Goal: Navigation & Orientation: Find specific page/section

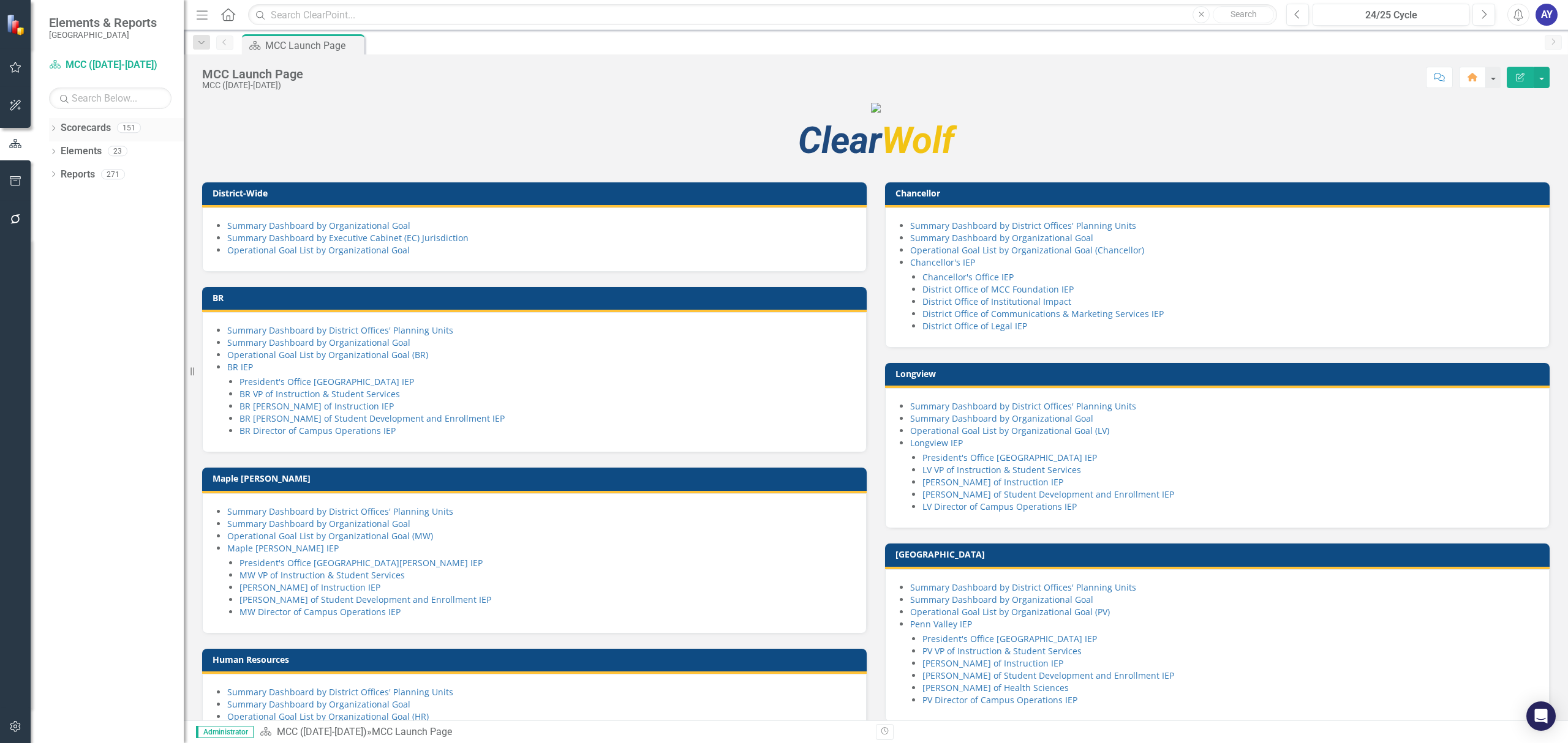
click at [50, 126] on icon "Dropdown" at bounding box center [53, 129] width 8 height 7
click at [87, 171] on link "MCC ([DATE]-[DATE])" at bounding box center [125, 174] width 117 height 14
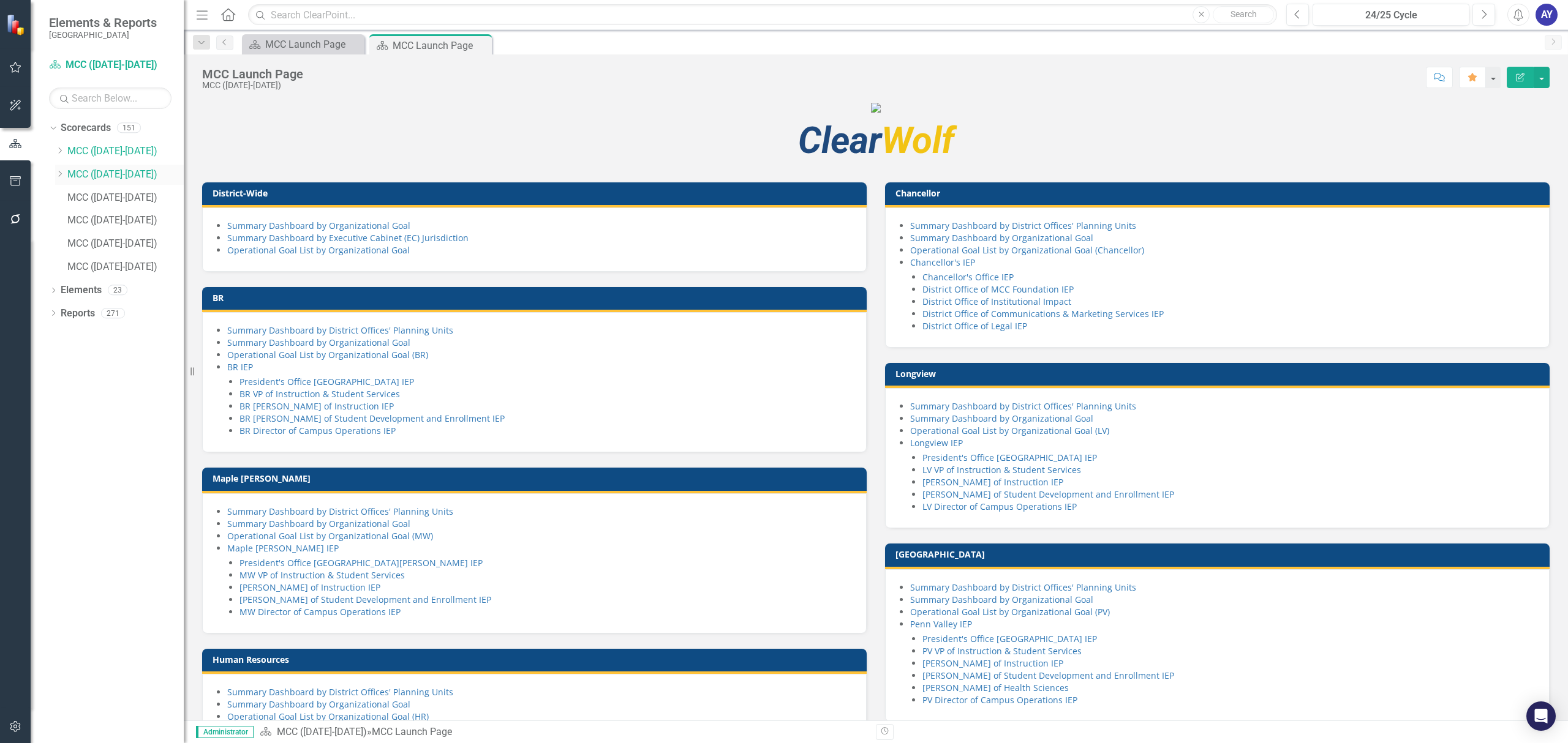
click at [103, 175] on link "MCC ([DATE]-[DATE])" at bounding box center [125, 174] width 117 height 14
click at [1490, 74] on button "button" at bounding box center [1492, 78] width 16 height 22
click at [1475, 113] on link "Home Set As Home" at bounding box center [1440, 124] width 118 height 23
click at [944, 268] on link "Chancellor's IEP" at bounding box center [943, 262] width 65 height 11
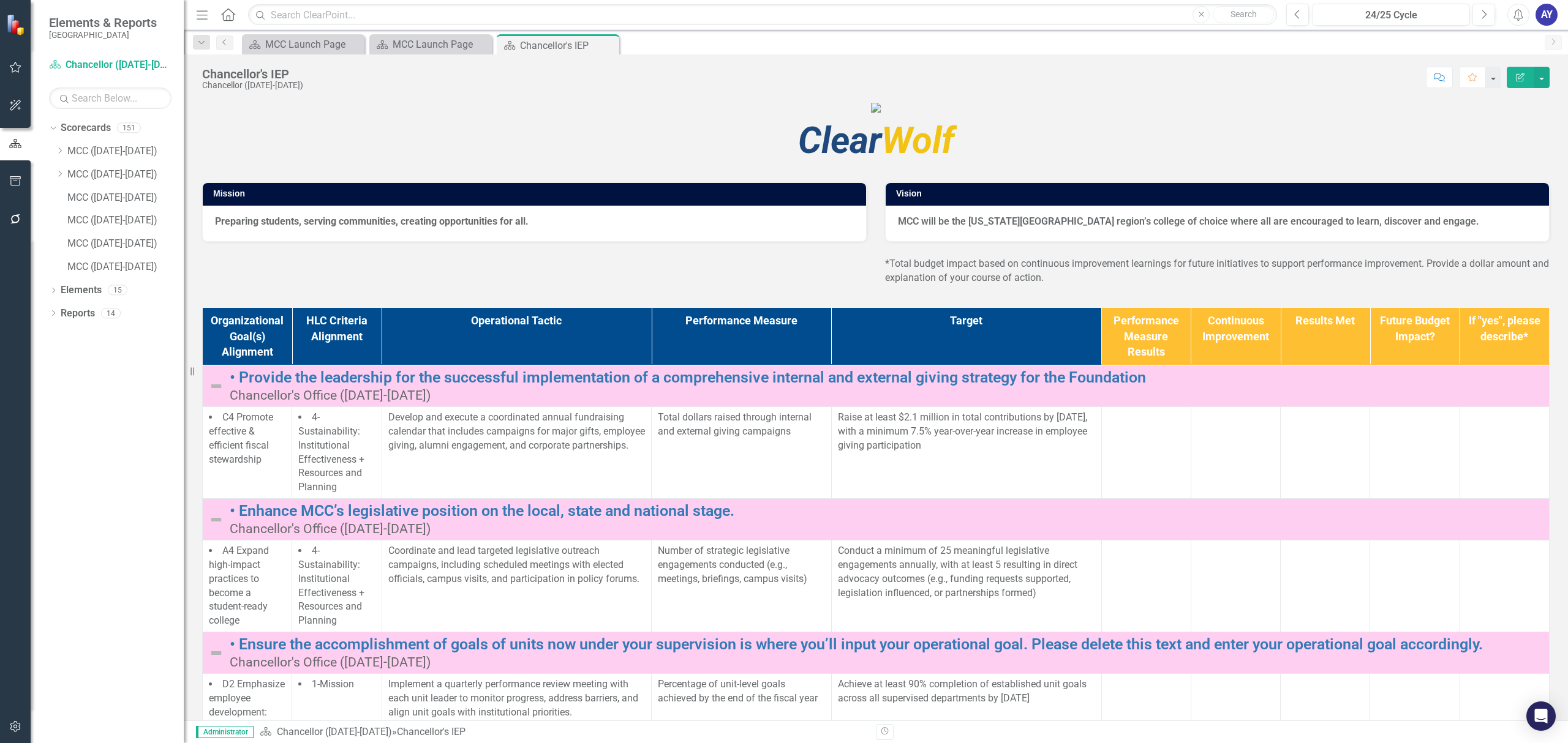
click at [229, 13] on icon "Home" at bounding box center [227, 14] width 16 height 13
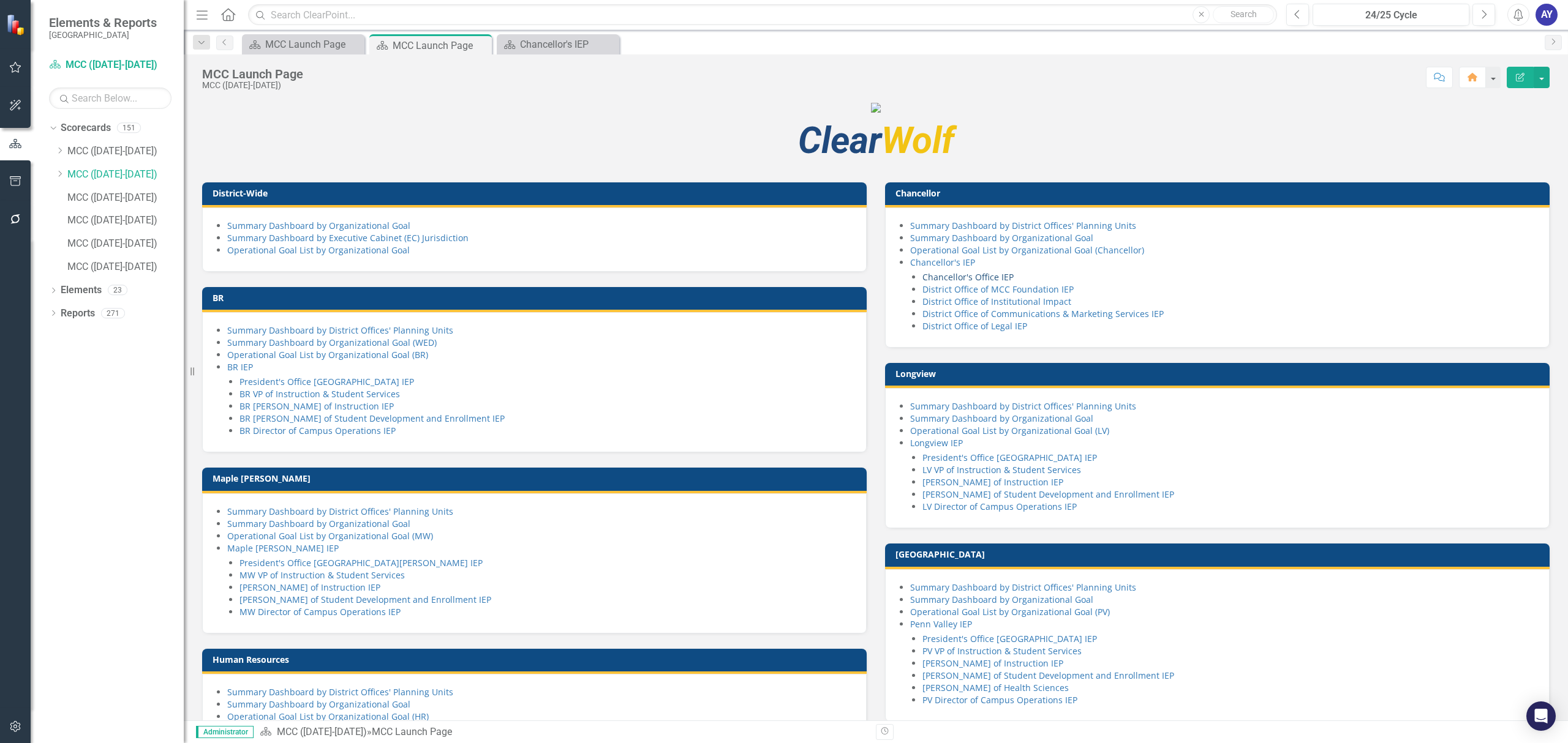
click at [997, 283] on link "Chancellor's Office IEP" at bounding box center [967, 277] width 91 height 11
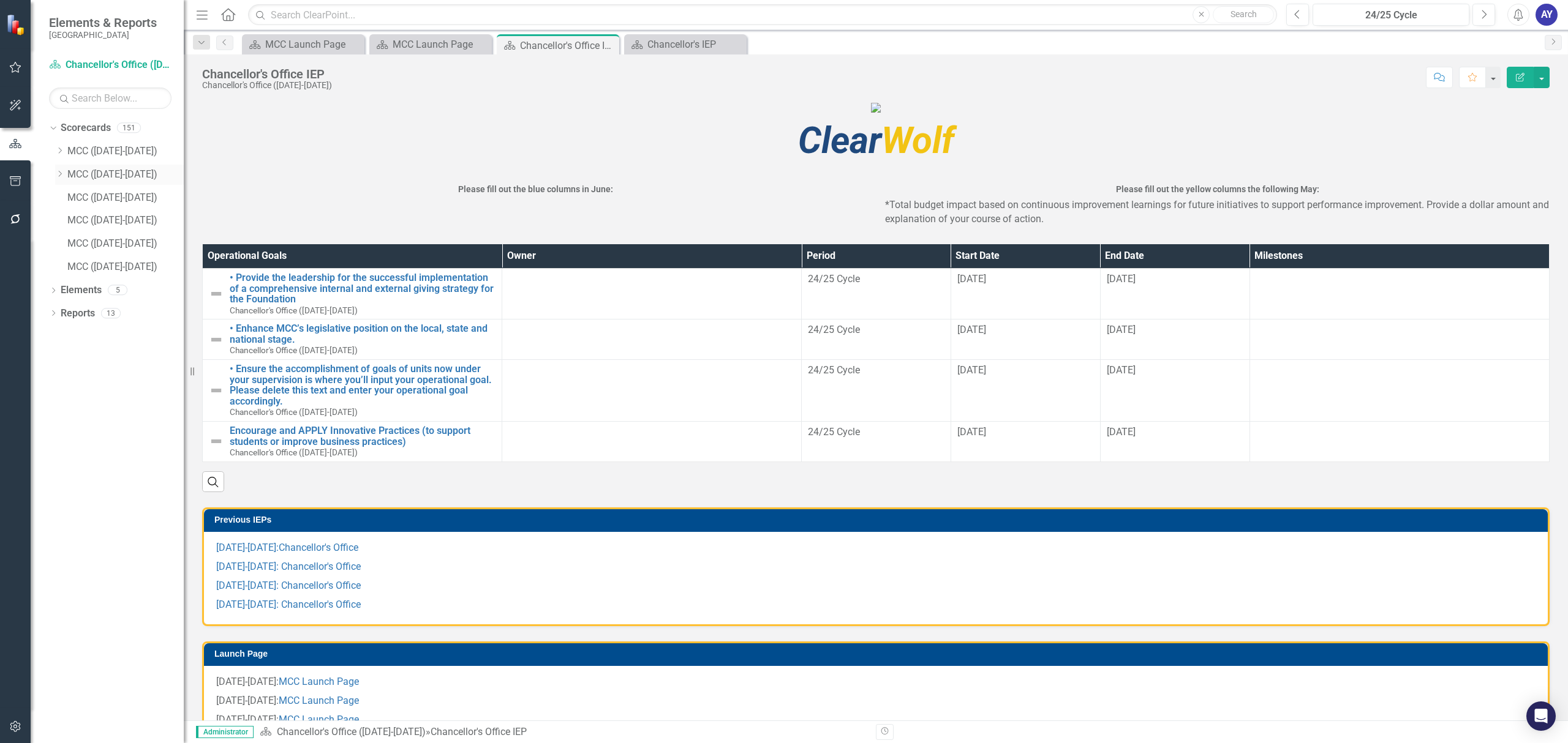
click at [109, 175] on link "MCC ([DATE]-[DATE])" at bounding box center [125, 174] width 117 height 14
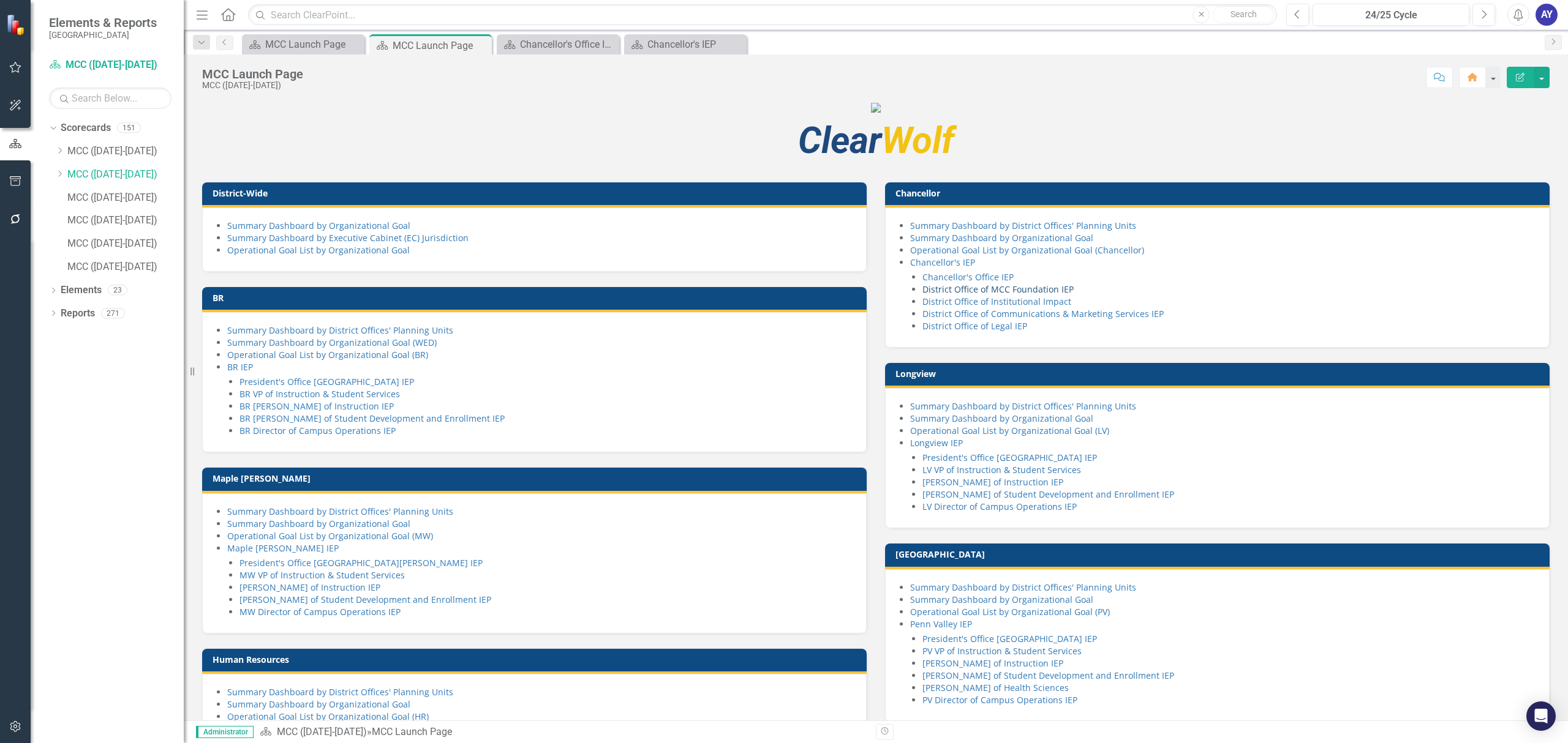
click at [946, 295] on link "District Office of MCC Foundation IEP" at bounding box center [997, 289] width 151 height 11
click at [990, 283] on link "Chancellor's Office IEP" at bounding box center [967, 277] width 91 height 11
click at [927, 268] on link "Chancellor's IEP" at bounding box center [943, 262] width 65 height 11
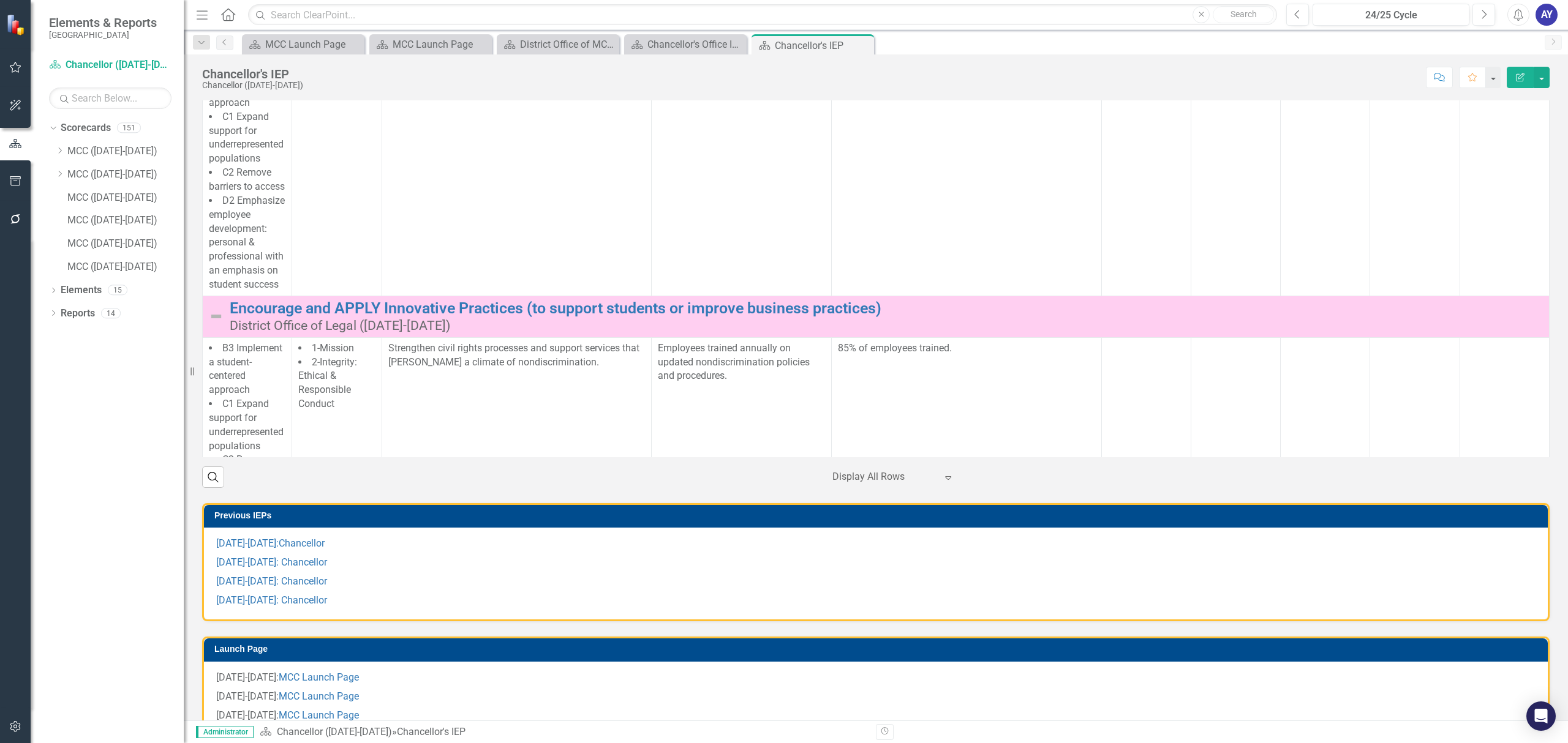
scroll to position [3811, 0]
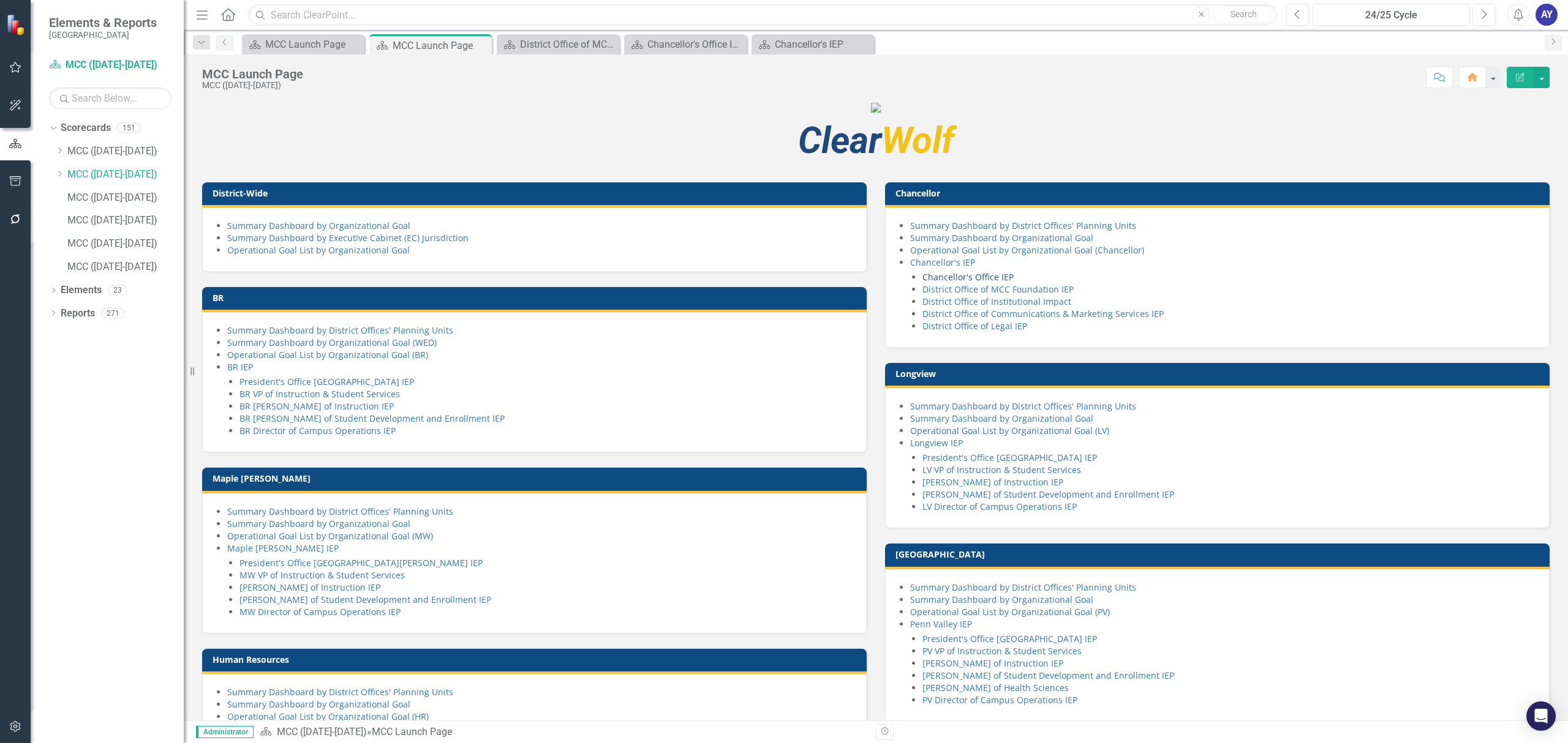
click at [994, 283] on link "Chancellor's Office IEP" at bounding box center [967, 277] width 91 height 11
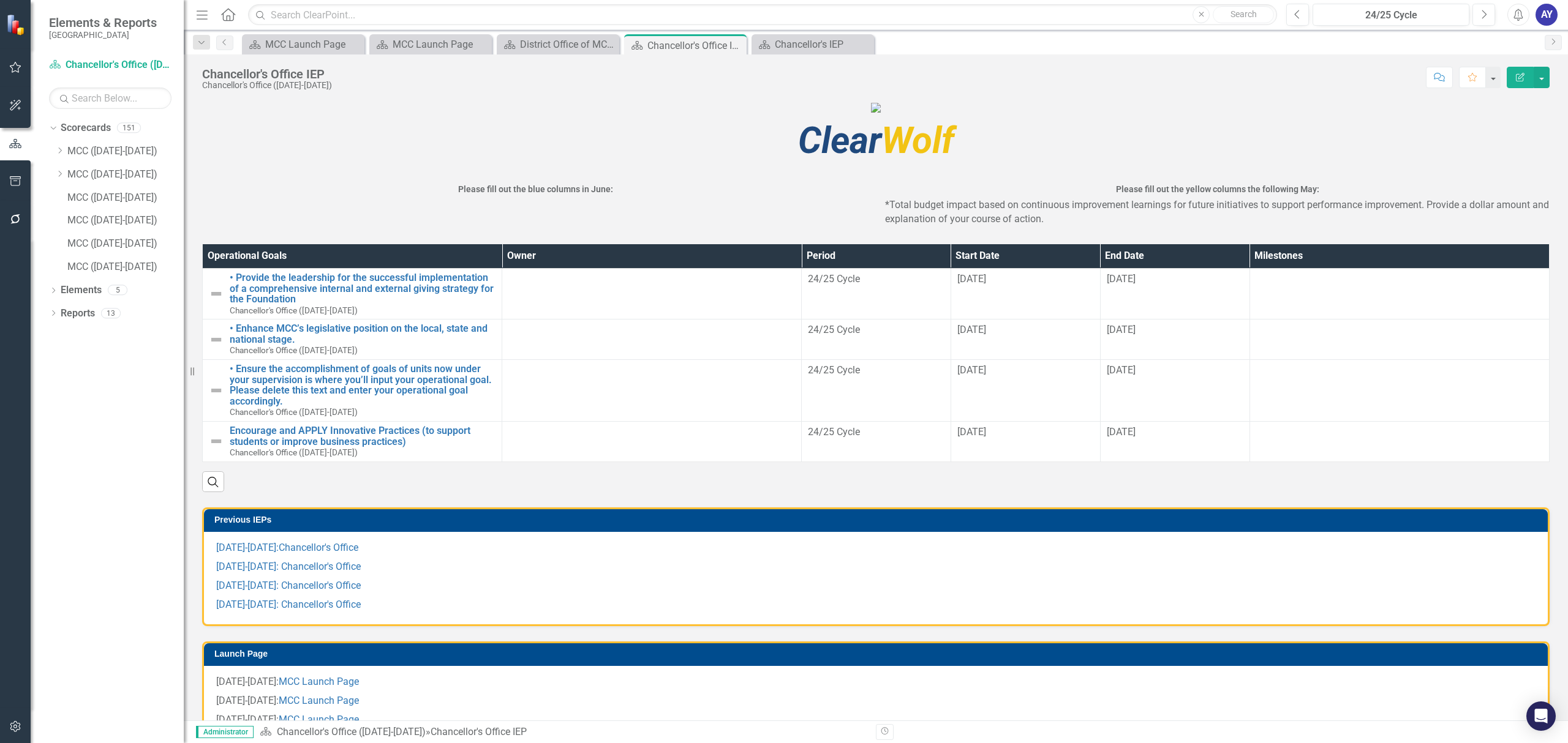
click at [231, 20] on icon "Home" at bounding box center [227, 14] width 16 height 13
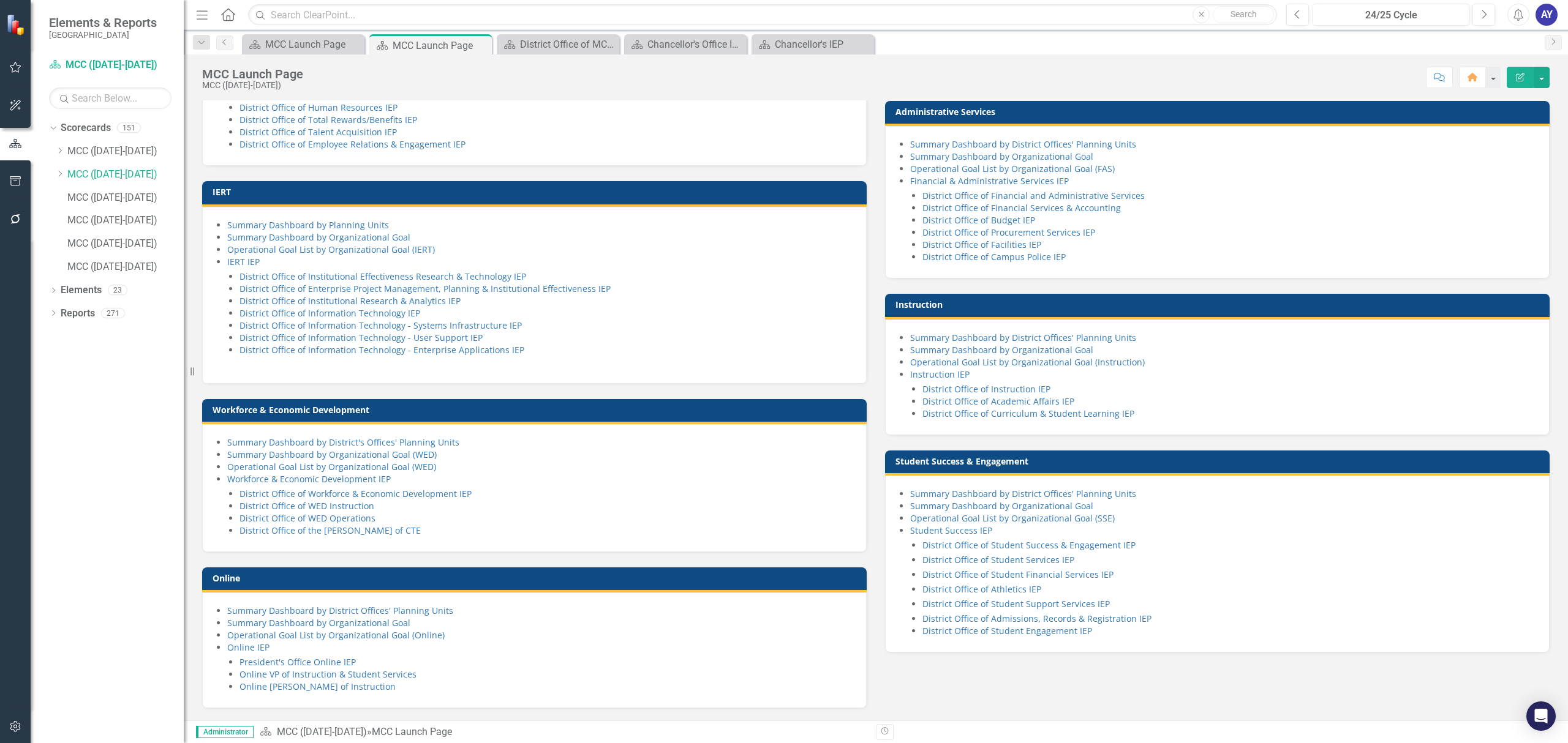
scroll to position [576, 0]
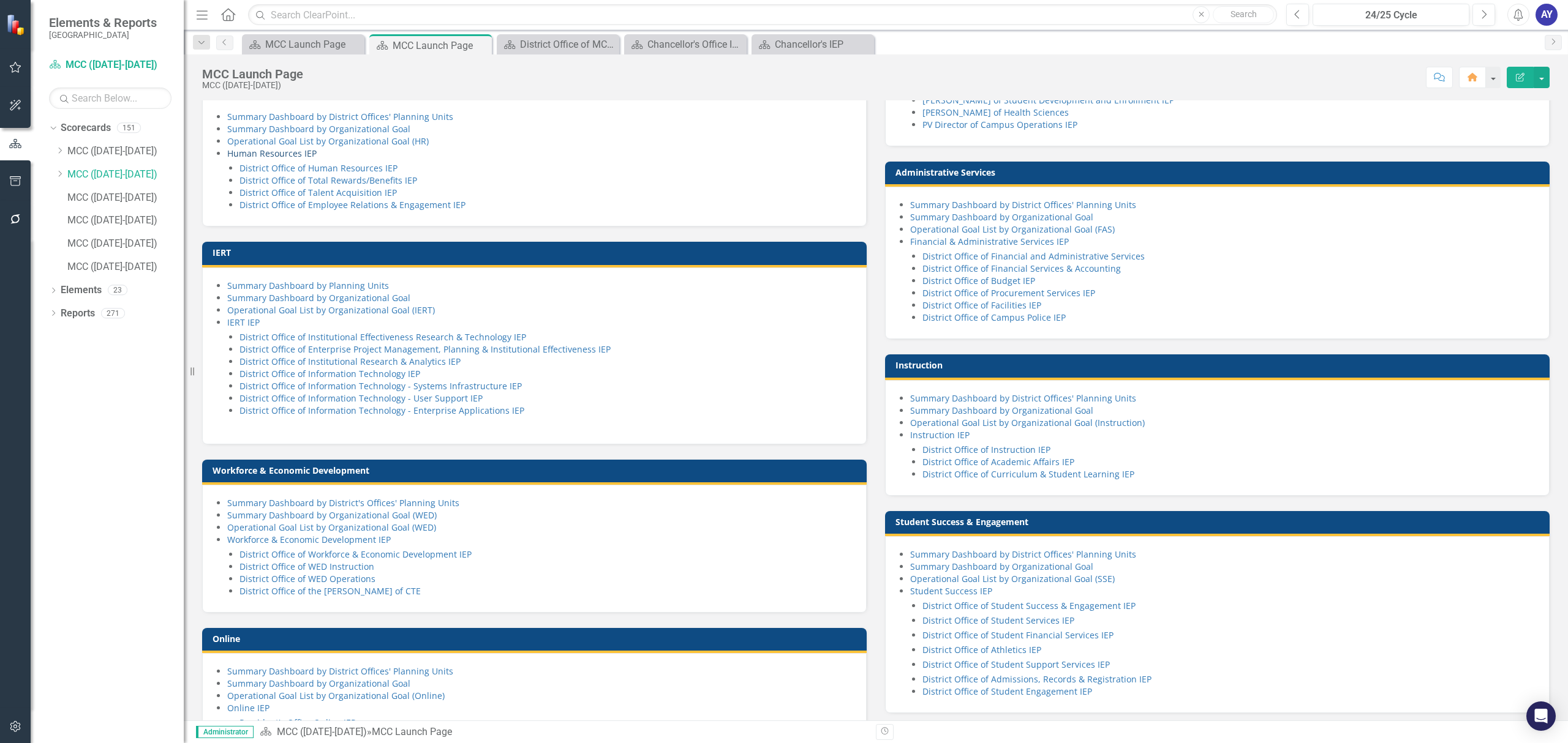
click at [292, 159] on link "Human Resources IEP" at bounding box center [272, 153] width 89 height 11
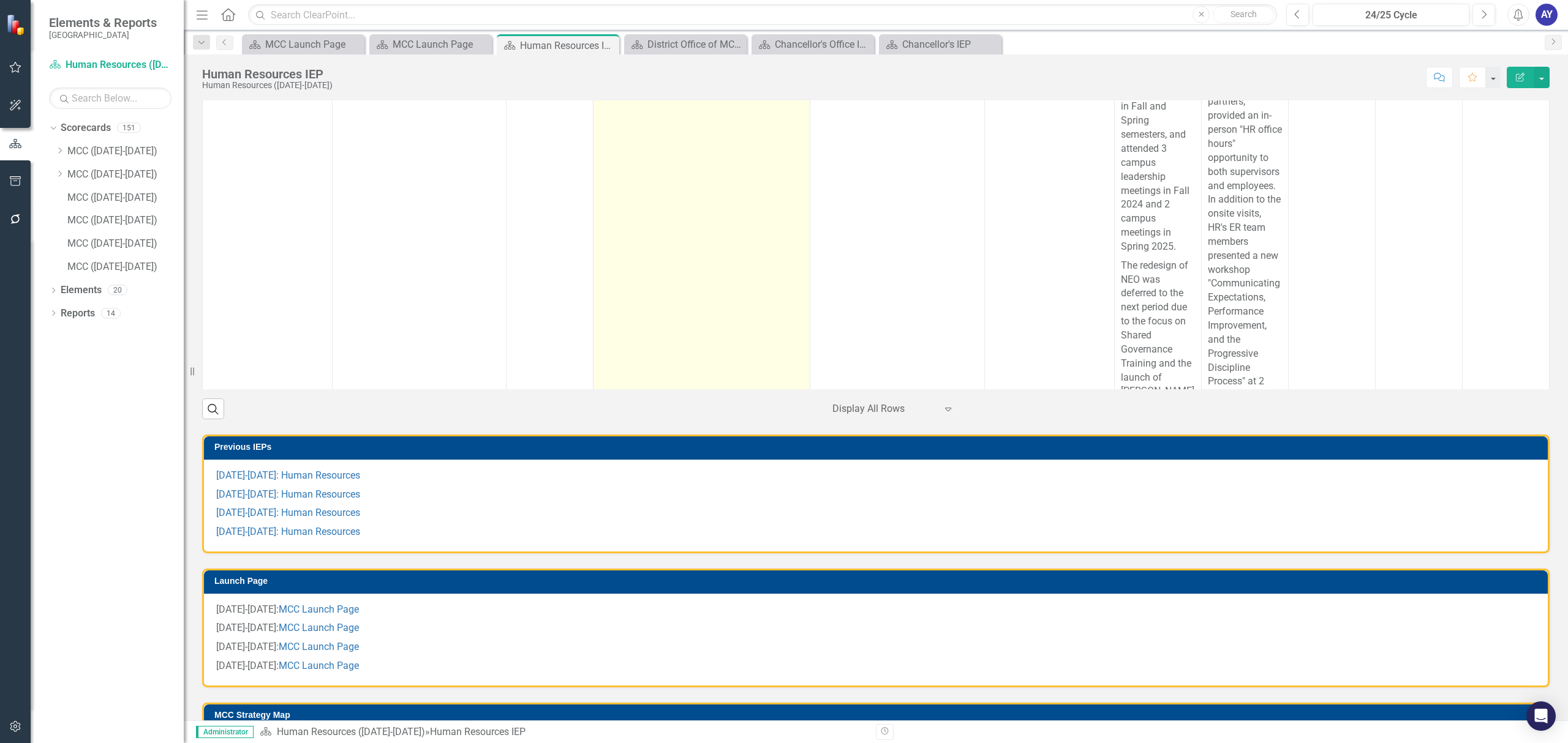
scroll to position [9769, 0]
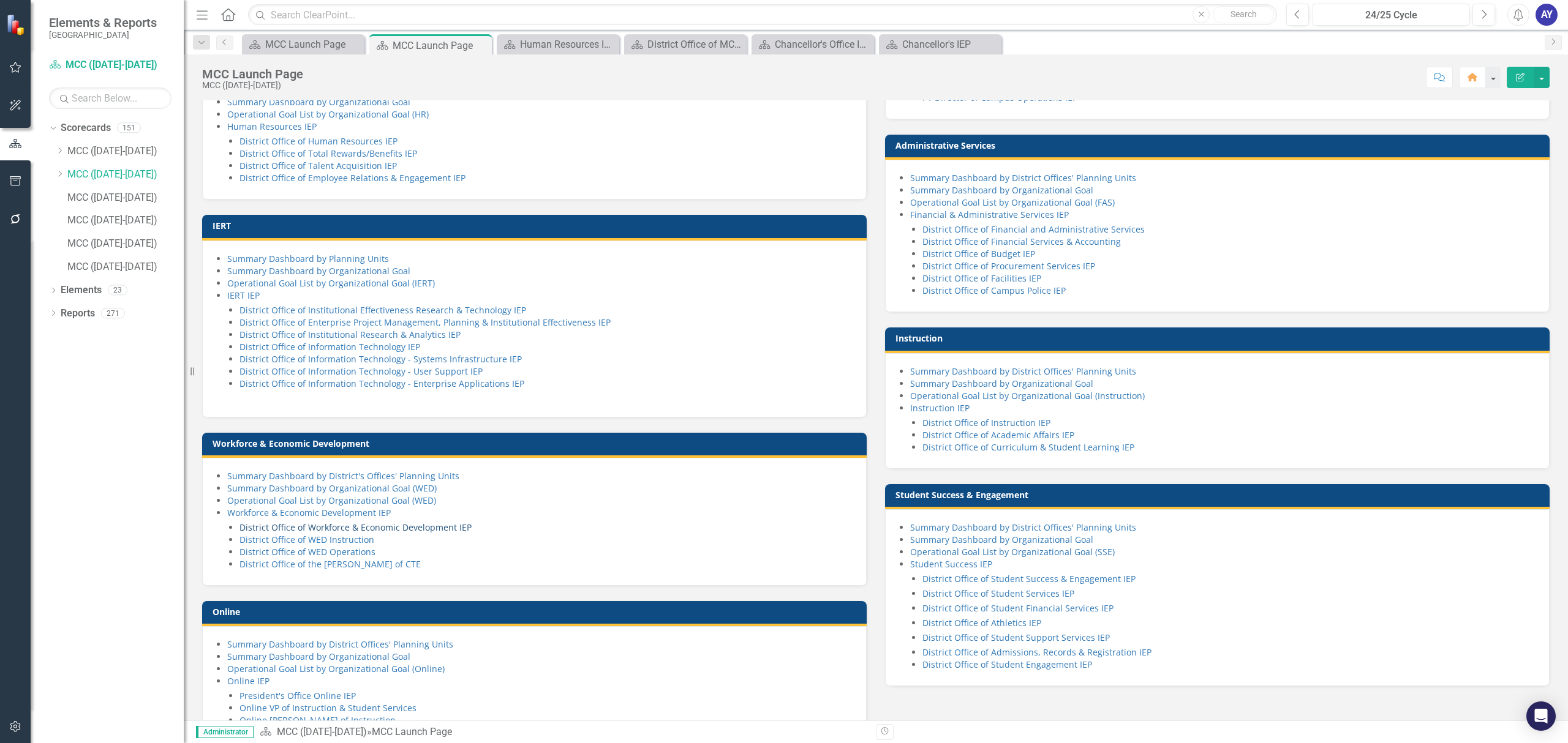
scroll to position [653, 0]
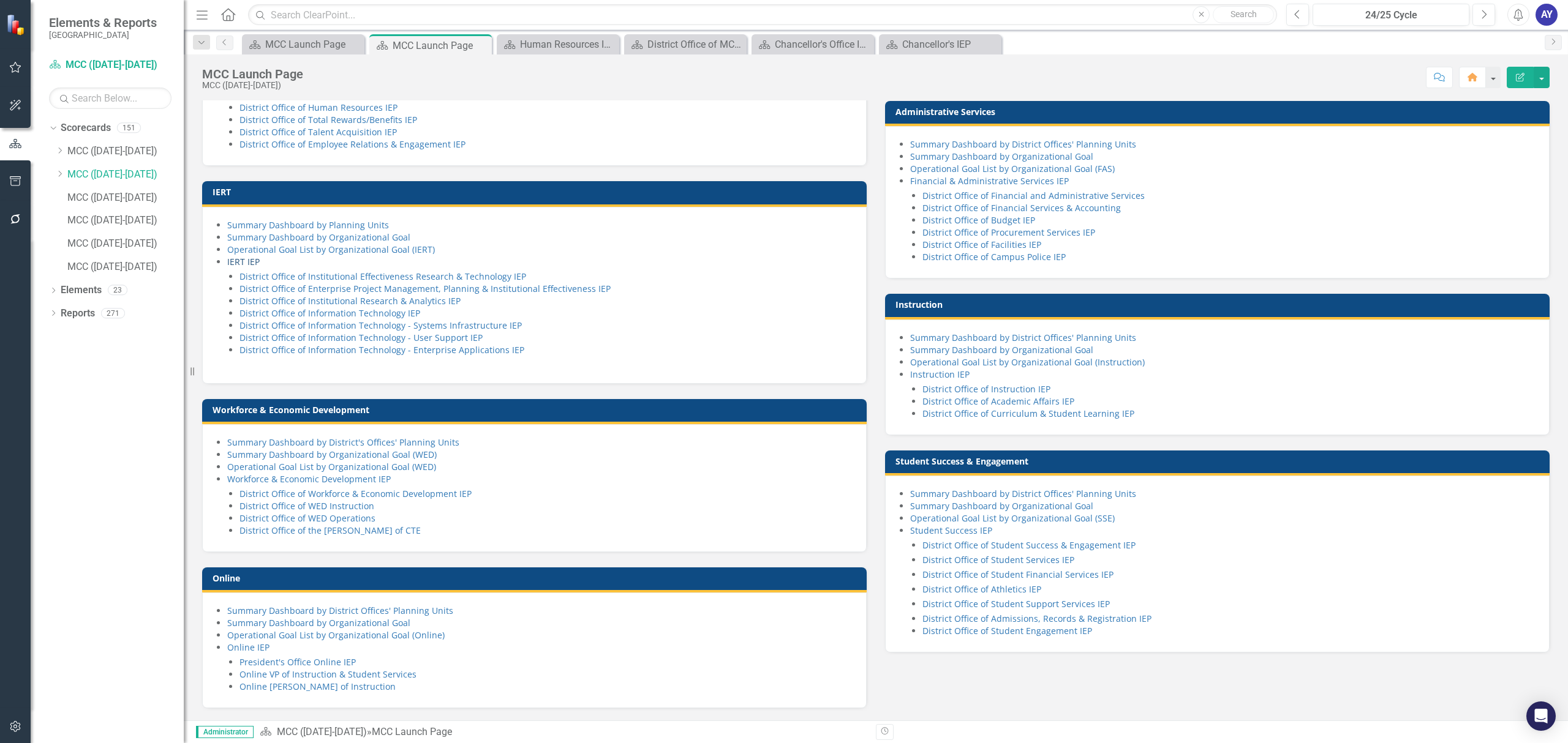
click at [257, 267] on link "IERT IEP" at bounding box center [243, 262] width 32 height 11
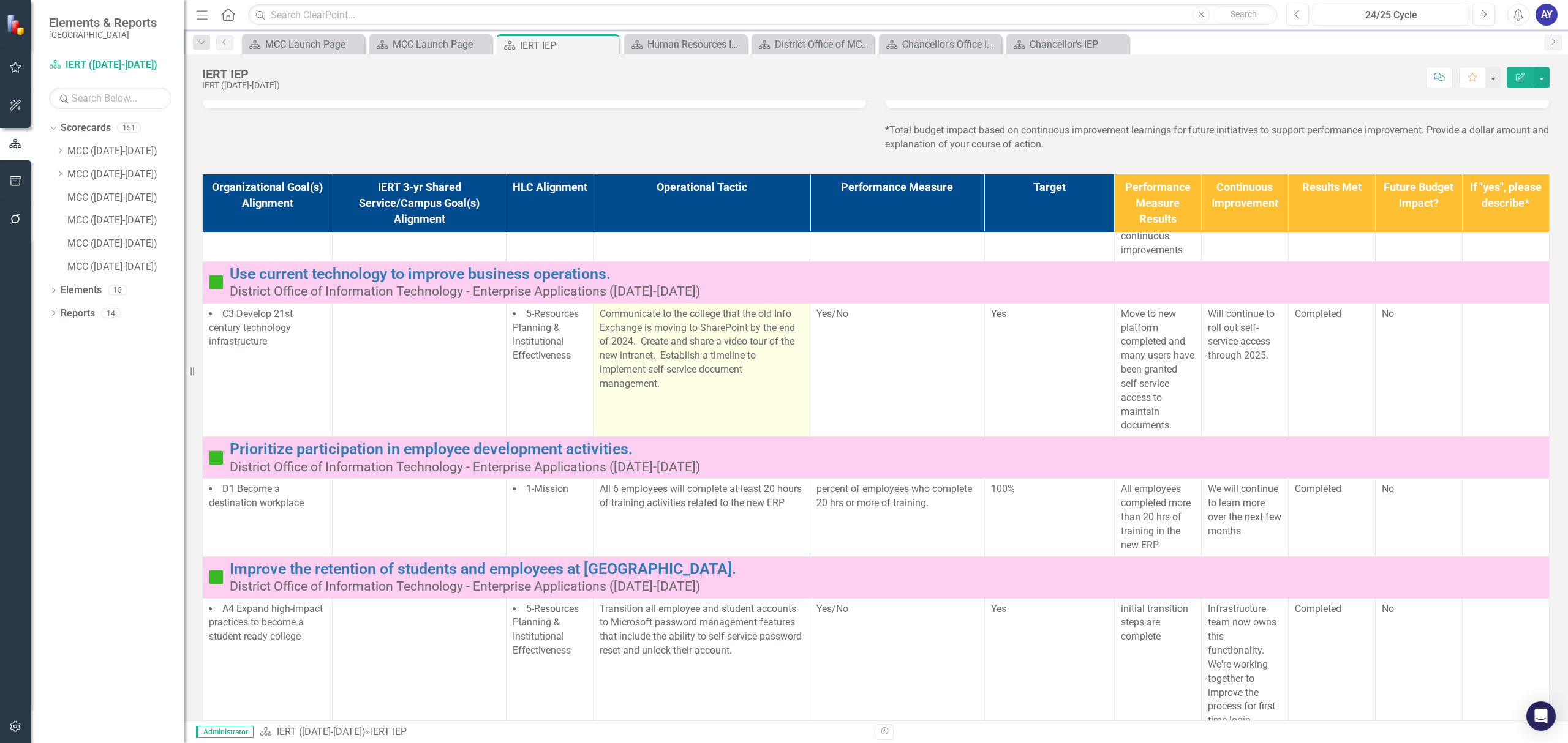
scroll to position [6362, 0]
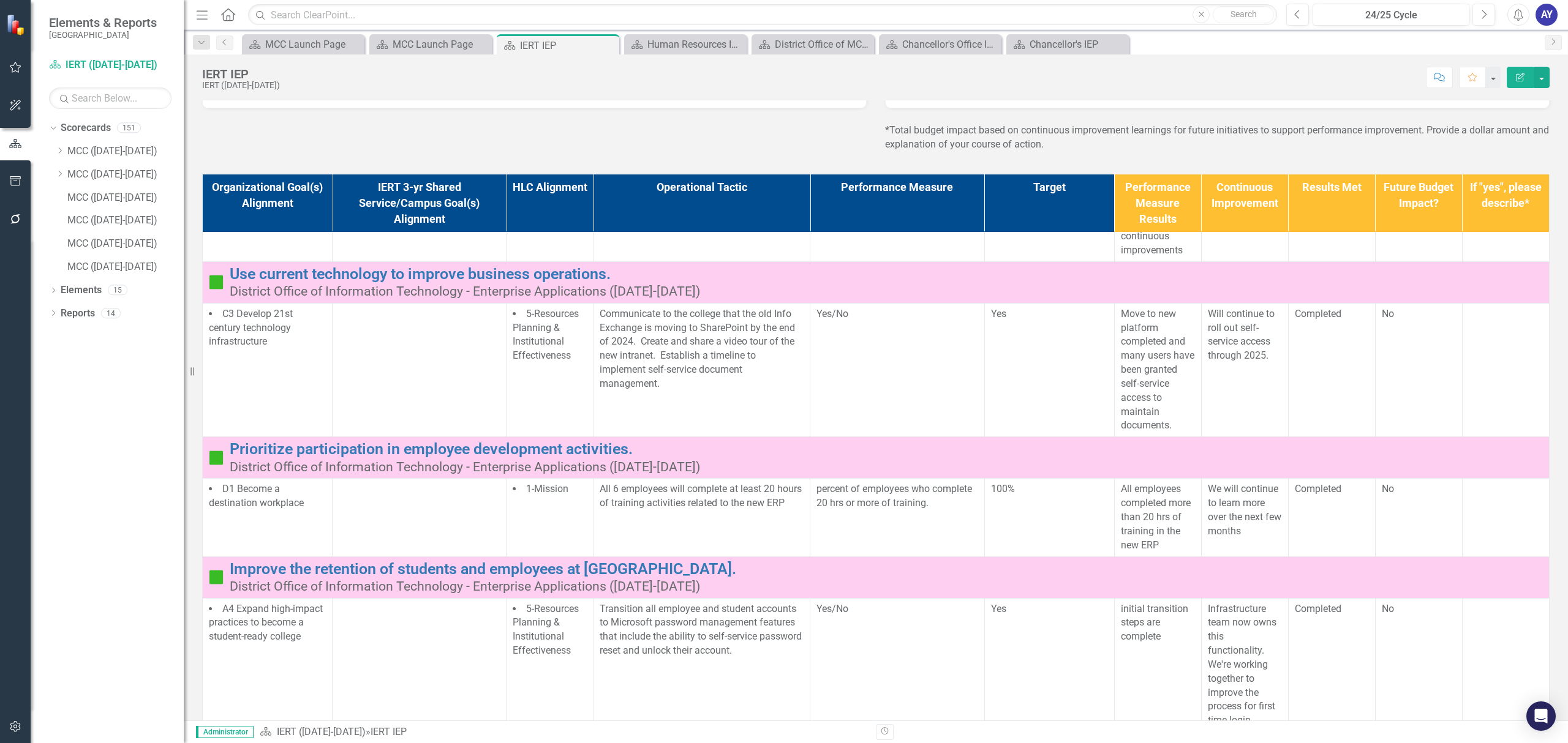
click at [247, 17] on div at bounding box center [759, 15] width 1029 height 22
click at [229, 11] on icon "Home" at bounding box center [227, 14] width 16 height 13
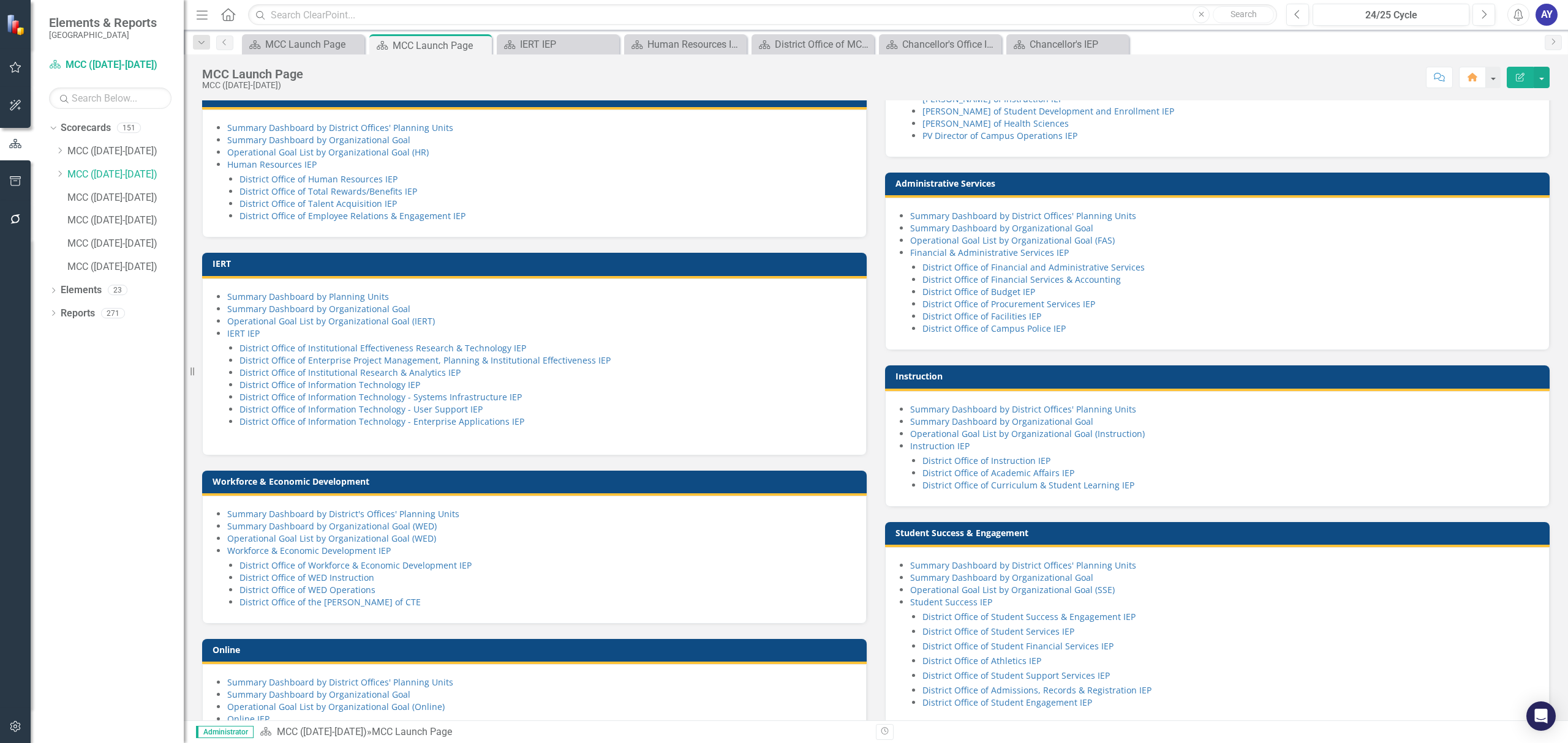
scroll to position [571, 0]
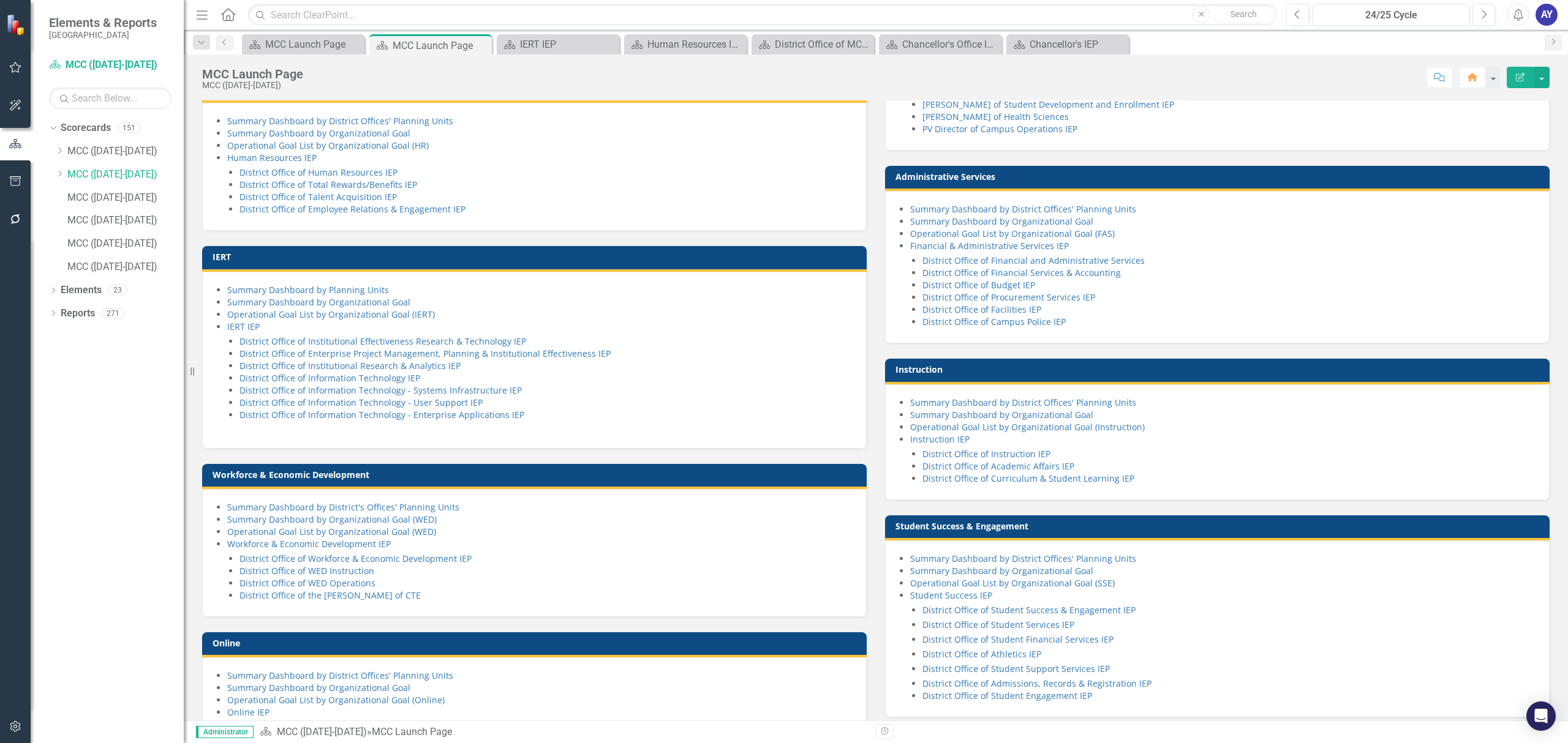
click at [943, 181] on h3 "Administrative Services" at bounding box center [1219, 176] width 648 height 9
click at [943, 187] on td "Administrative Services" at bounding box center [1219, 178] width 648 height 18
click at [943, 181] on h3 "Administrative Services" at bounding box center [1219, 176] width 648 height 9
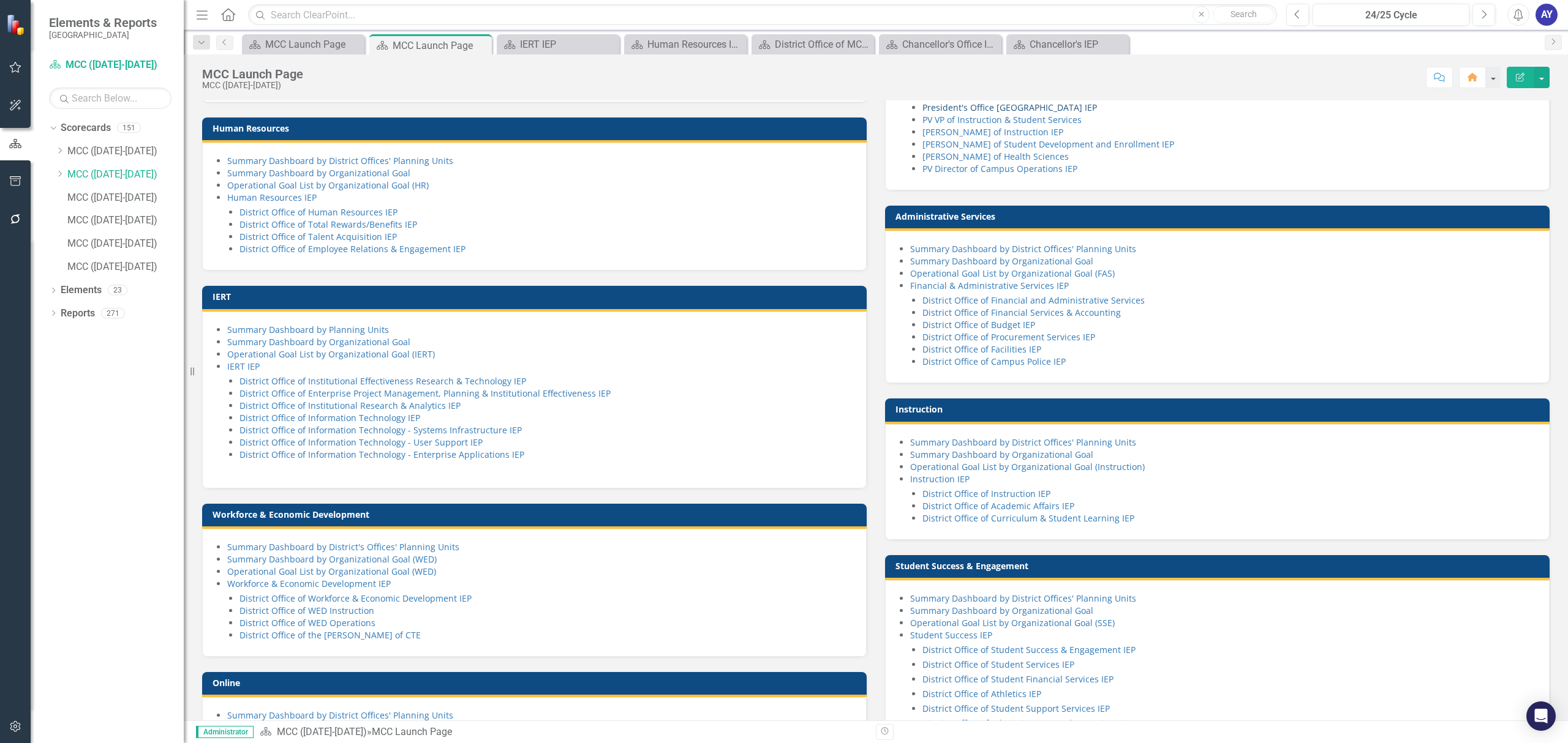
scroll to position [653, 0]
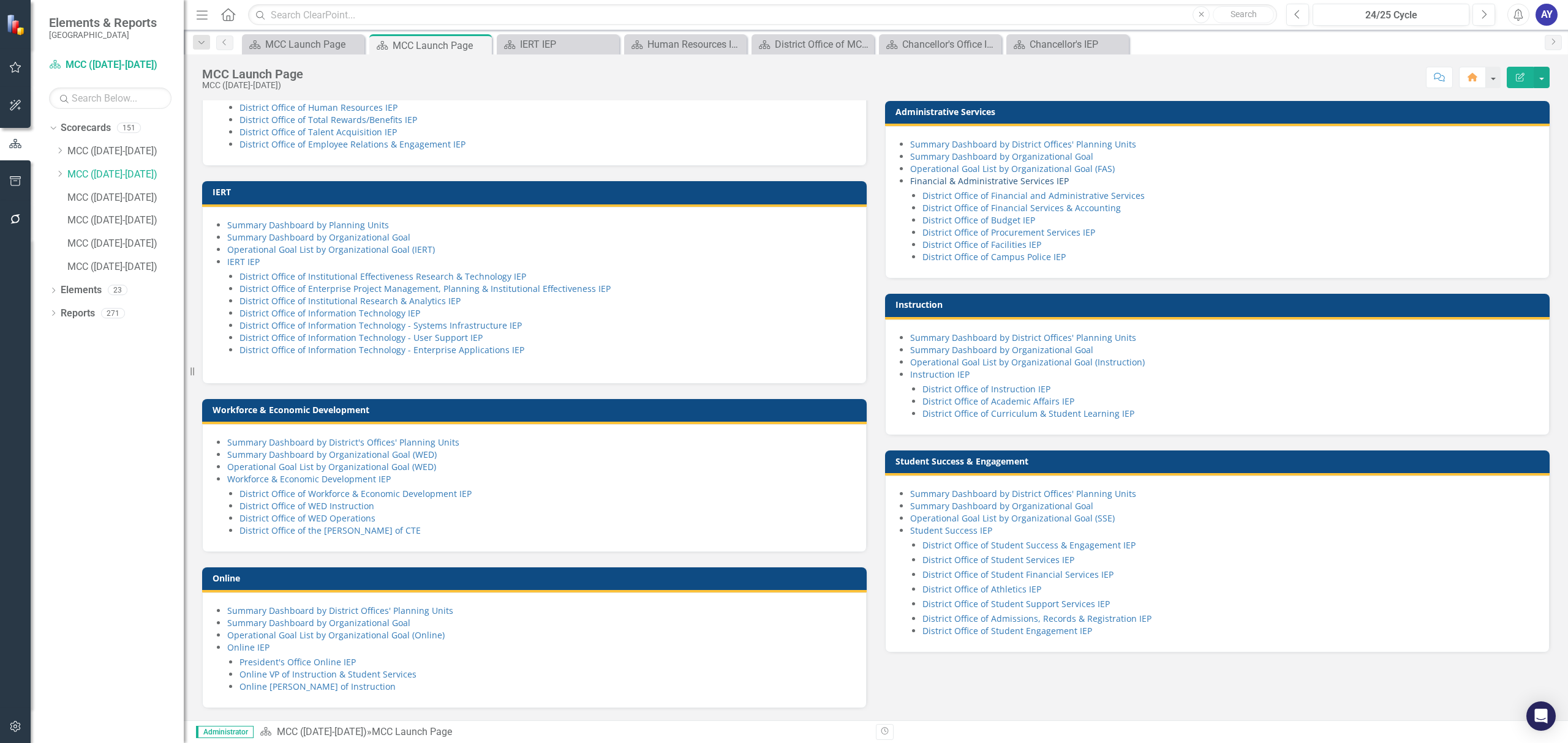
click at [959, 187] on link "Financial & Administrative Services IEP" at bounding box center [989, 181] width 159 height 11
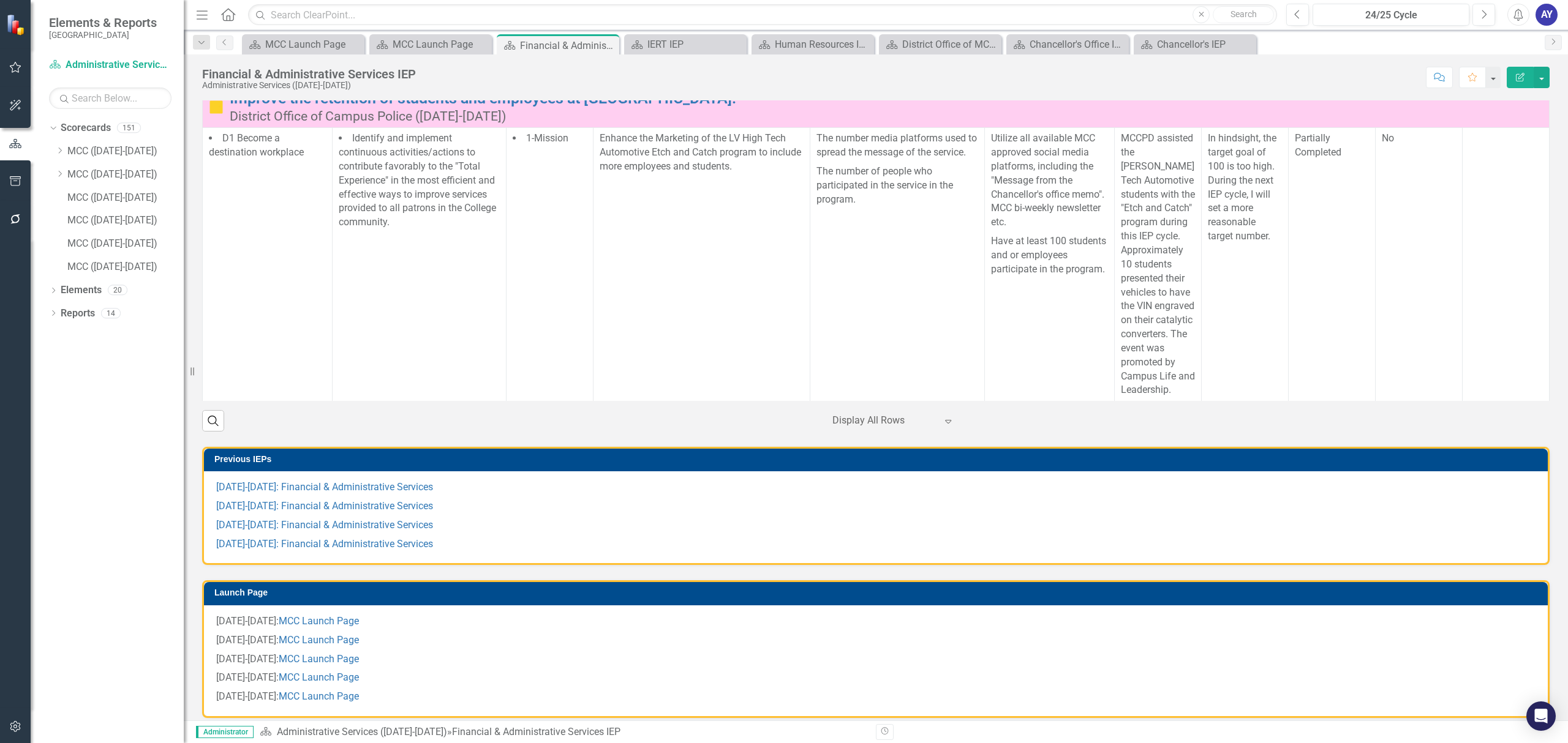
scroll to position [490, 0]
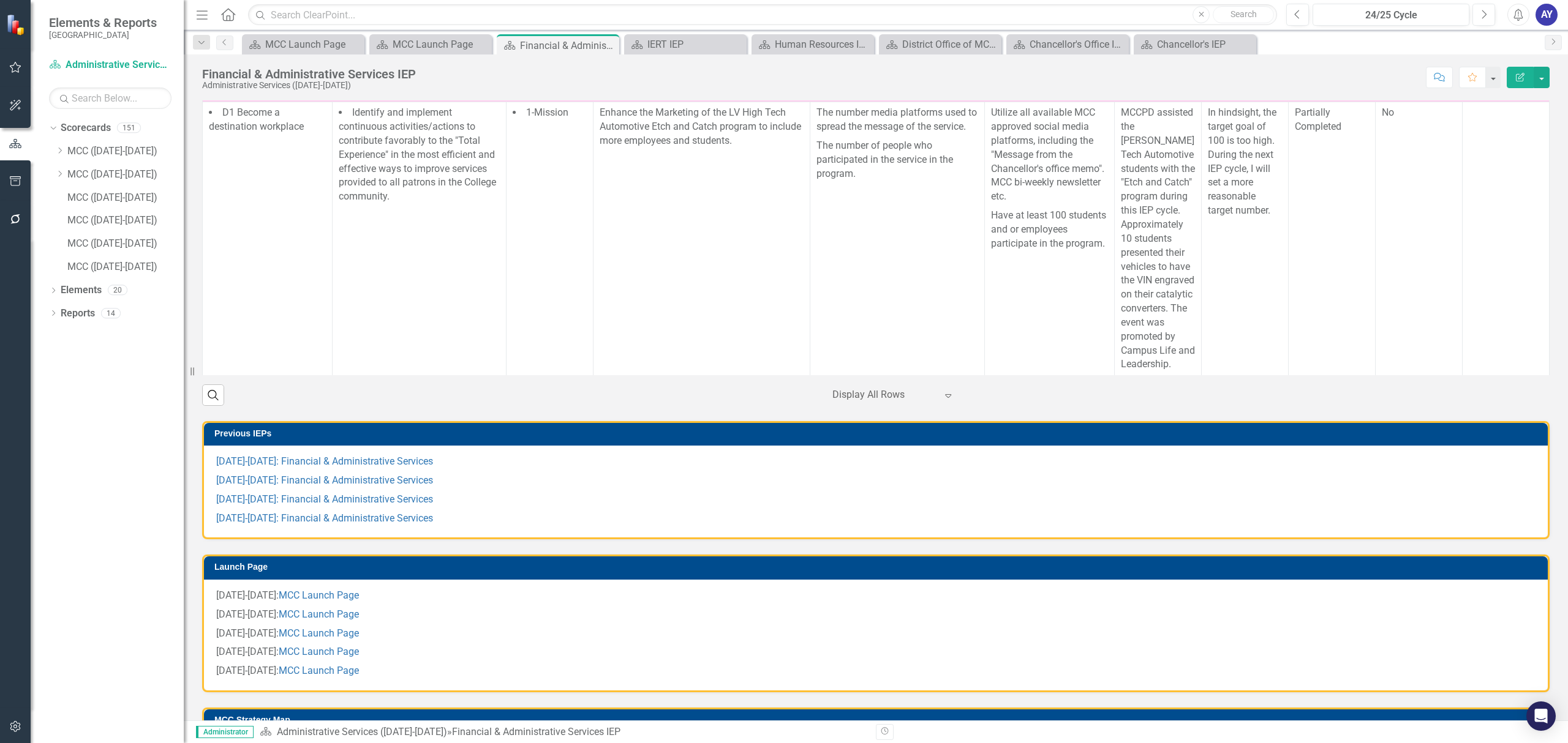
click at [229, 8] on icon at bounding box center [228, 14] width 14 height 13
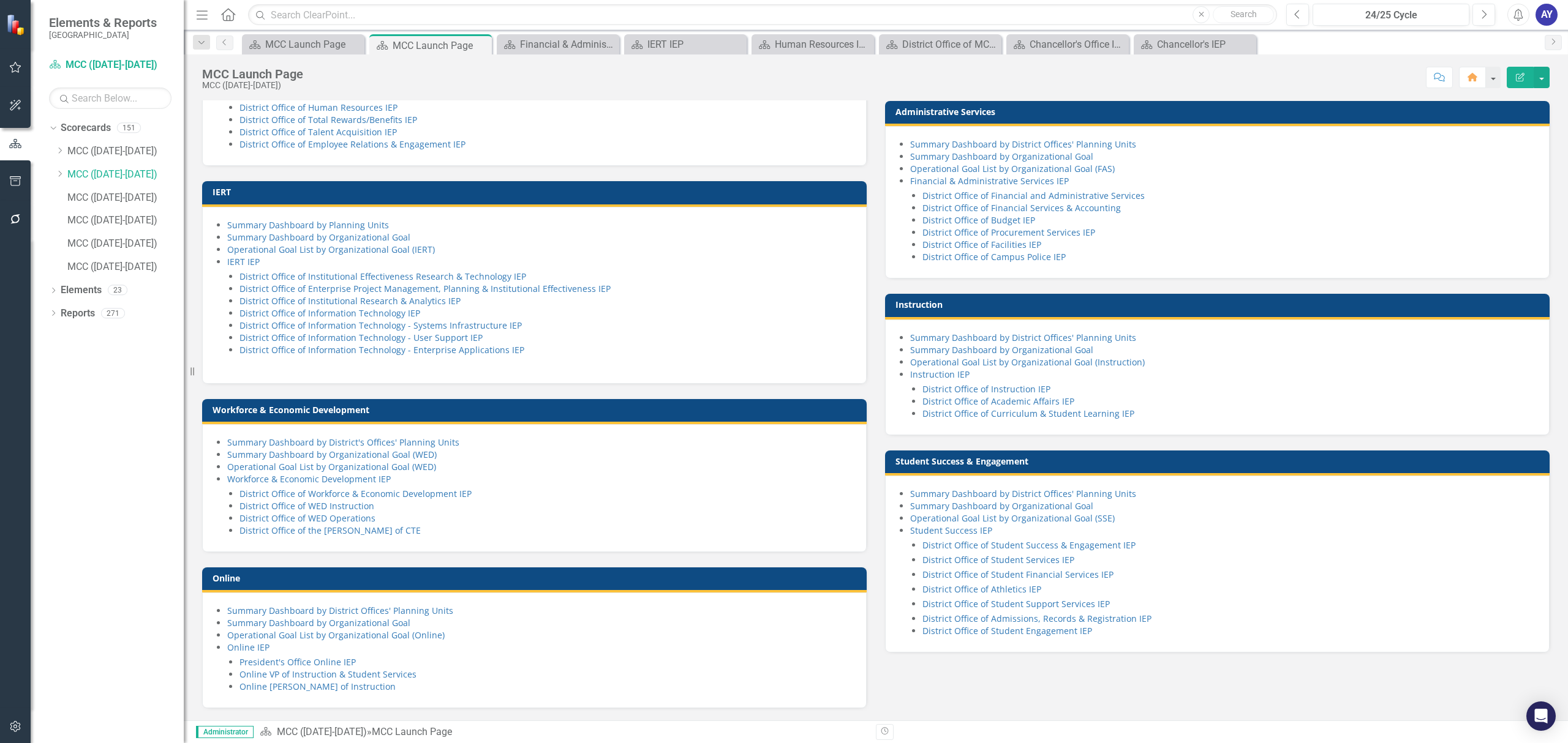
scroll to position [739, 0]
click at [971, 529] on link "Student Success IEP" at bounding box center [951, 530] width 82 height 11
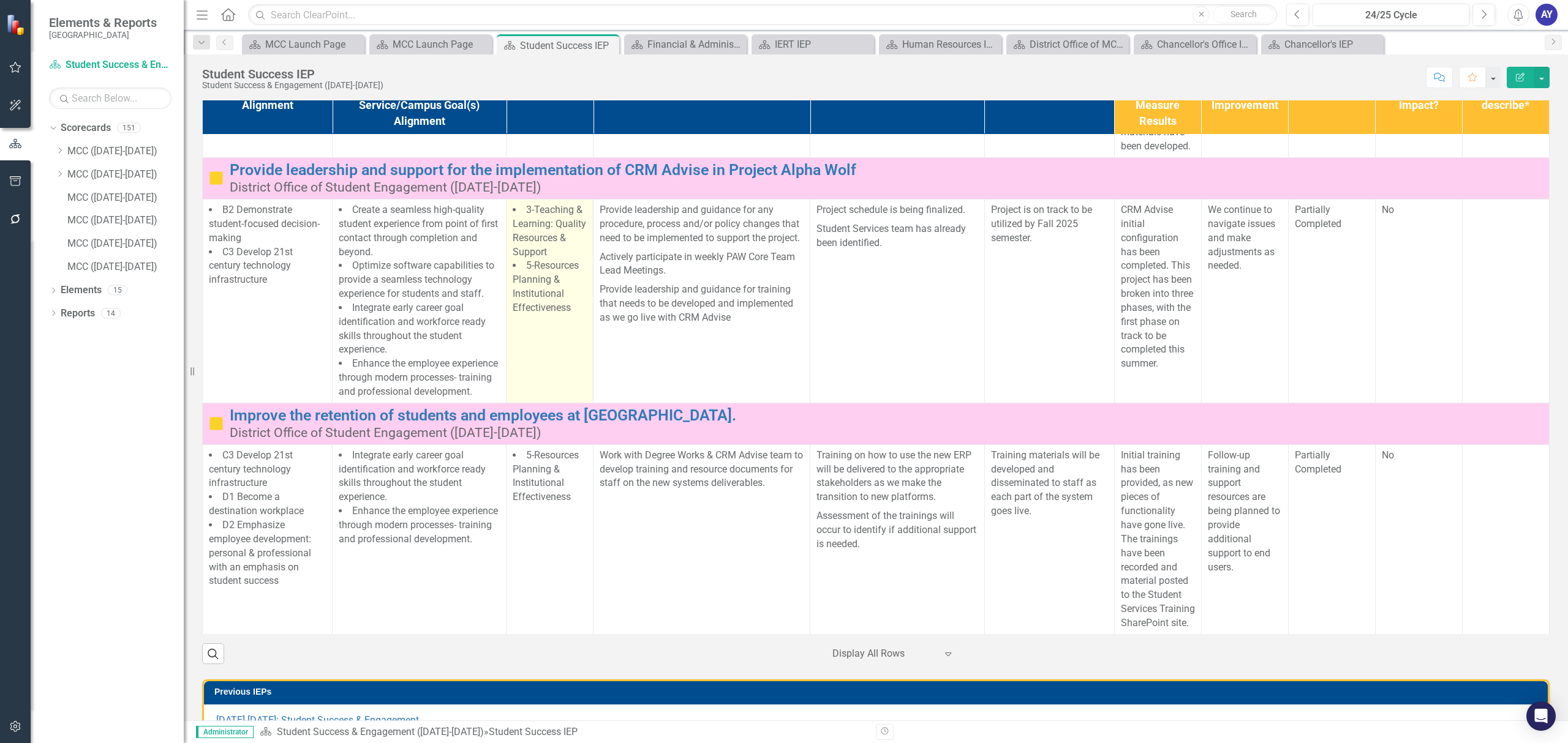
scroll to position [12455, 0]
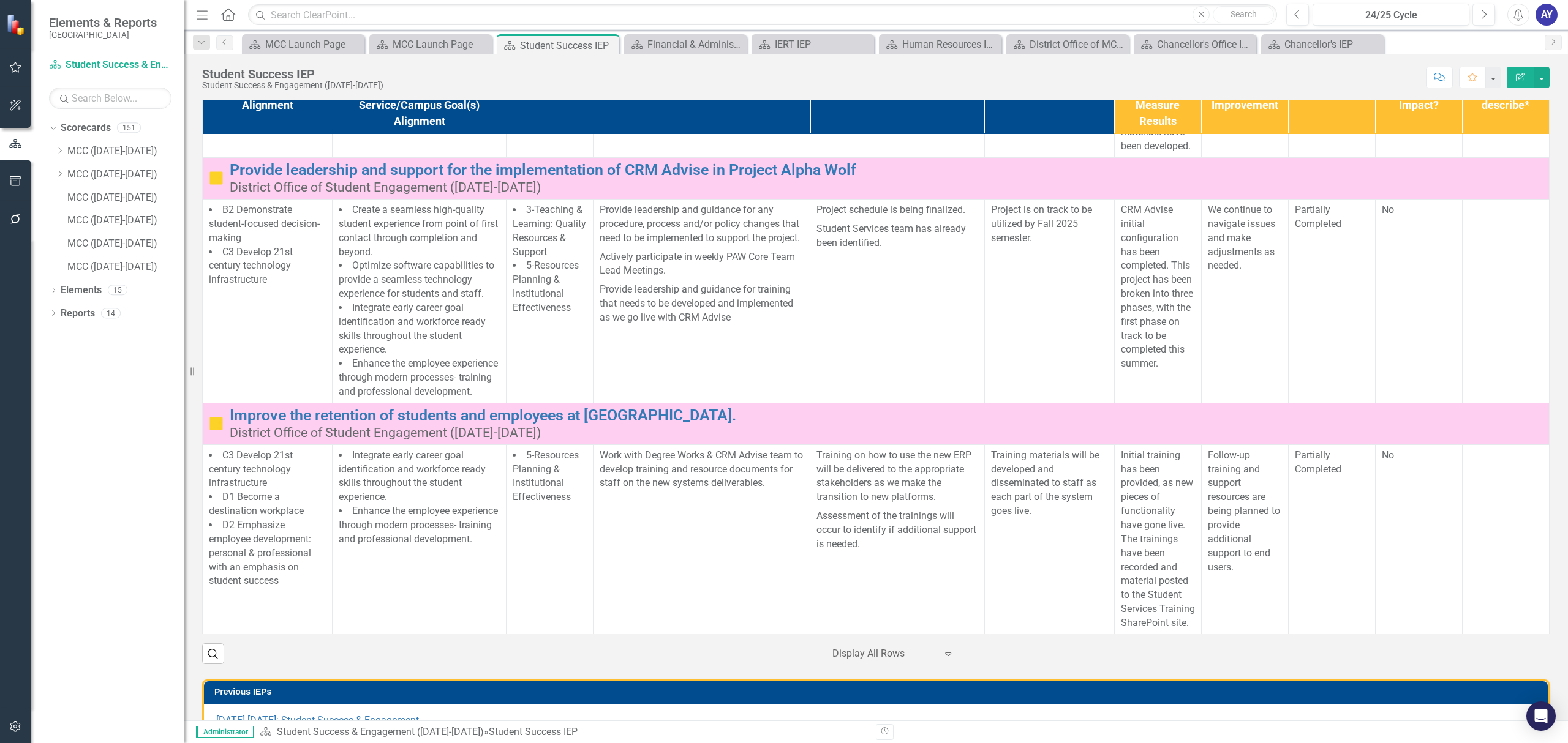
click at [236, 6] on div "Menu Home Search Close Search" at bounding box center [733, 15] width 1081 height 24
click at [231, 8] on icon "Home" at bounding box center [227, 14] width 16 height 13
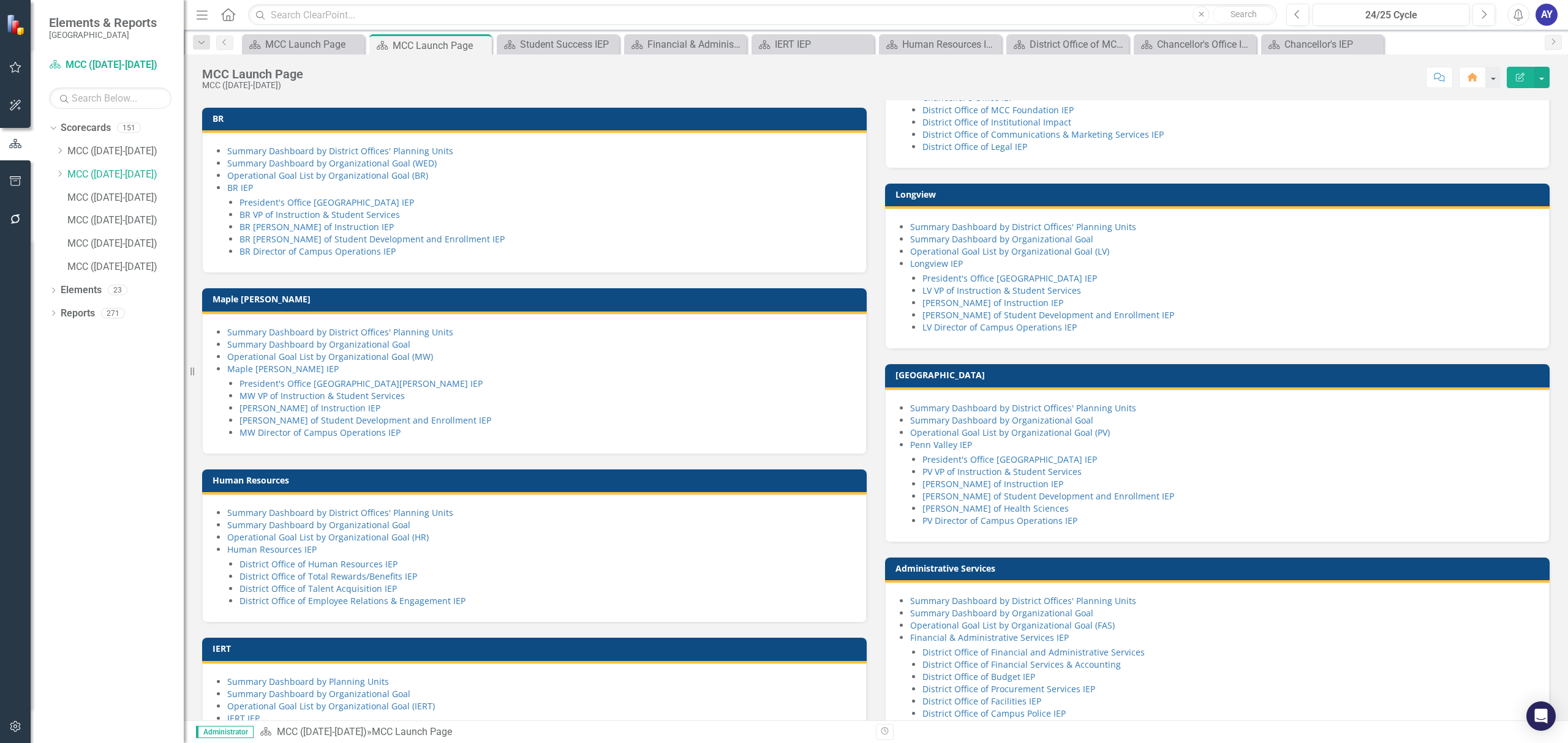
scroll to position [167, 0]
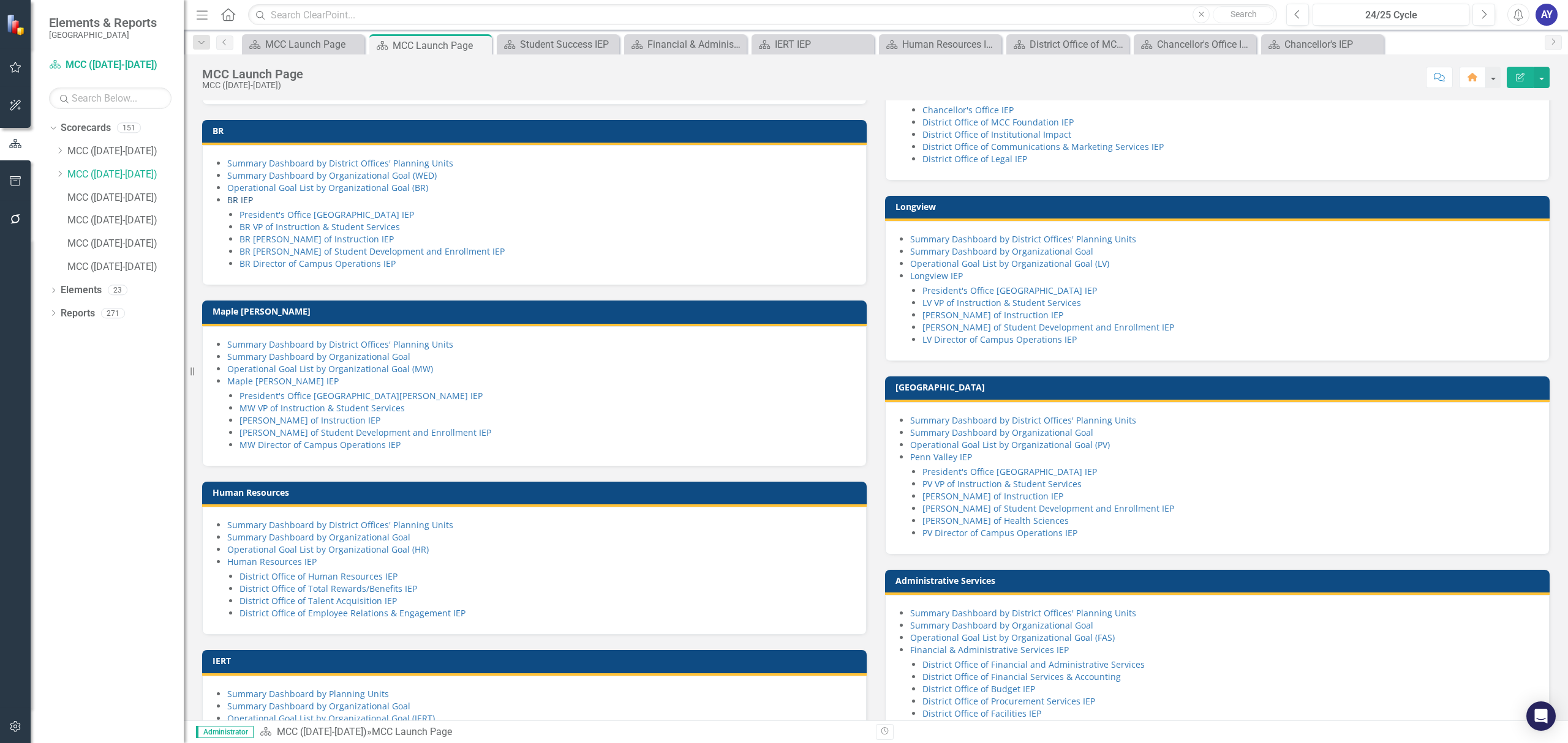
click at [246, 206] on link "BR IEP" at bounding box center [240, 200] width 25 height 11
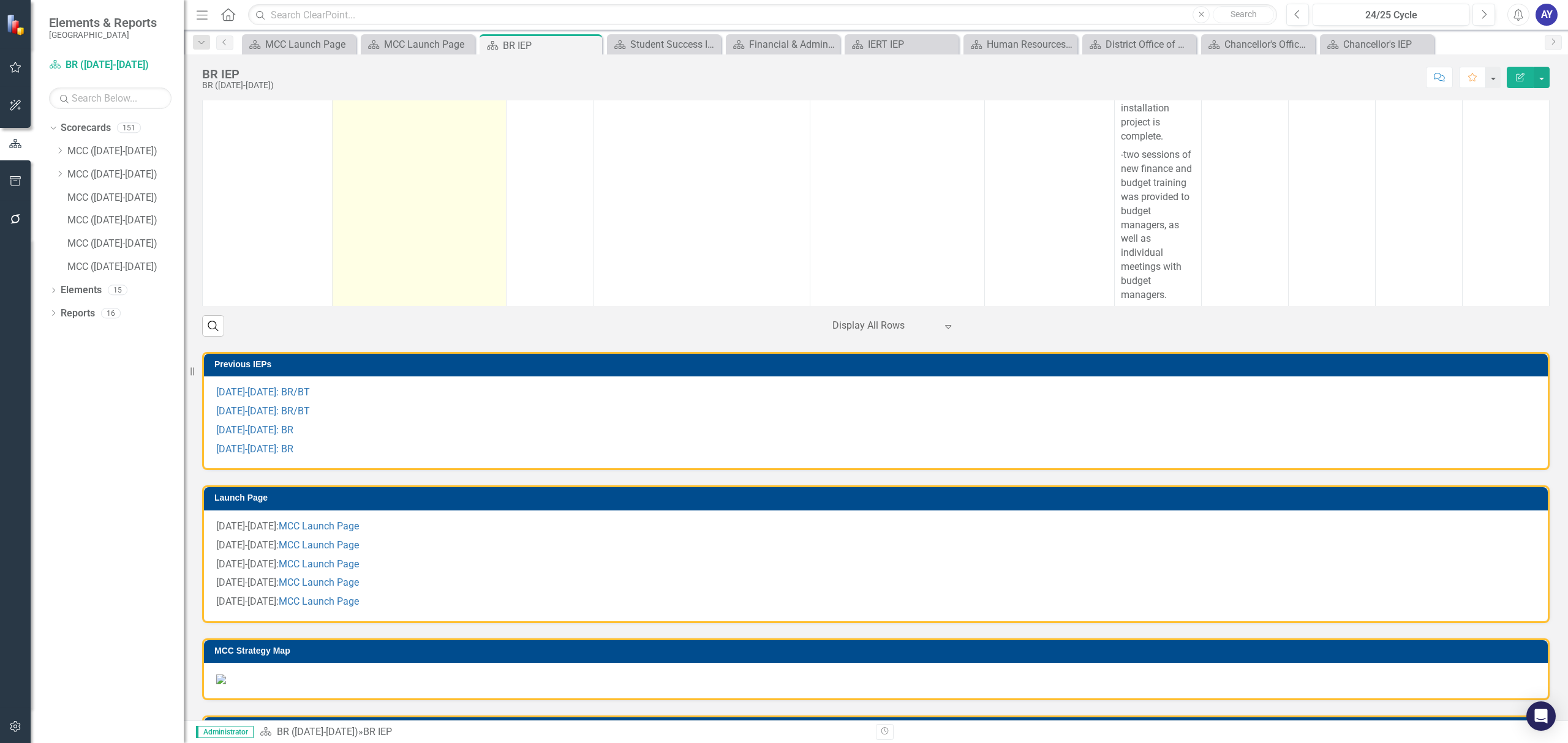
scroll to position [571, 0]
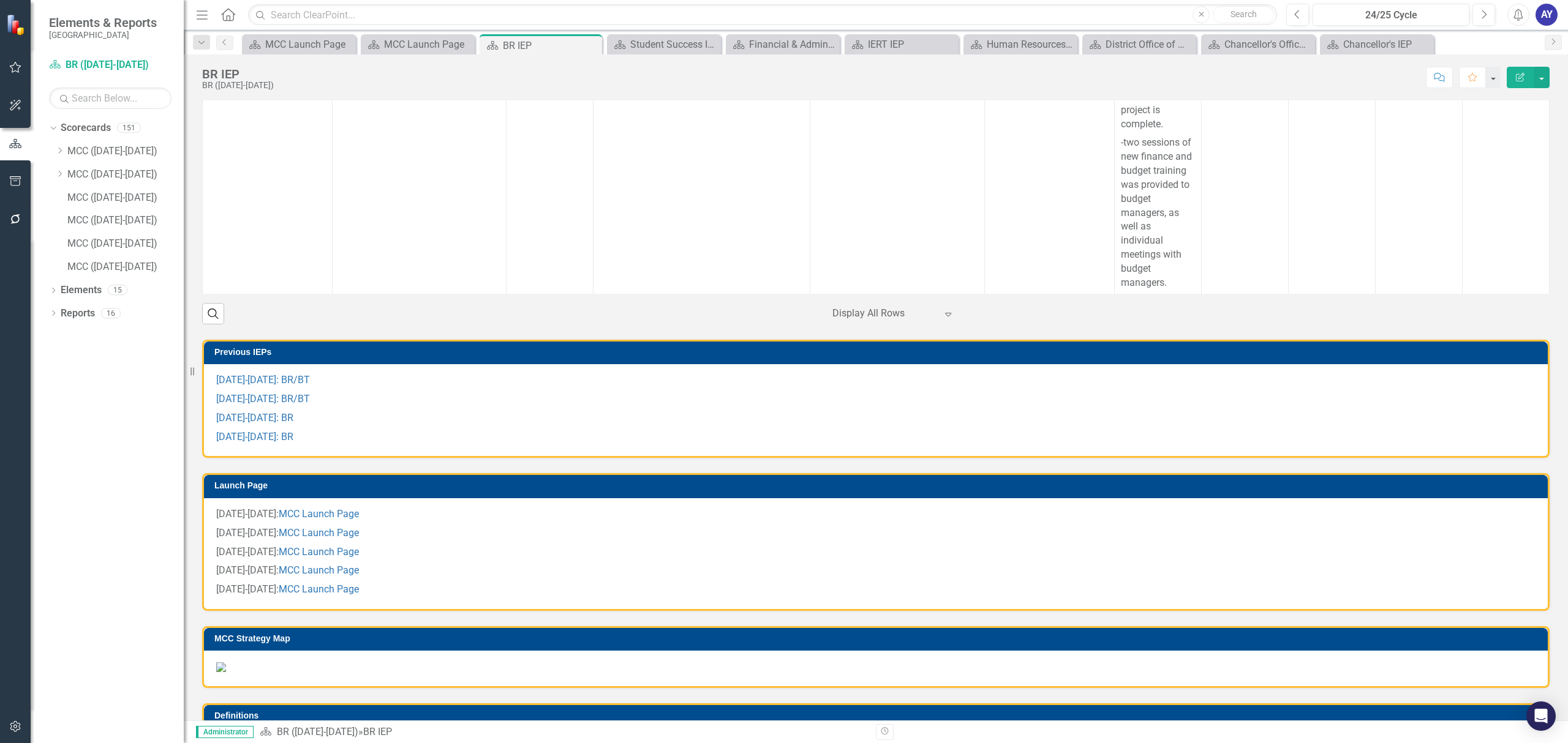
click at [229, 12] on icon "Home" at bounding box center [227, 14] width 16 height 13
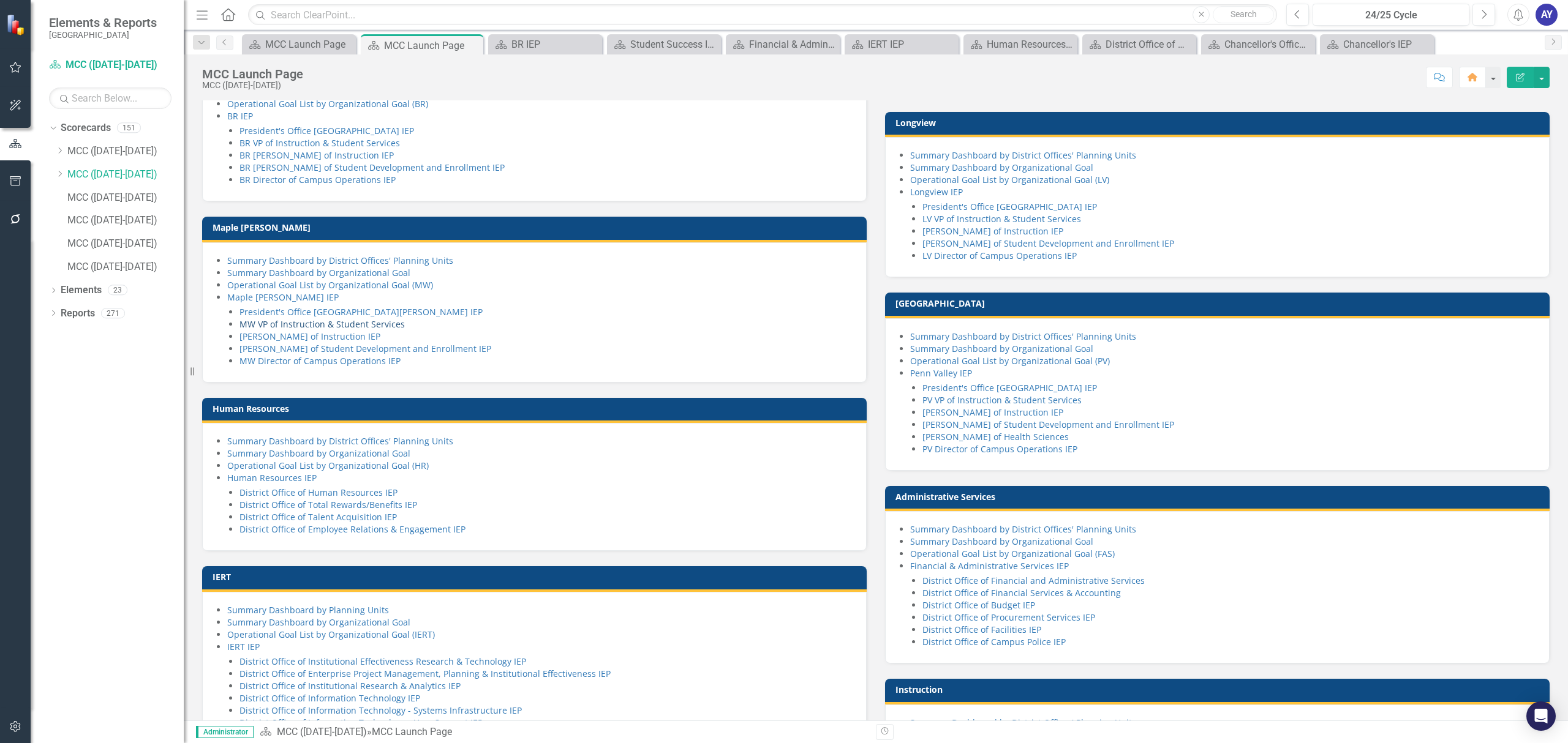
scroll to position [245, 0]
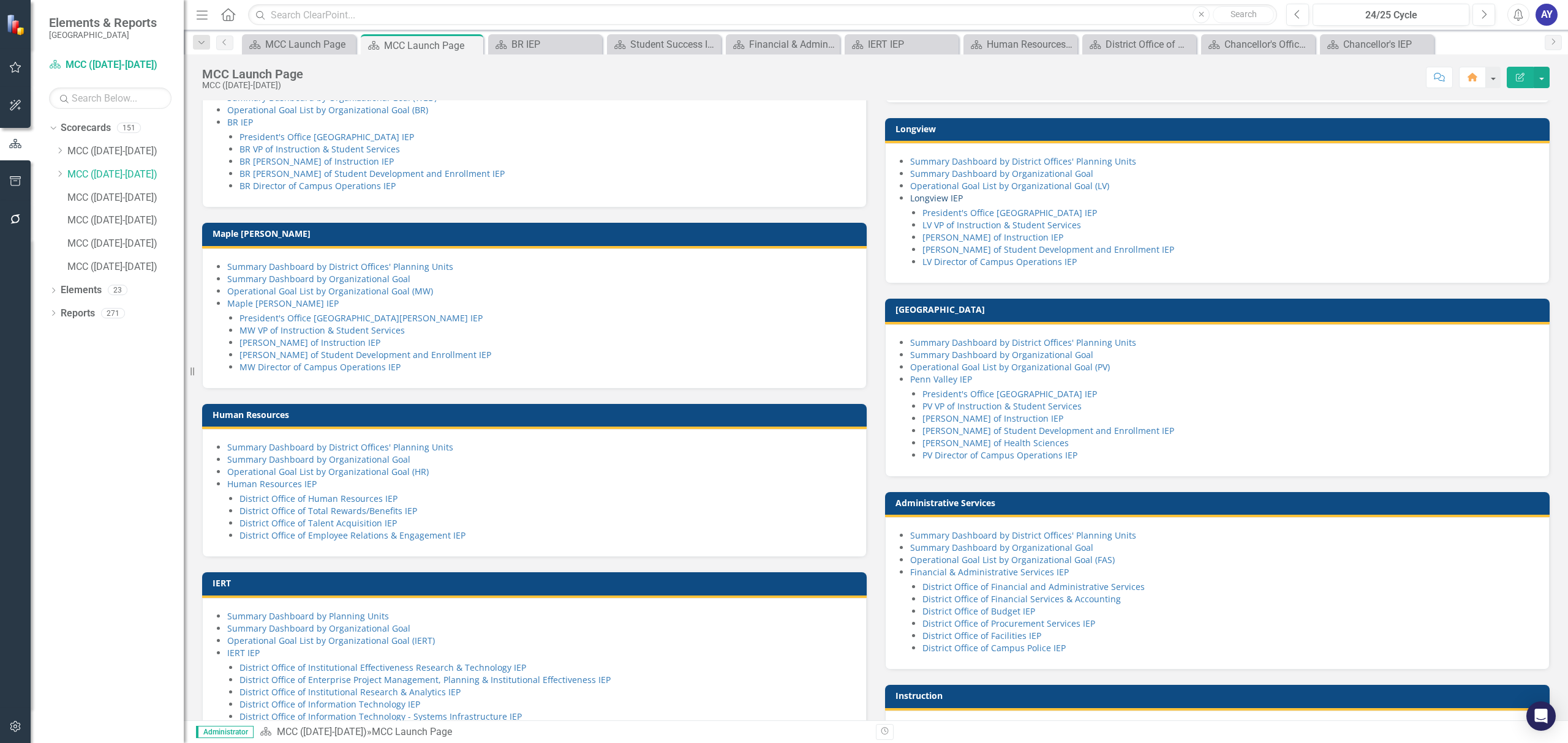
click at [929, 204] on link "Longview IEP" at bounding box center [936, 198] width 53 height 11
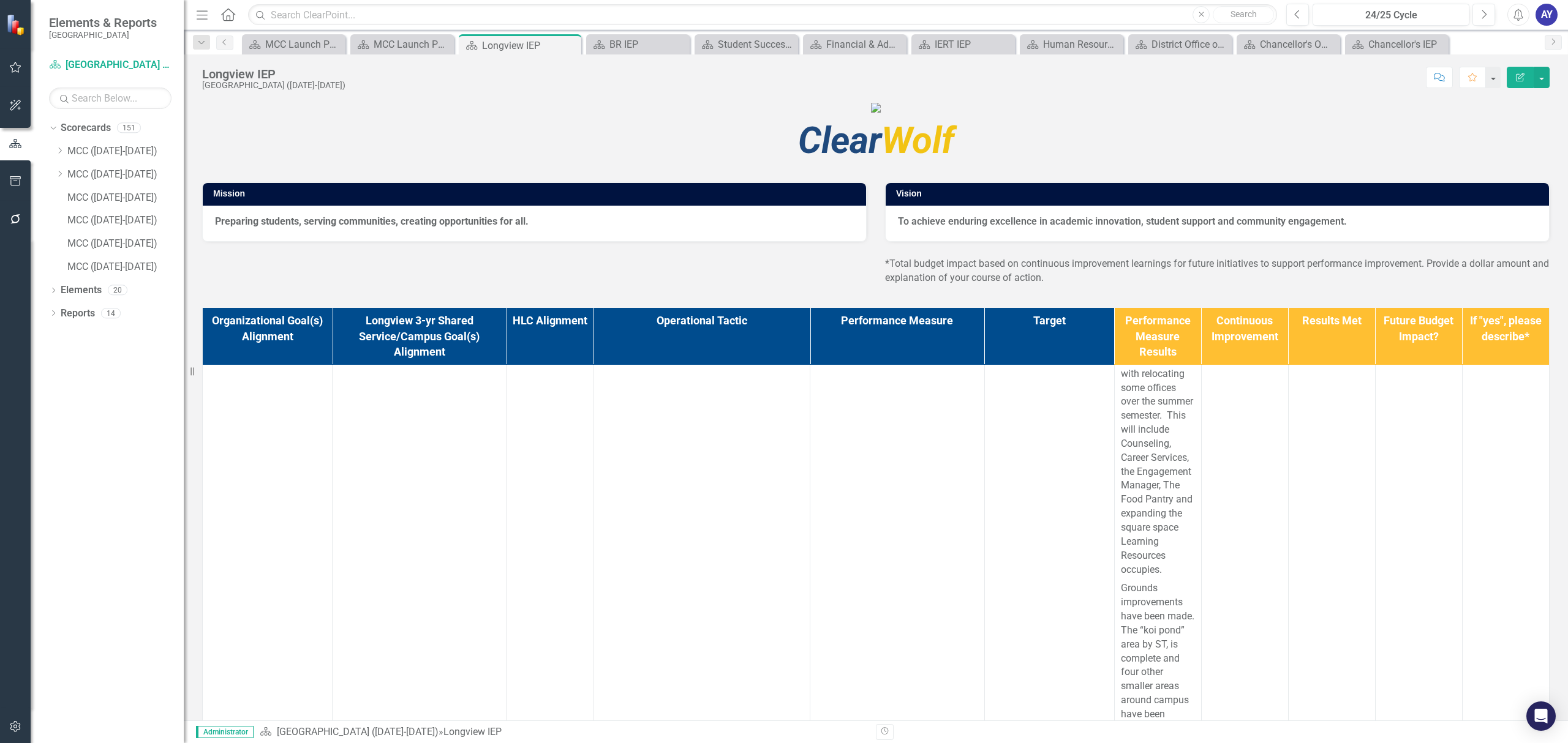
click at [232, 15] on icon "Home" at bounding box center [227, 14] width 16 height 13
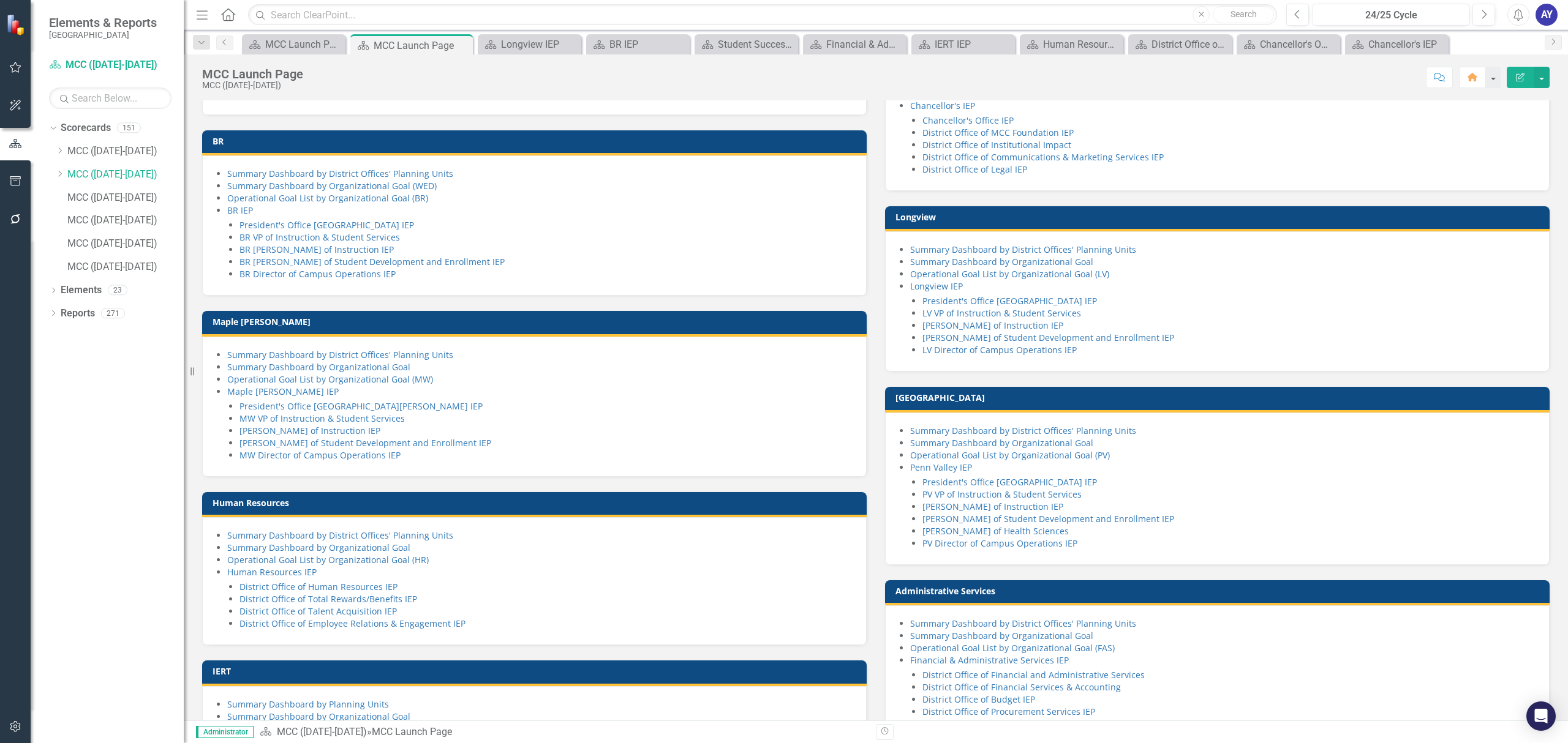
scroll to position [245, 0]
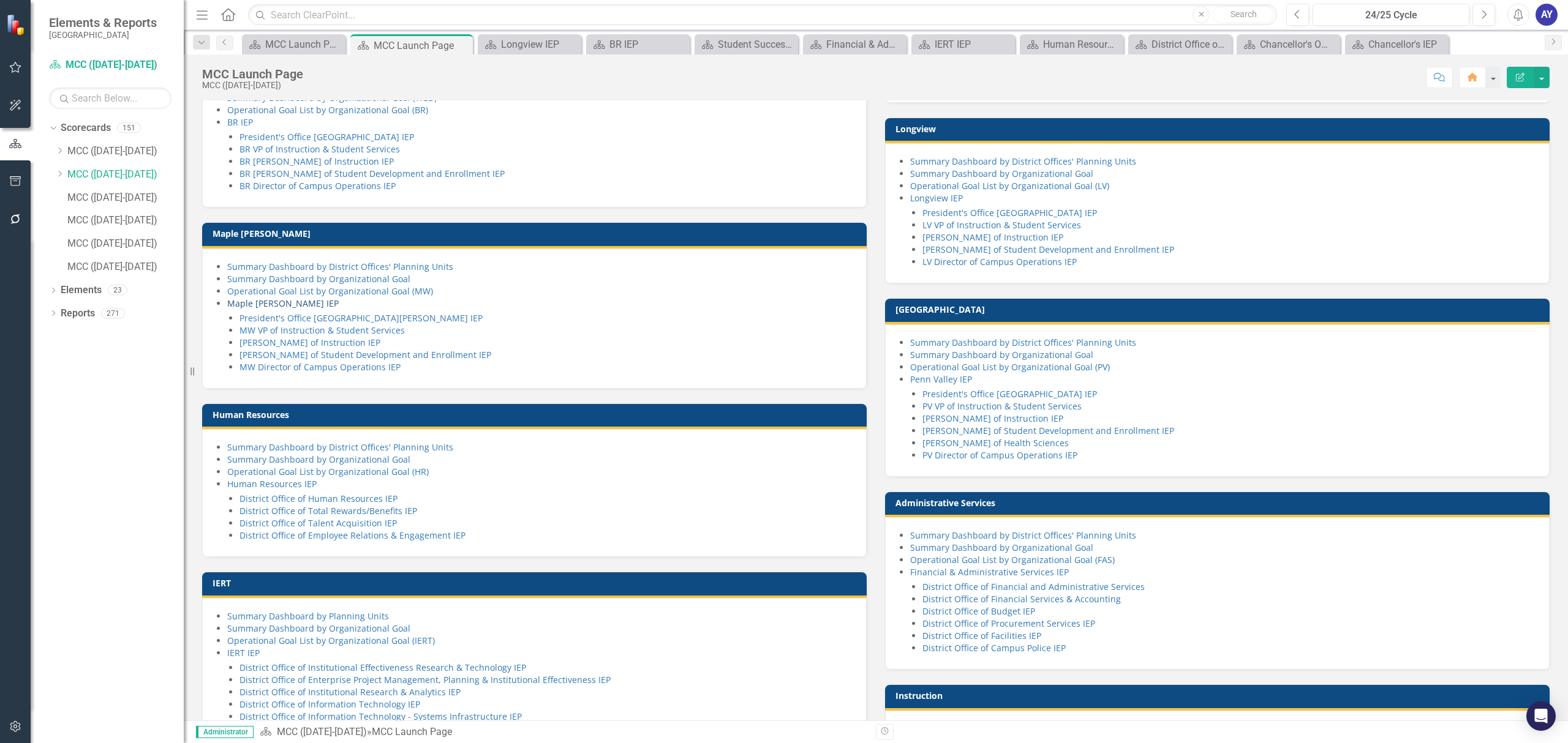
click at [239, 309] on link "Maple [PERSON_NAME] IEP" at bounding box center [283, 303] width 111 height 11
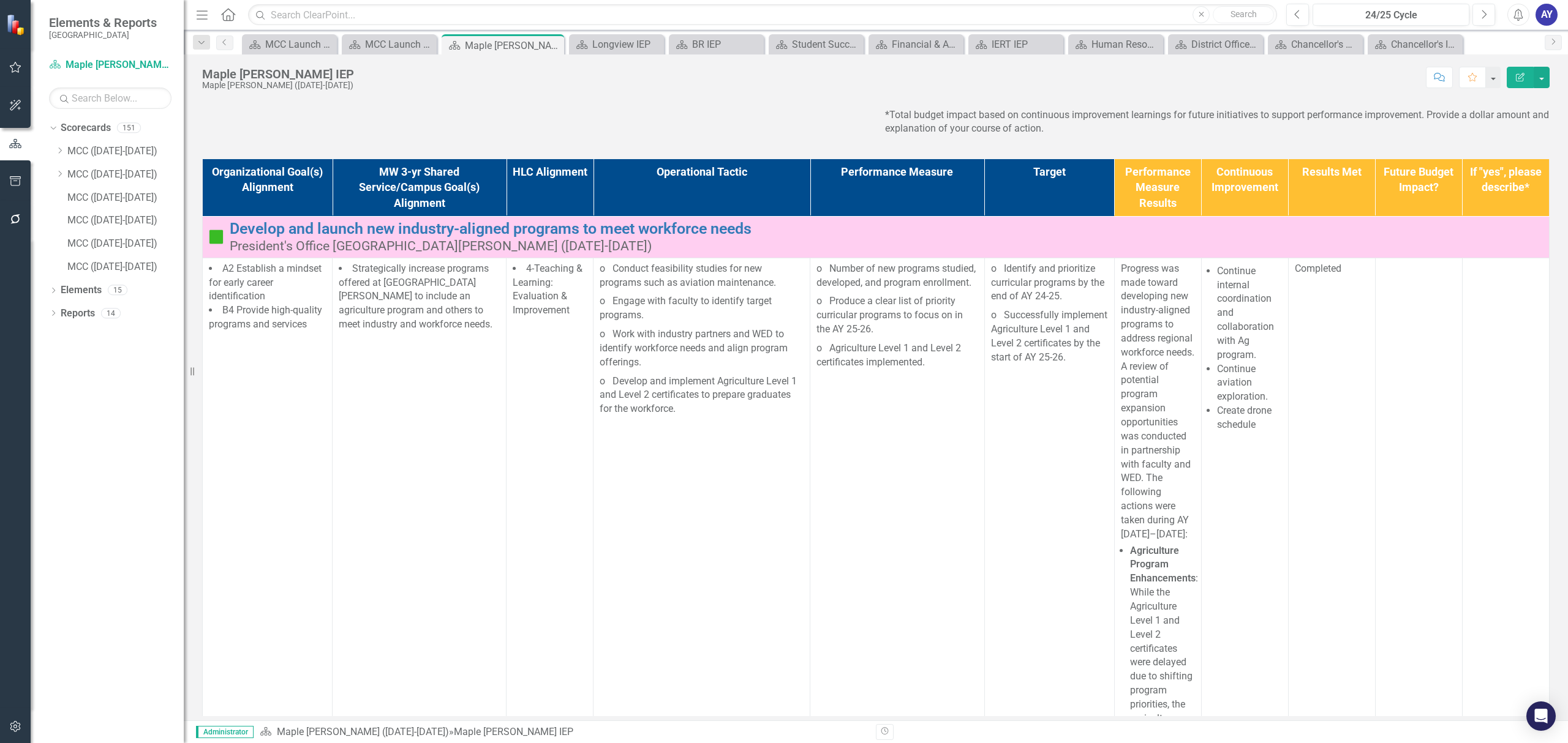
click at [217, 10] on div "Menu Home Search Close Search" at bounding box center [733, 15] width 1081 height 24
click at [220, 10] on icon "Home" at bounding box center [227, 14] width 16 height 13
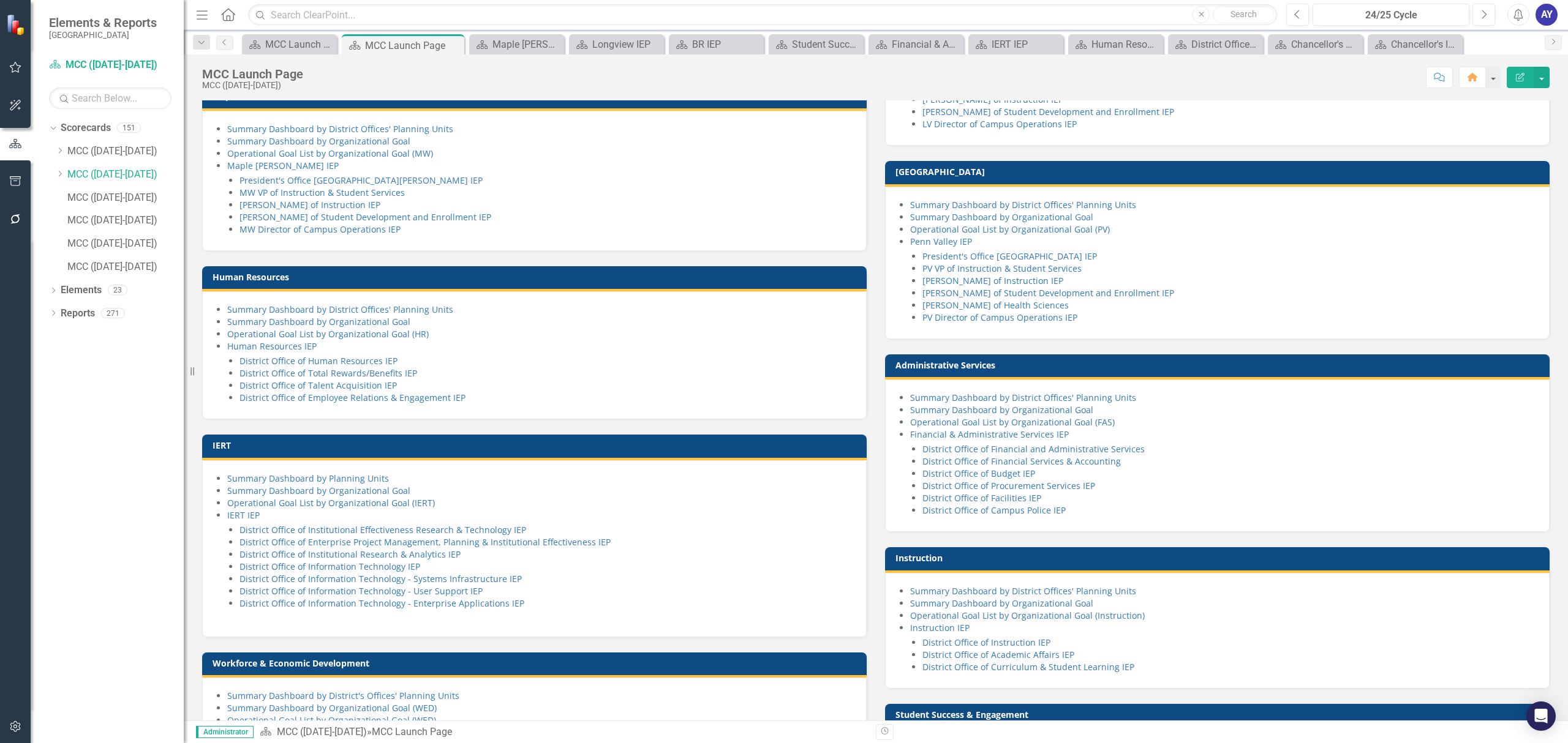
scroll to position [407, 0]
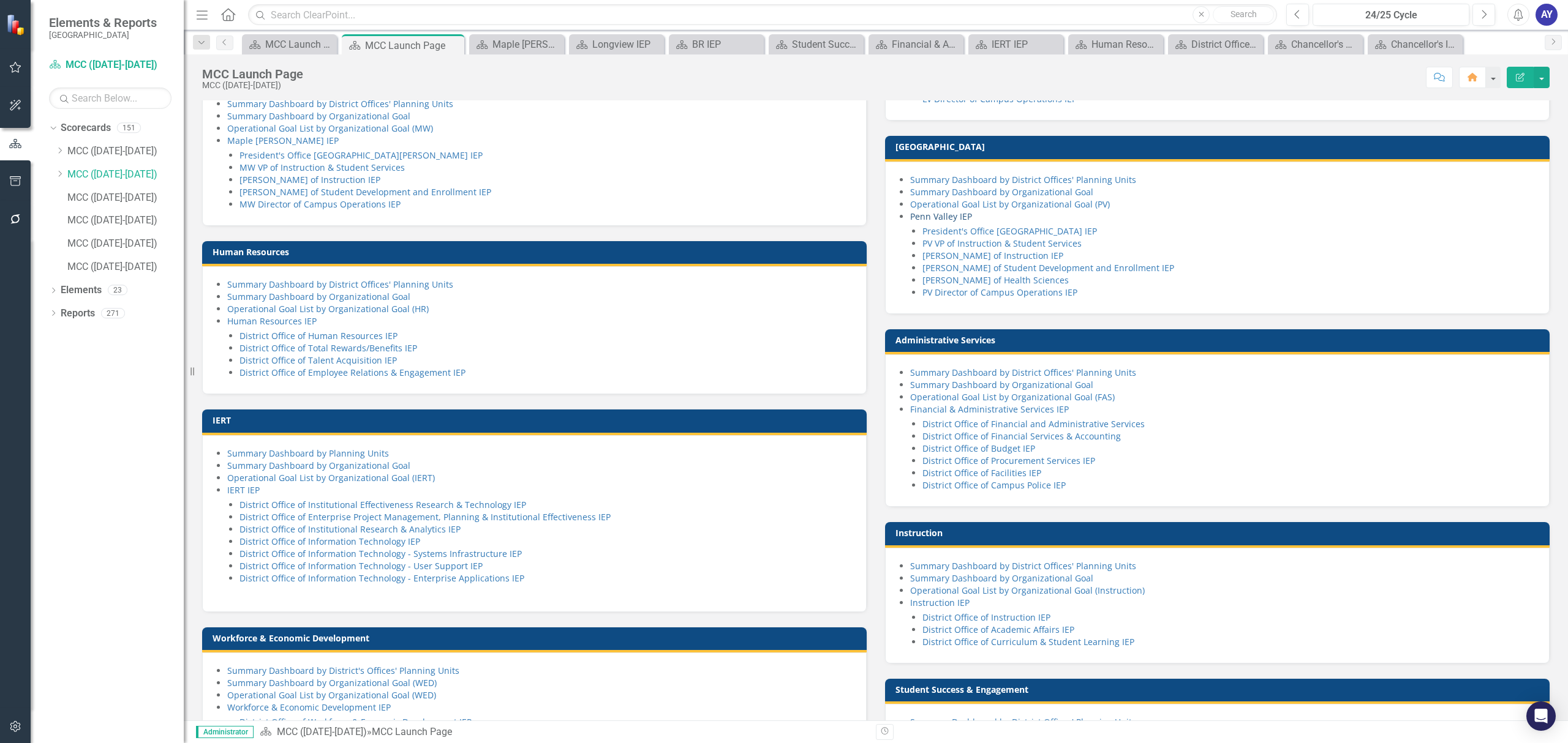
click at [932, 222] on link "Penn Valley IEP" at bounding box center [941, 216] width 62 height 11
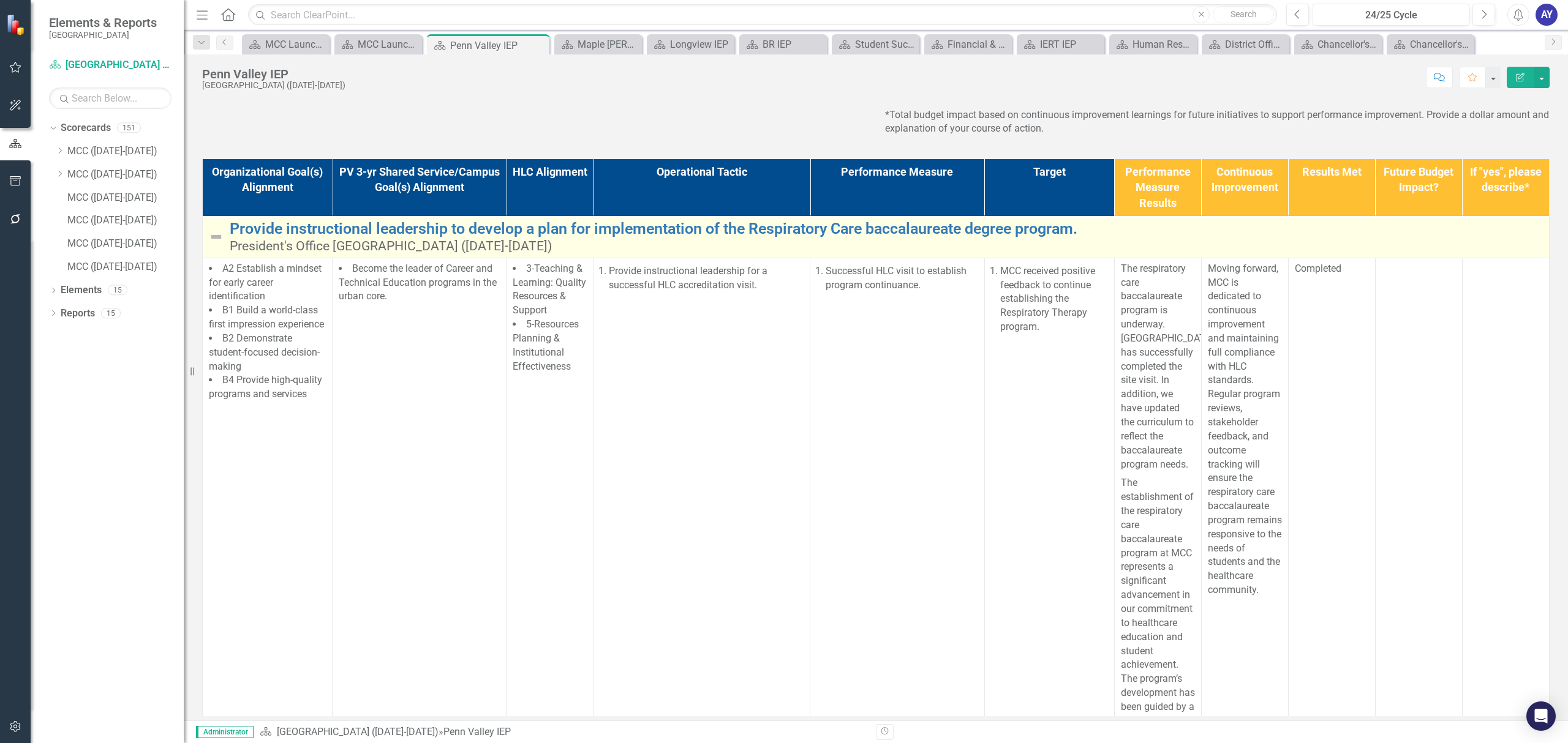
click at [212, 244] on img at bounding box center [216, 237] width 15 height 15
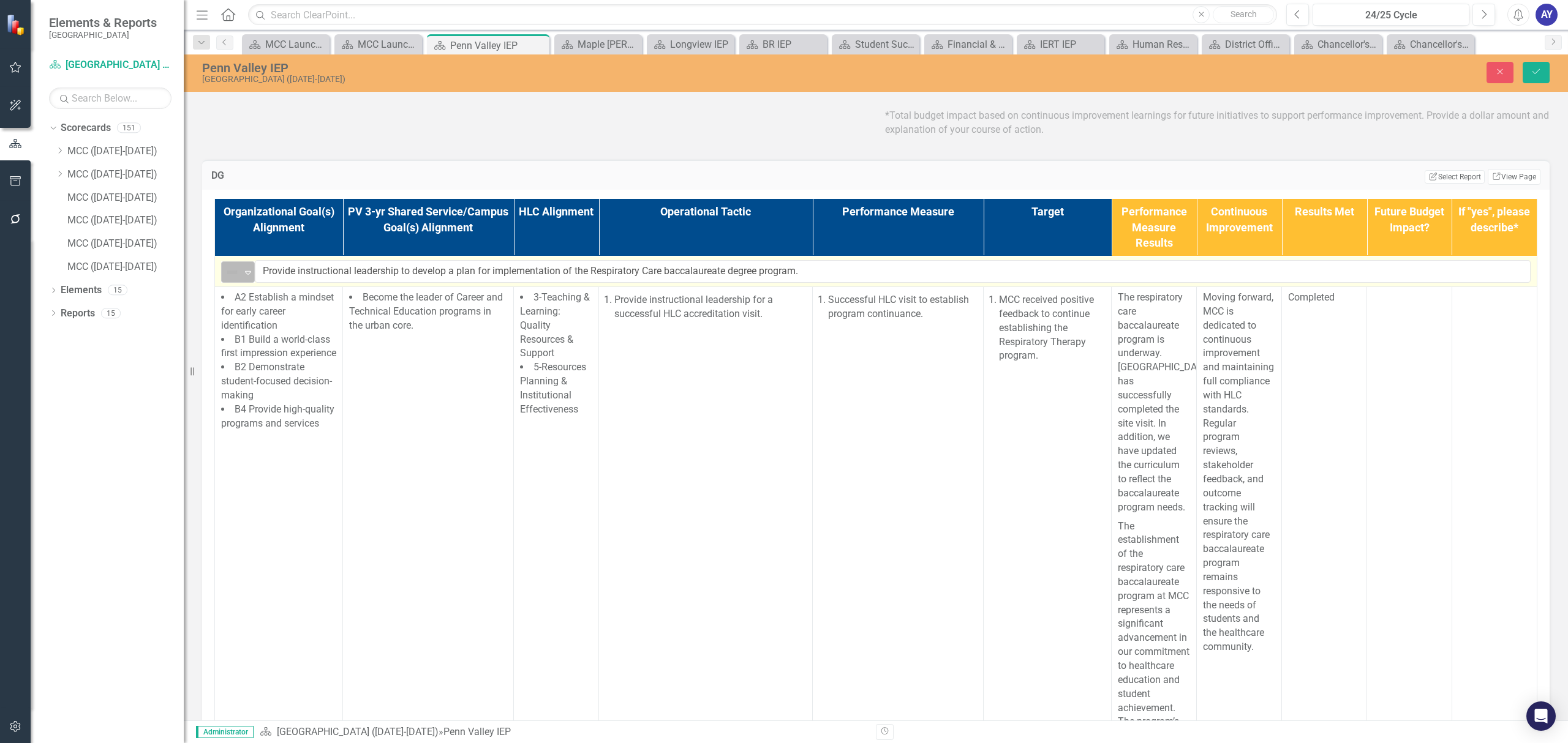
click at [246, 282] on div "Expand" at bounding box center [248, 272] width 12 height 20
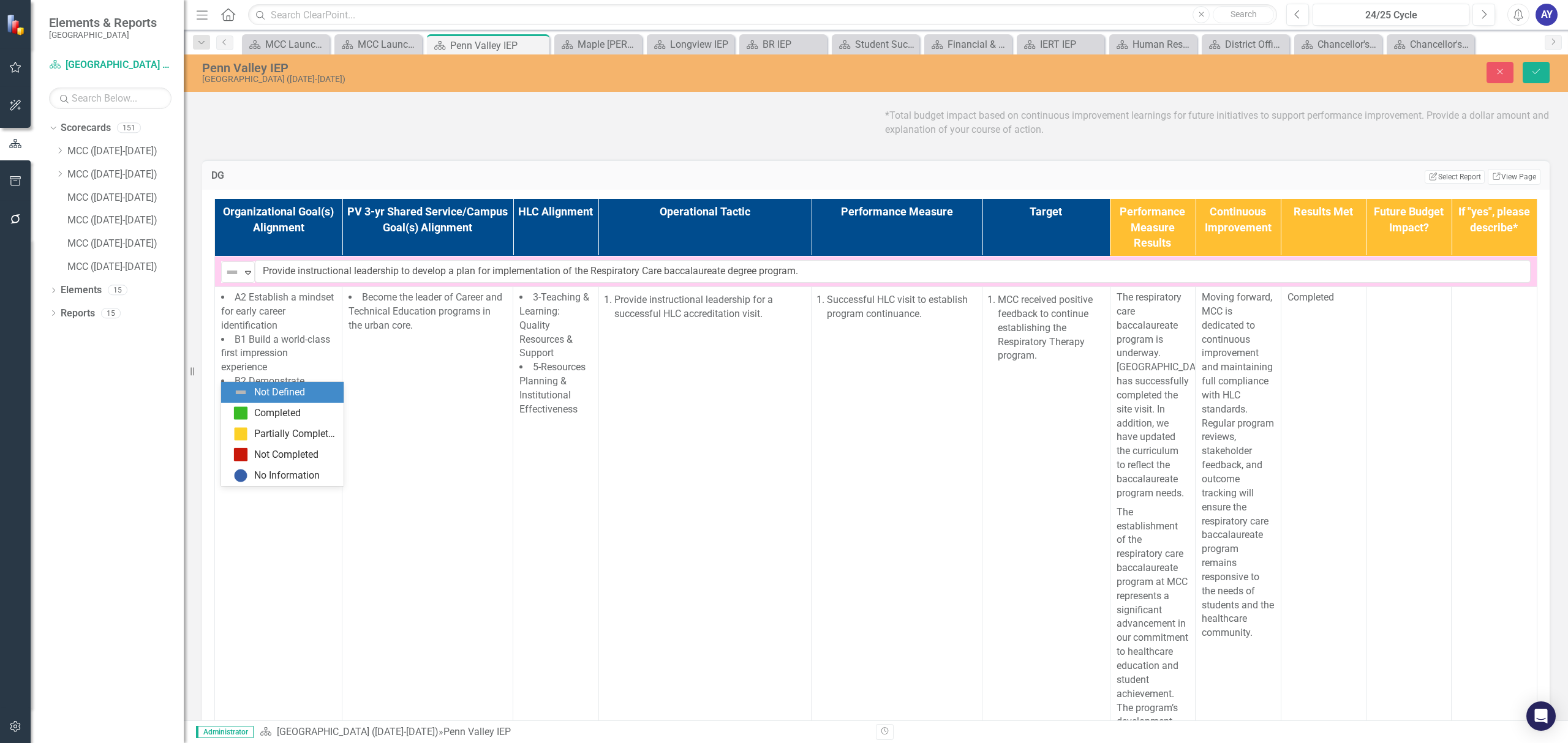
click at [250, 393] on div "Not Defined" at bounding box center [285, 392] width 103 height 15
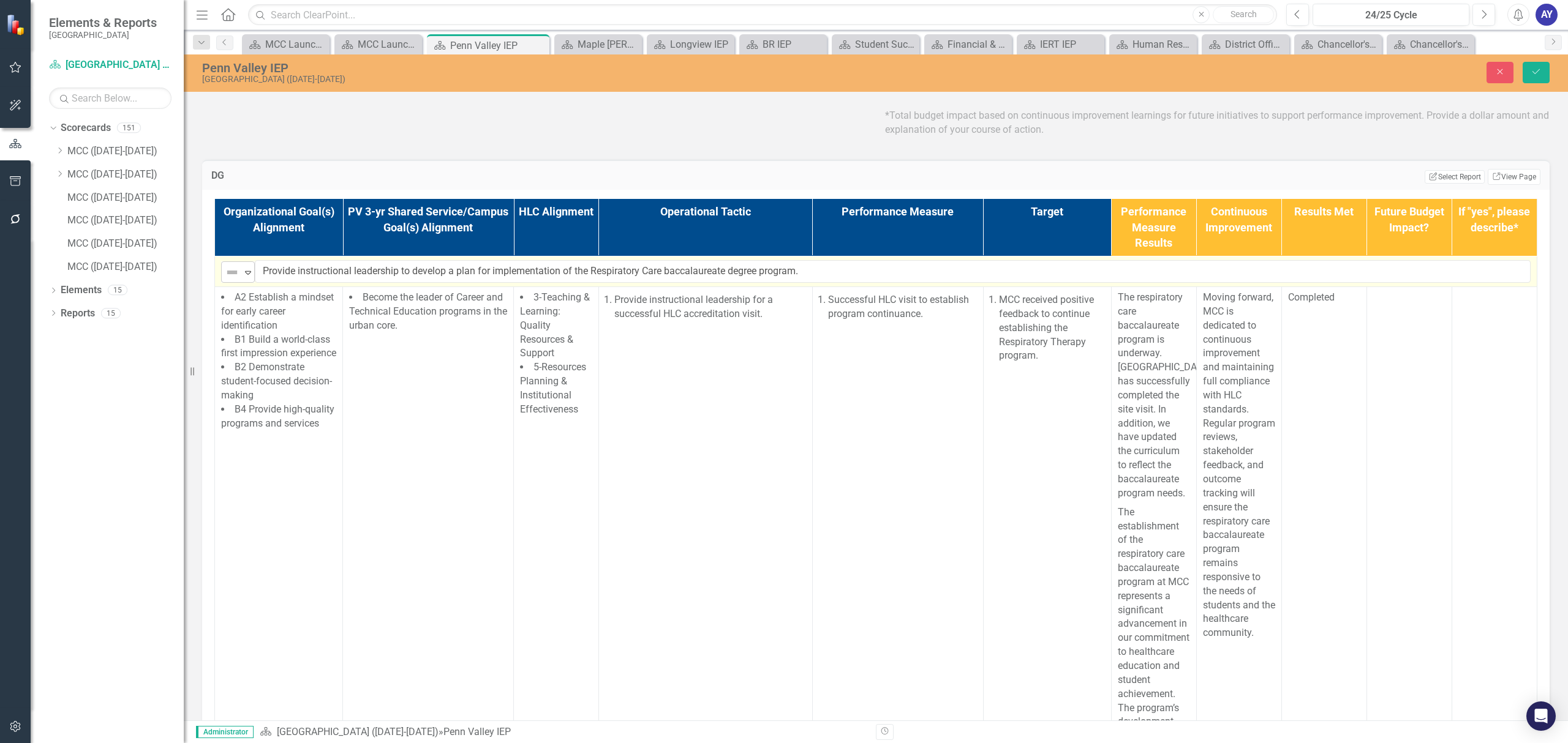
click at [247, 278] on icon "Expand" at bounding box center [248, 272] width 12 height 10
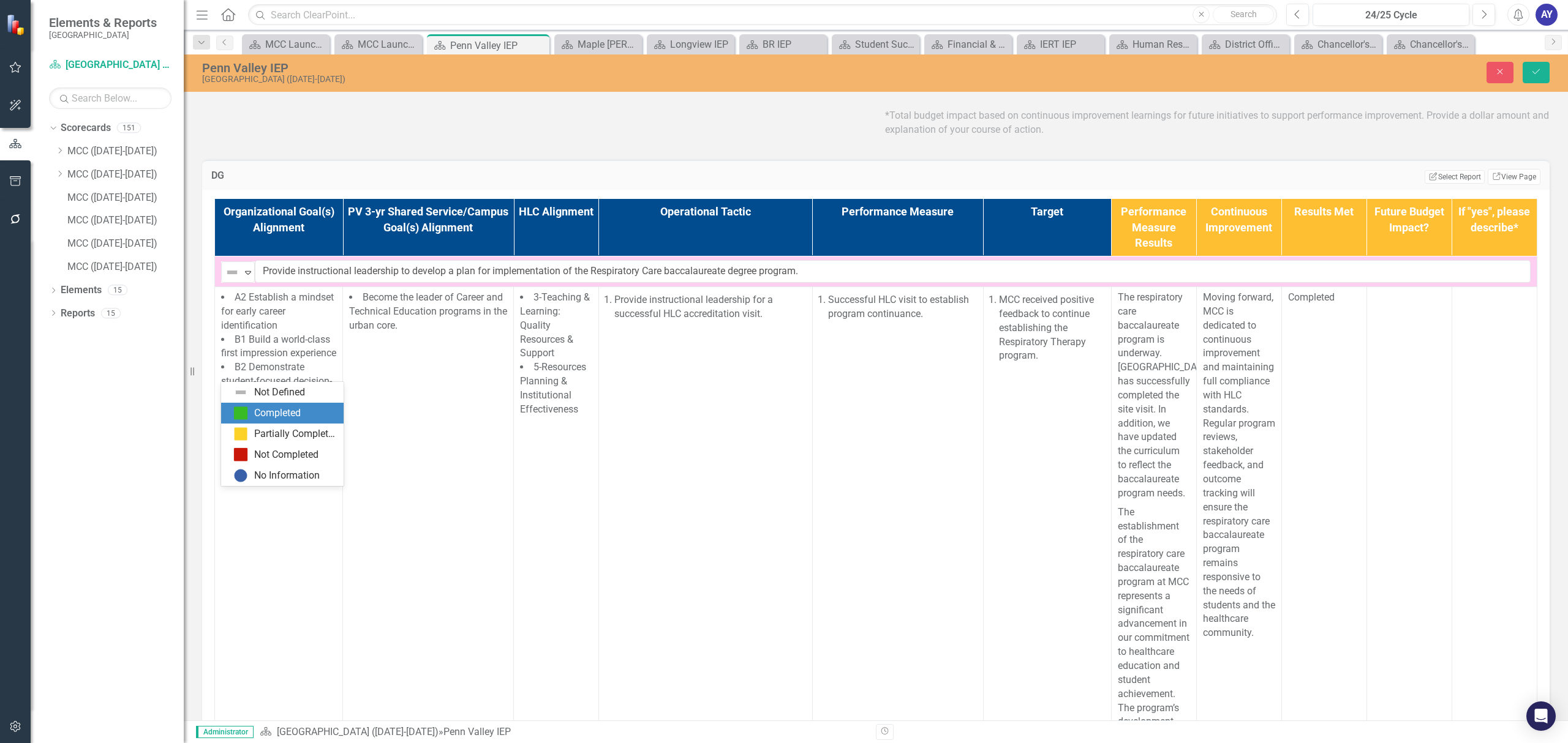
click at [251, 405] on div "Completed" at bounding box center [282, 413] width 122 height 21
click at [1522, 83] on div "Close Save" at bounding box center [1279, 73] width 559 height 22
click at [1529, 74] on button "Save" at bounding box center [1536, 73] width 27 height 22
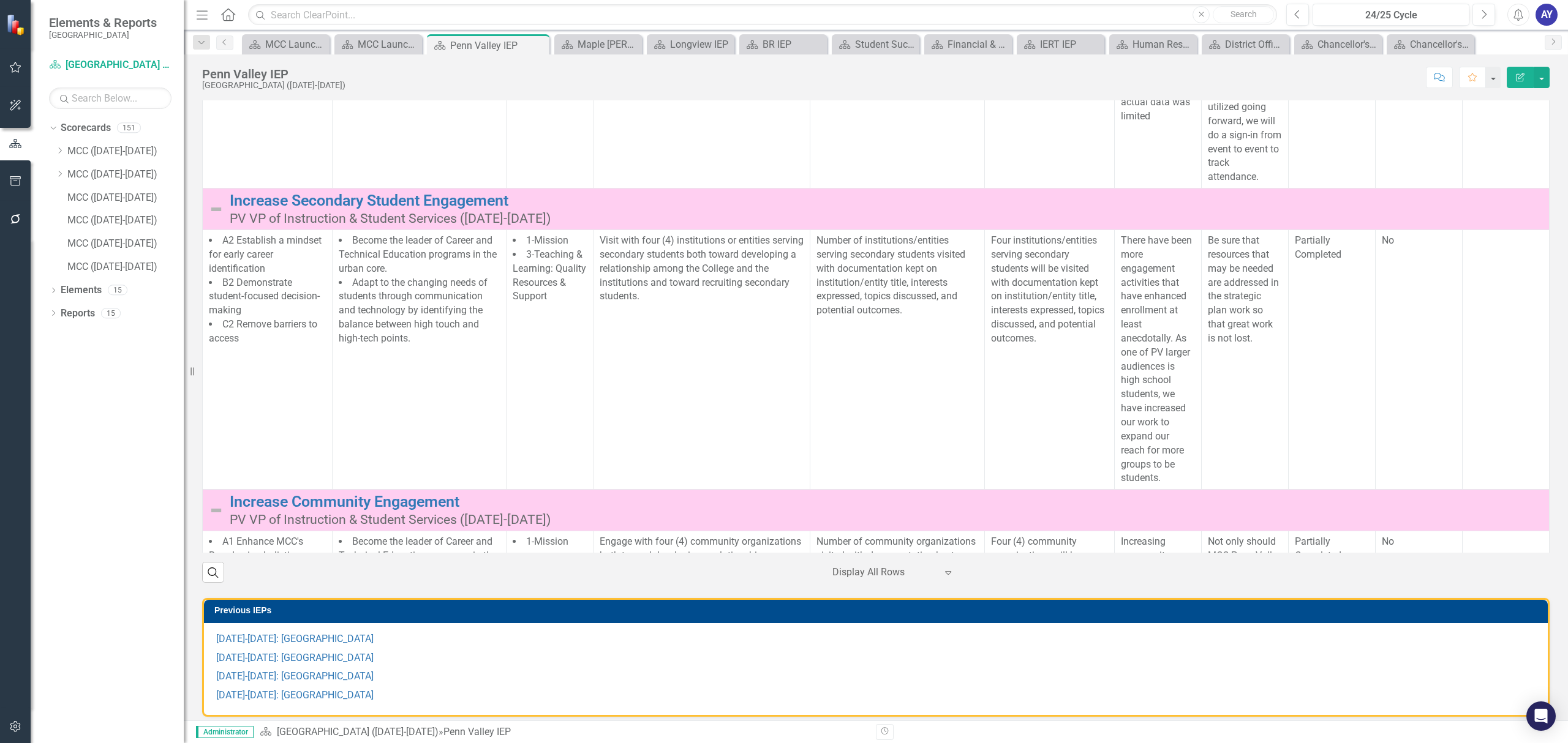
scroll to position [1061, 0]
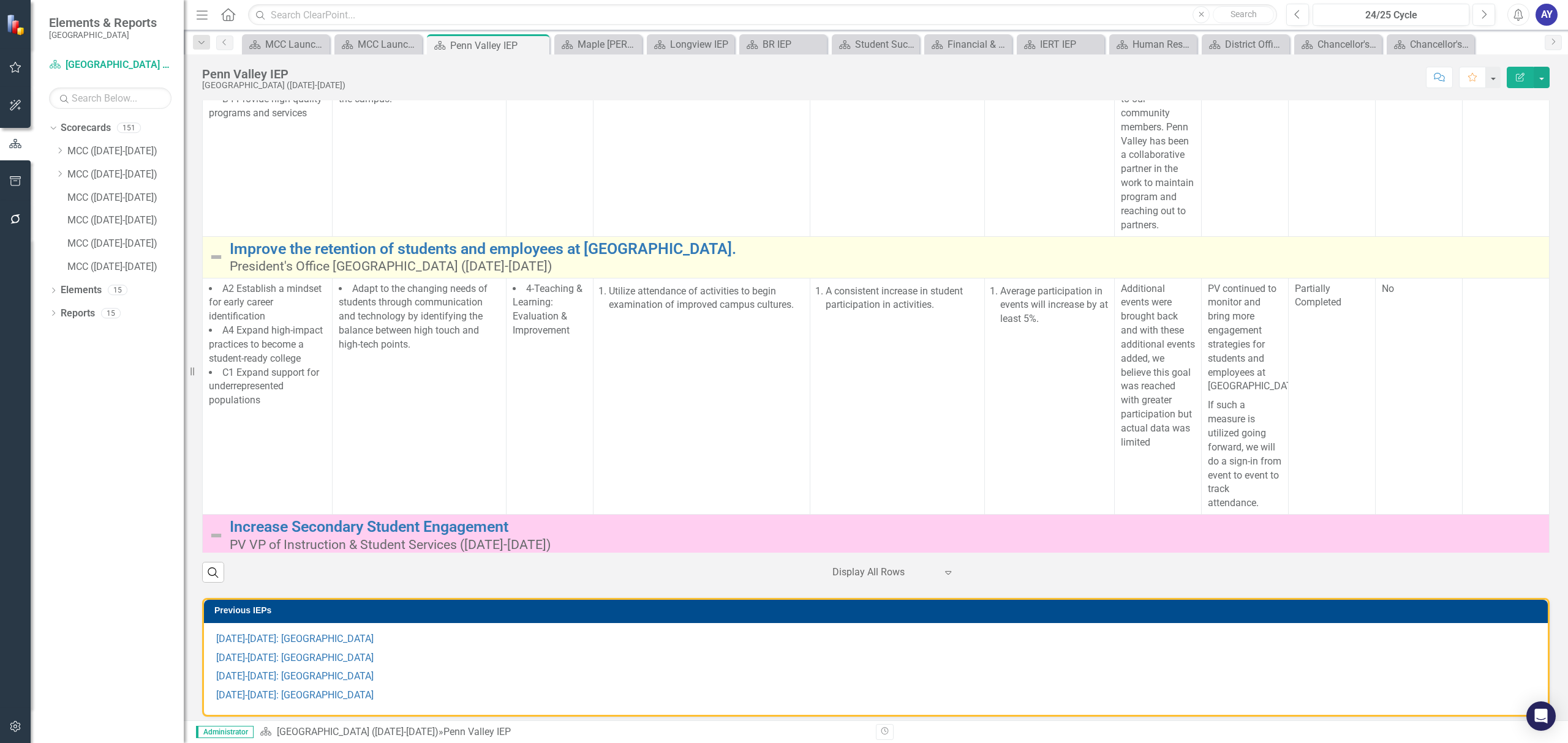
click at [217, 264] on img at bounding box center [216, 257] width 15 height 15
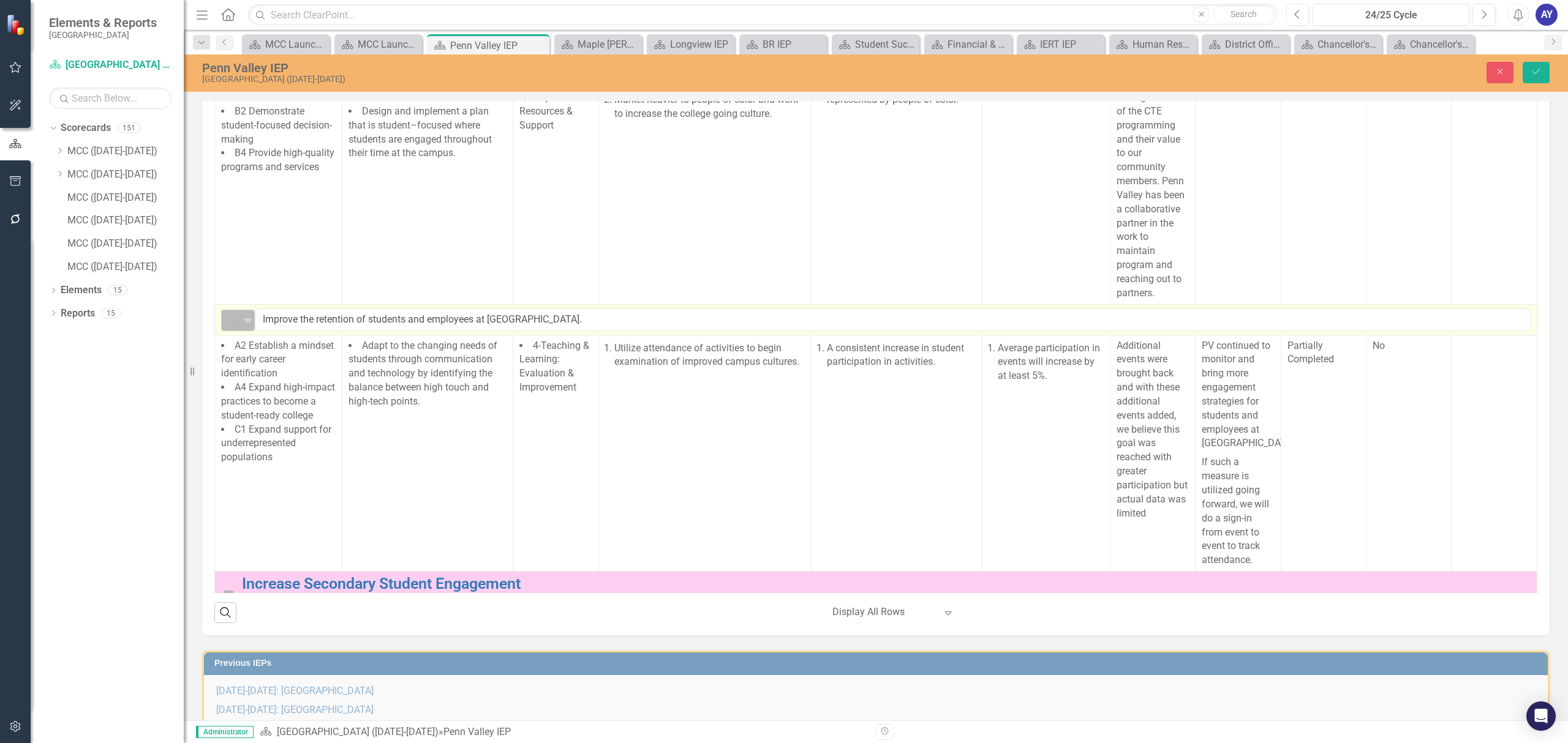
click at [235, 327] on img at bounding box center [232, 320] width 15 height 15
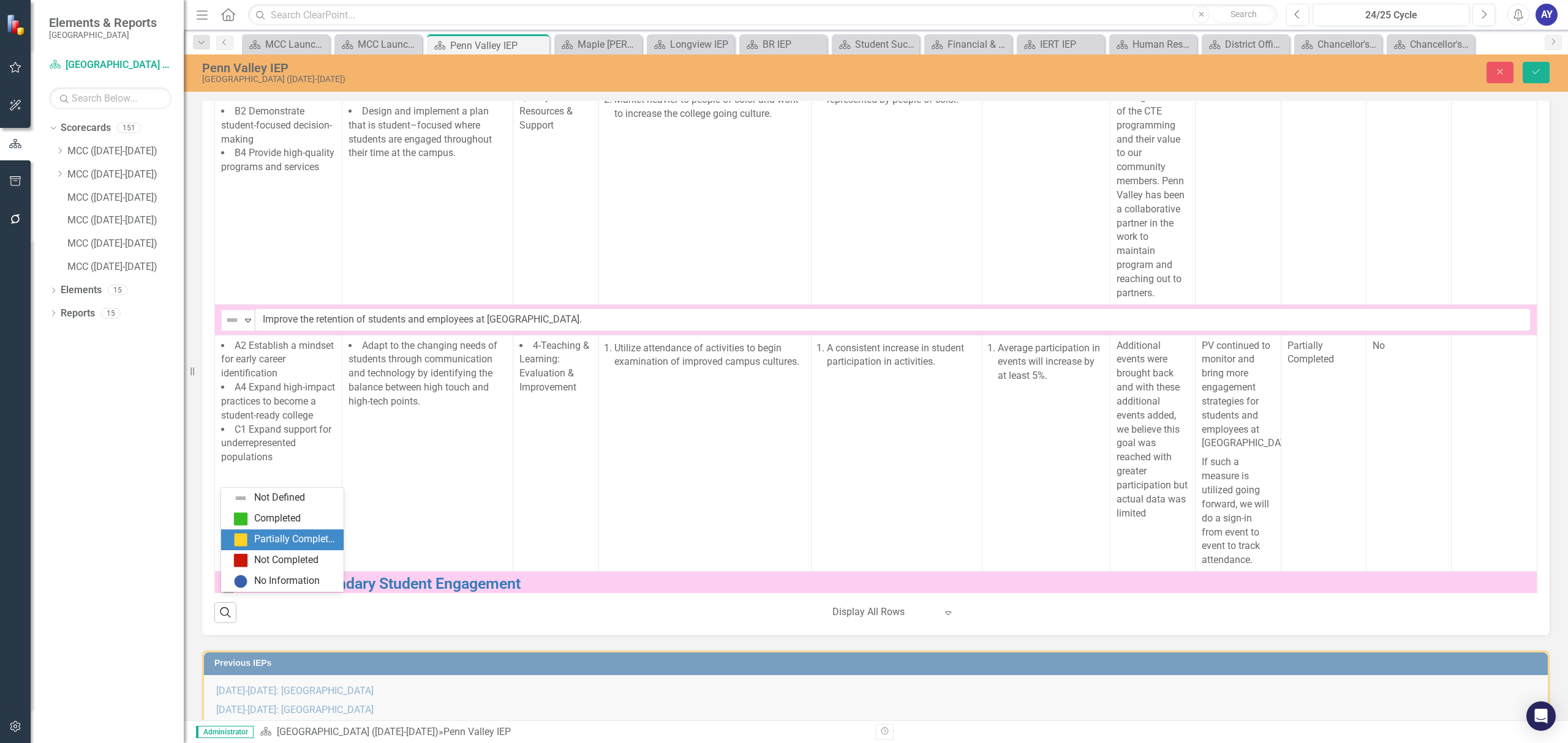
click at [266, 536] on div "Partially Completed" at bounding box center [295, 540] width 82 height 14
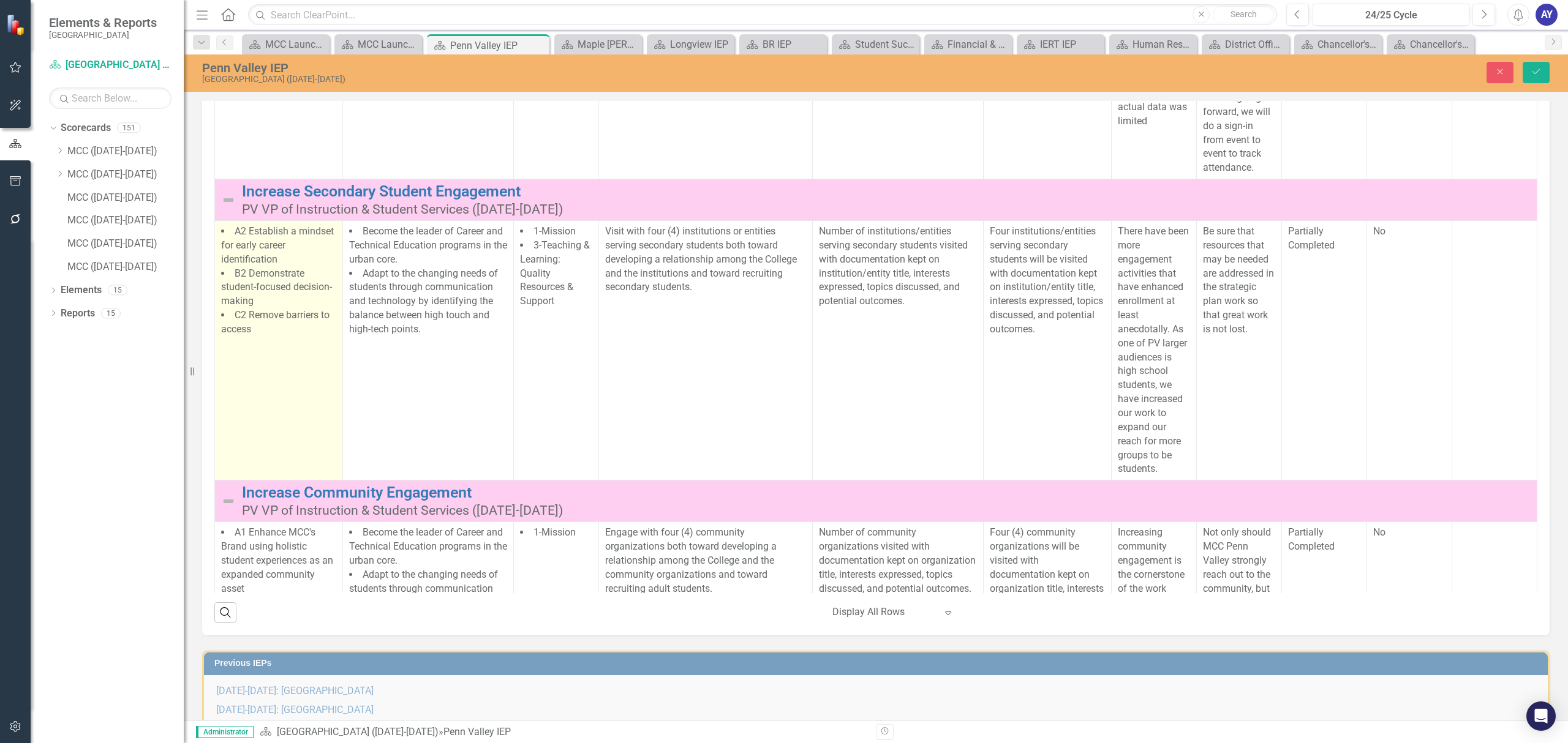
scroll to position [1469, 0]
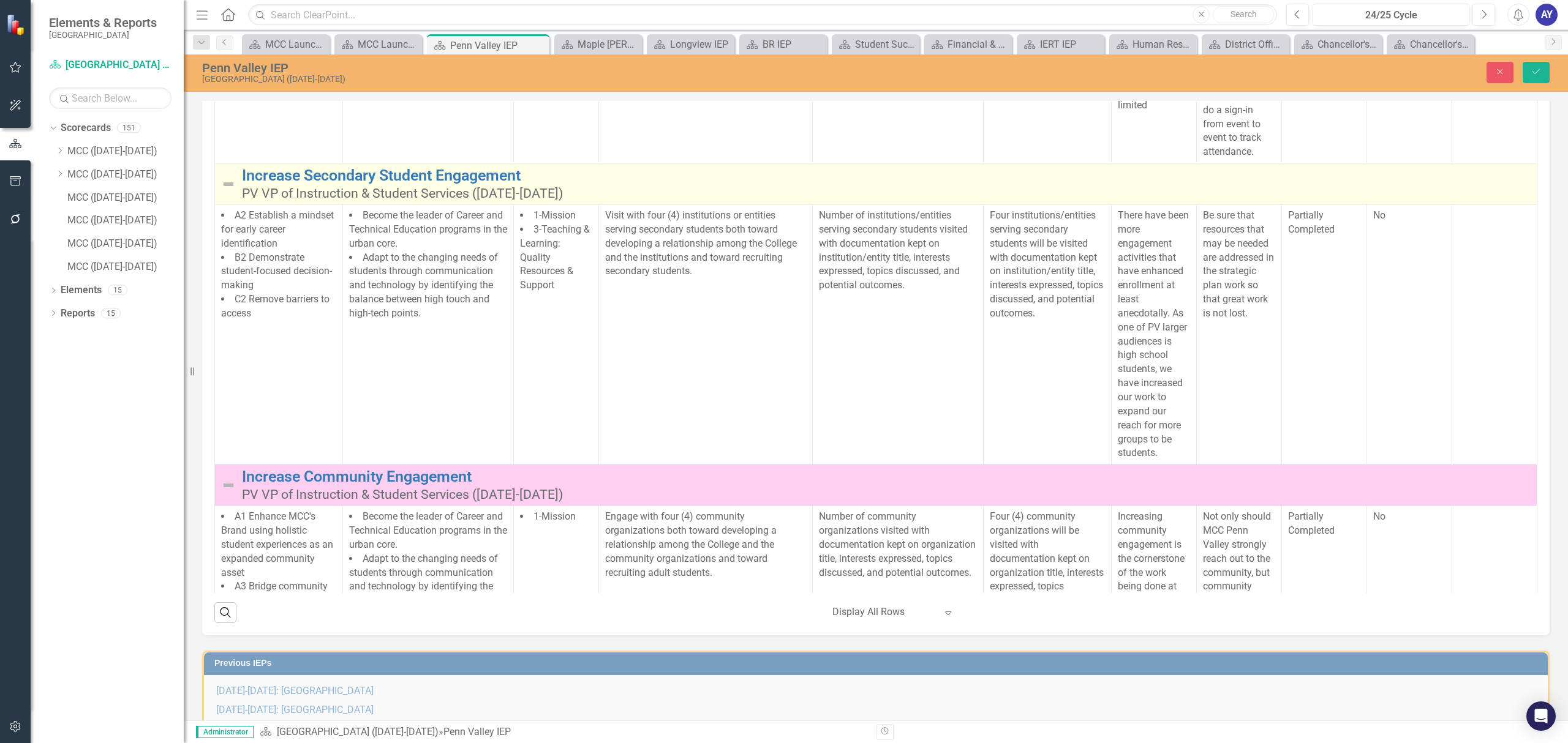
click at [224, 192] on img at bounding box center [228, 184] width 15 height 15
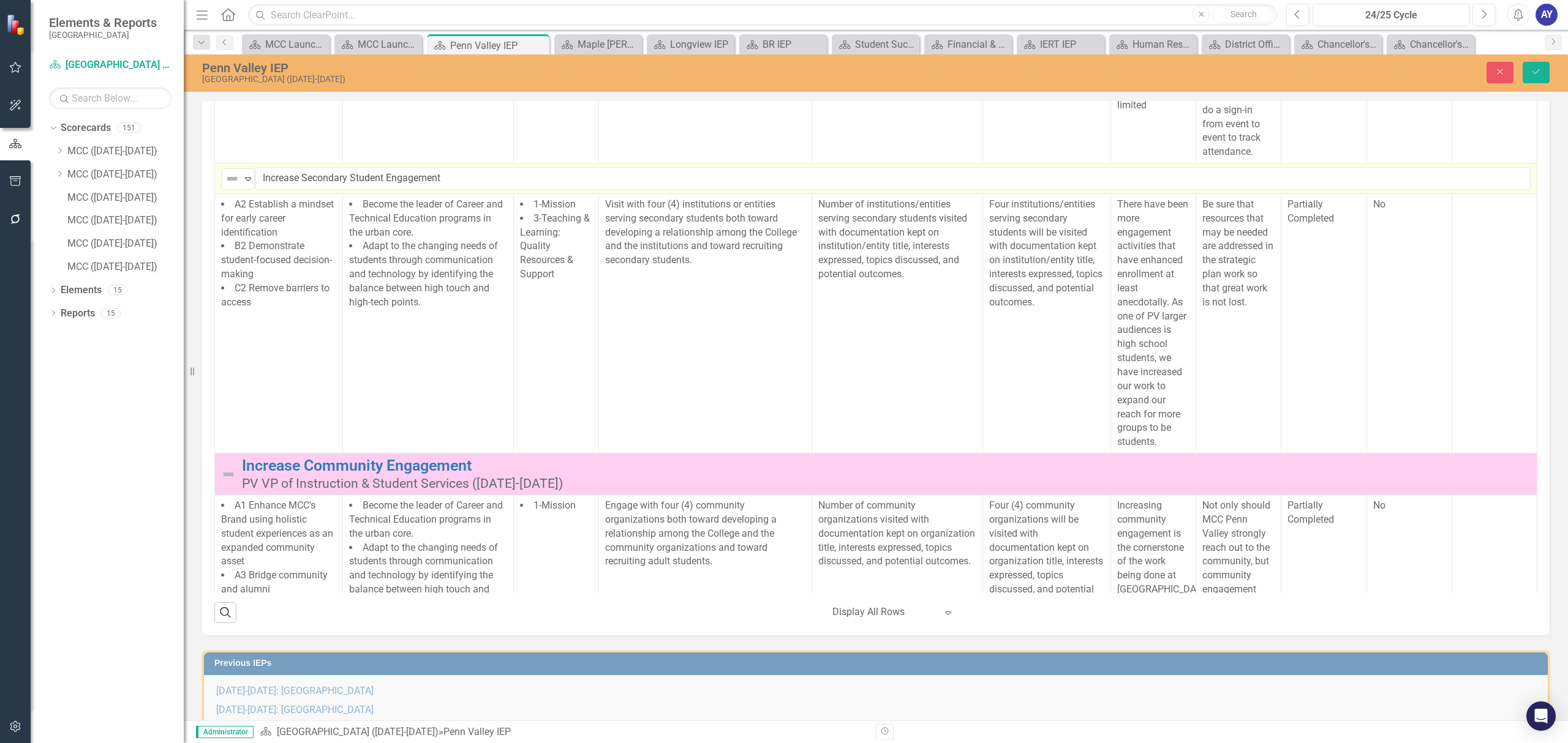
click at [231, 194] on td "Not Defined Expand Increase Secondary Student Engagement Link Map View Link Map…" at bounding box center [876, 179] width 1322 height 31
click at [236, 186] on img at bounding box center [232, 178] width 15 height 15
click at [247, 390] on div "Partially Completed" at bounding box center [282, 400] width 122 height 21
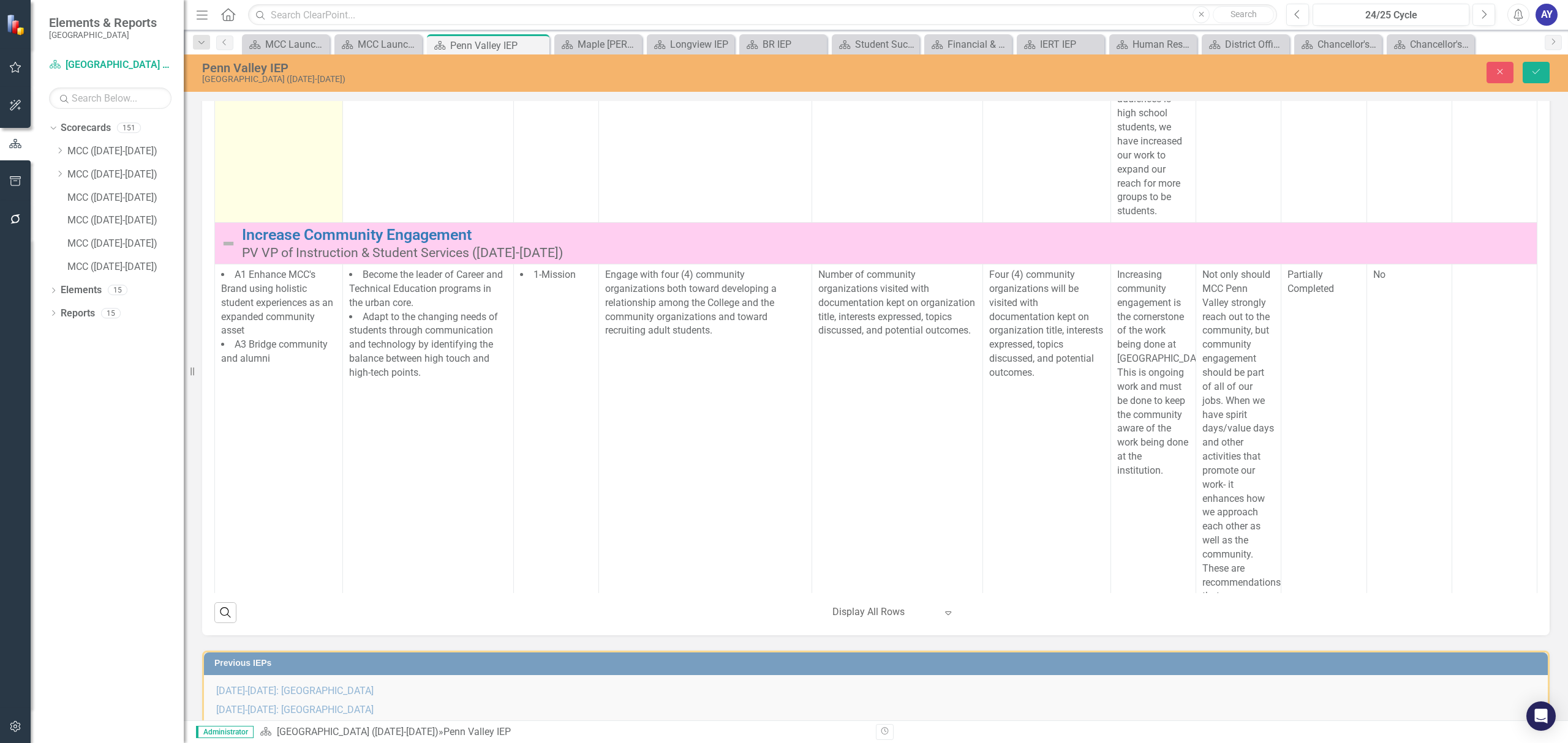
scroll to position [1795, 0]
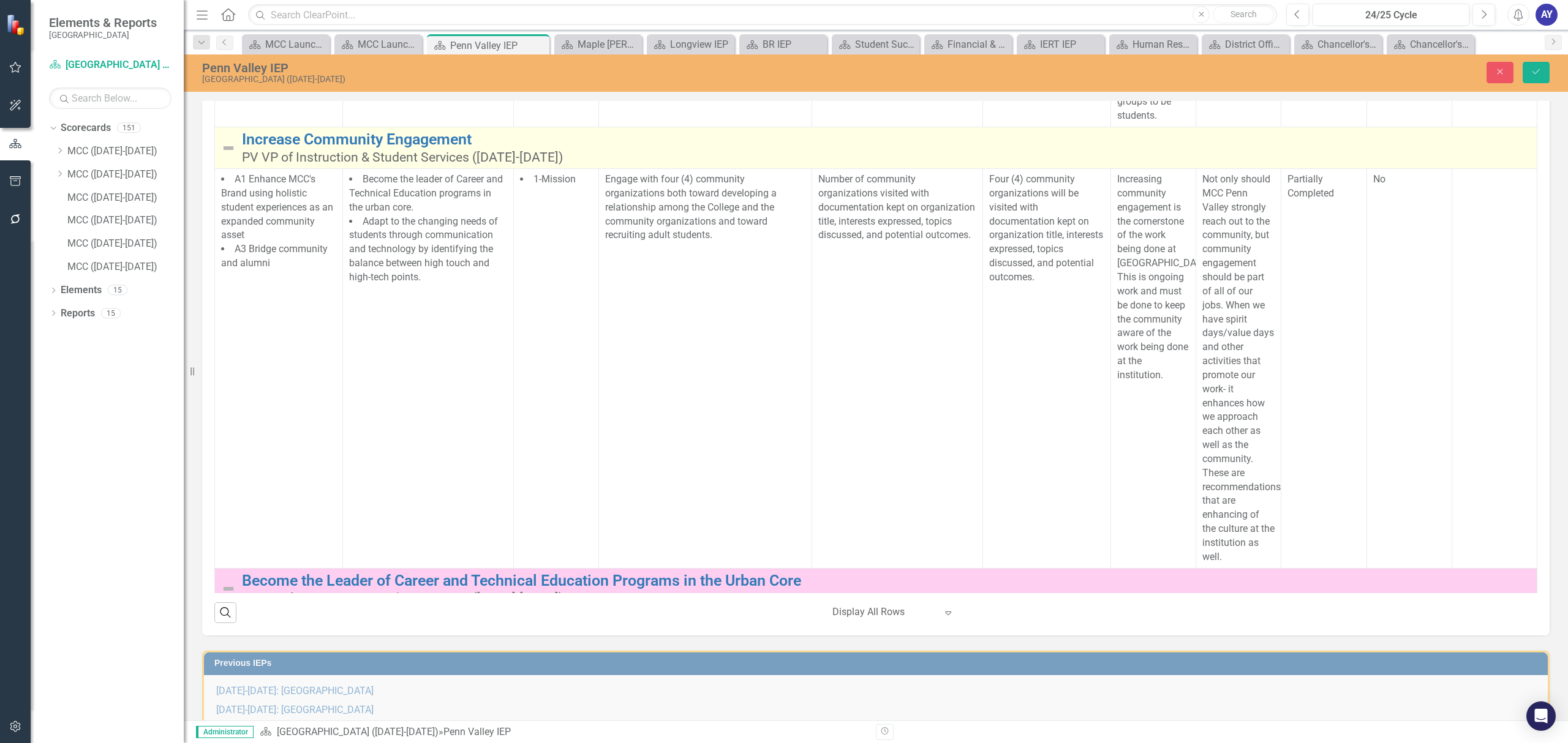
click at [229, 155] on img at bounding box center [228, 148] width 15 height 15
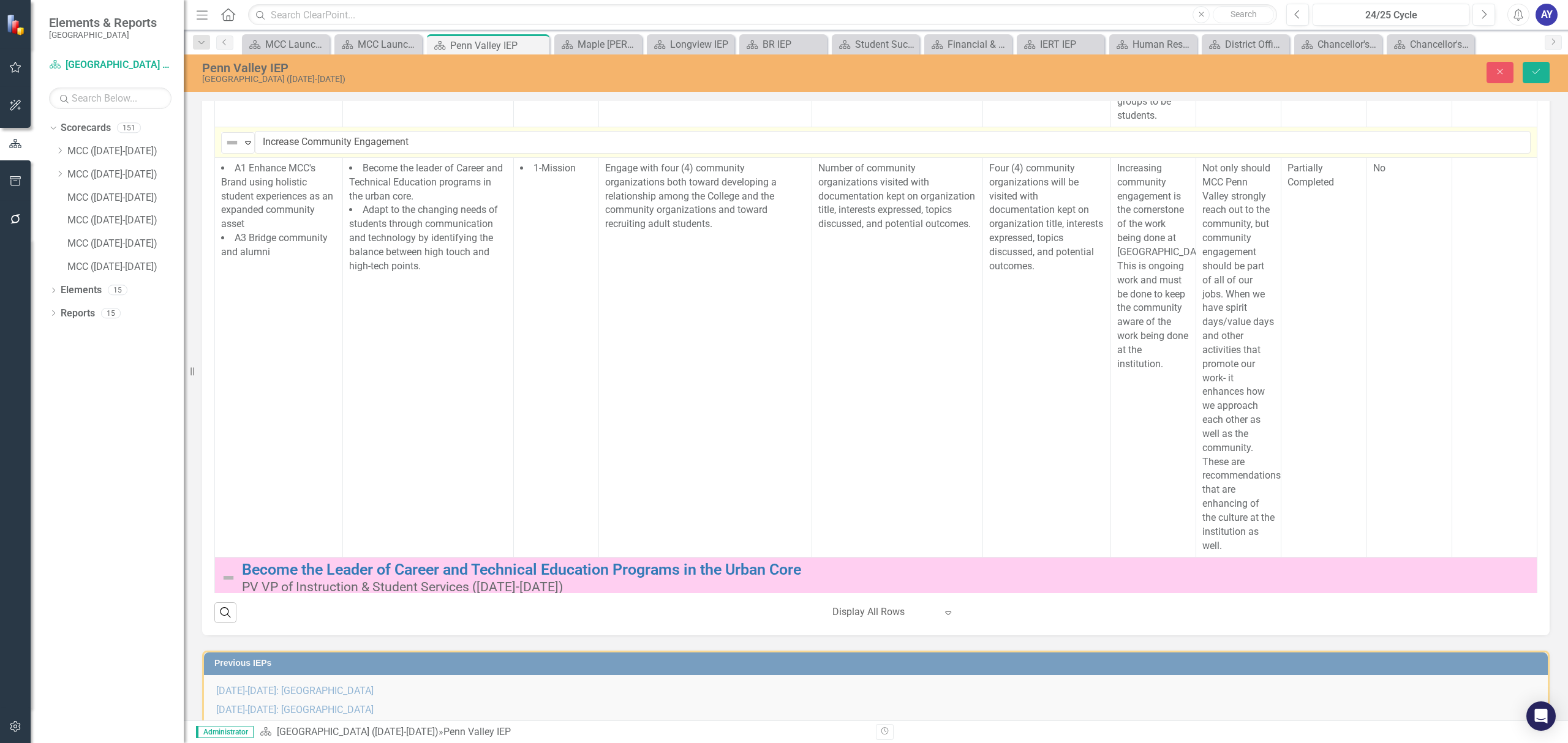
click at [229, 150] on img at bounding box center [232, 142] width 15 height 15
click at [260, 358] on div "Partially Completed" at bounding box center [295, 365] width 82 height 14
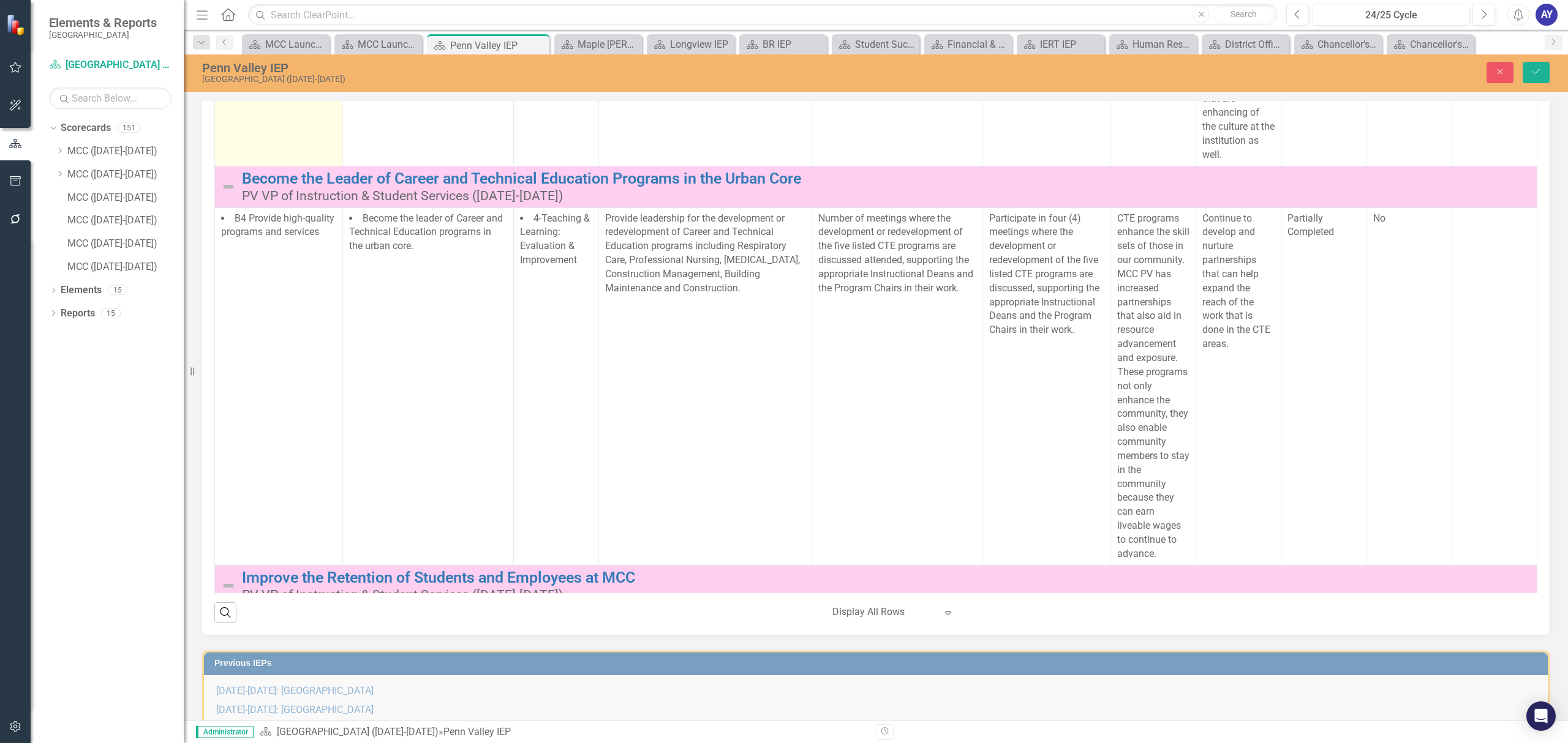
scroll to position [2204, 0]
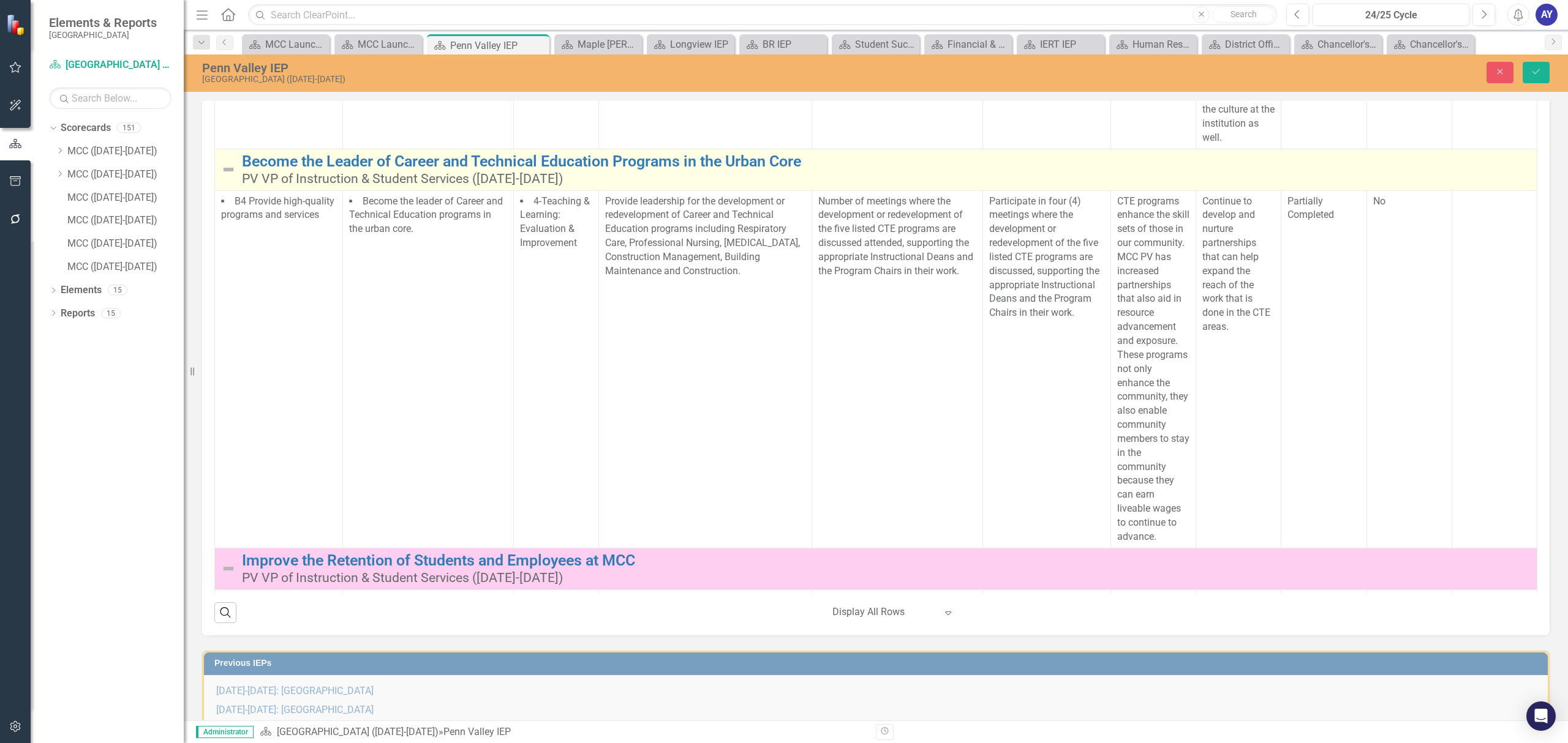
click at [229, 177] on img at bounding box center [228, 169] width 15 height 15
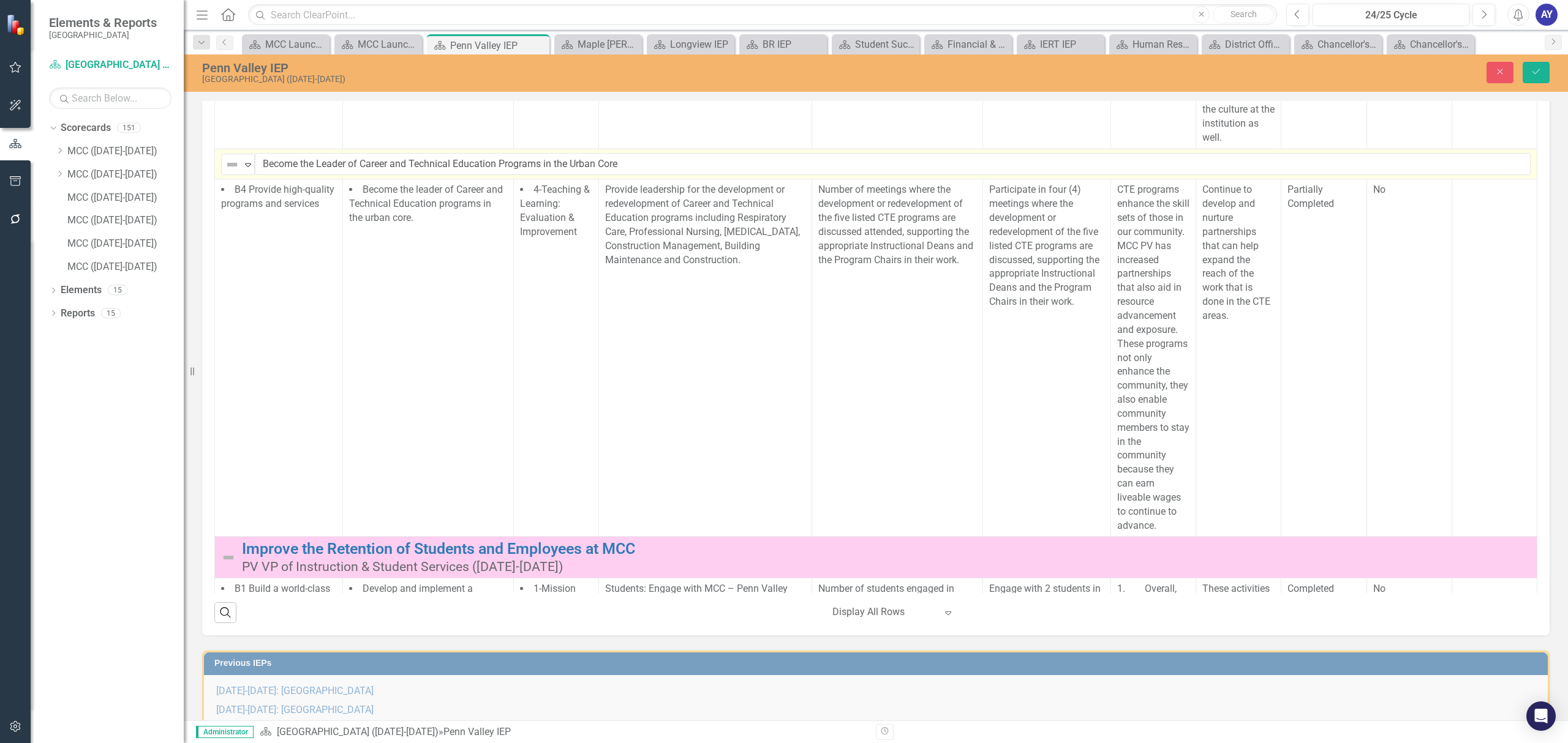
click at [229, 172] on img at bounding box center [232, 164] width 15 height 15
click at [259, 386] on div "Partially Completed" at bounding box center [295, 387] width 82 height 14
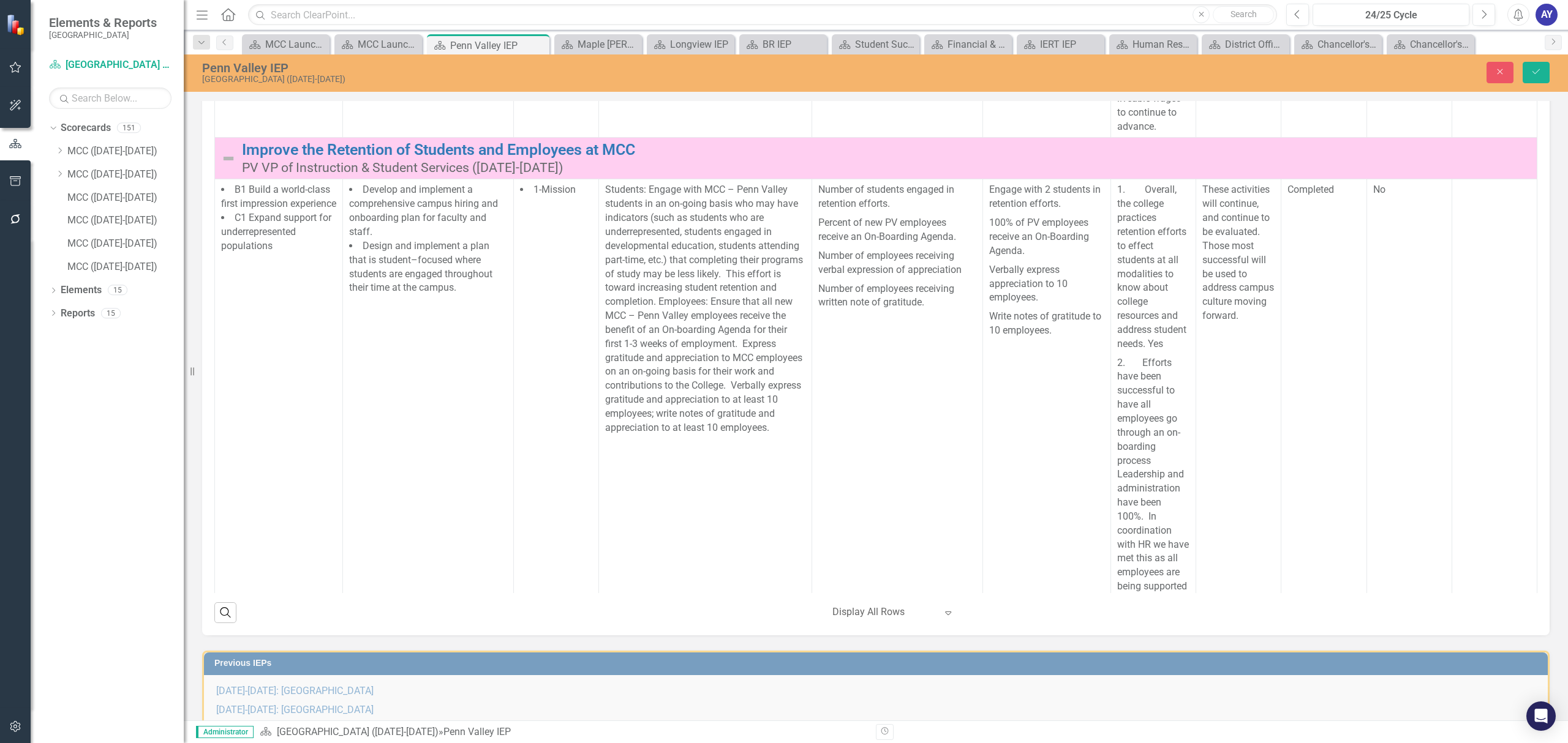
scroll to position [2612, 0]
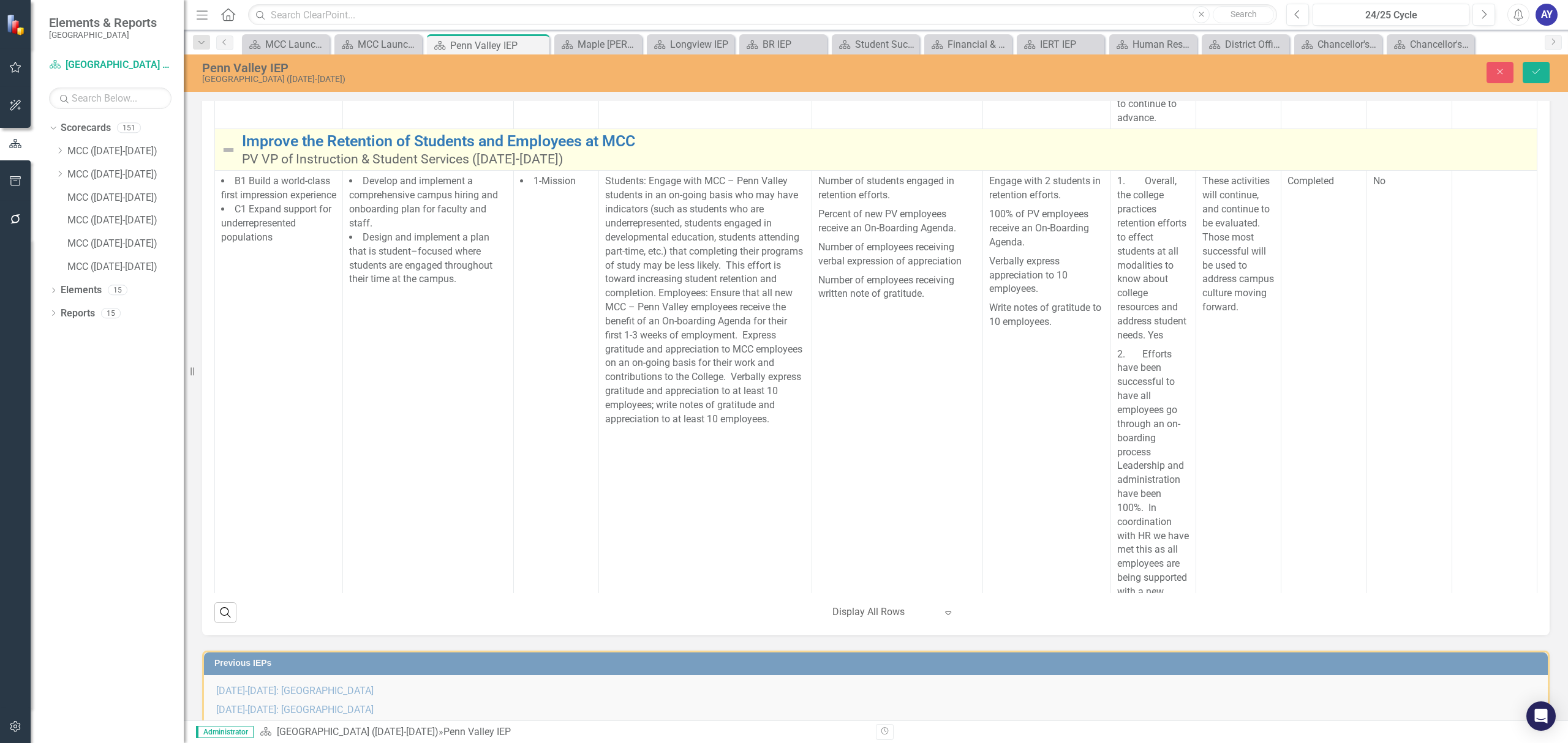
click at [227, 157] on img at bounding box center [228, 150] width 15 height 15
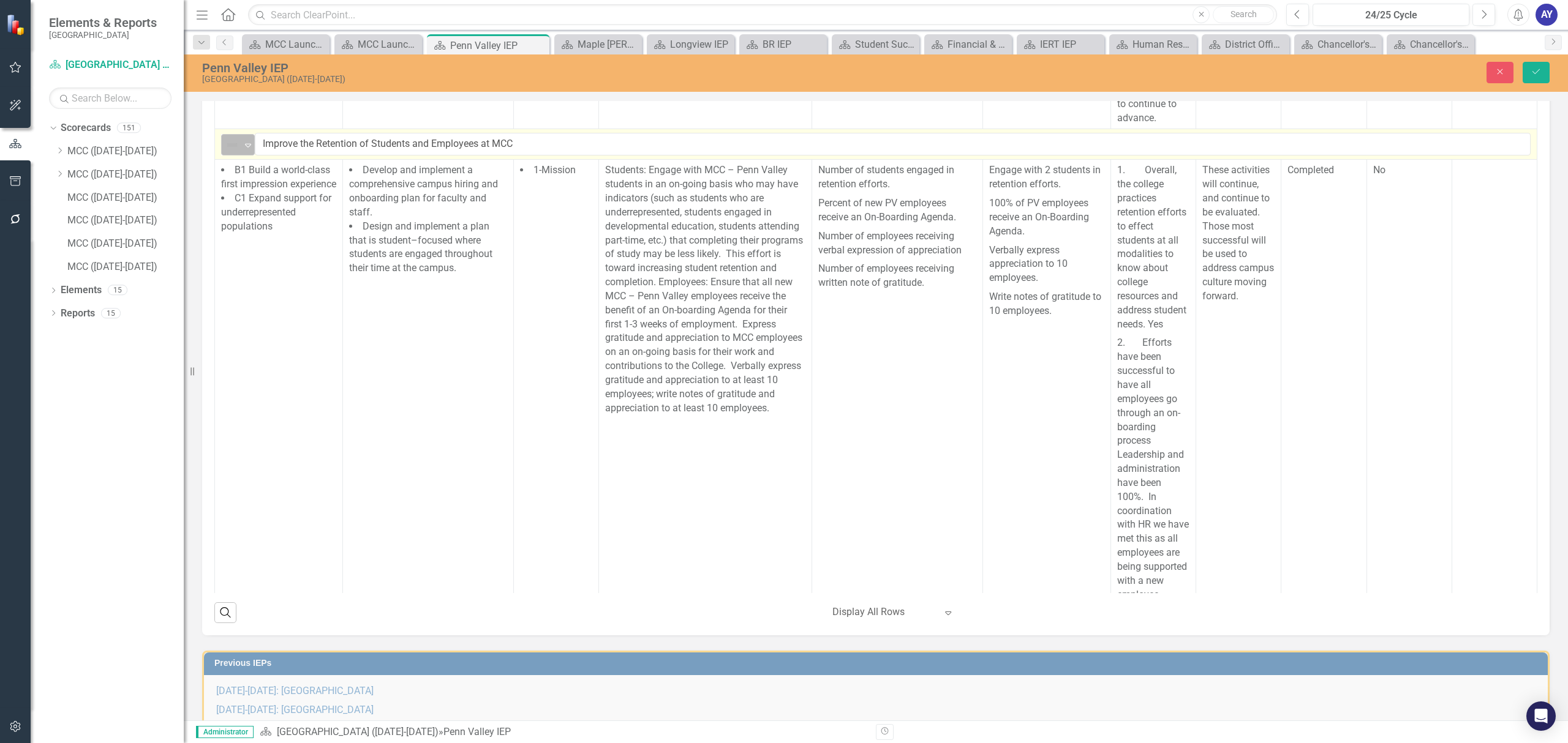
click at [238, 152] on img at bounding box center [232, 145] width 15 height 15
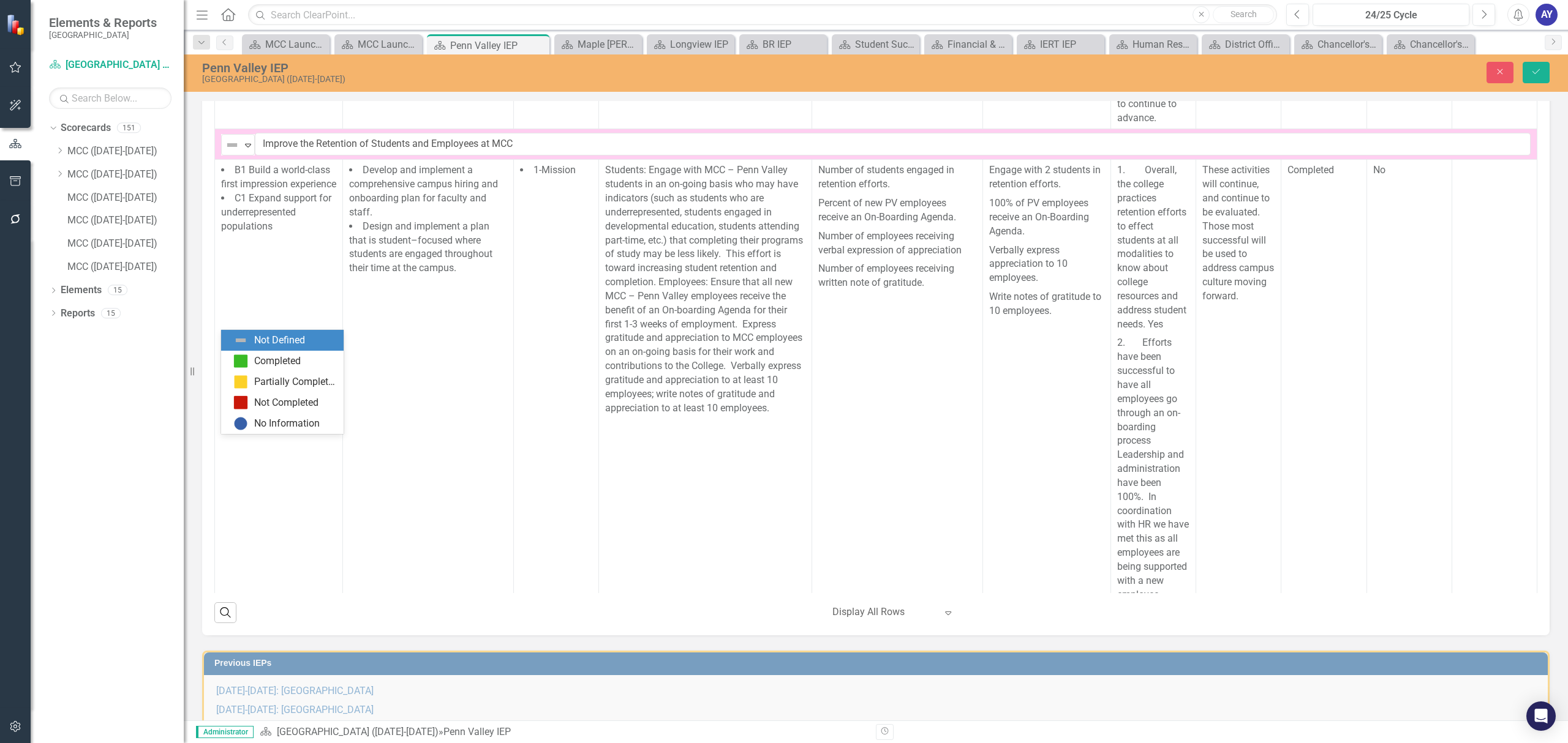
click at [251, 349] on div "Not Defined" at bounding box center [282, 340] width 122 height 21
click at [251, 190] on span "B1 Build a world-class first impression experience" at bounding box center [278, 177] width 115 height 25
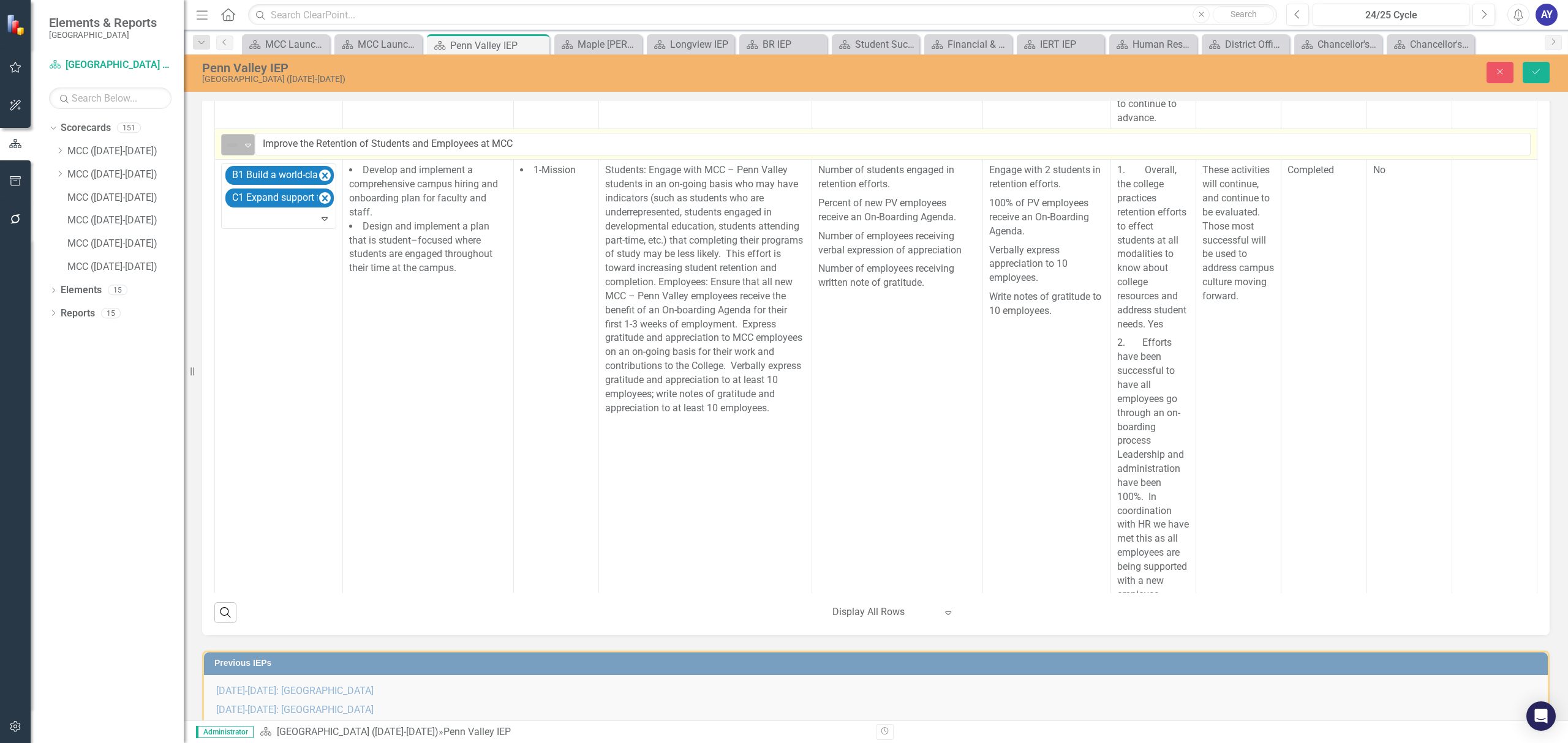
click at [244, 155] on div "Expand" at bounding box center [248, 145] width 12 height 20
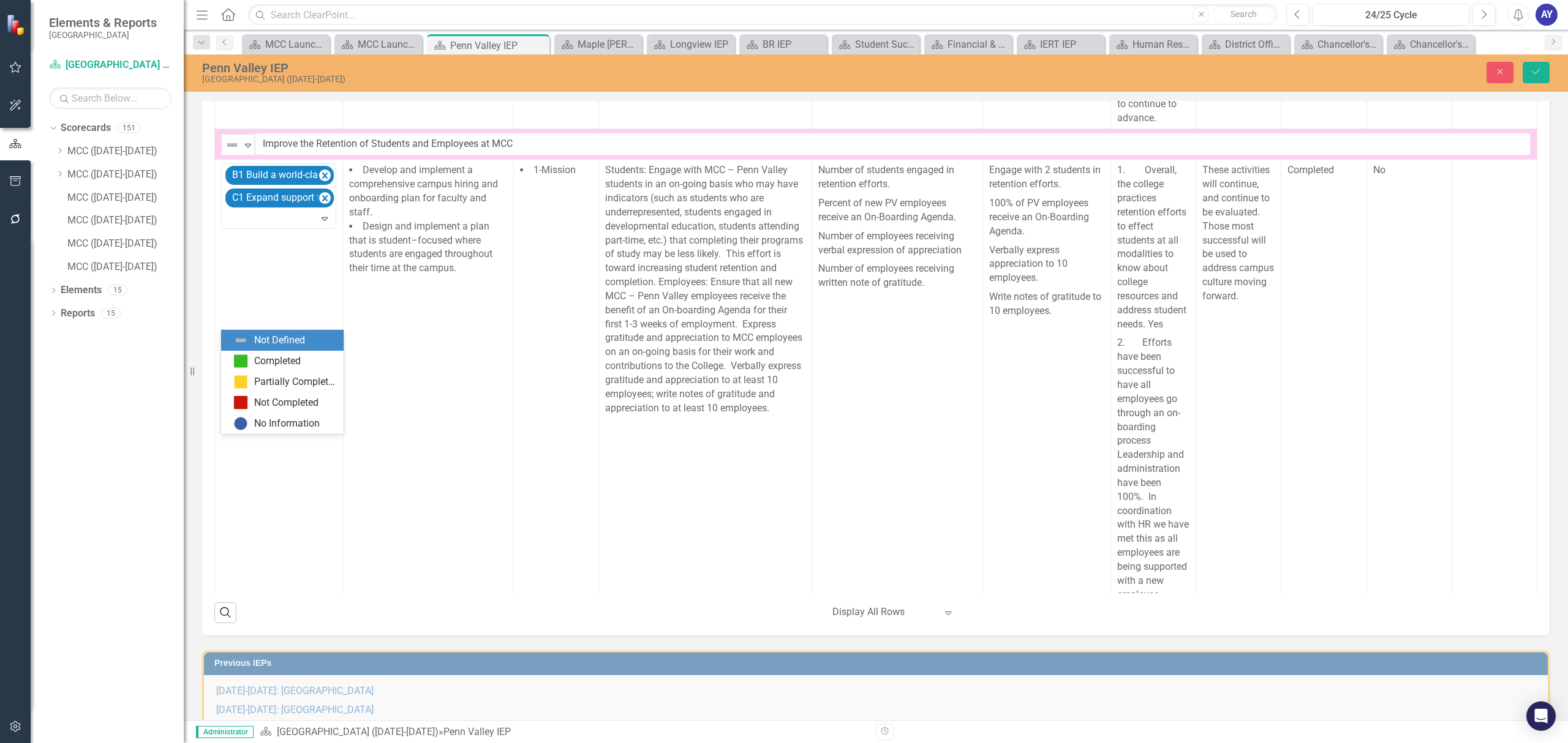
click at [252, 348] on div "Not Defined" at bounding box center [285, 340] width 103 height 15
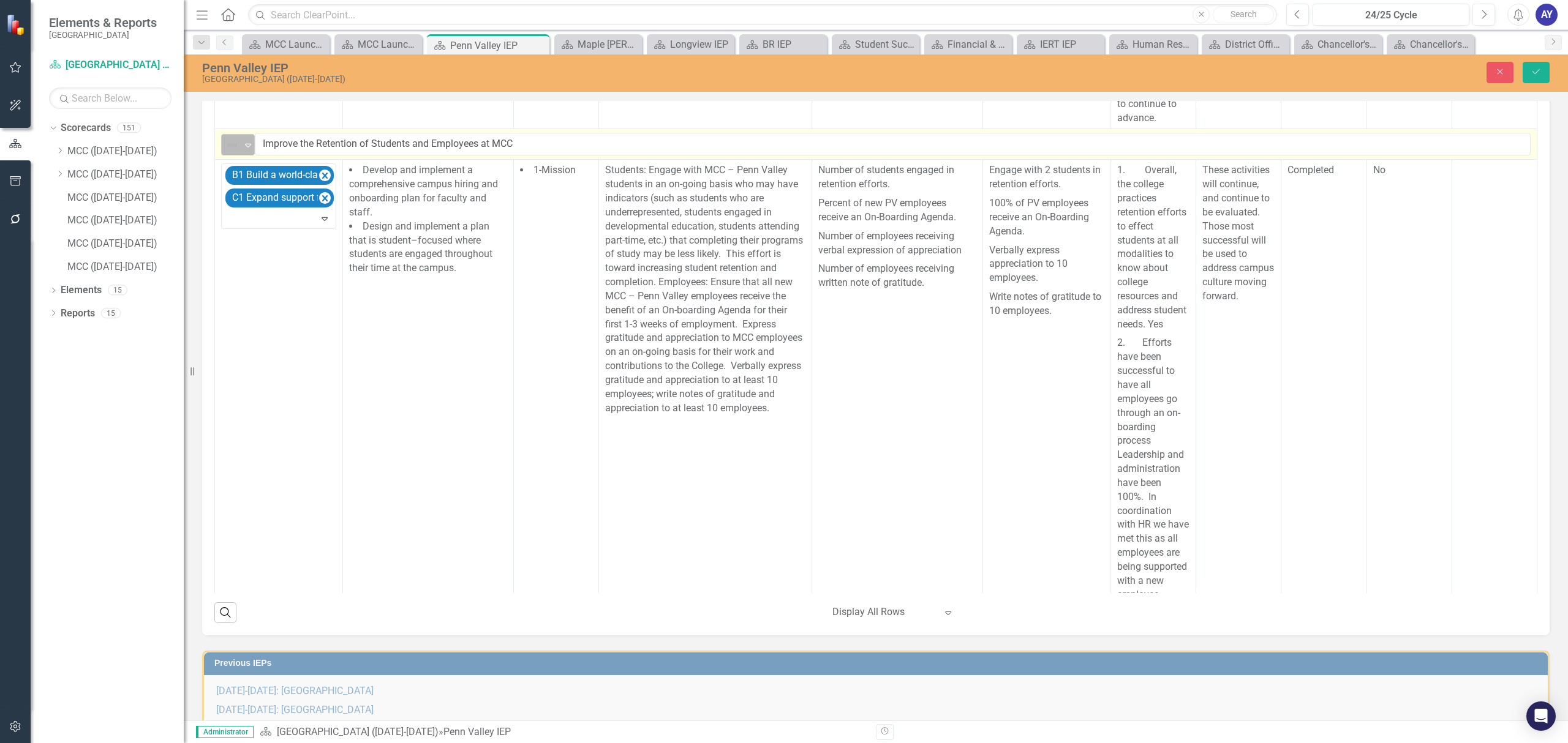
click at [246, 150] on icon "Expand" at bounding box center [248, 145] width 12 height 10
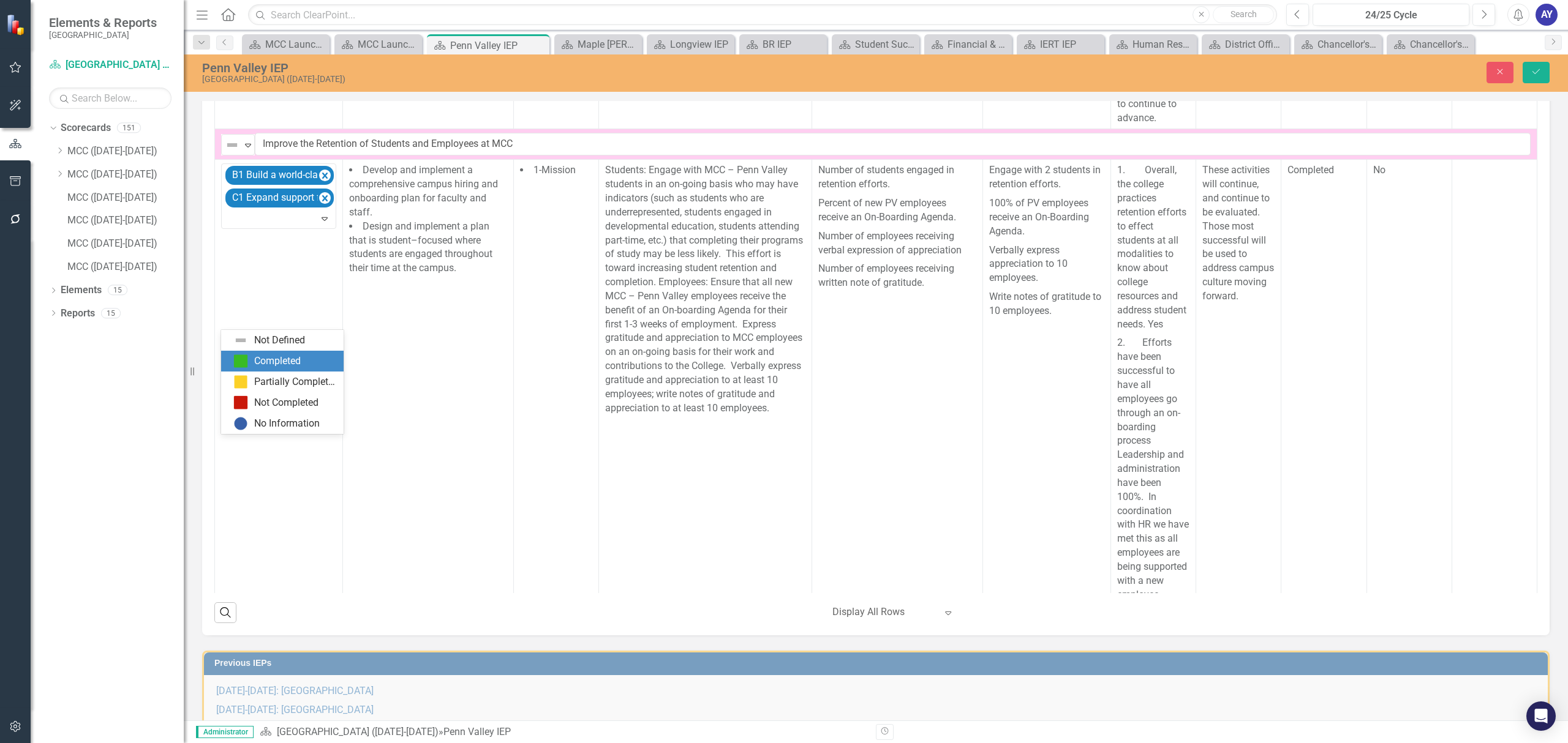
click at [254, 358] on div "Completed" at bounding box center [277, 362] width 46 height 14
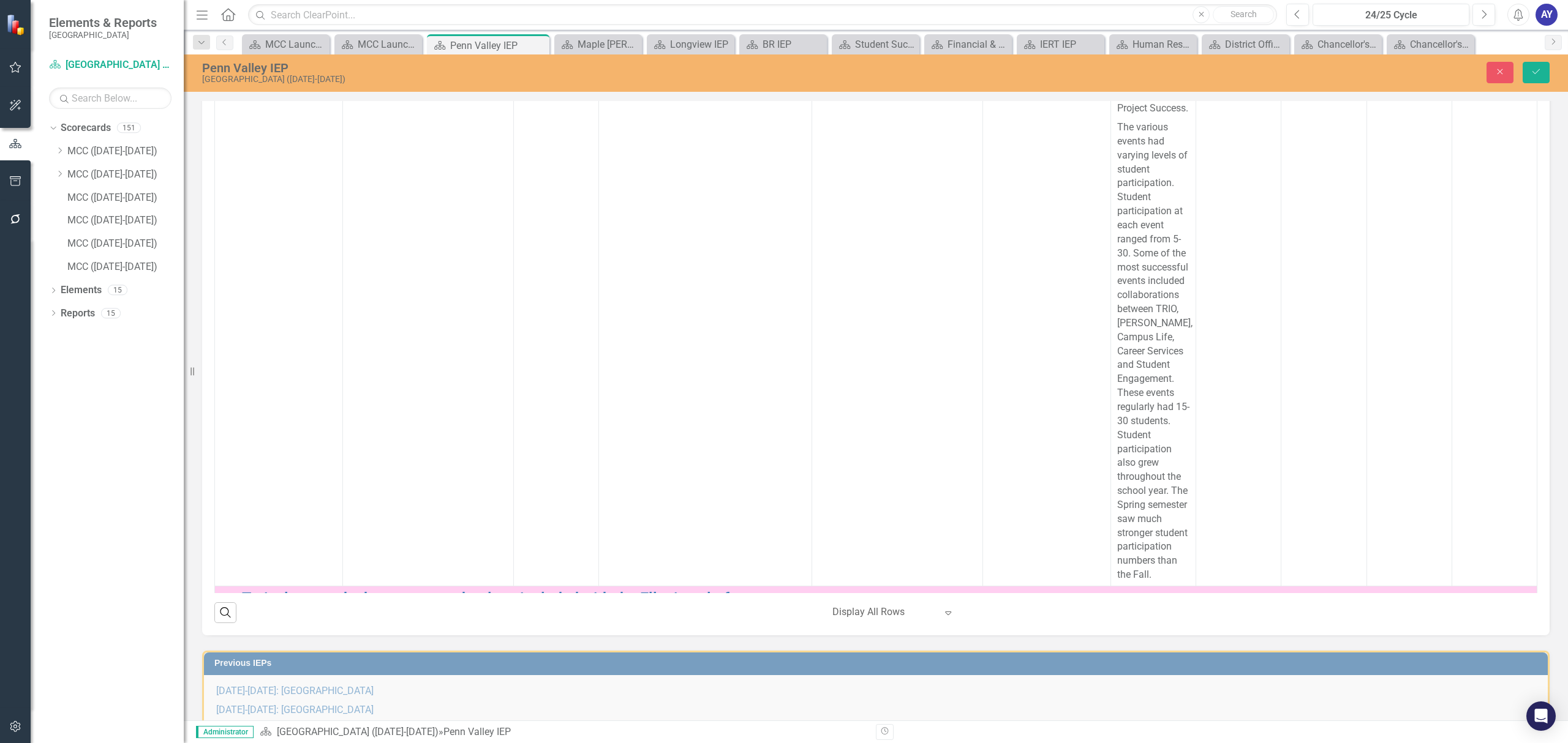
scroll to position [5795, 0]
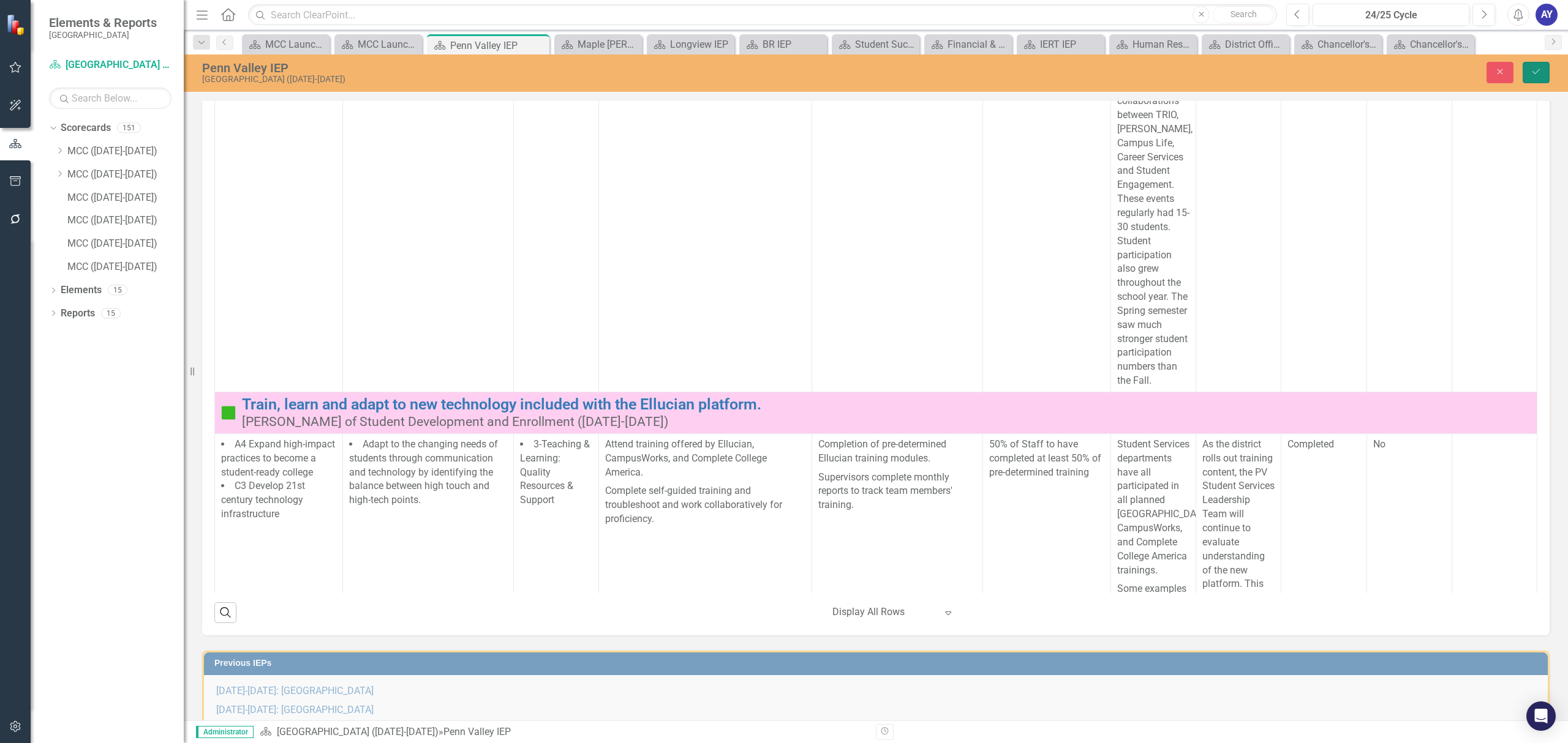
click at [1539, 64] on button "Save" at bounding box center [1536, 73] width 27 height 22
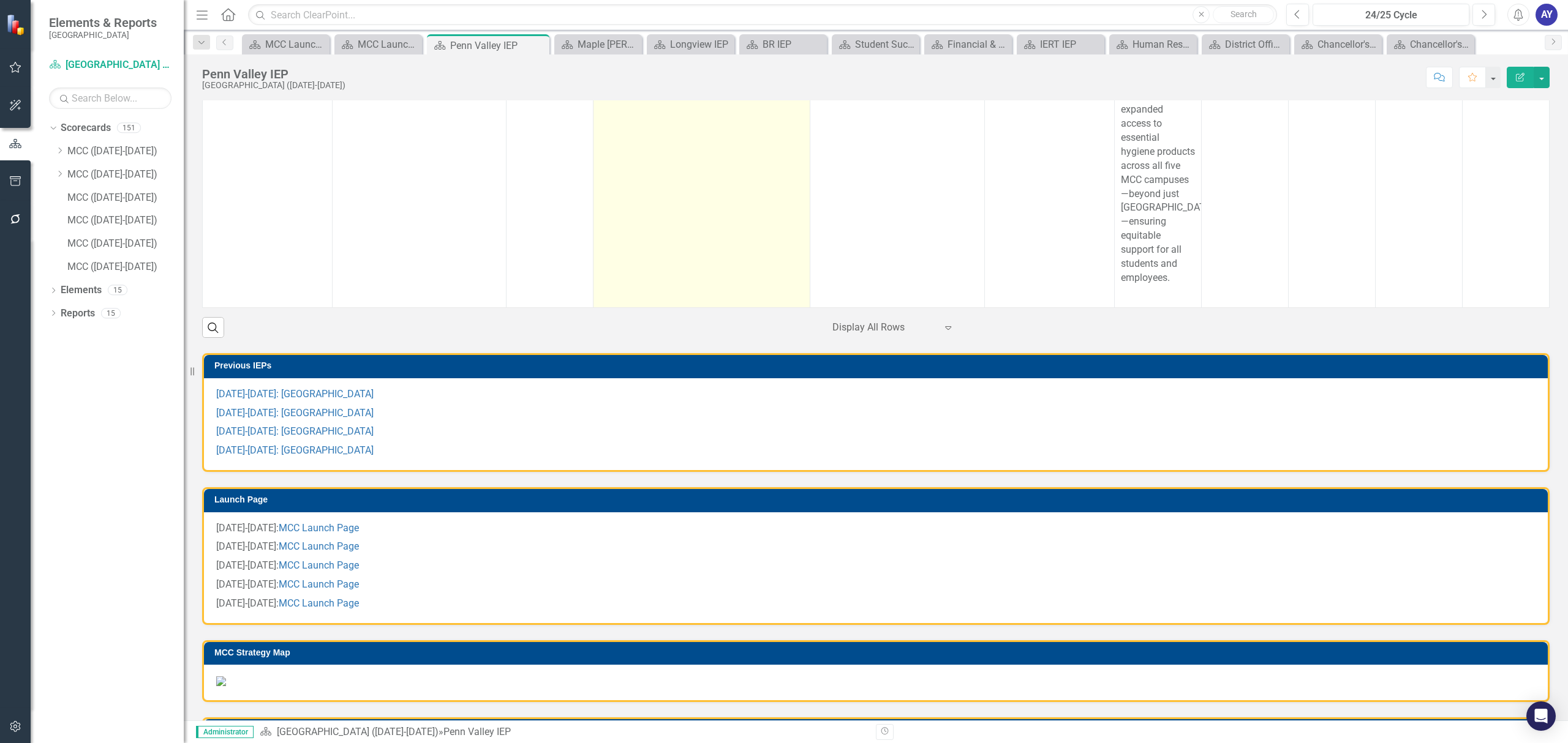
scroll to position [735, 0]
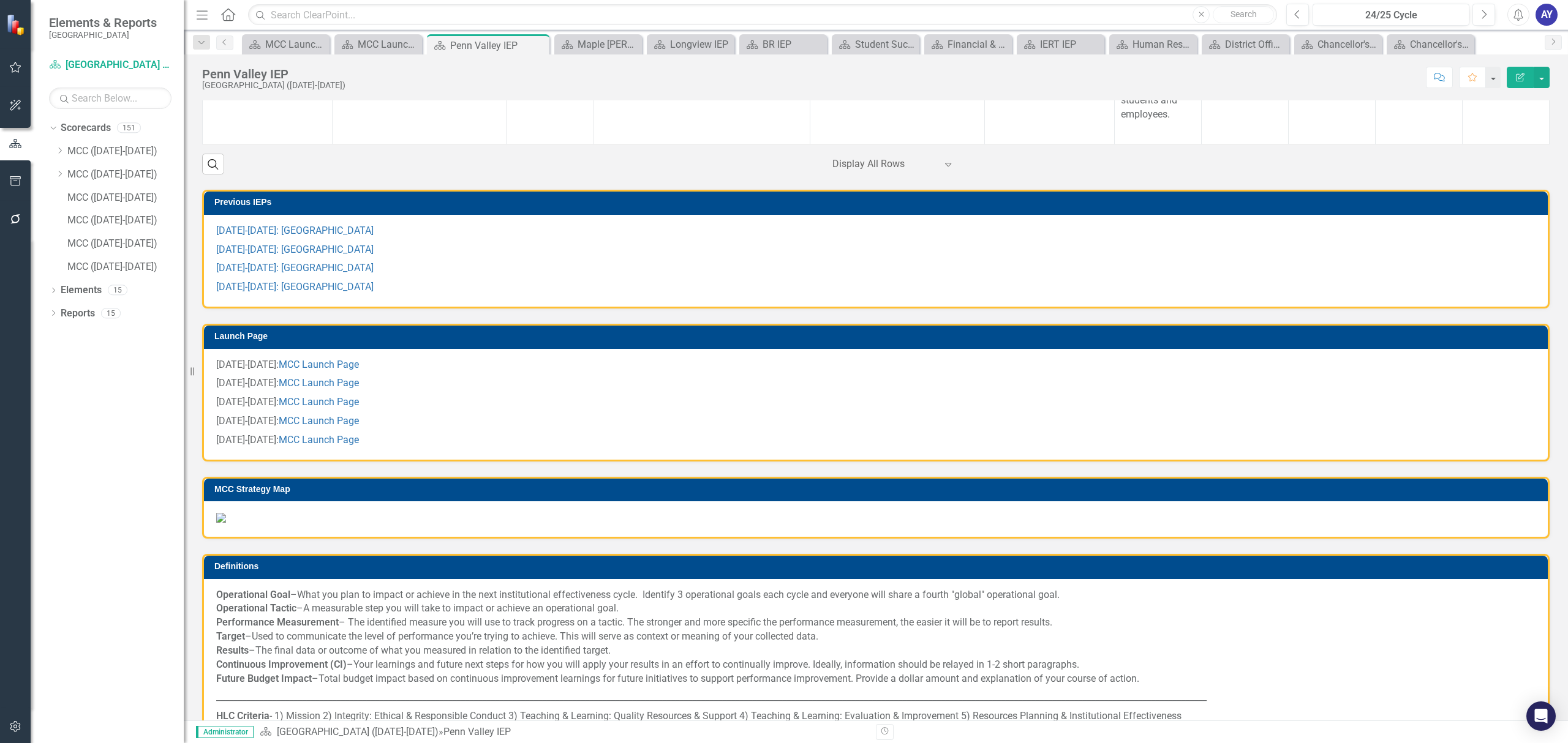
click at [229, 15] on icon "Home" at bounding box center [227, 14] width 16 height 13
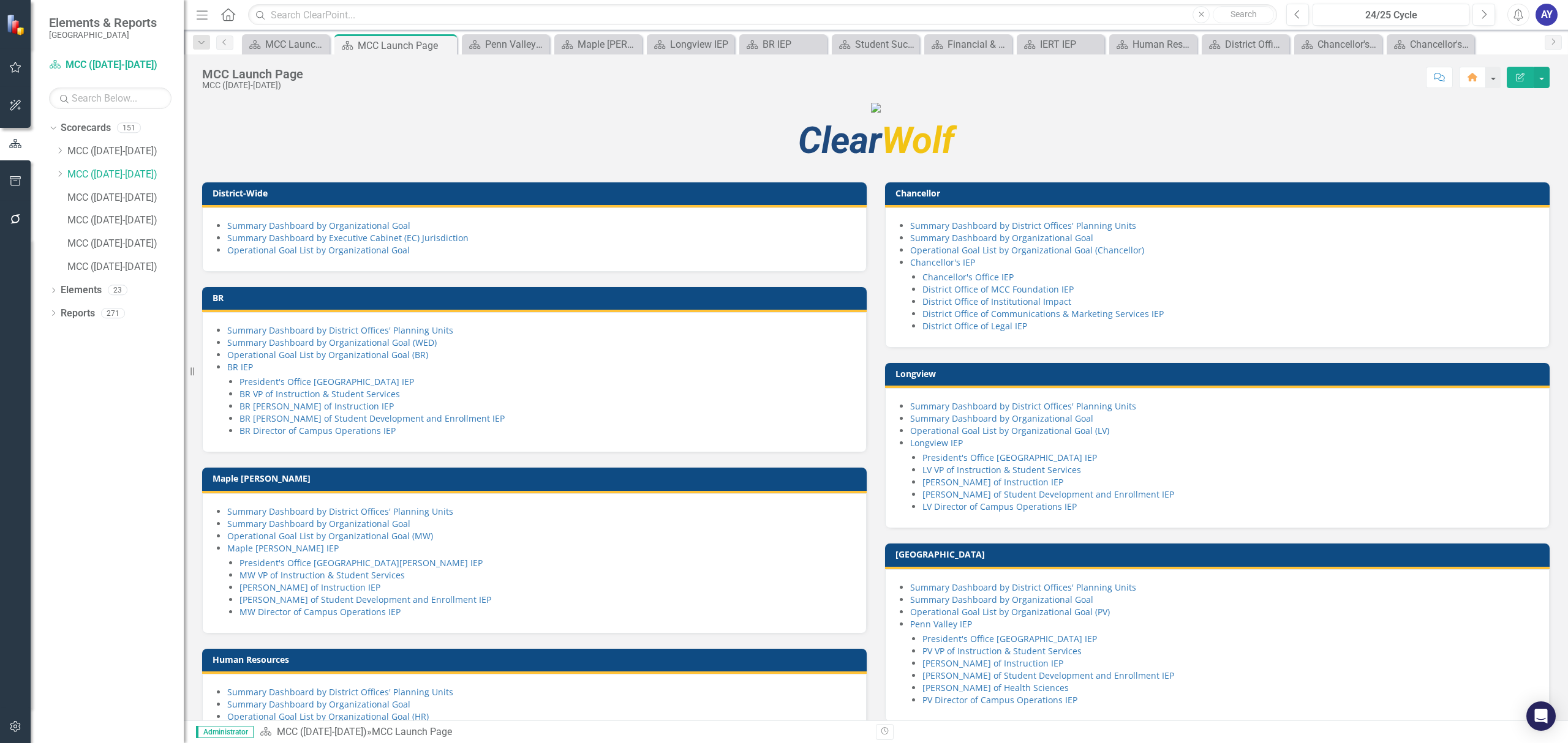
click at [236, 18] on icon "Home" at bounding box center [227, 14] width 16 height 13
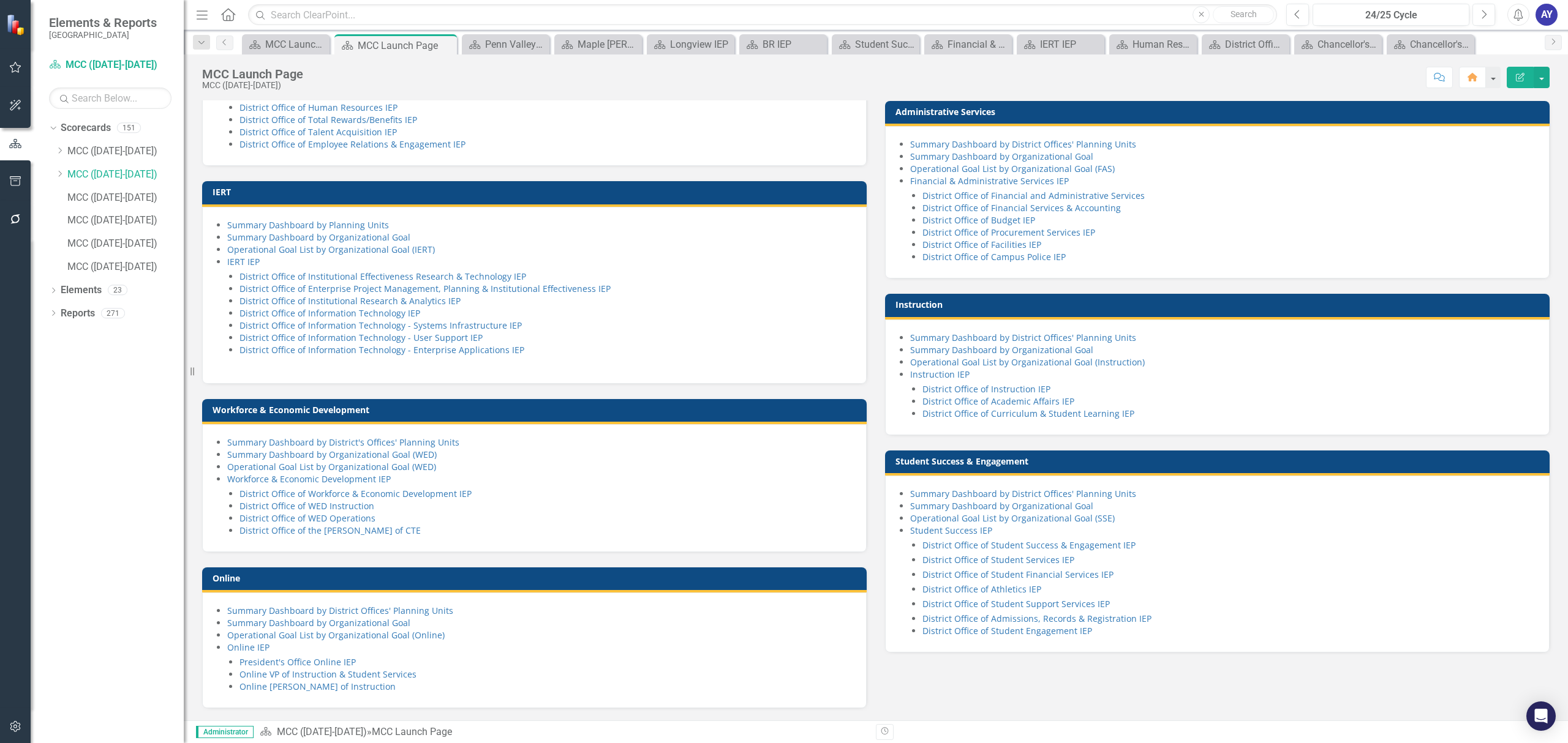
scroll to position [739, 0]
click at [944, 374] on link "Instruction IEP" at bounding box center [939, 374] width 59 height 11
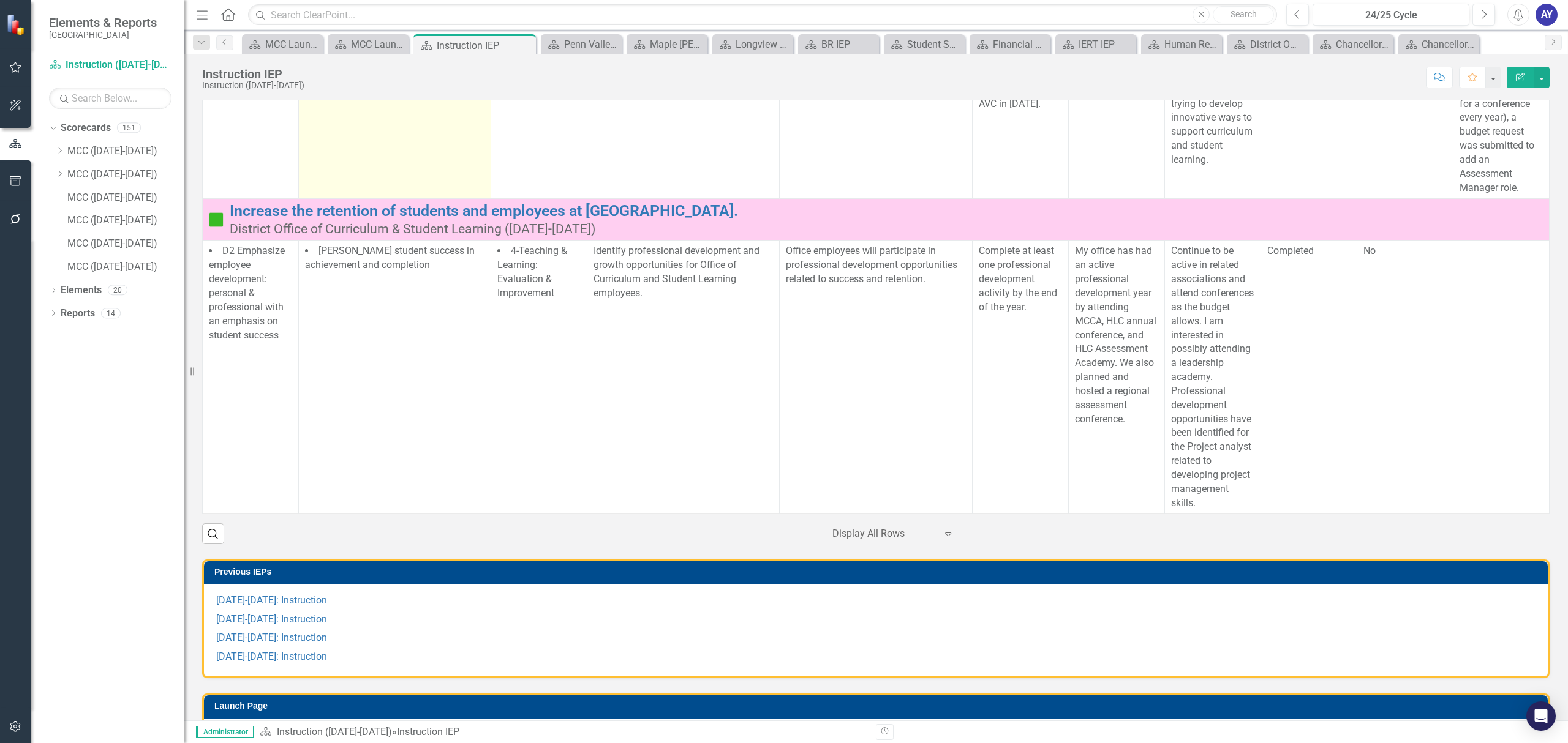
scroll to position [407, 0]
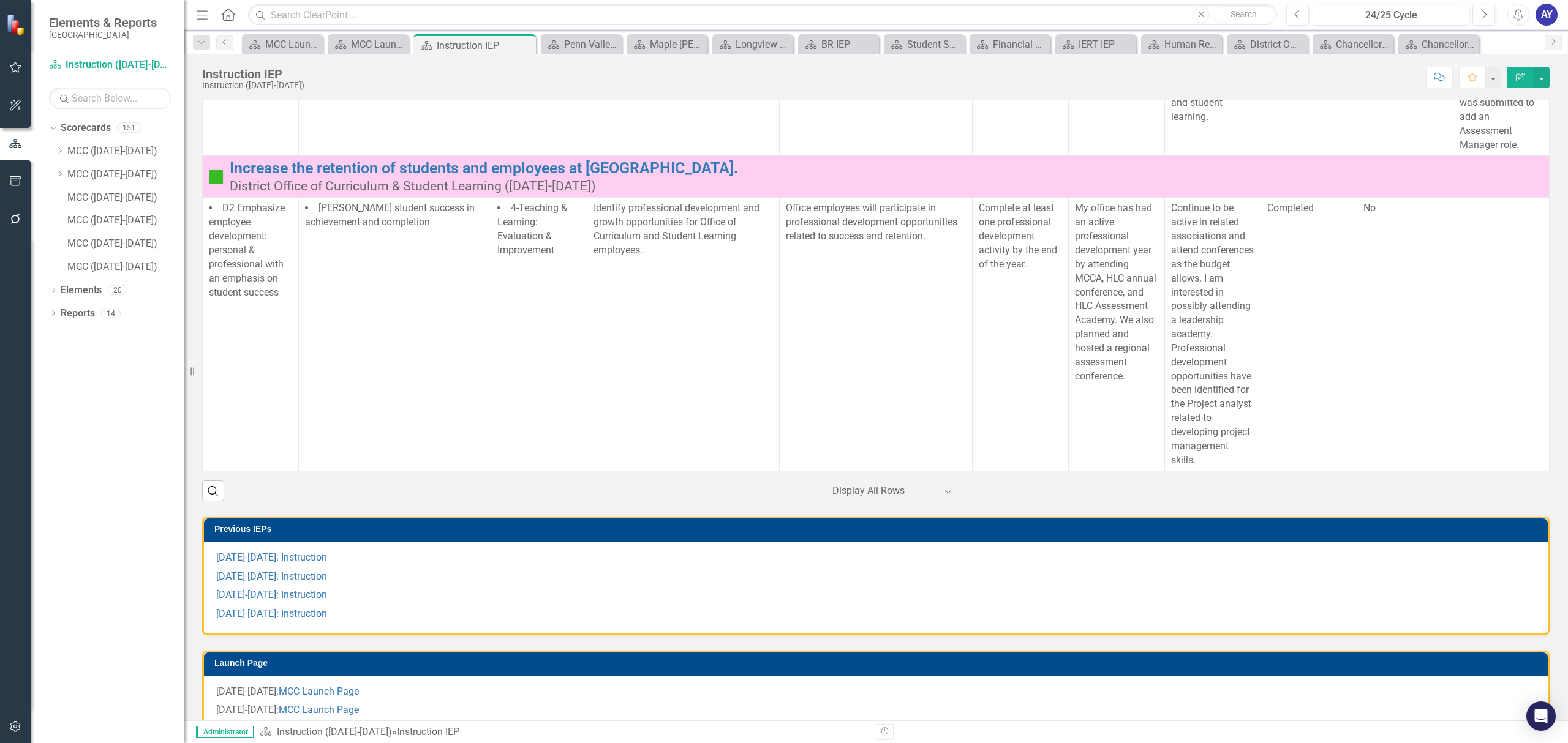
drag, startPoint x: 231, startPoint y: 13, endPoint x: 248, endPoint y: 32, distance: 25.5
click at [231, 13] on icon "Home" at bounding box center [227, 14] width 16 height 13
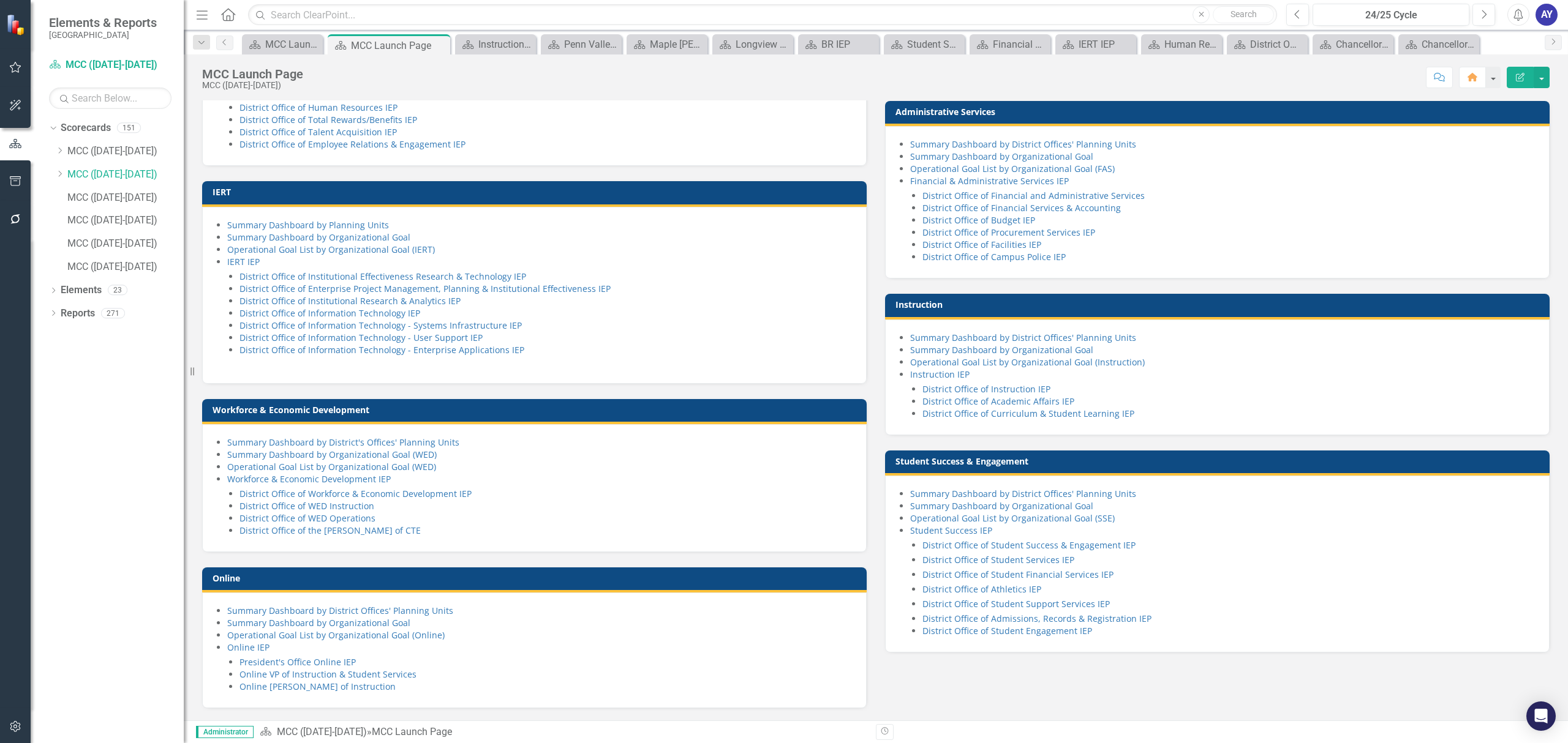
scroll to position [739, 0]
click at [263, 647] on link "Online IEP" at bounding box center [248, 647] width 42 height 11
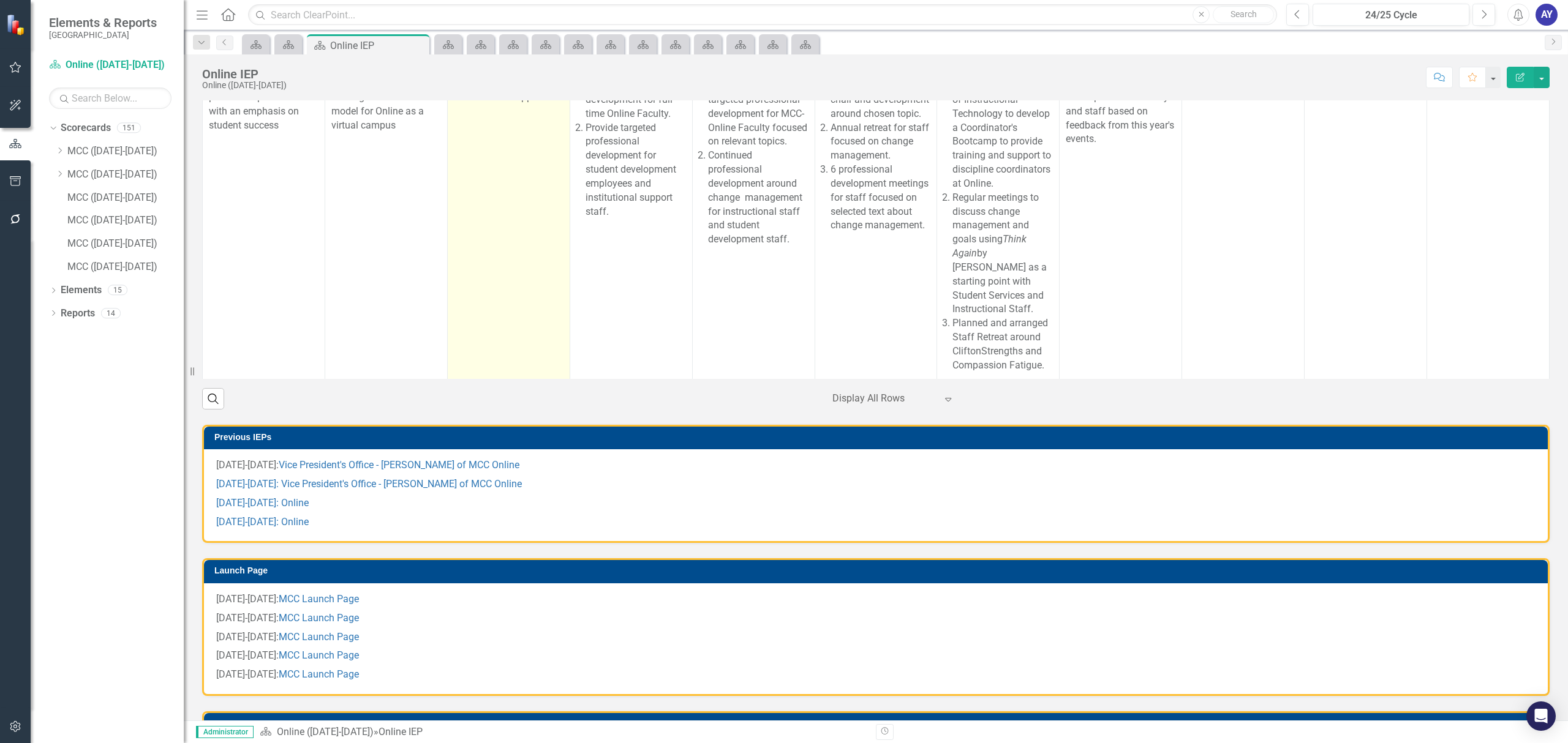
scroll to position [490, 0]
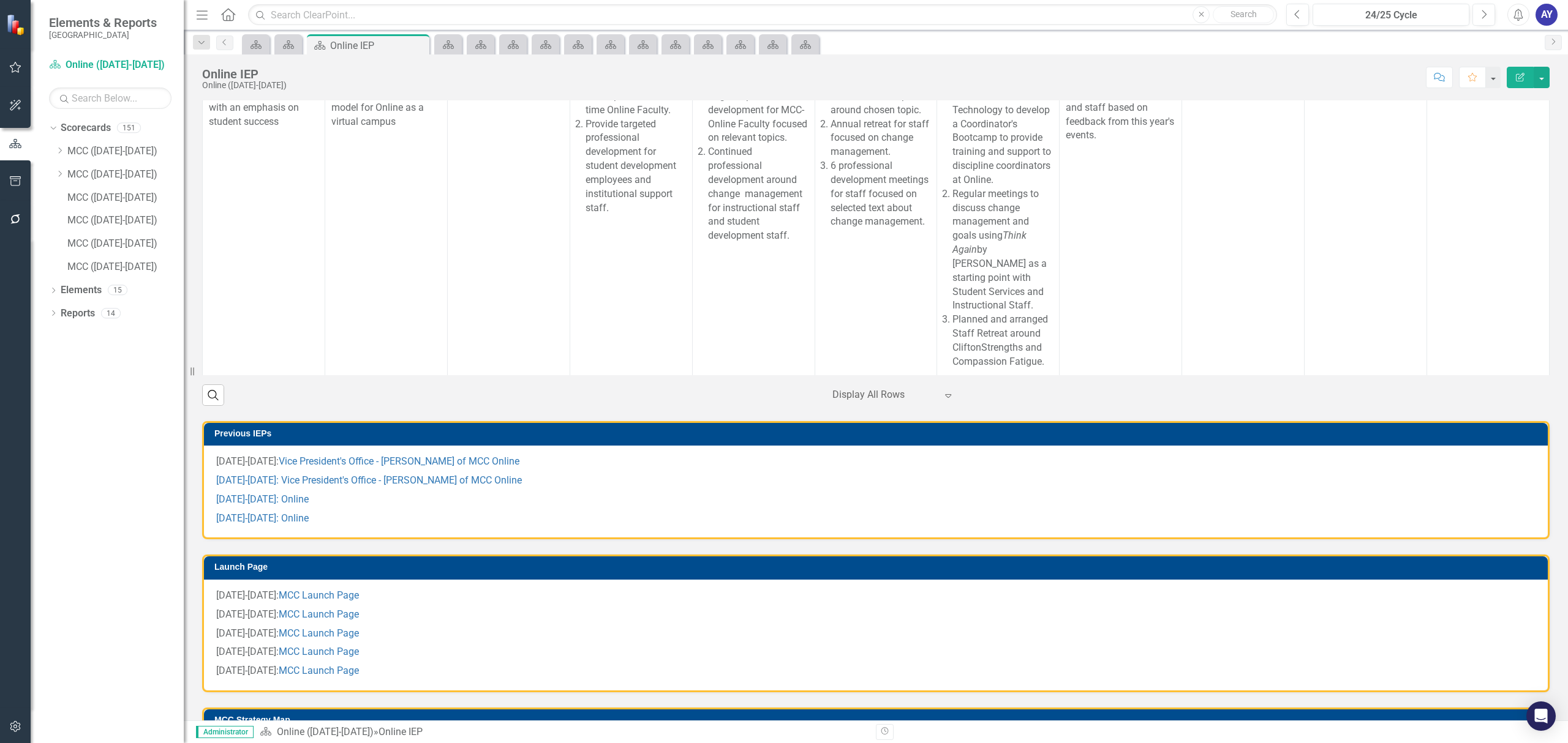
click at [229, 8] on icon at bounding box center [228, 14] width 14 height 13
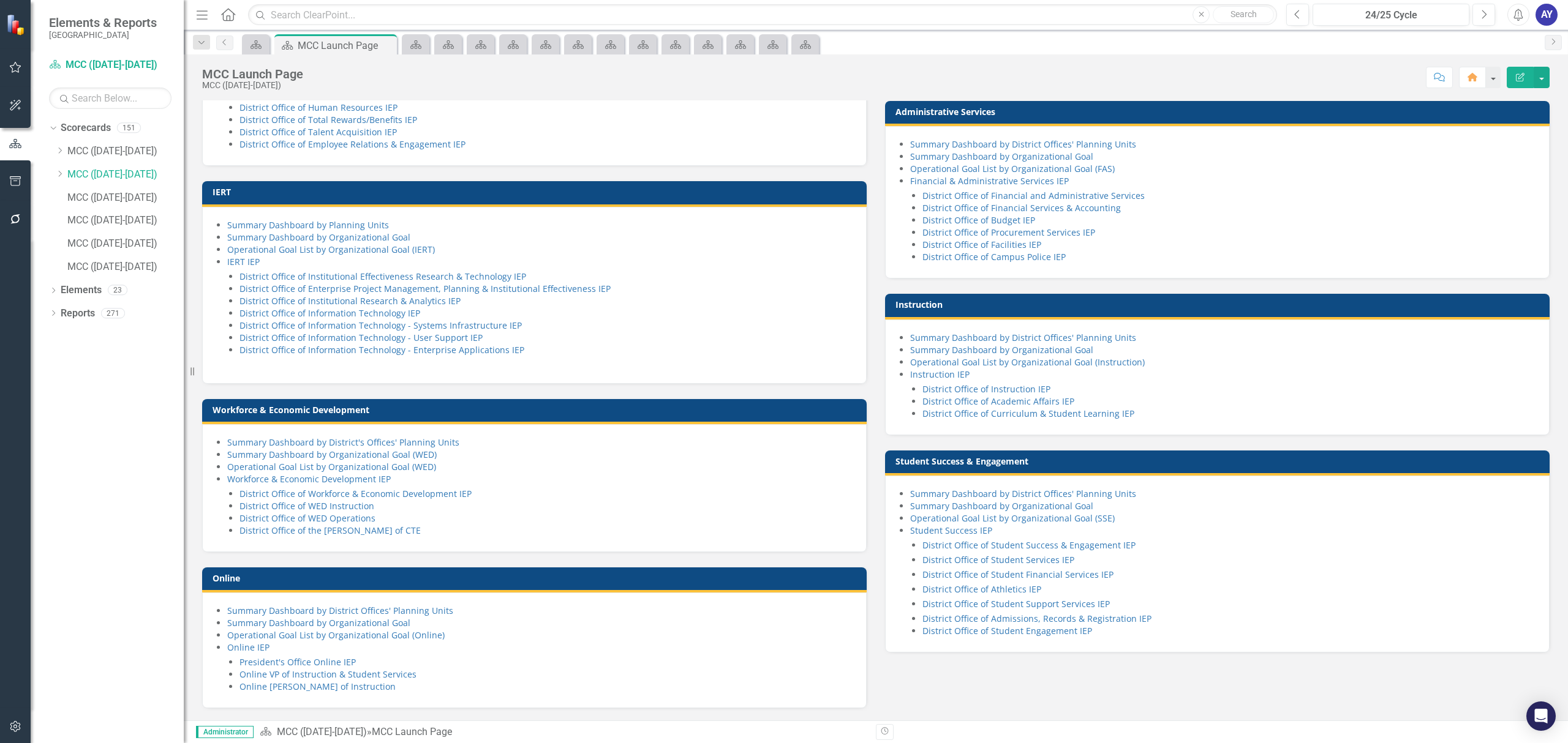
scroll to position [739, 0]
click at [365, 478] on link "Workforce & Economic Development IEP" at bounding box center [309, 479] width 164 height 11
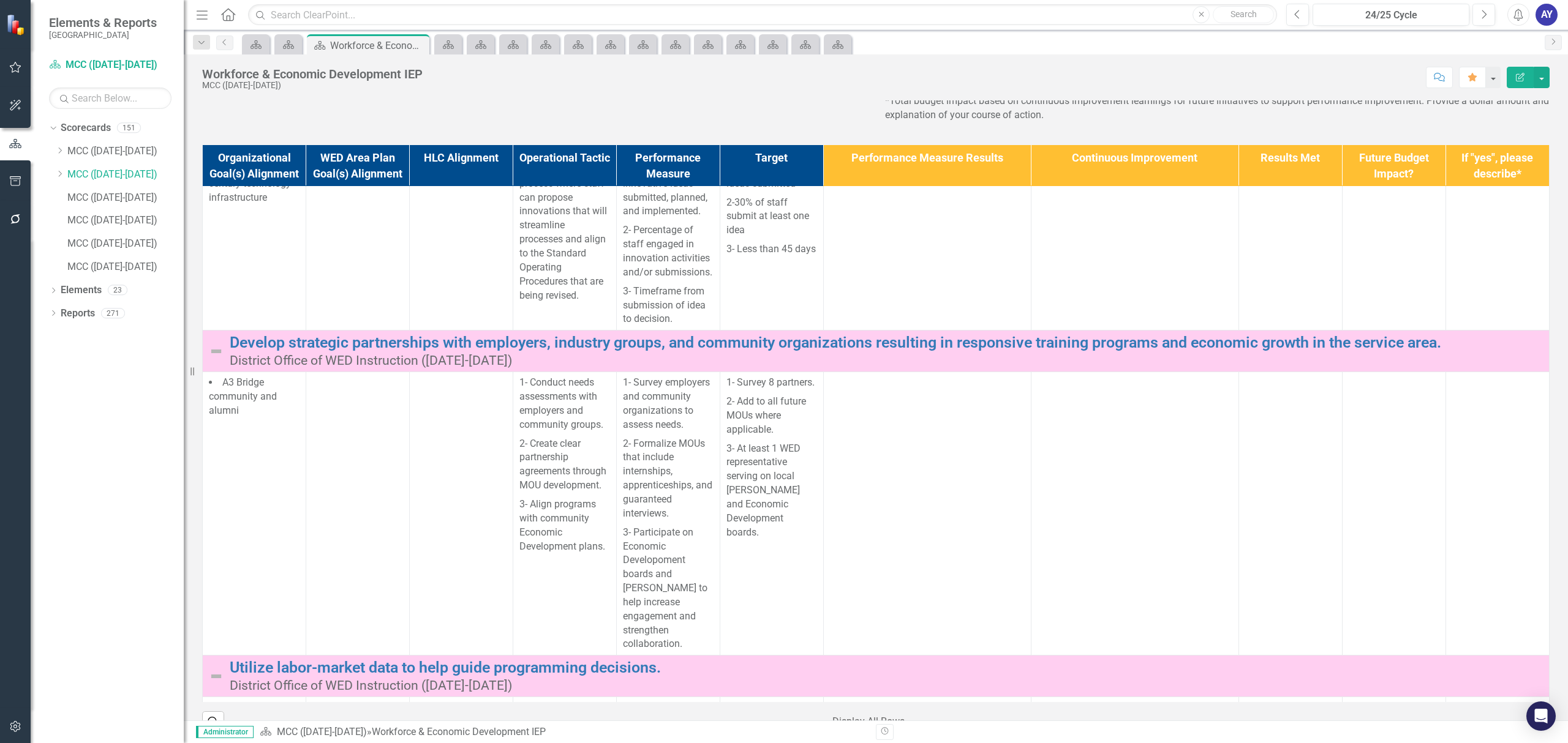
scroll to position [407, 0]
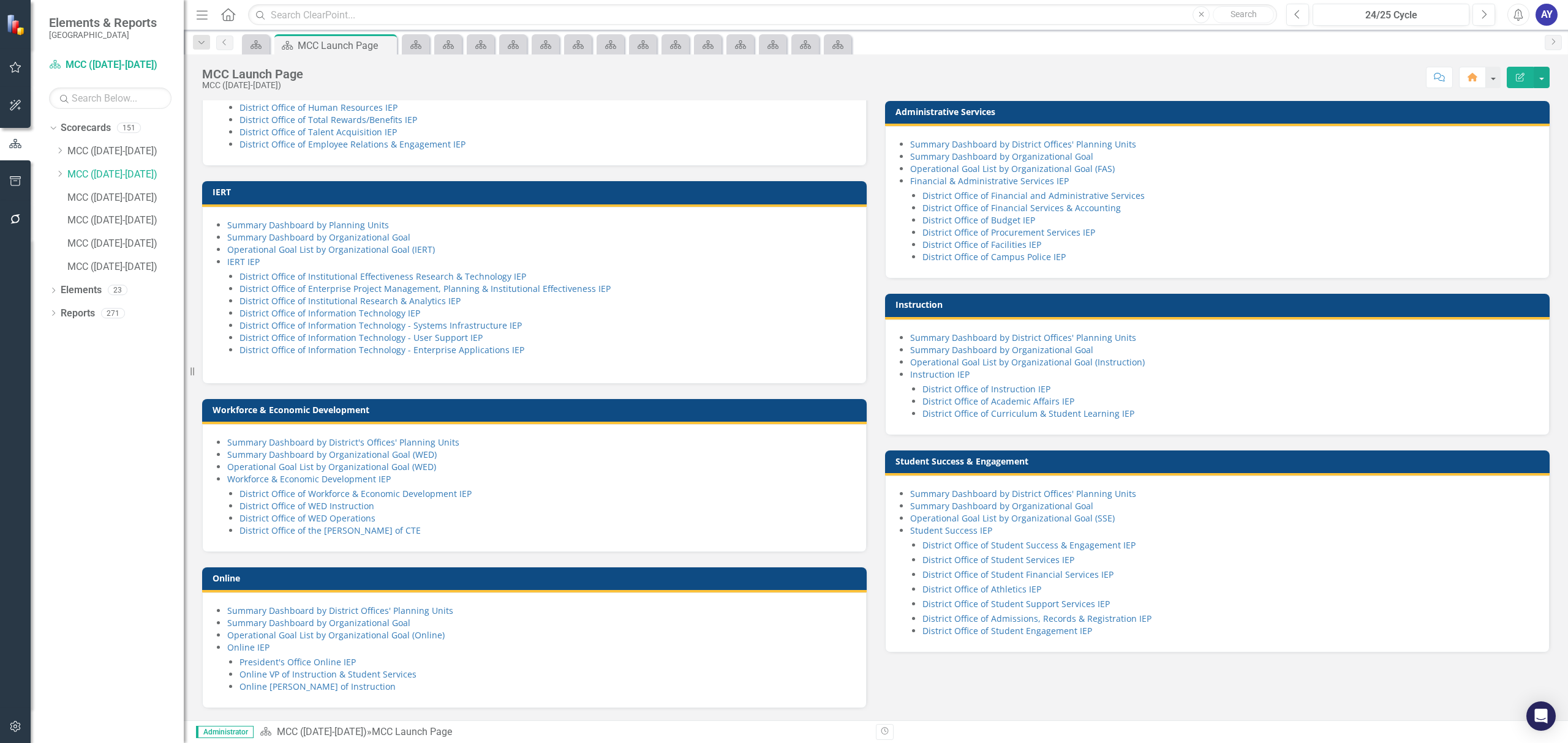
scroll to position [739, 0]
click at [441, 495] on link "District Office of Workforce & Economic Development IEP" at bounding box center [355, 493] width 232 height 11
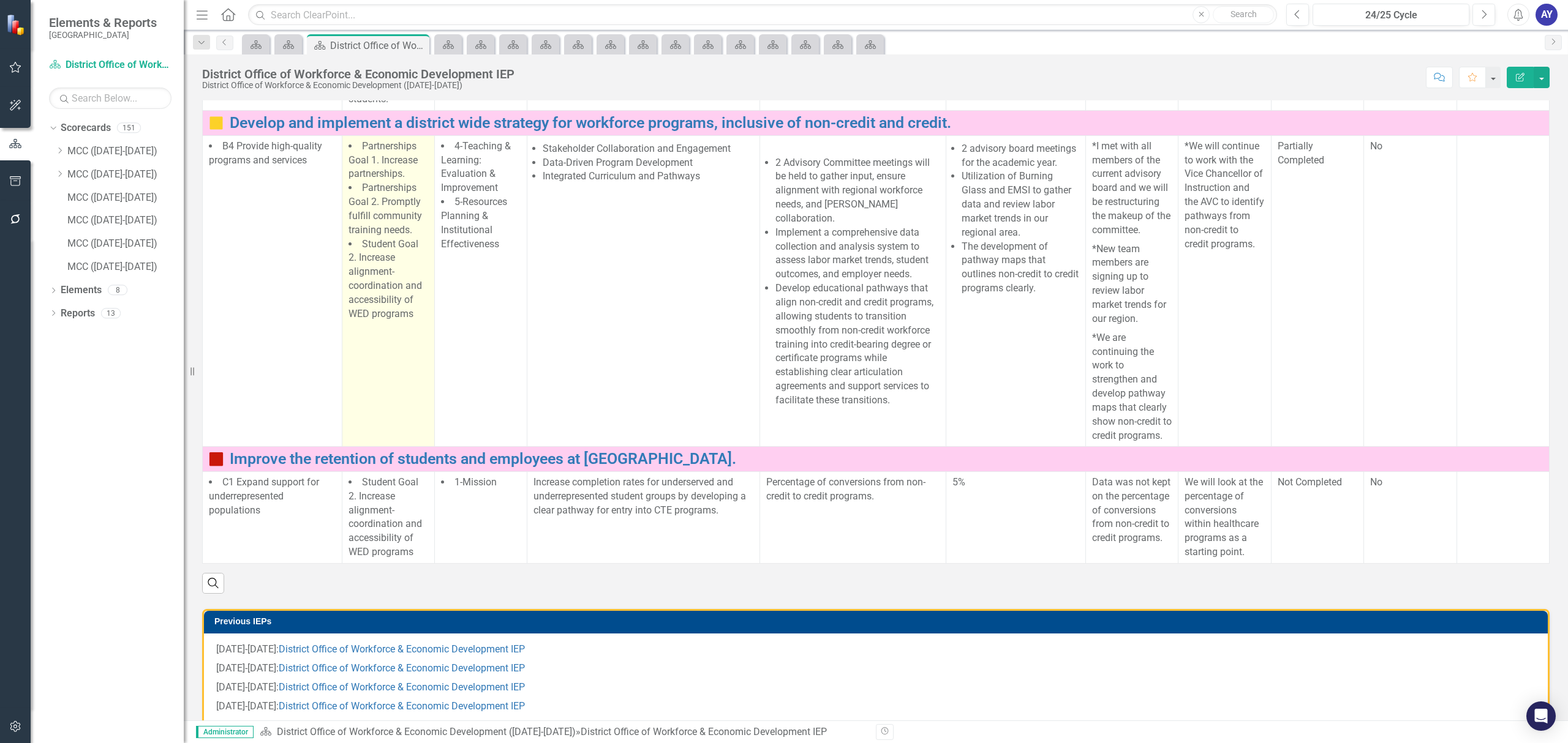
scroll to position [326, 0]
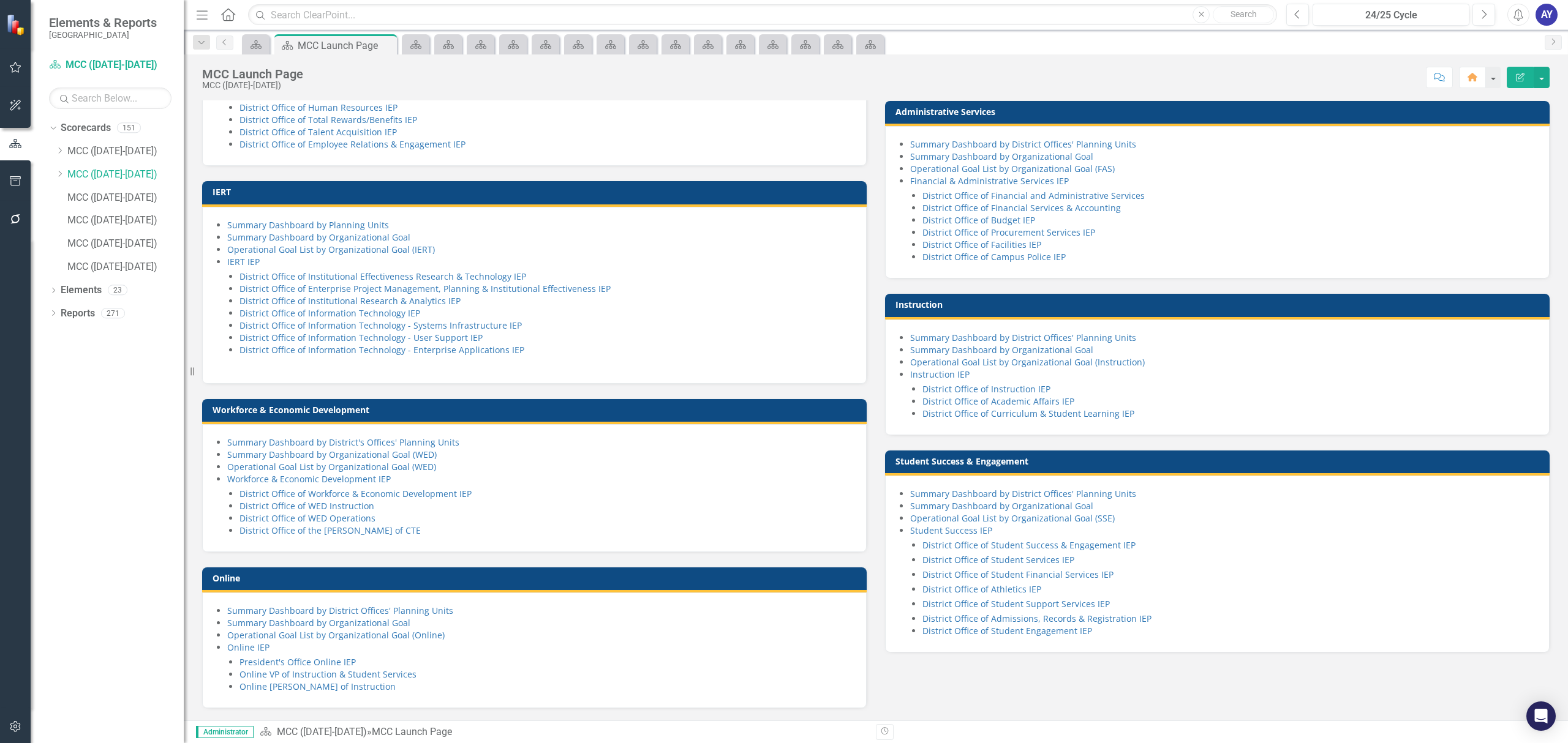
scroll to position [739, 0]
click at [359, 503] on link "District Office of WED Instruction" at bounding box center [307, 506] width 135 height 11
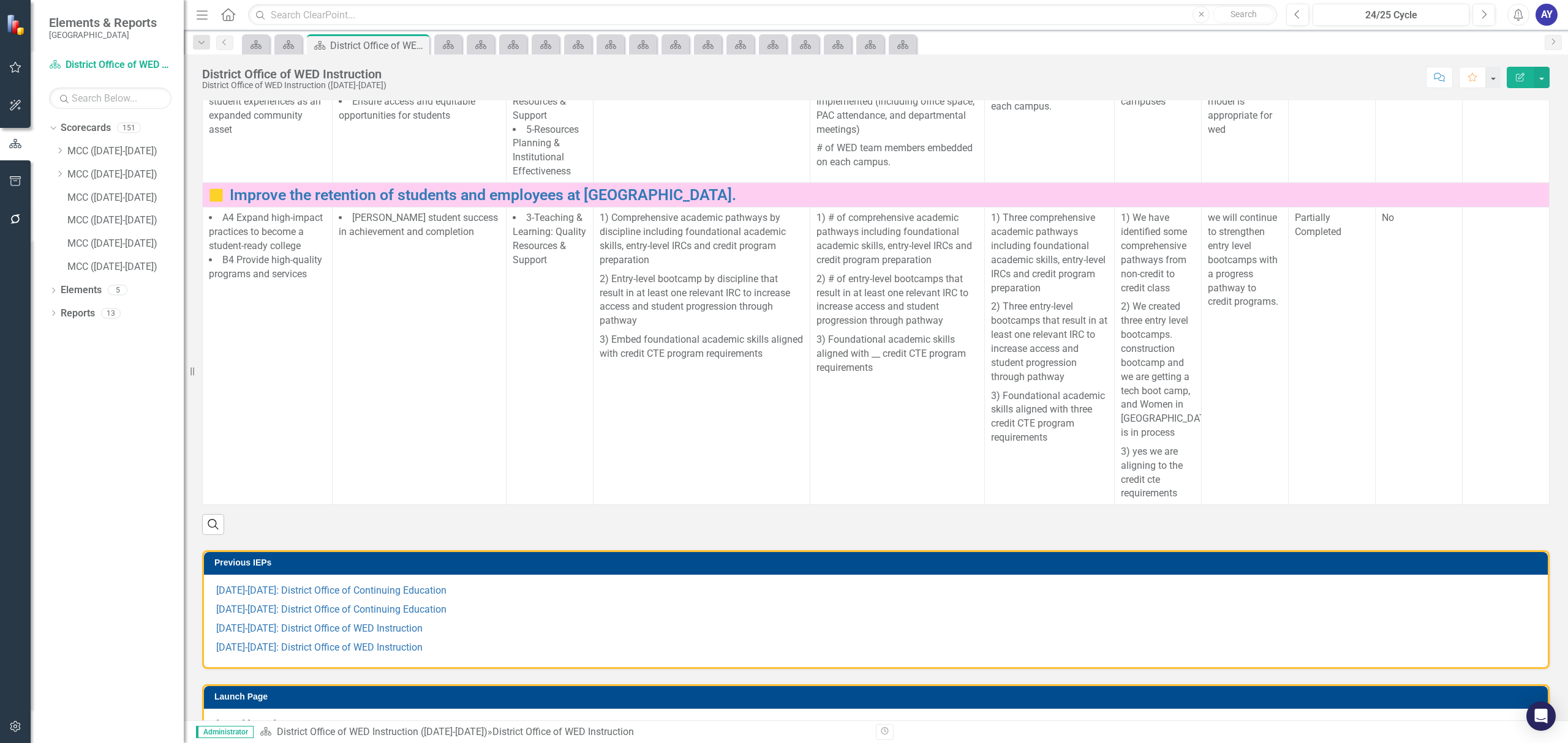
scroll to position [326, 0]
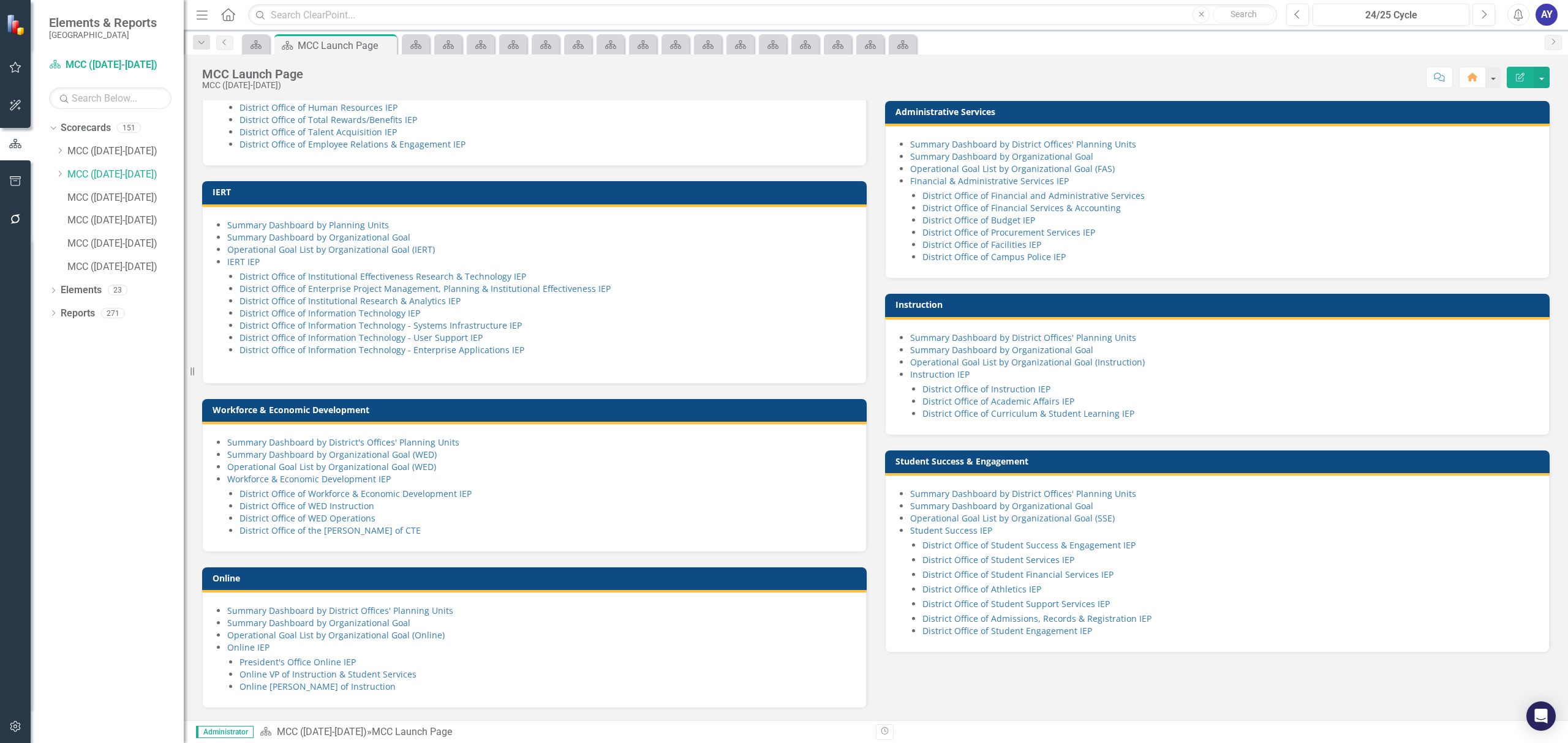
scroll to position [739, 0]
click at [364, 516] on link "District Office of WED Operations" at bounding box center [307, 518] width 136 height 11
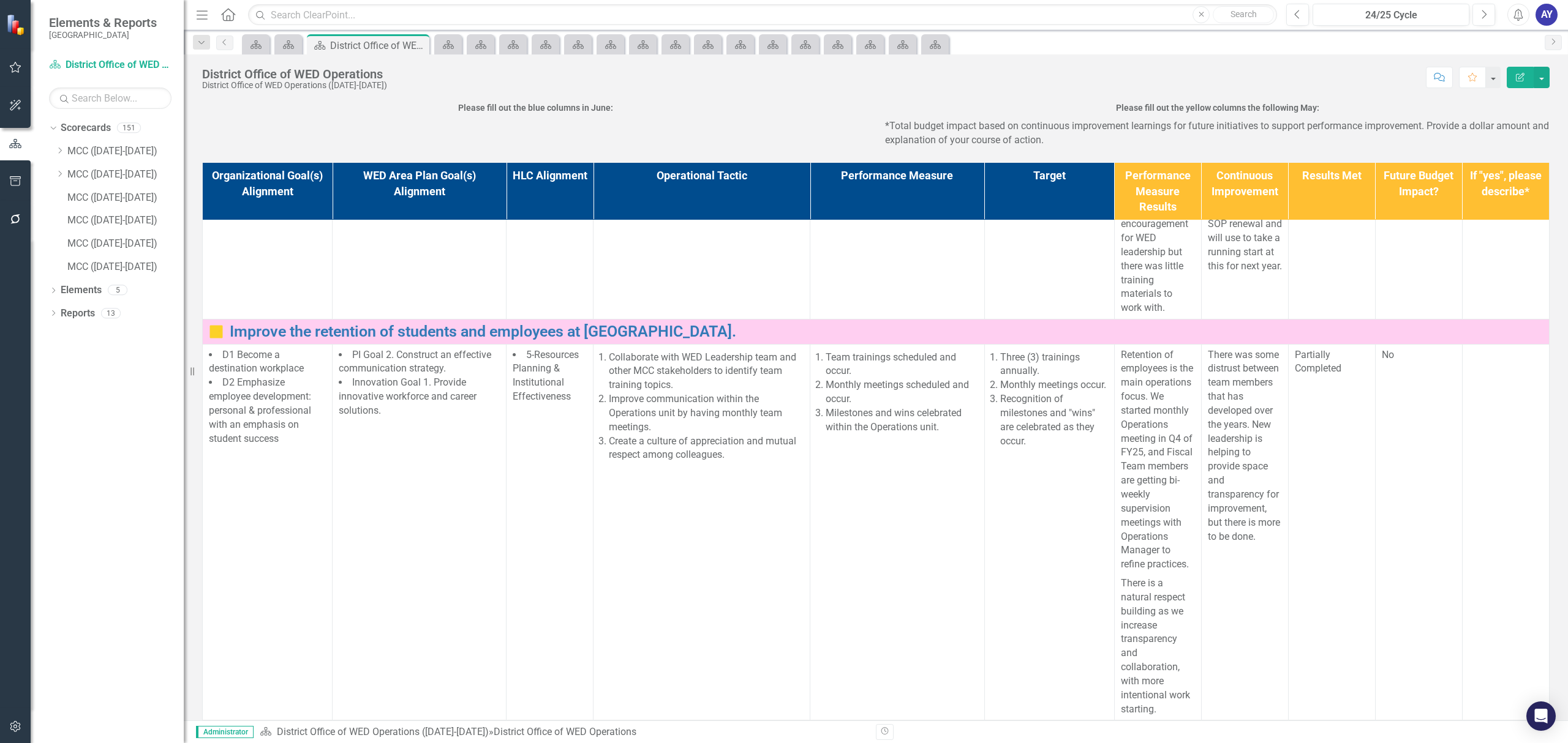
scroll to position [163, 0]
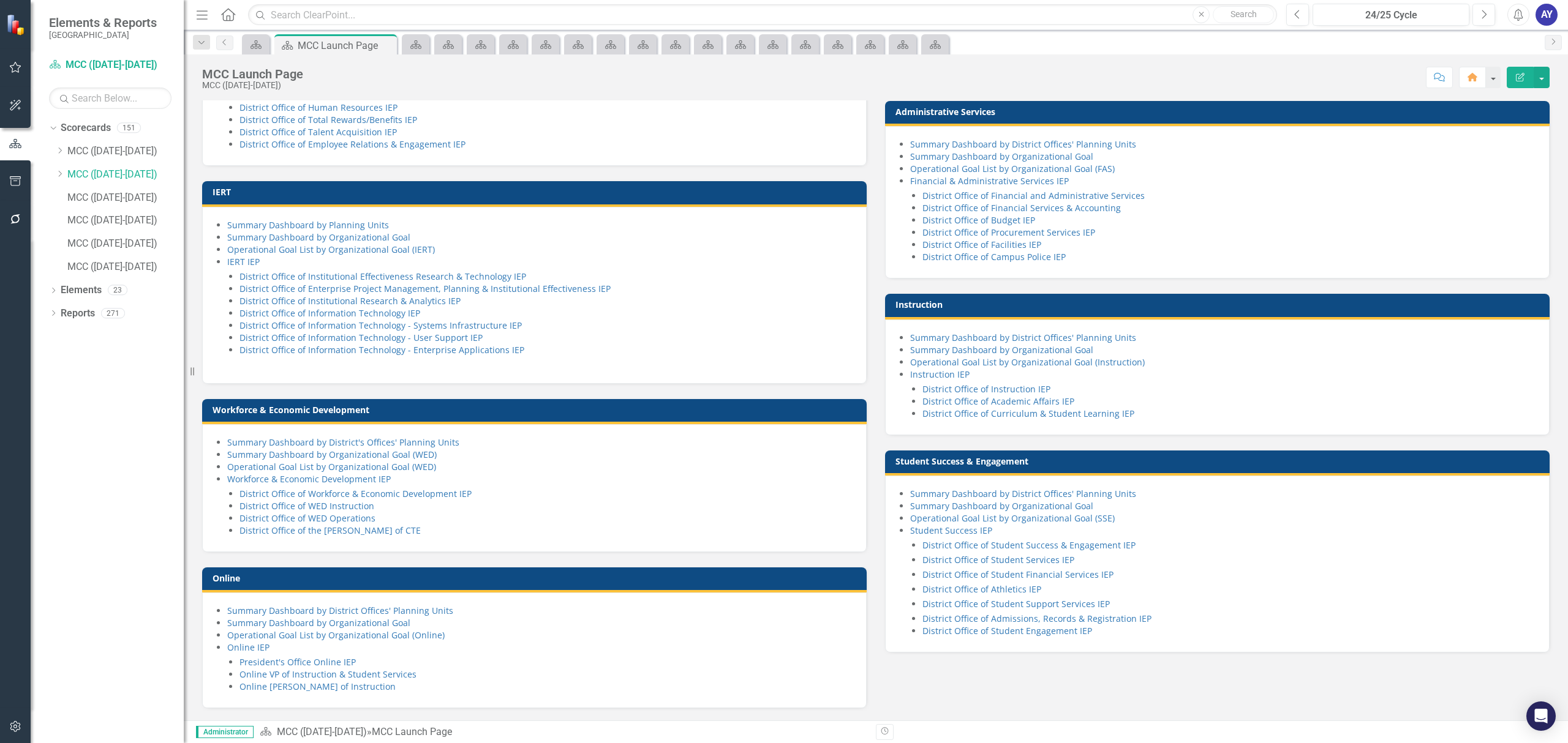
scroll to position [653, 0]
click at [367, 536] on link "District Office of the [PERSON_NAME] of CTE" at bounding box center [330, 530] width 182 height 11
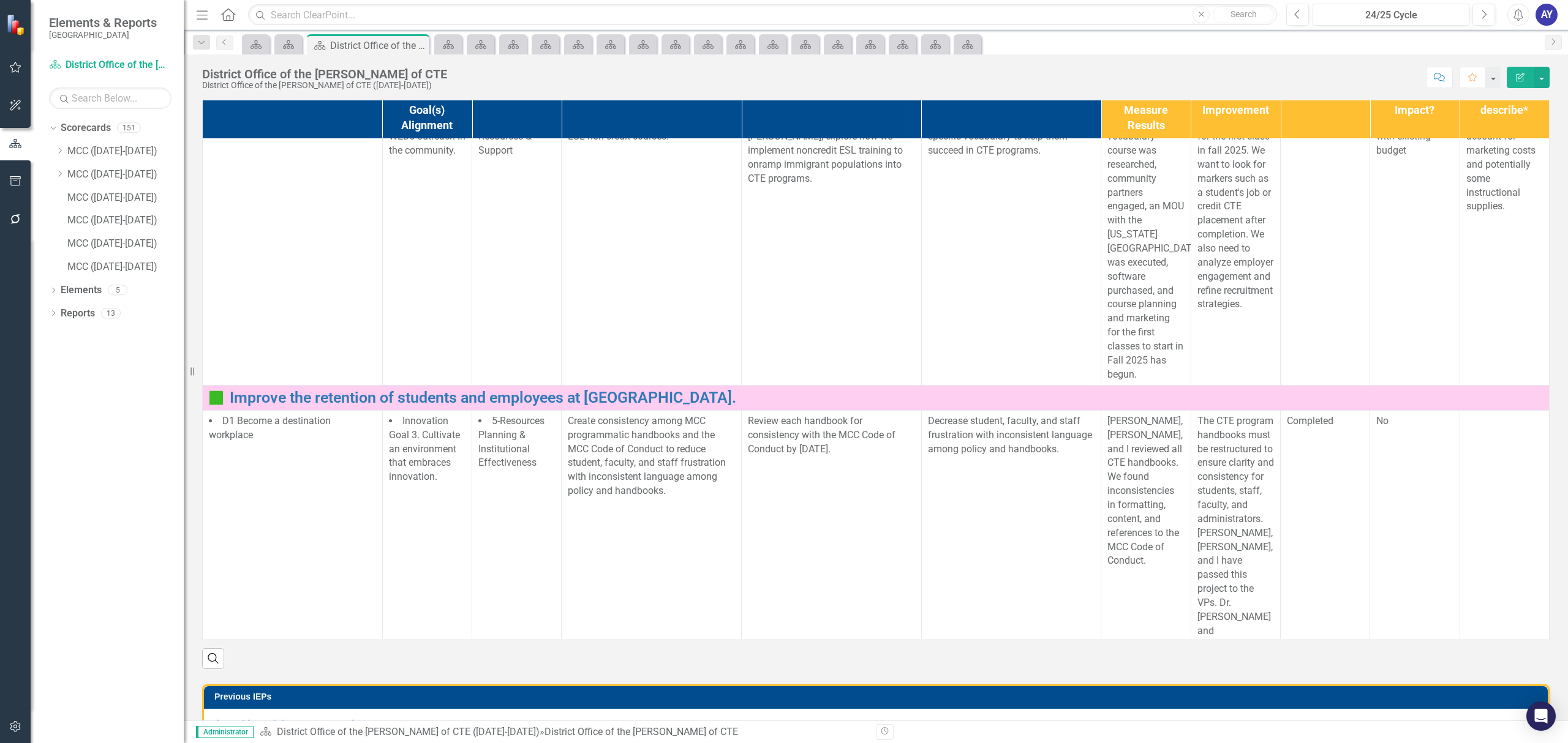
scroll to position [640, 0]
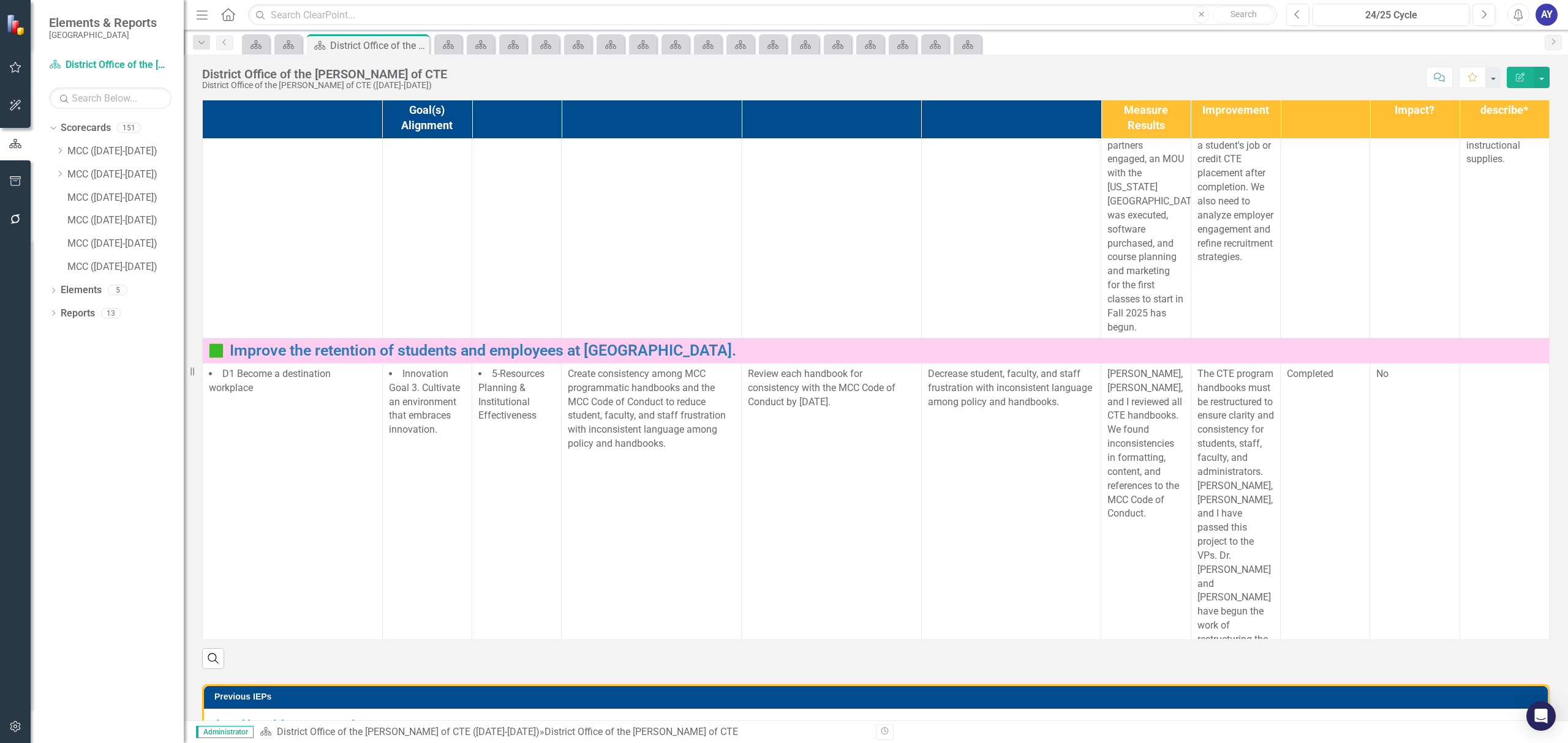
click at [231, 10] on icon at bounding box center [228, 14] width 14 height 13
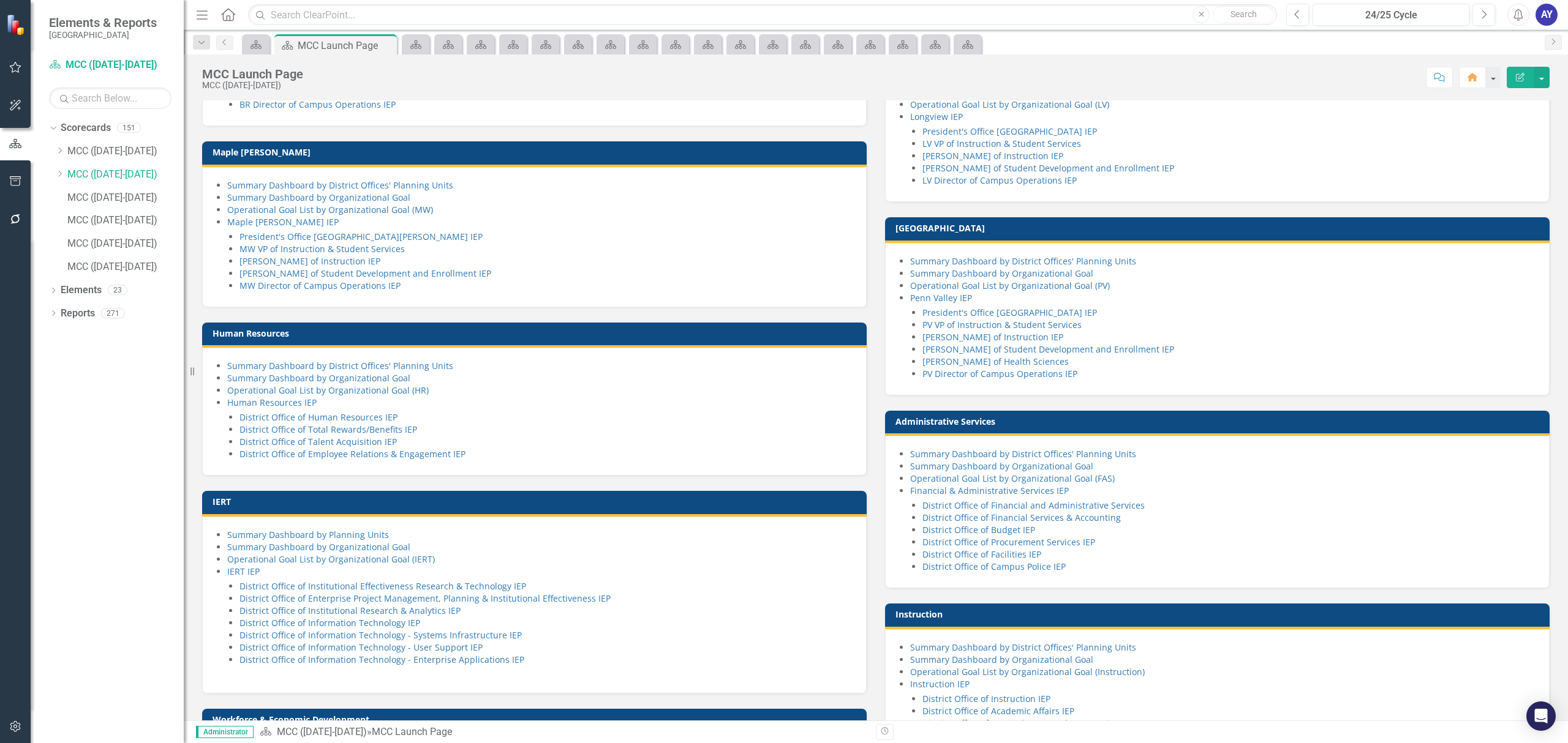
scroll to position [81, 0]
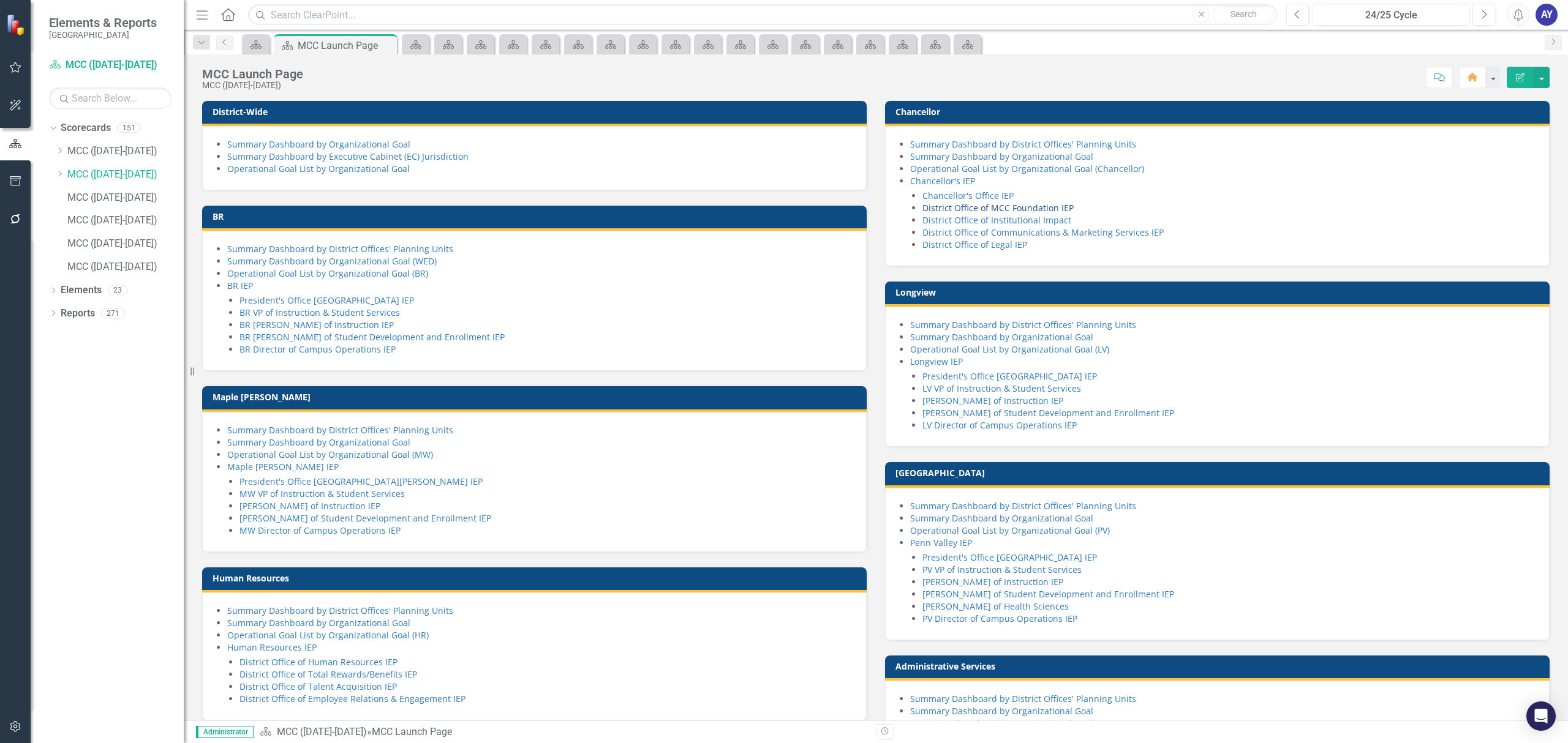
click at [990, 214] on link "District Office of MCC Foundation IEP" at bounding box center [997, 208] width 151 height 11
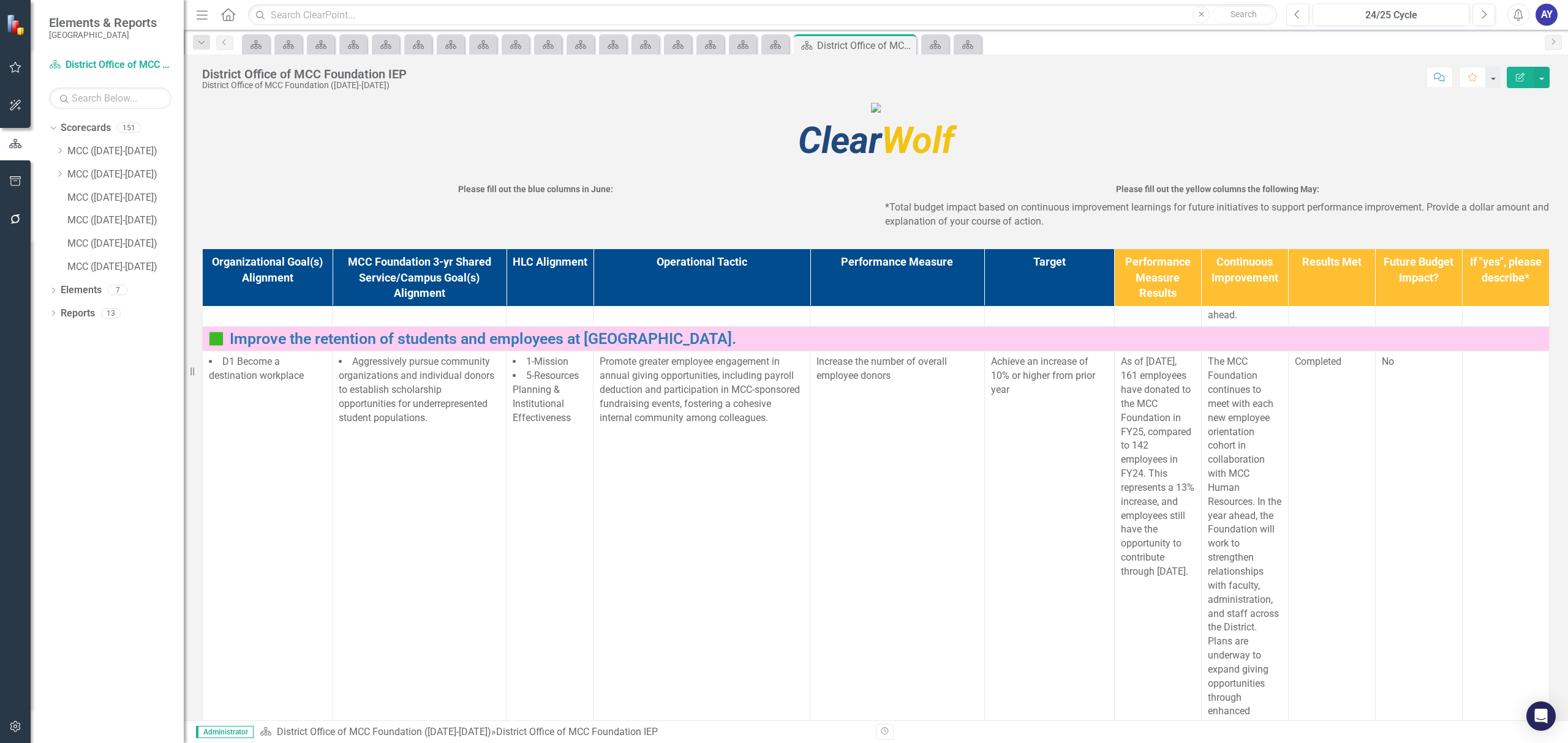
scroll to position [1185, 0]
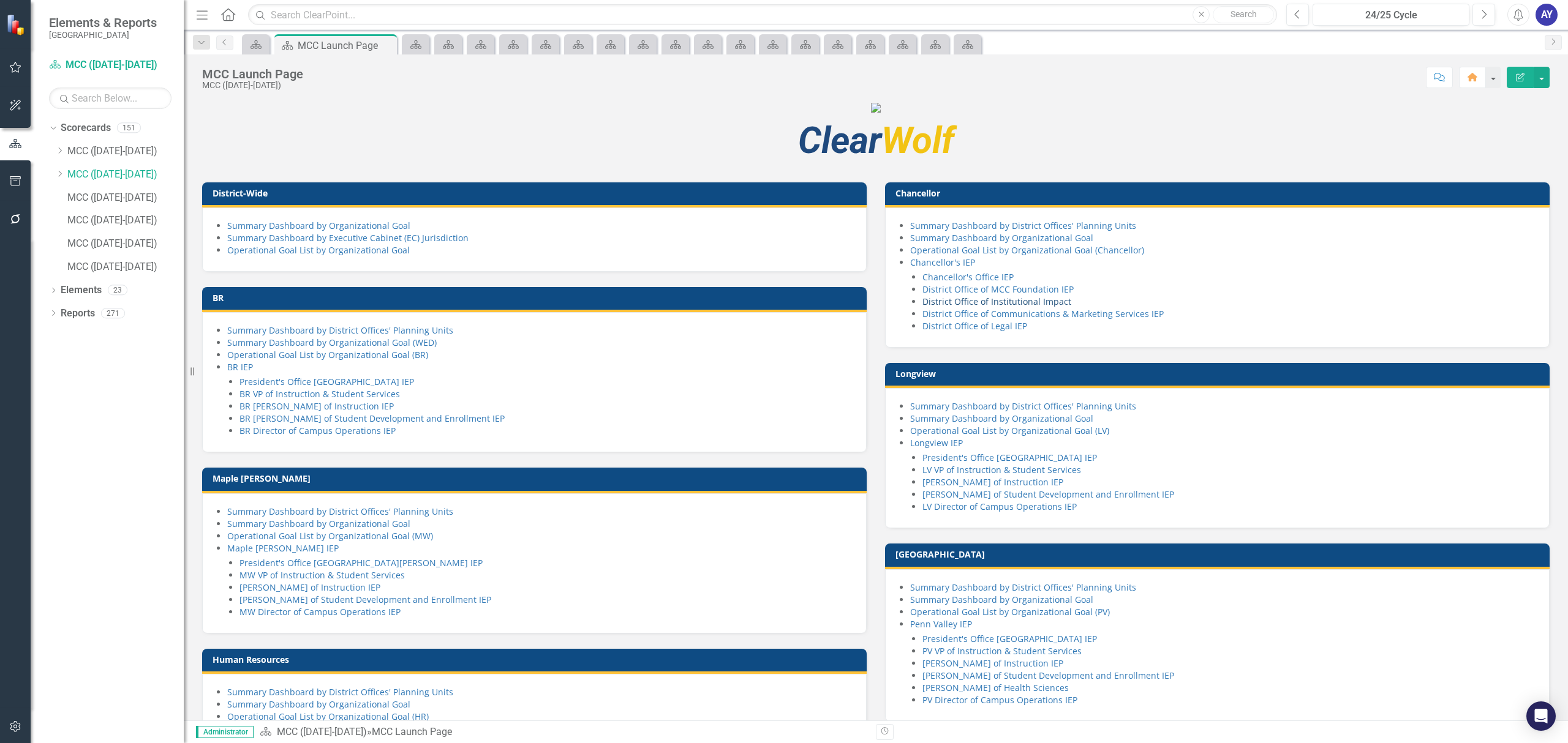
click at [1039, 308] on link "District Office of Institutional Impact" at bounding box center [997, 301] width 149 height 11
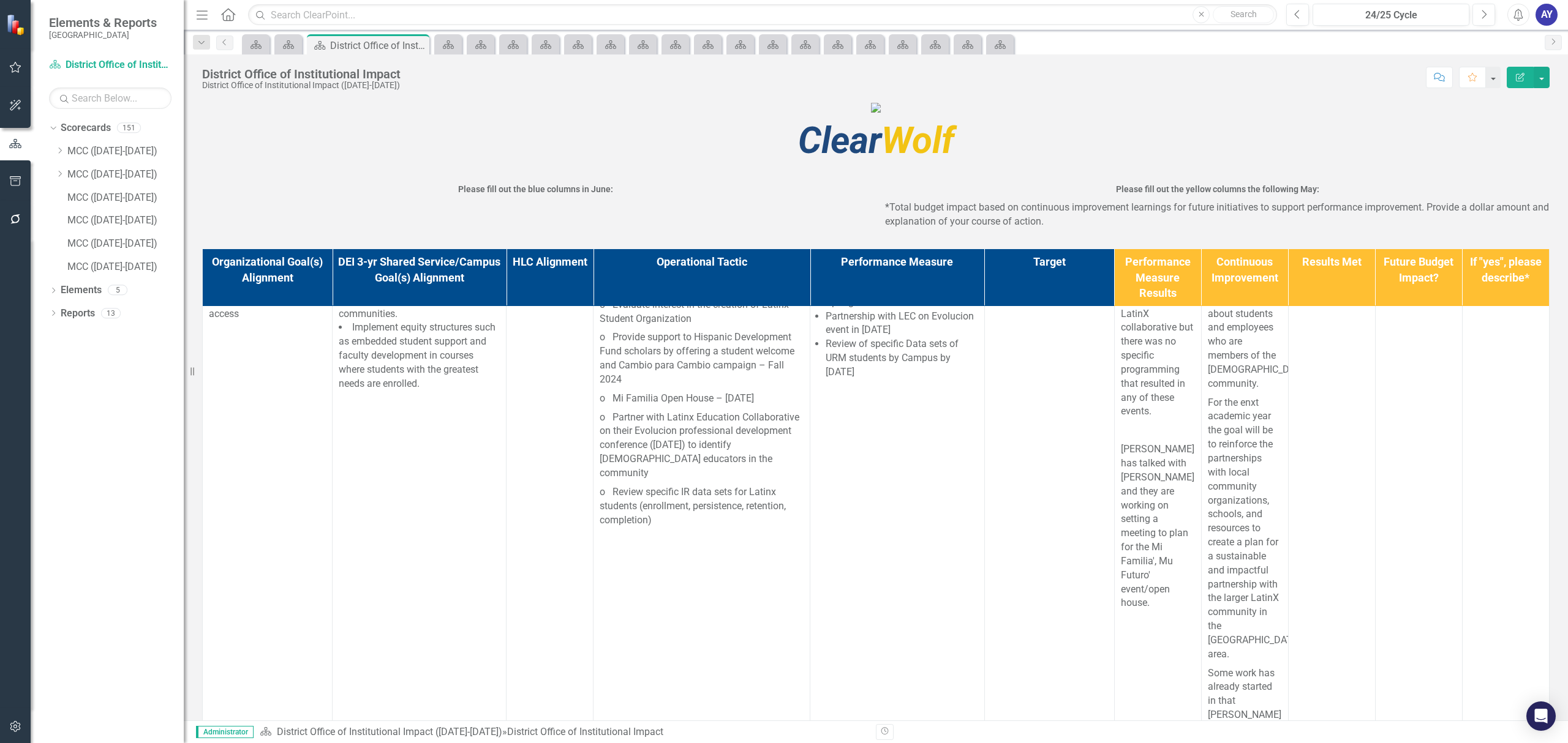
scroll to position [2763, 0]
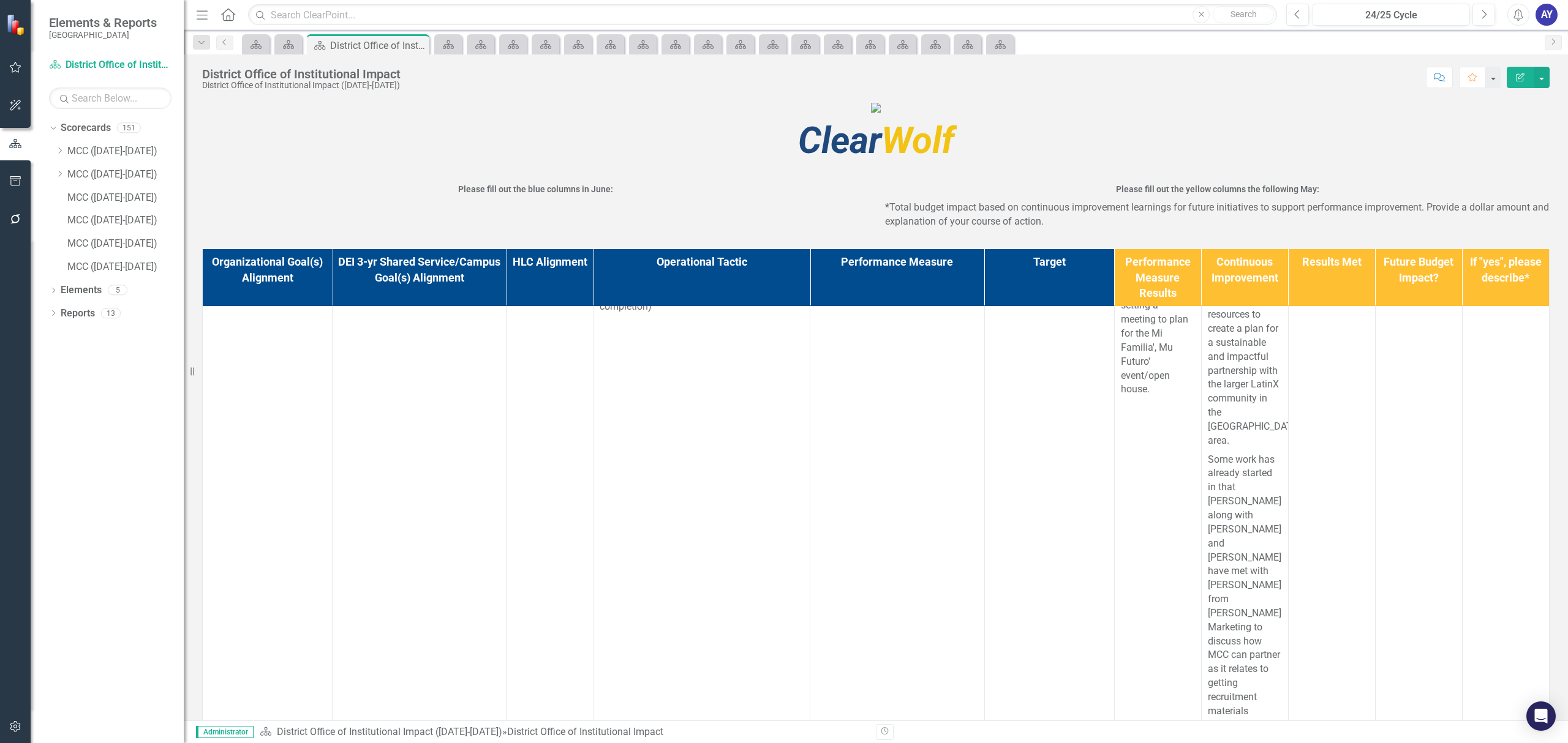
click at [224, 11] on icon "Home" at bounding box center [227, 14] width 16 height 13
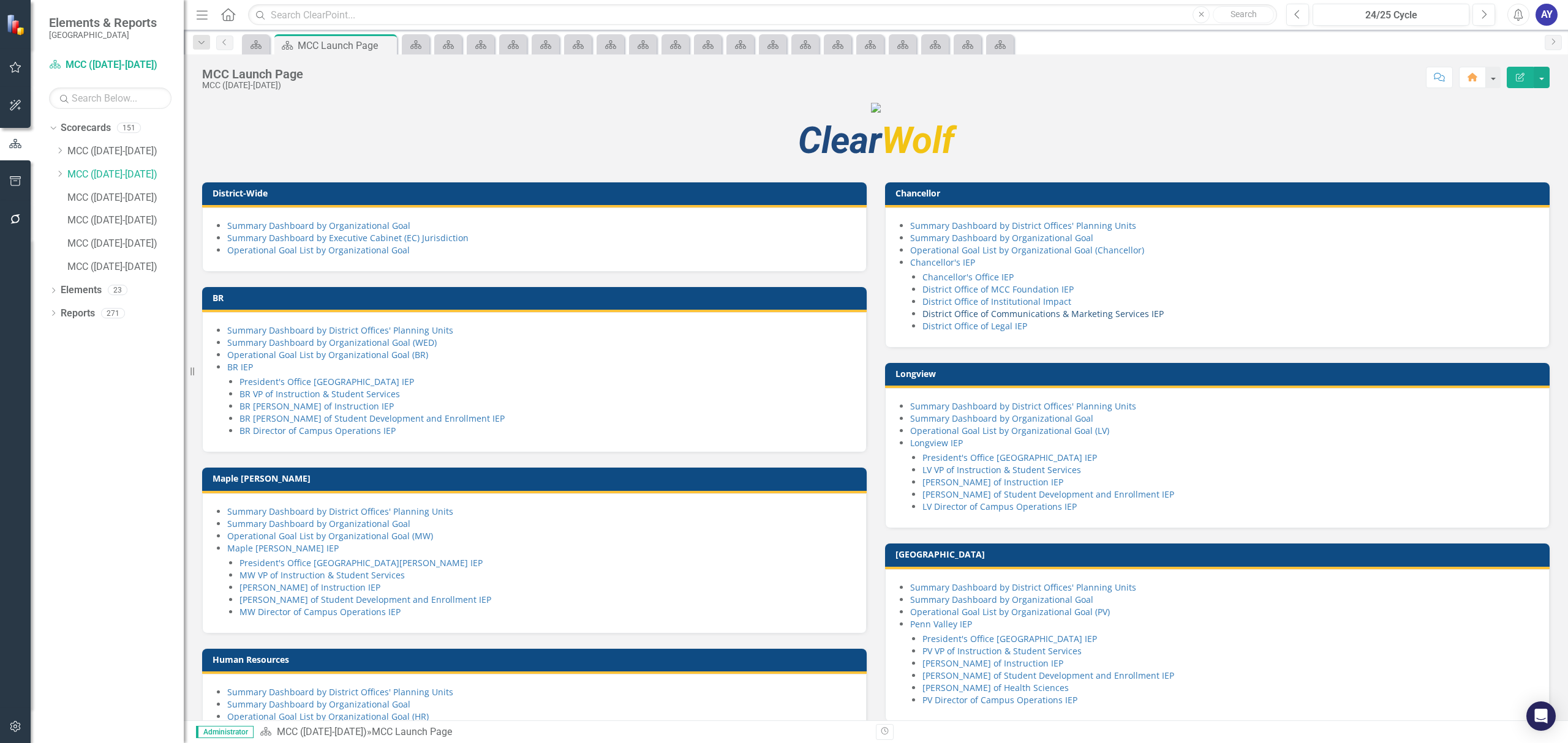
click at [1093, 320] on link "District Office of Communications & Marketing Services IEP" at bounding box center [1043, 314] width 241 height 11
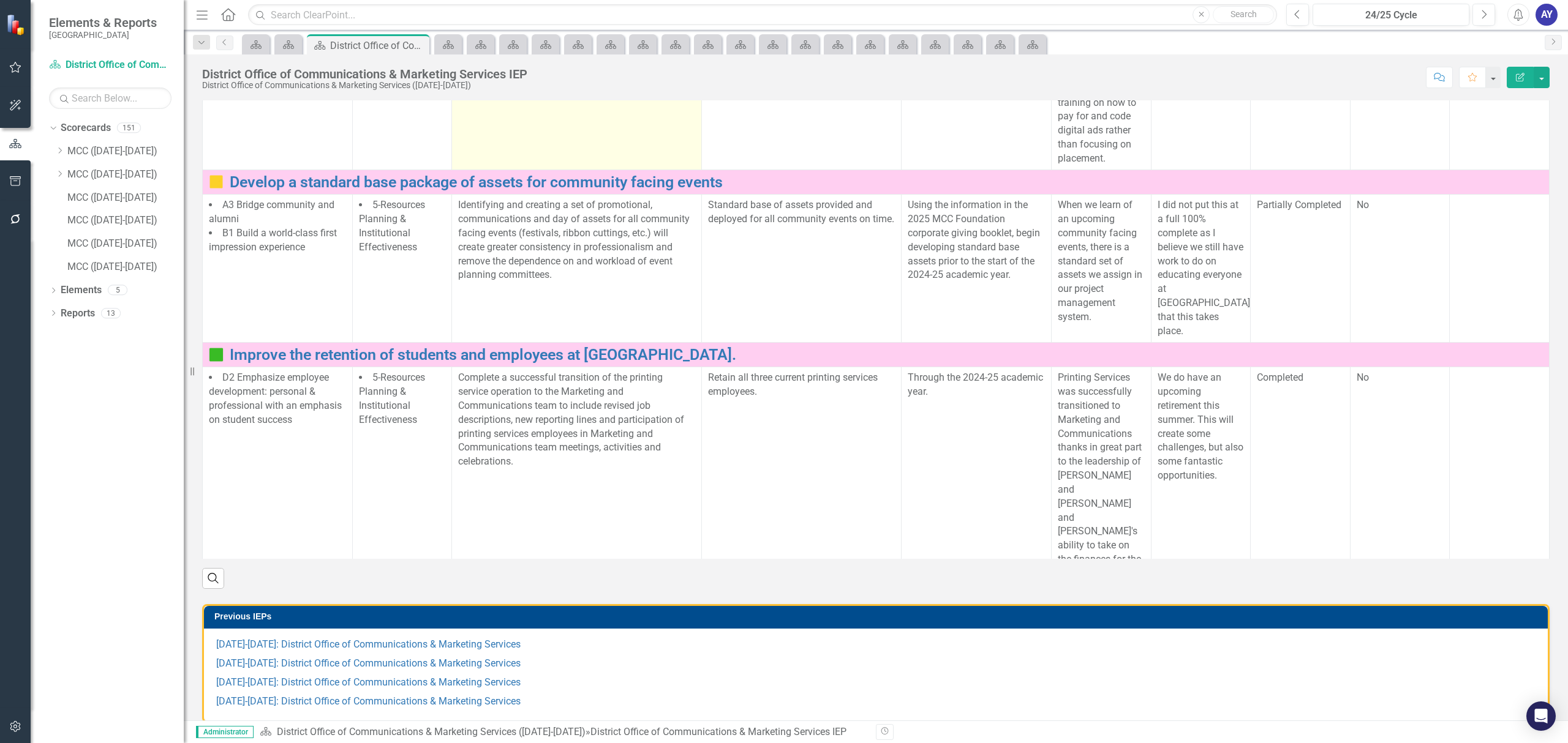
scroll to position [245, 0]
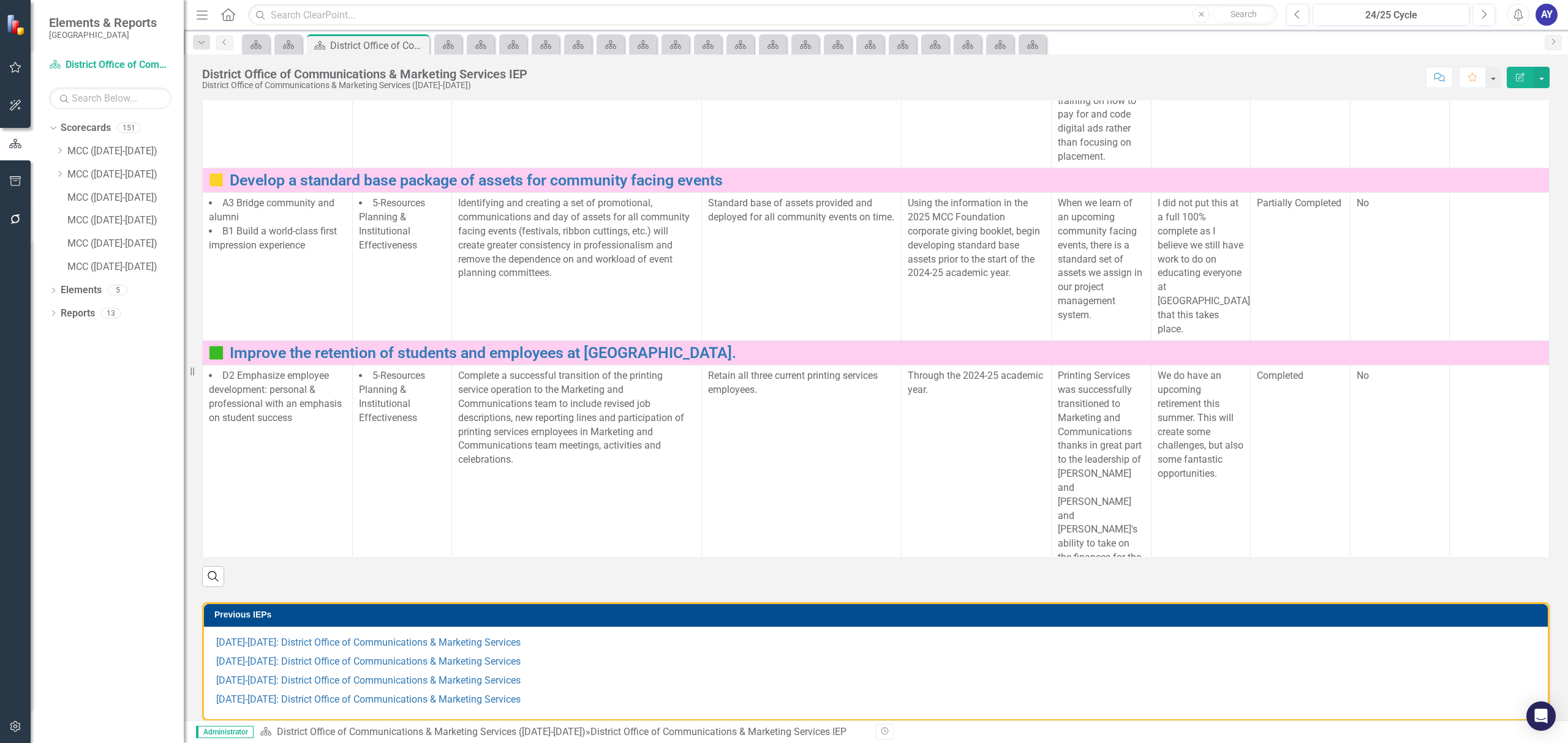
click at [232, 13] on icon "Home" at bounding box center [227, 14] width 16 height 13
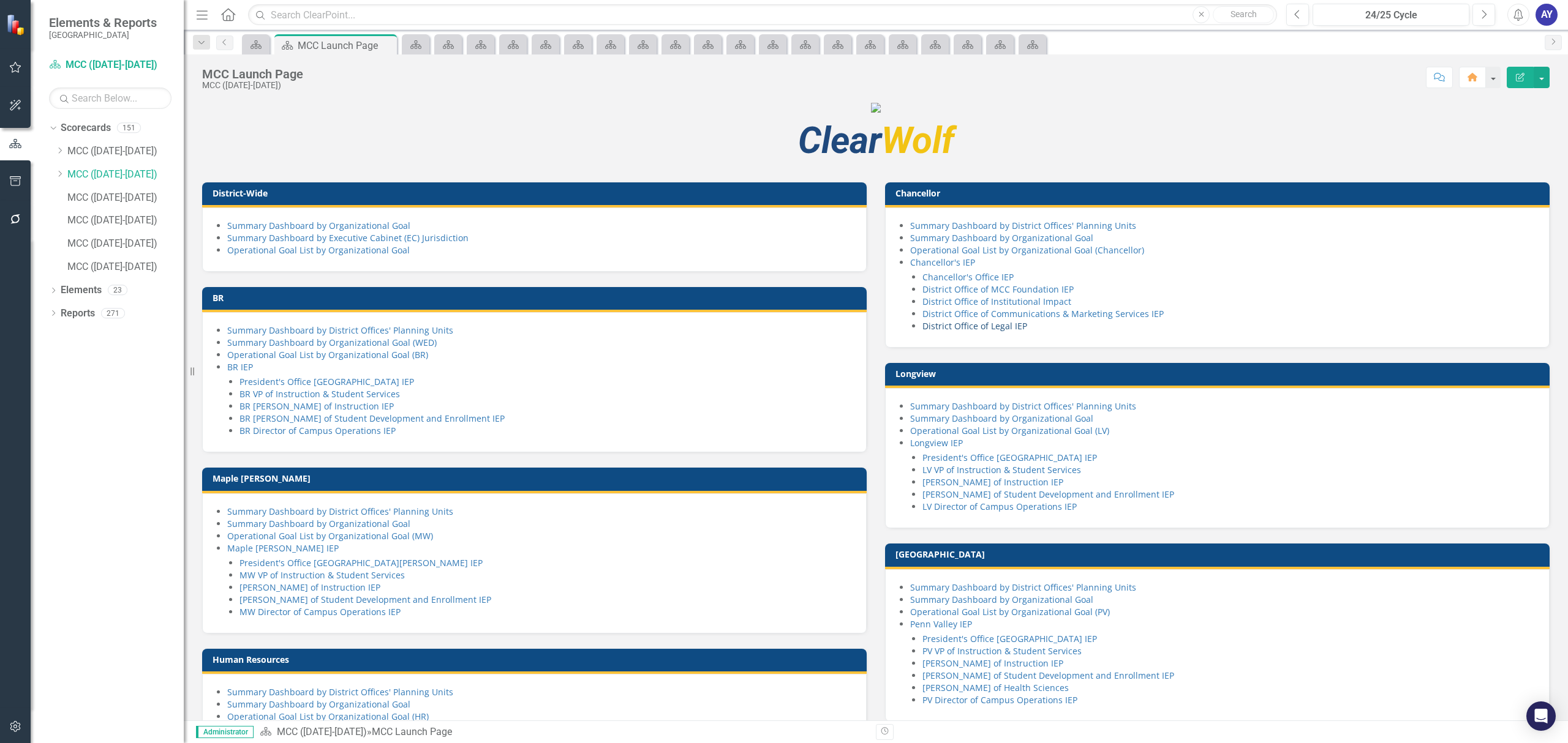
click at [988, 332] on link "District Office of Legal IEP" at bounding box center [974, 326] width 104 height 11
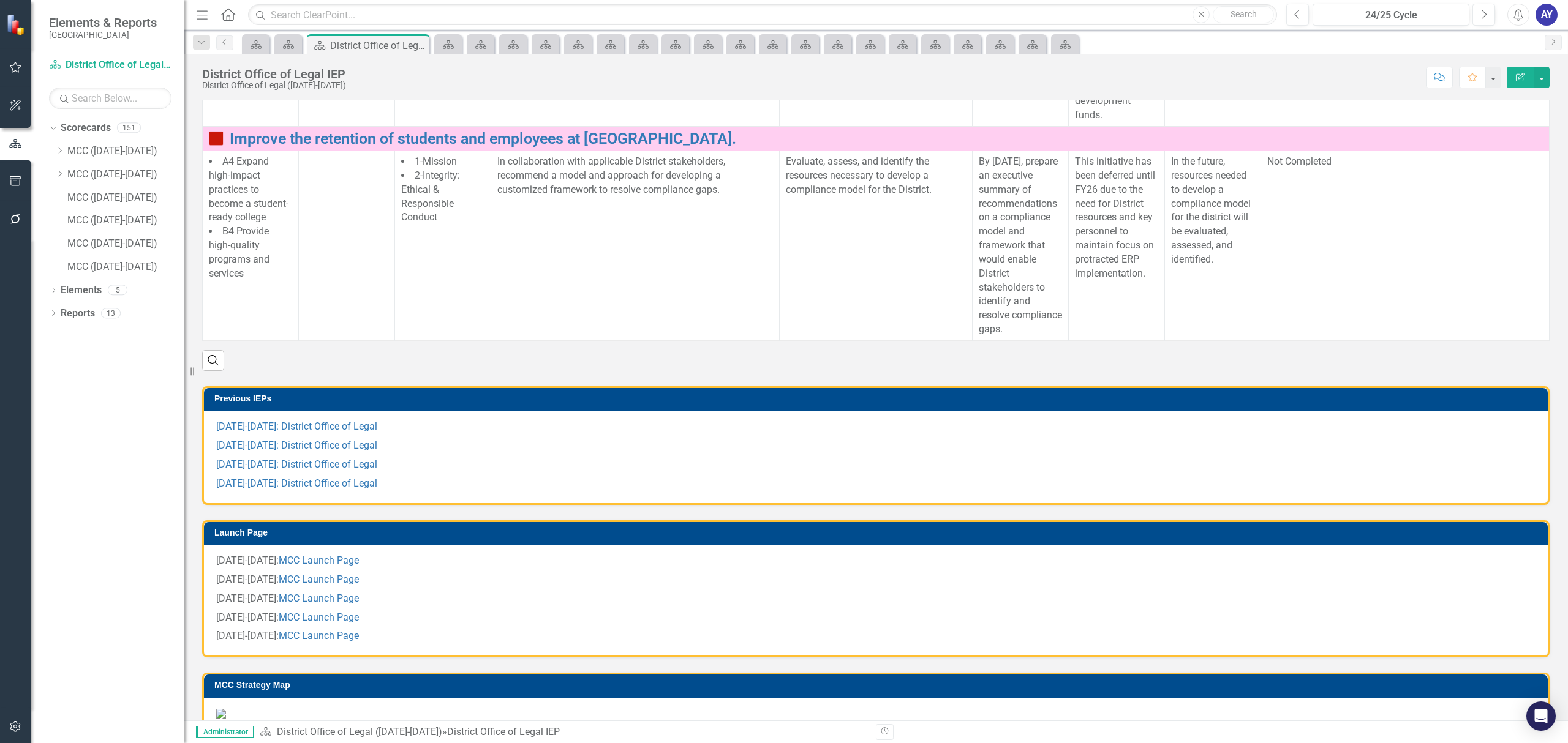
scroll to position [490, 0]
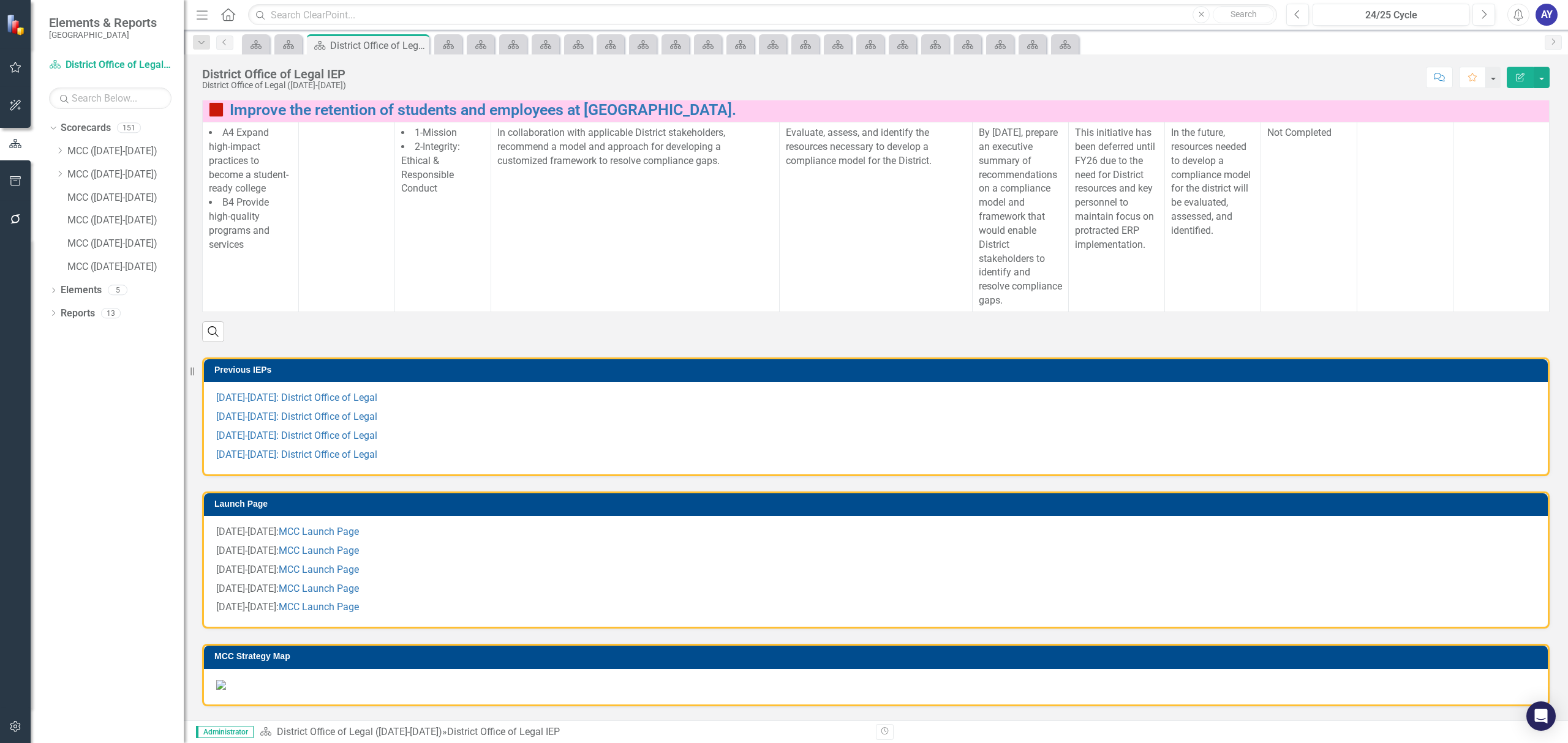
click at [574, 342] on div "Search" at bounding box center [875, 327] width 1347 height 30
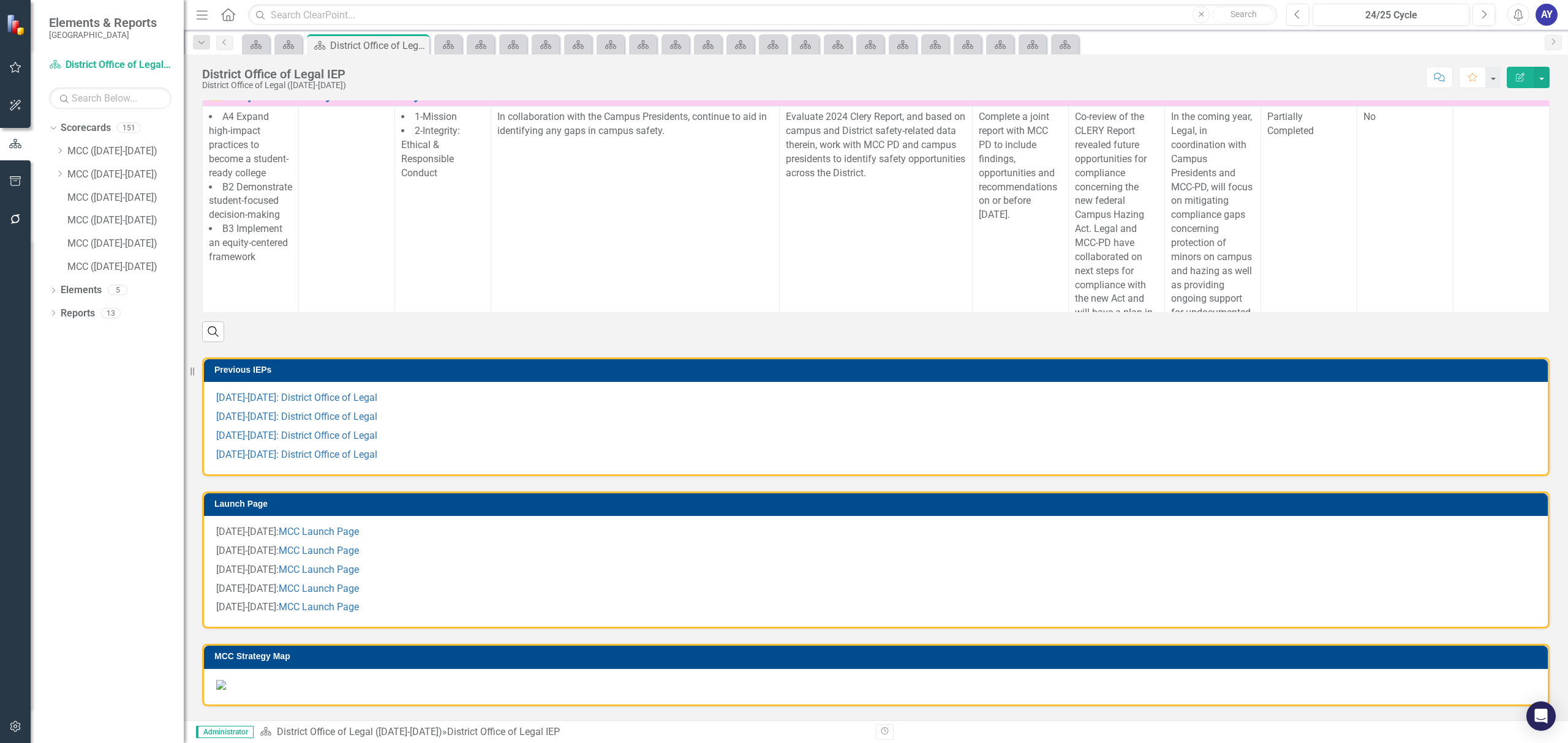
scroll to position [0, 0]
click at [224, 12] on icon at bounding box center [228, 14] width 14 height 13
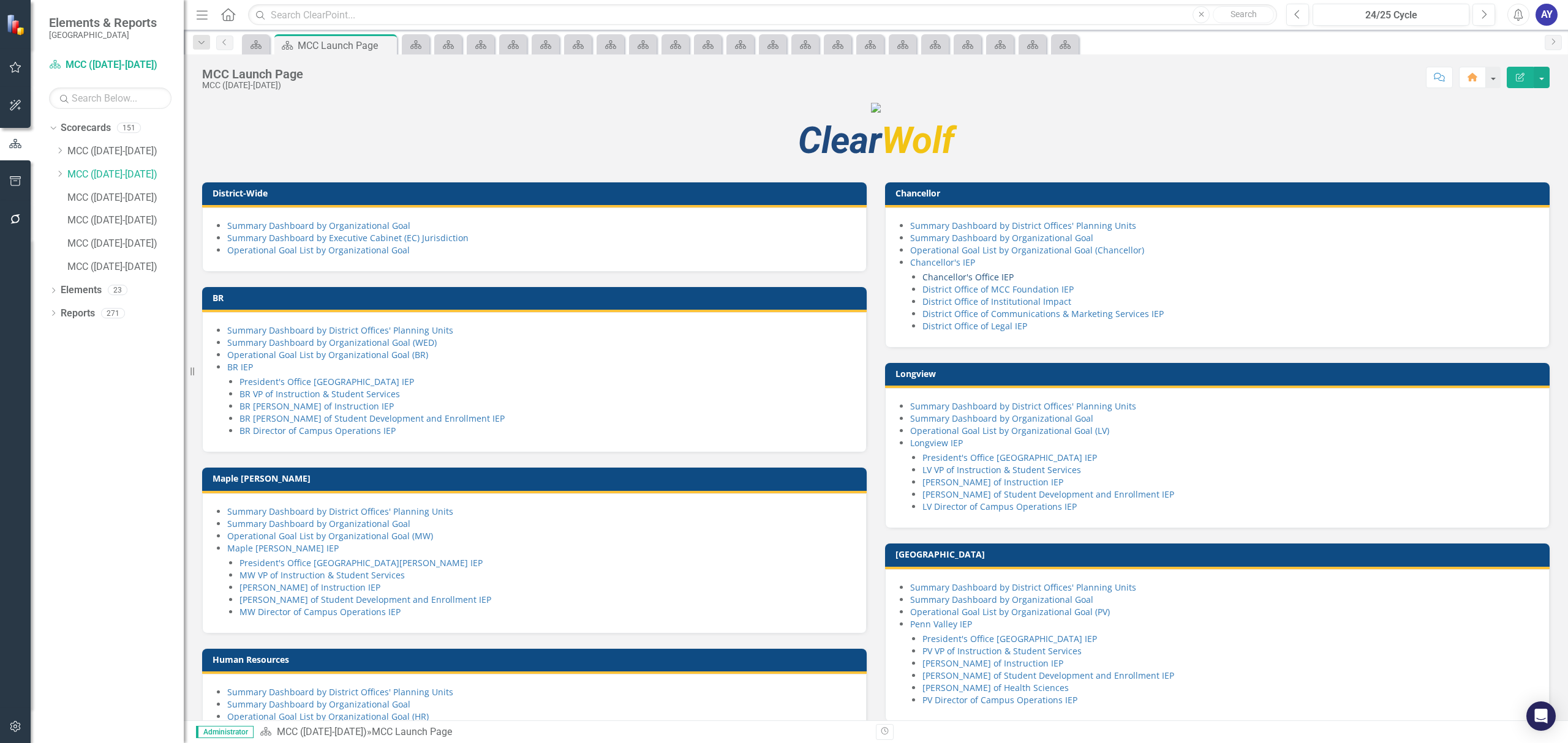
click at [986, 283] on link "Chancellor's Office IEP" at bounding box center [967, 277] width 91 height 11
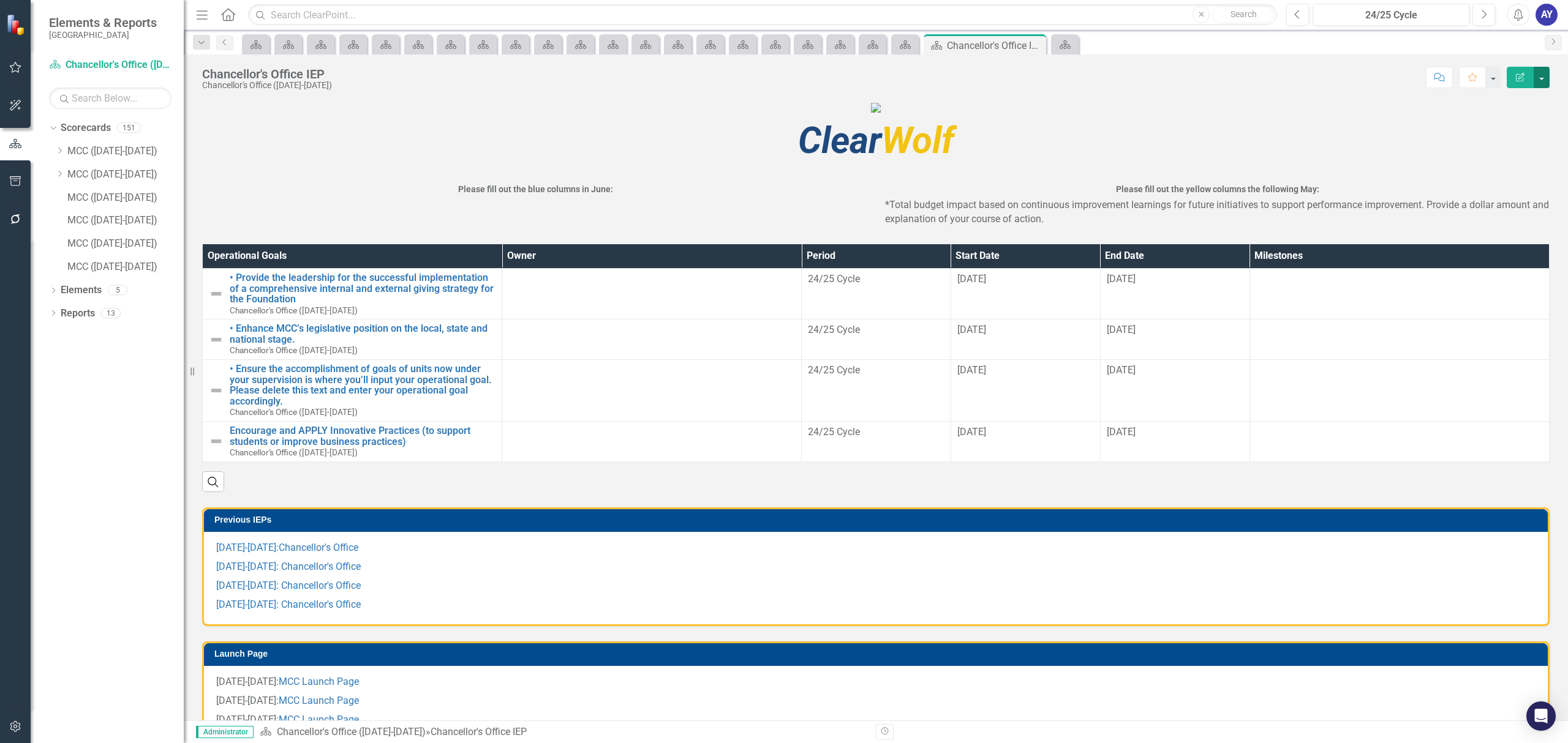
click at [1536, 78] on button "button" at bounding box center [1541, 78] width 16 height 22
click at [1520, 99] on link "Edit Edit Scorecard" at bounding box center [1500, 101] width 99 height 23
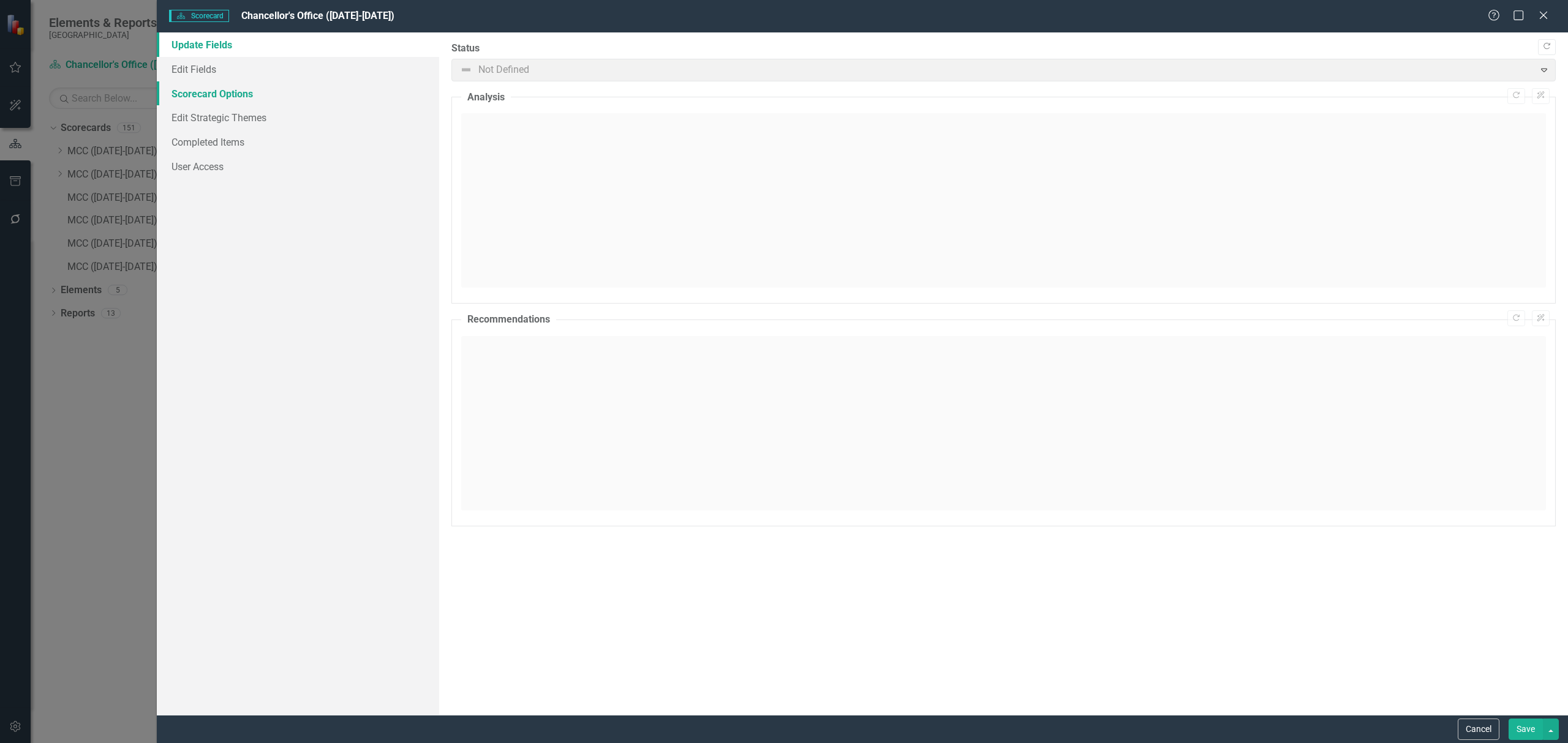
click at [235, 98] on link "Scorecard Options" at bounding box center [297, 94] width 282 height 24
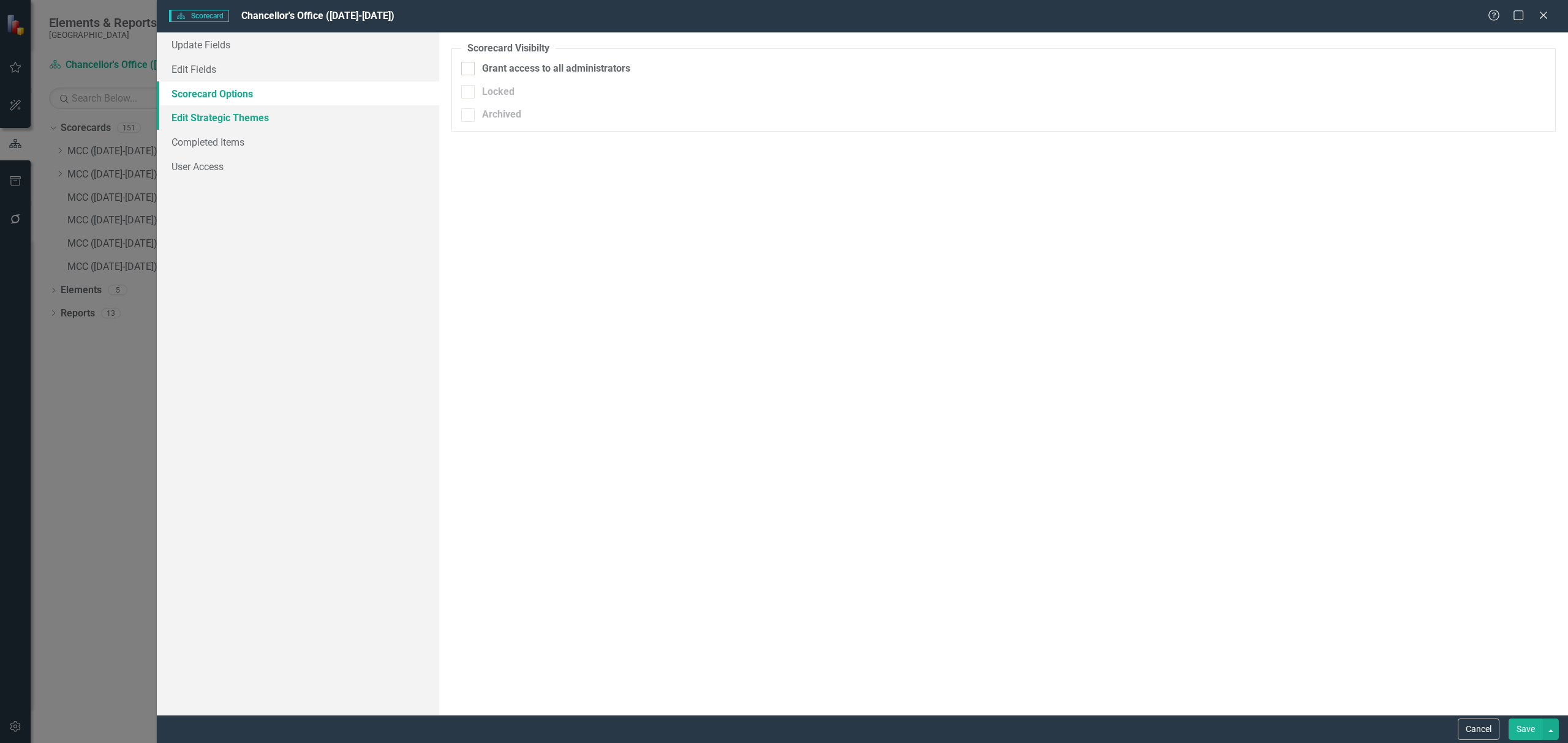
click at [235, 120] on link "Edit Strategic Themes" at bounding box center [297, 117] width 282 height 24
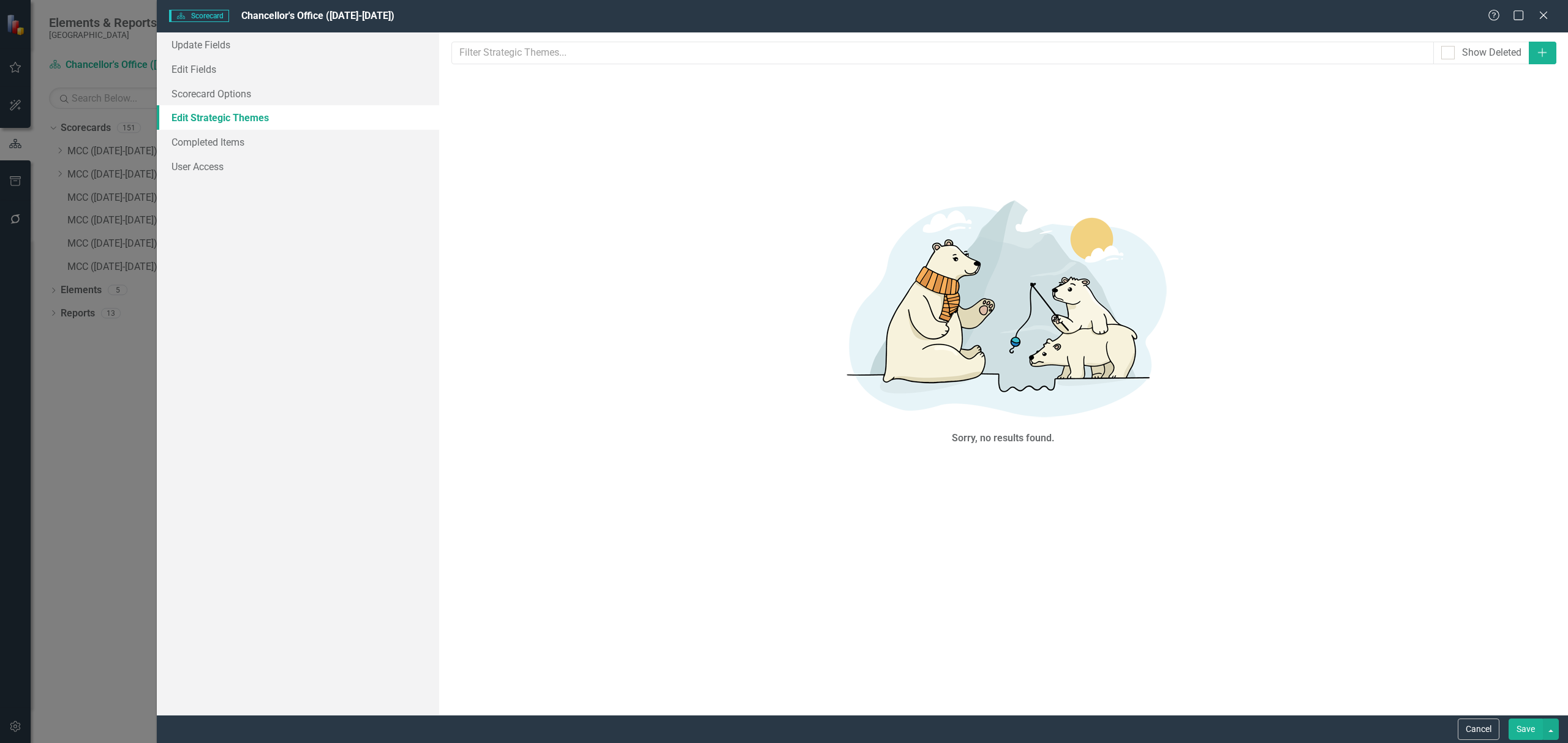
click at [1455, 726] on div "Cancel Save" at bounding box center [1506, 730] width 104 height 22
click at [1472, 727] on button "Cancel" at bounding box center [1478, 730] width 41 height 22
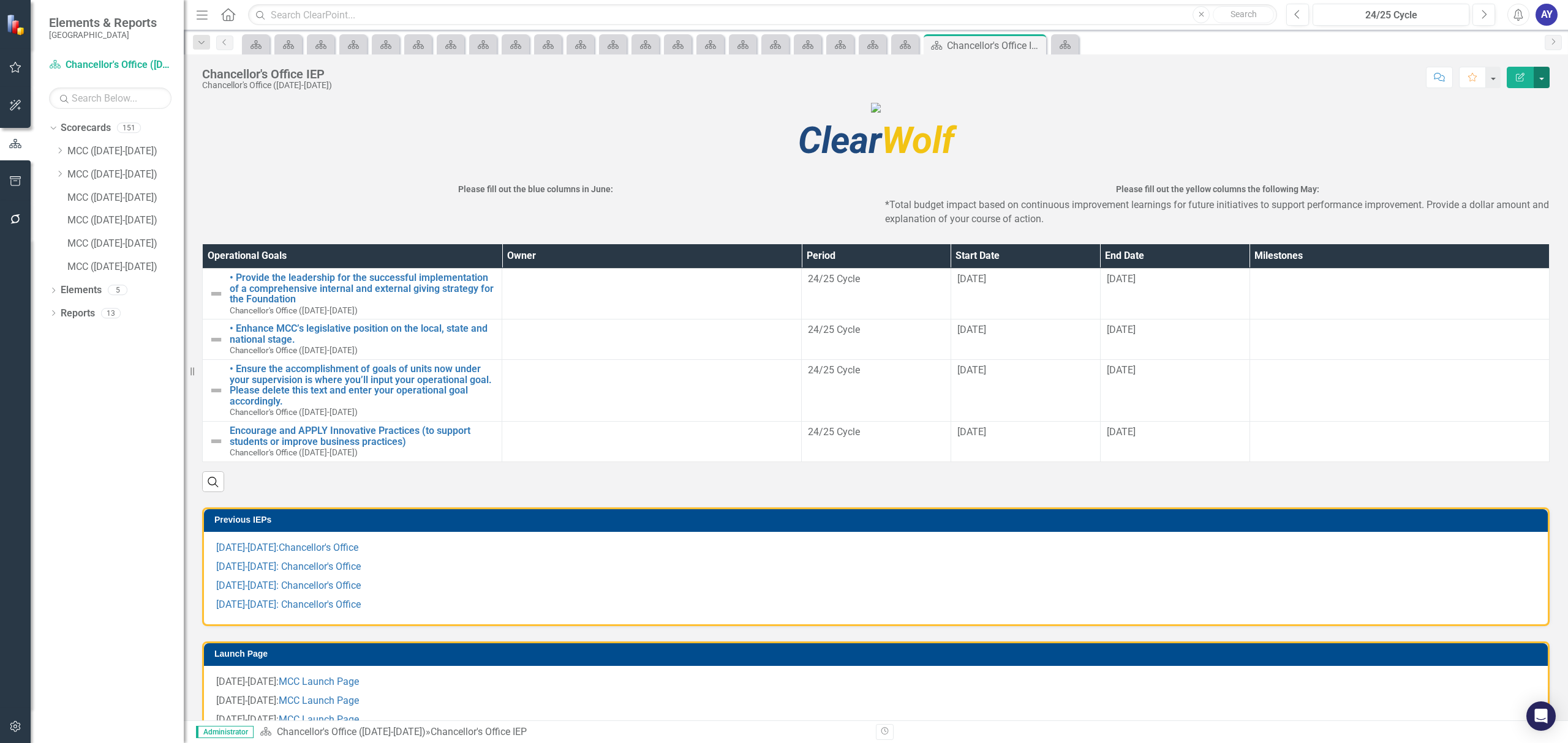
click at [1541, 76] on button "button" at bounding box center [1541, 78] width 16 height 22
click at [1517, 120] on link "Edit Report Edit Layout" at bounding box center [1500, 124] width 99 height 23
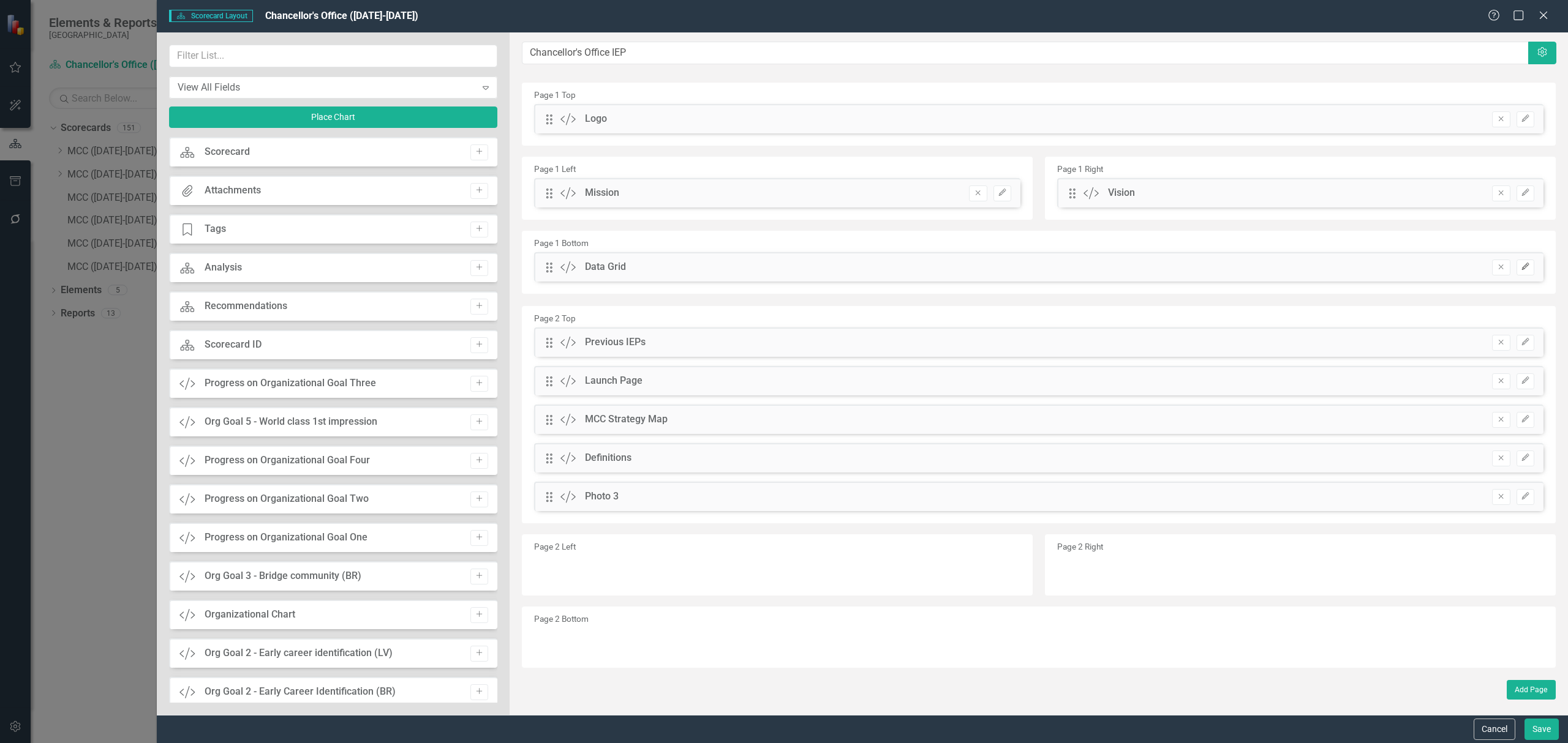
click at [1524, 262] on button "Edit" at bounding box center [1525, 267] width 18 height 16
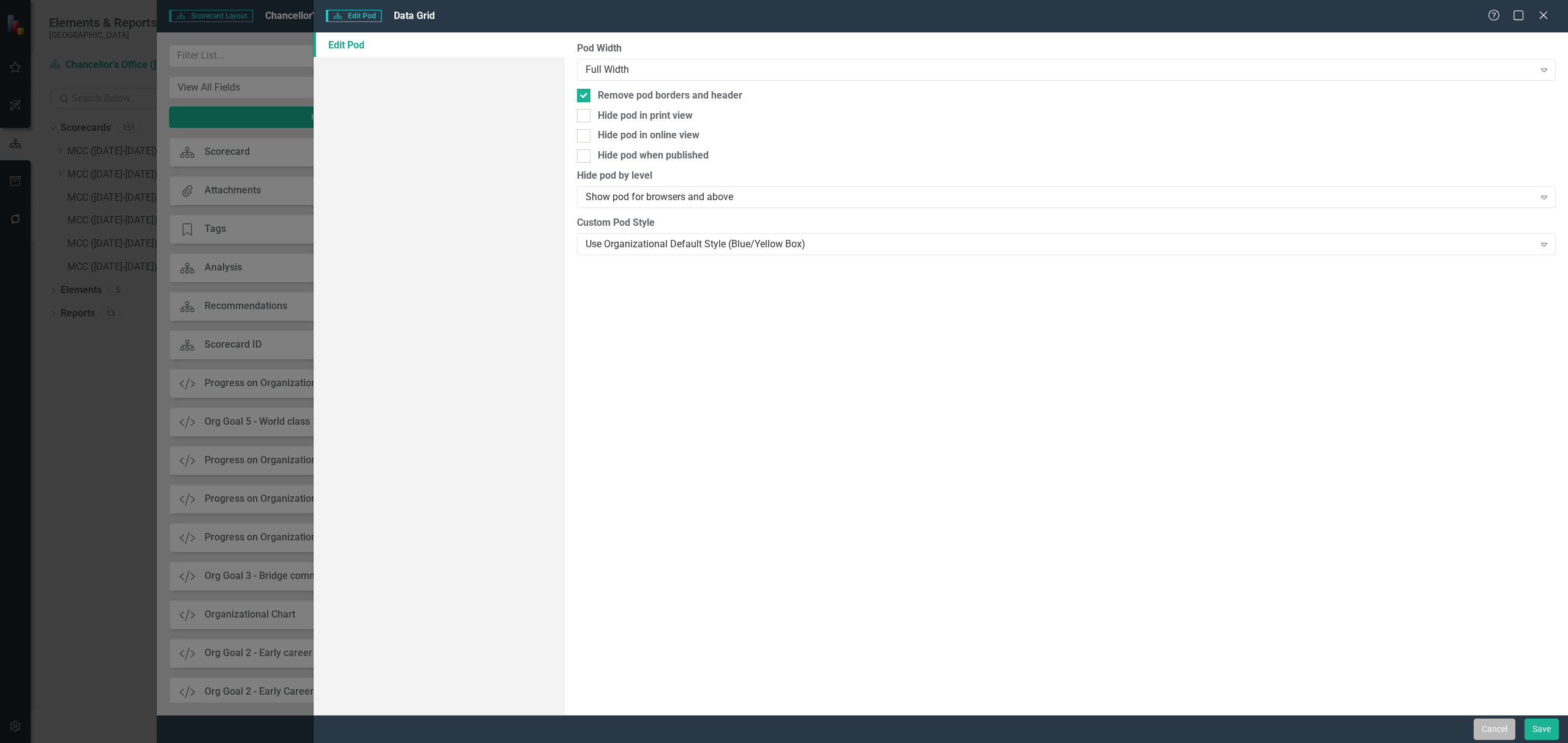
click at [1488, 730] on button "Cancel" at bounding box center [1493, 730] width 41 height 22
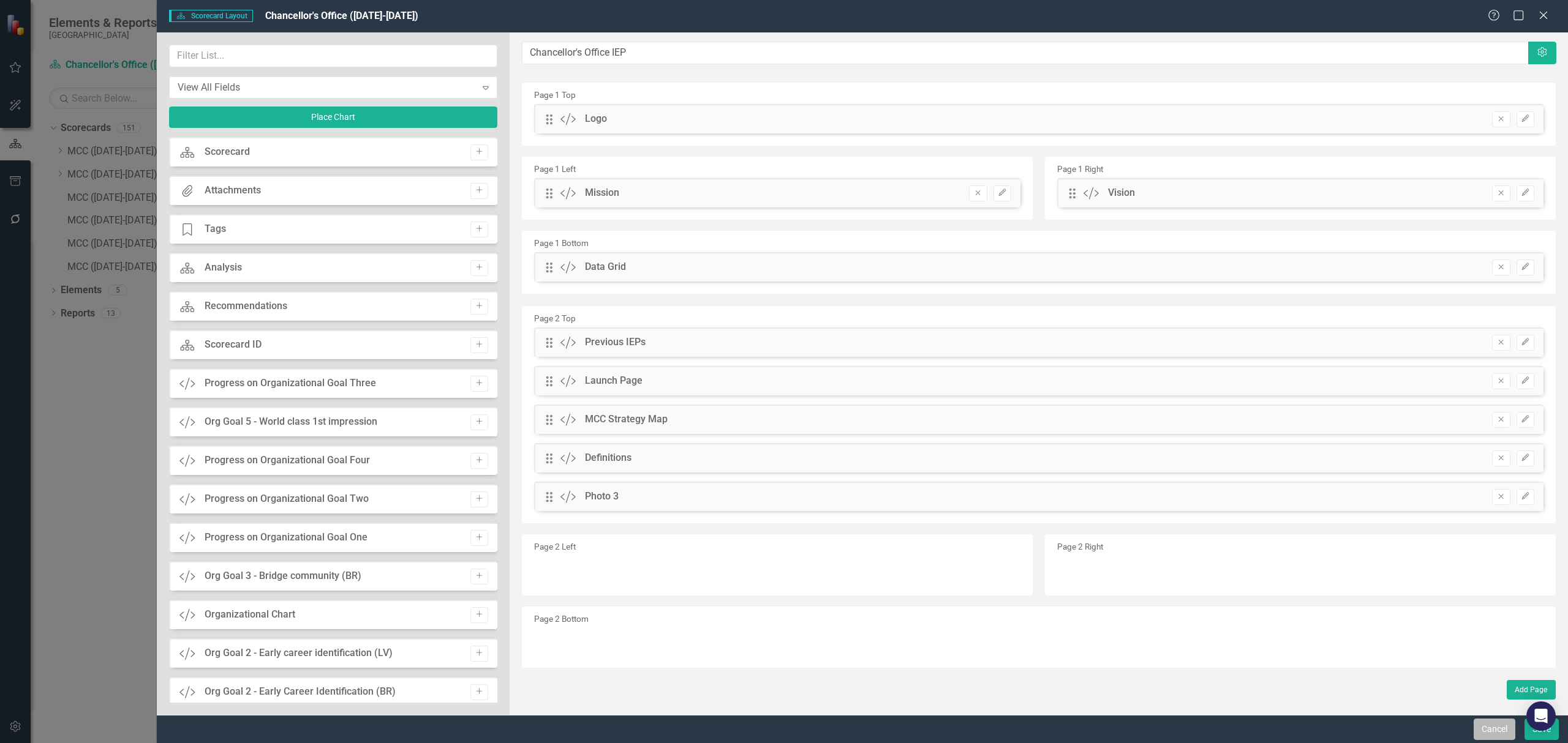
click at [1497, 731] on button "Cancel" at bounding box center [1493, 730] width 41 height 22
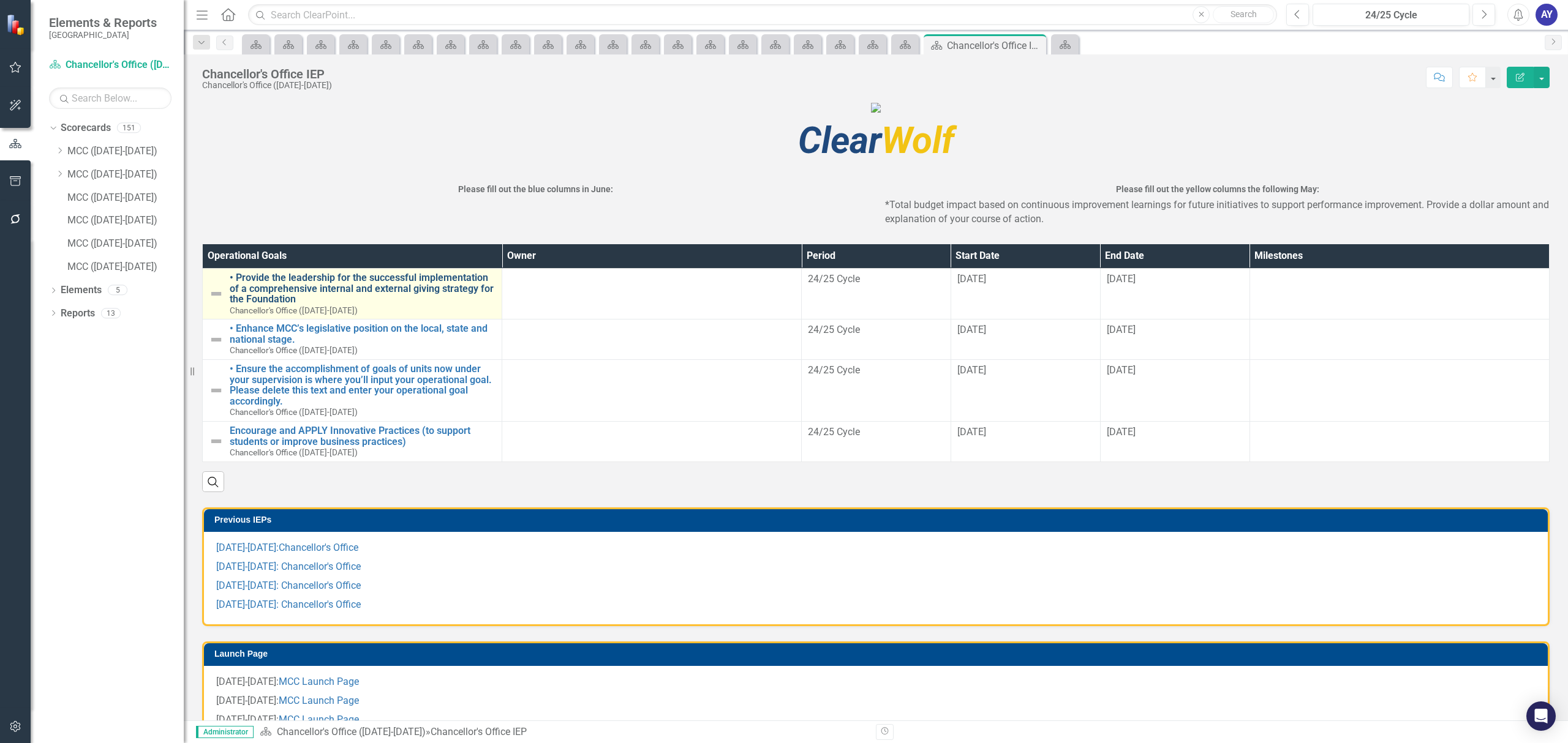
click at [362, 305] on link "• Provide the leadership for the successful implementation of a comprehensive i…" at bounding box center [362, 288] width 266 height 32
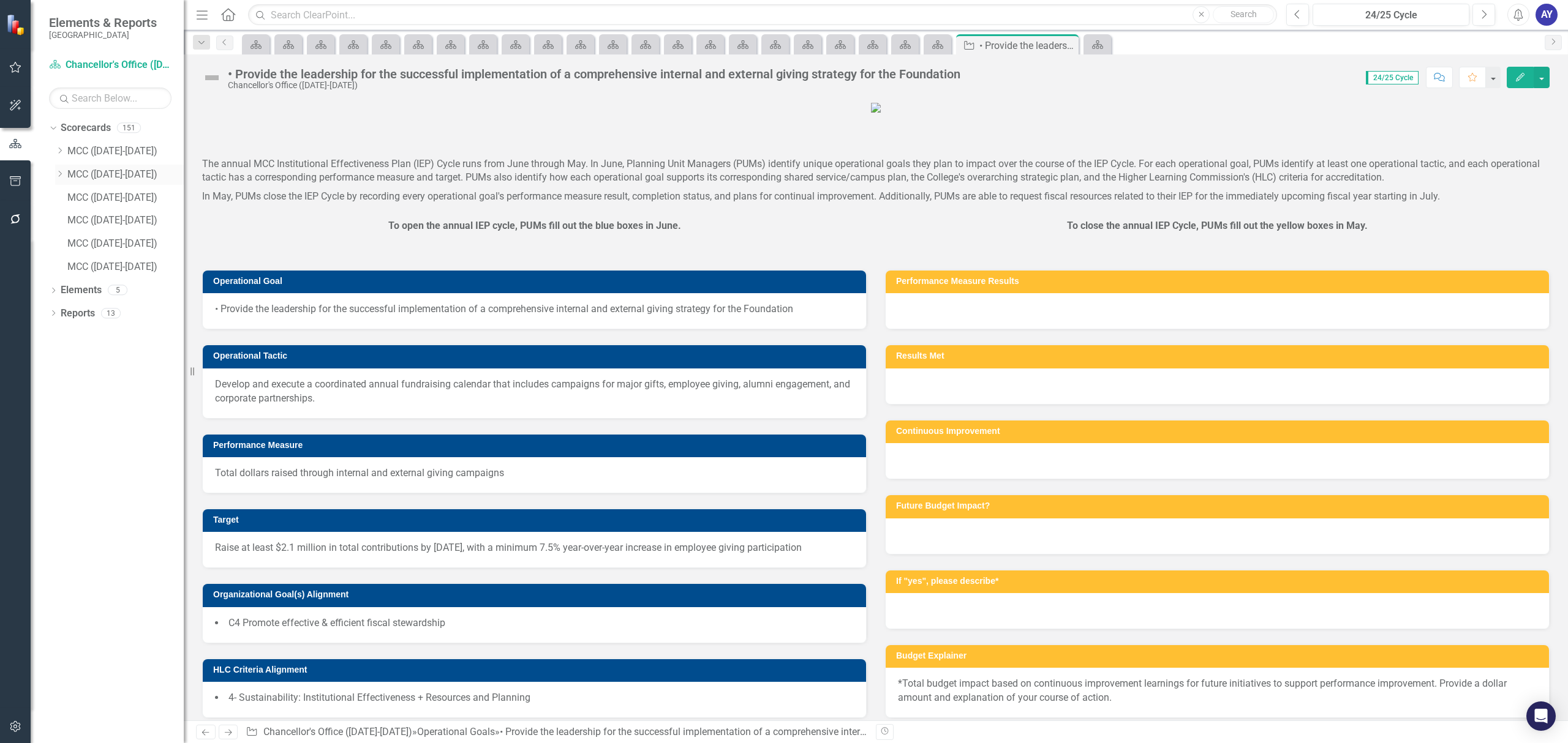
click at [125, 169] on link "MCC ([DATE]-[DATE])" at bounding box center [125, 174] width 117 height 14
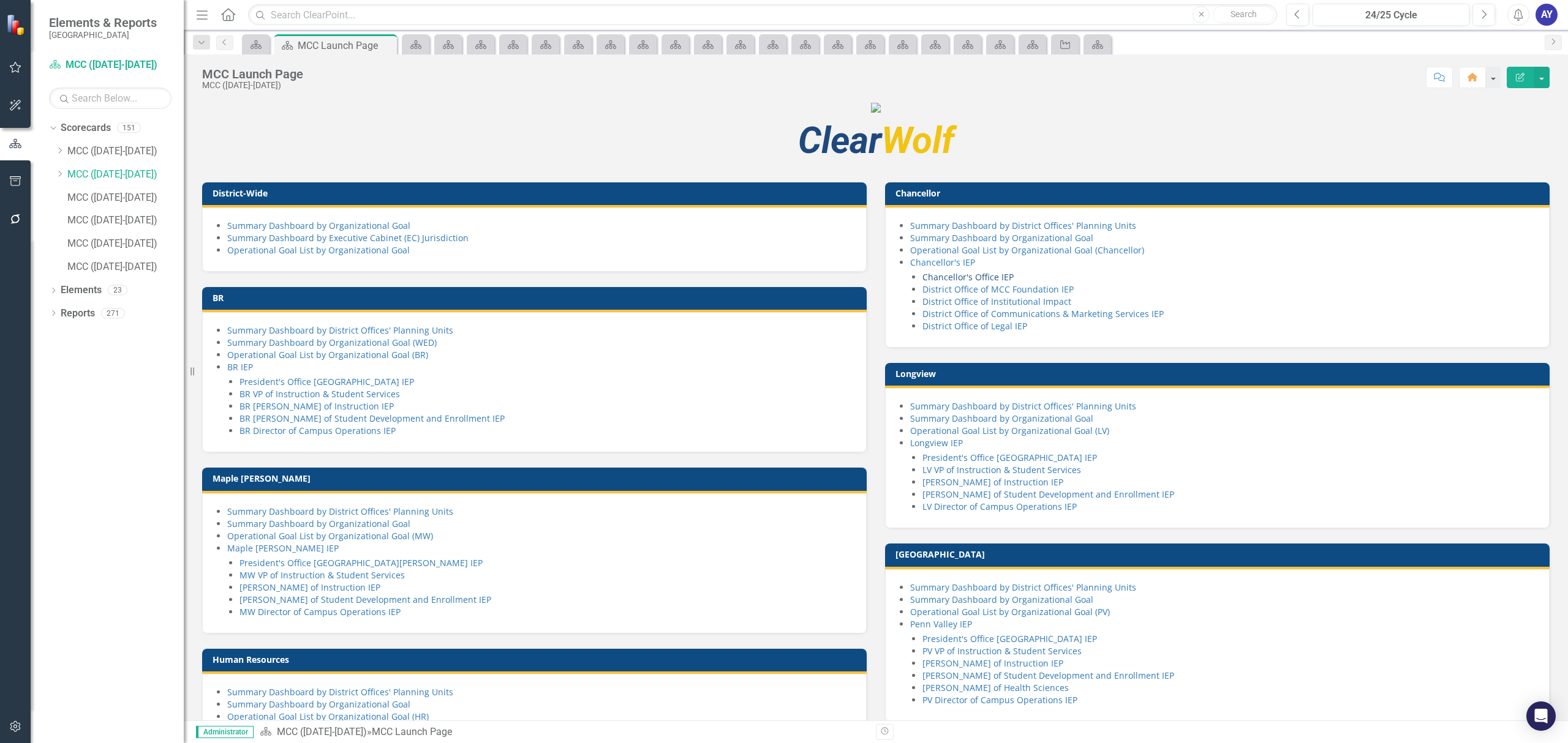
click at [951, 283] on link "Chancellor's Office IEP" at bounding box center [967, 277] width 91 height 11
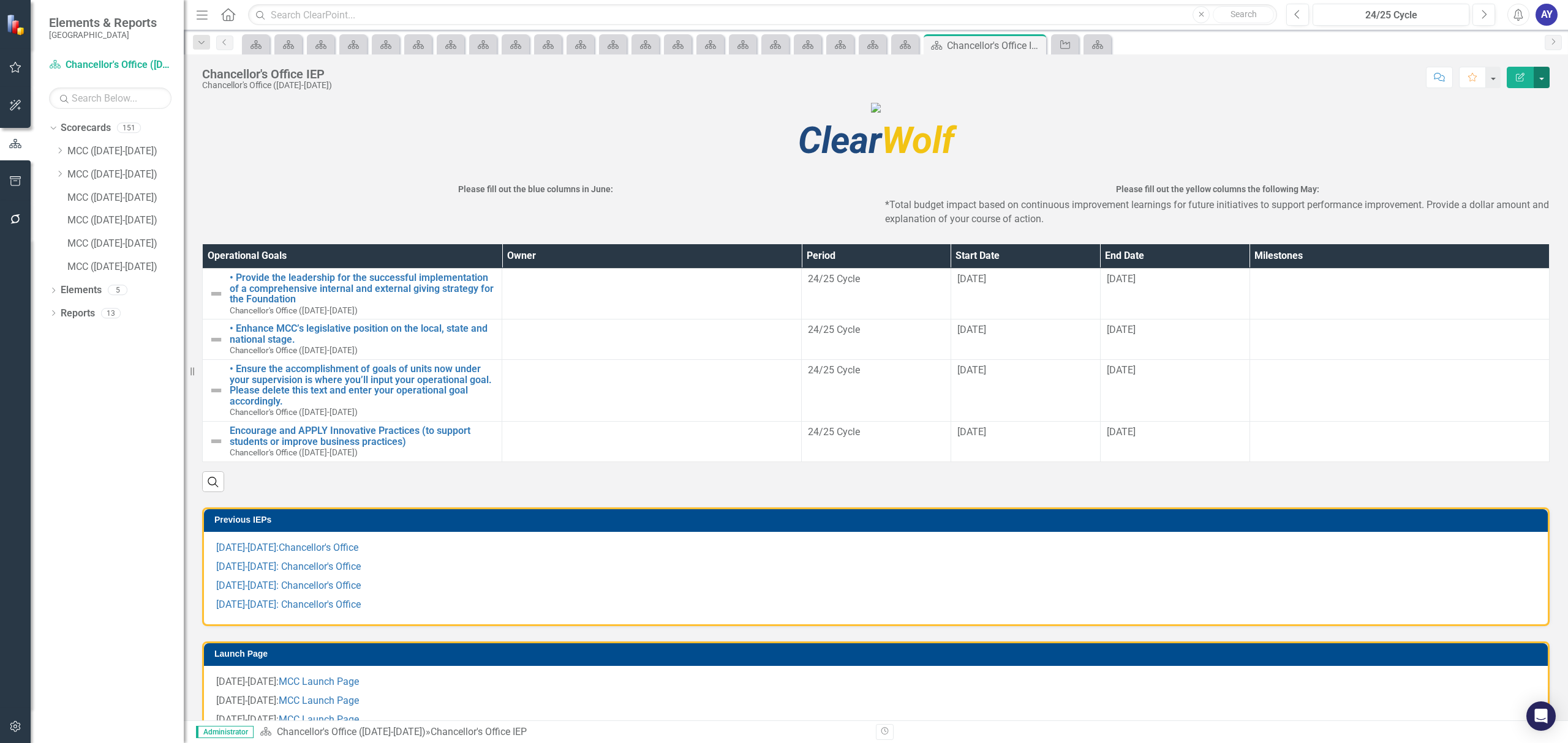
click at [1539, 78] on button "button" at bounding box center [1541, 78] width 16 height 22
click at [1512, 117] on link "Edit Report Edit Layout" at bounding box center [1500, 124] width 99 height 23
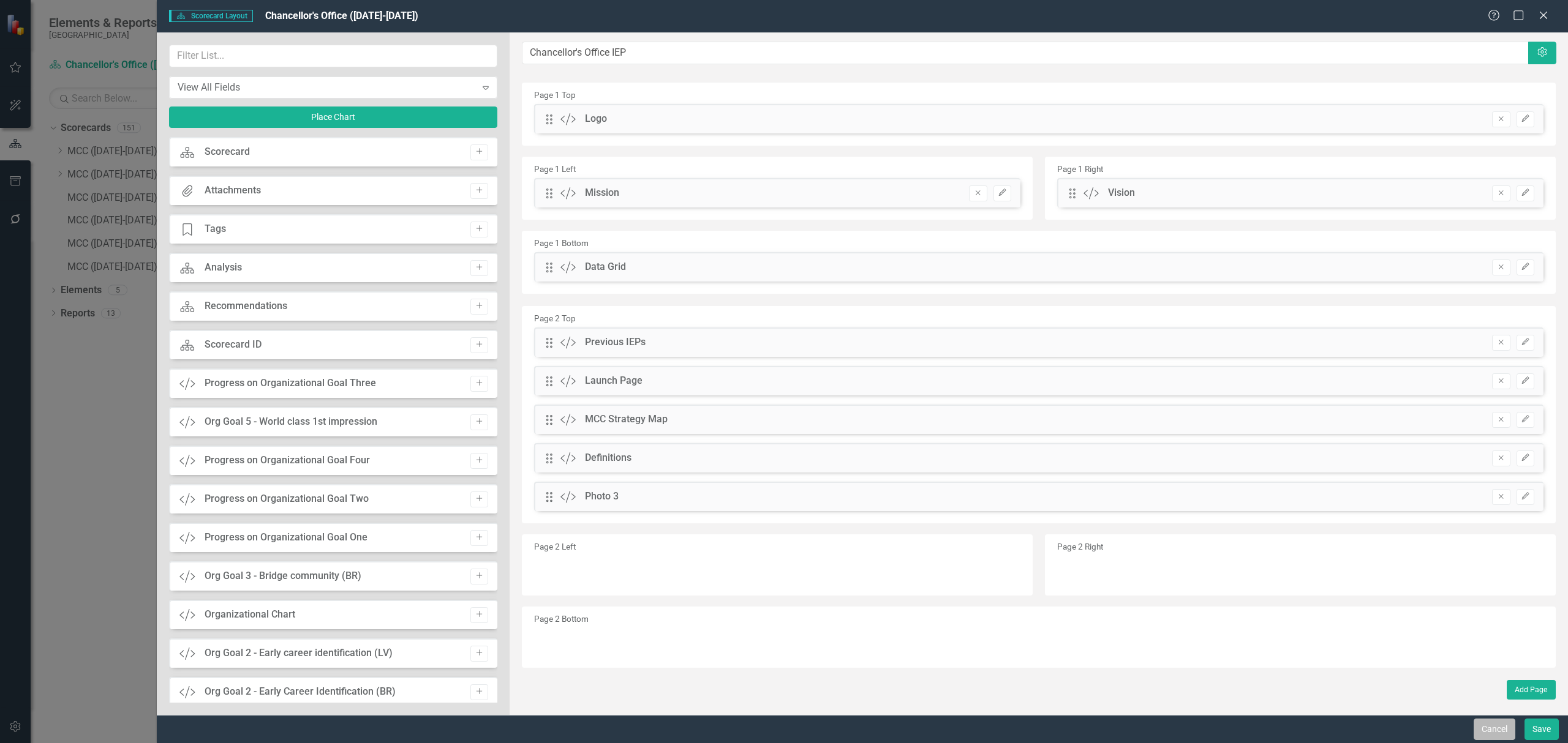
click at [1489, 724] on button "Cancel" at bounding box center [1493, 730] width 41 height 22
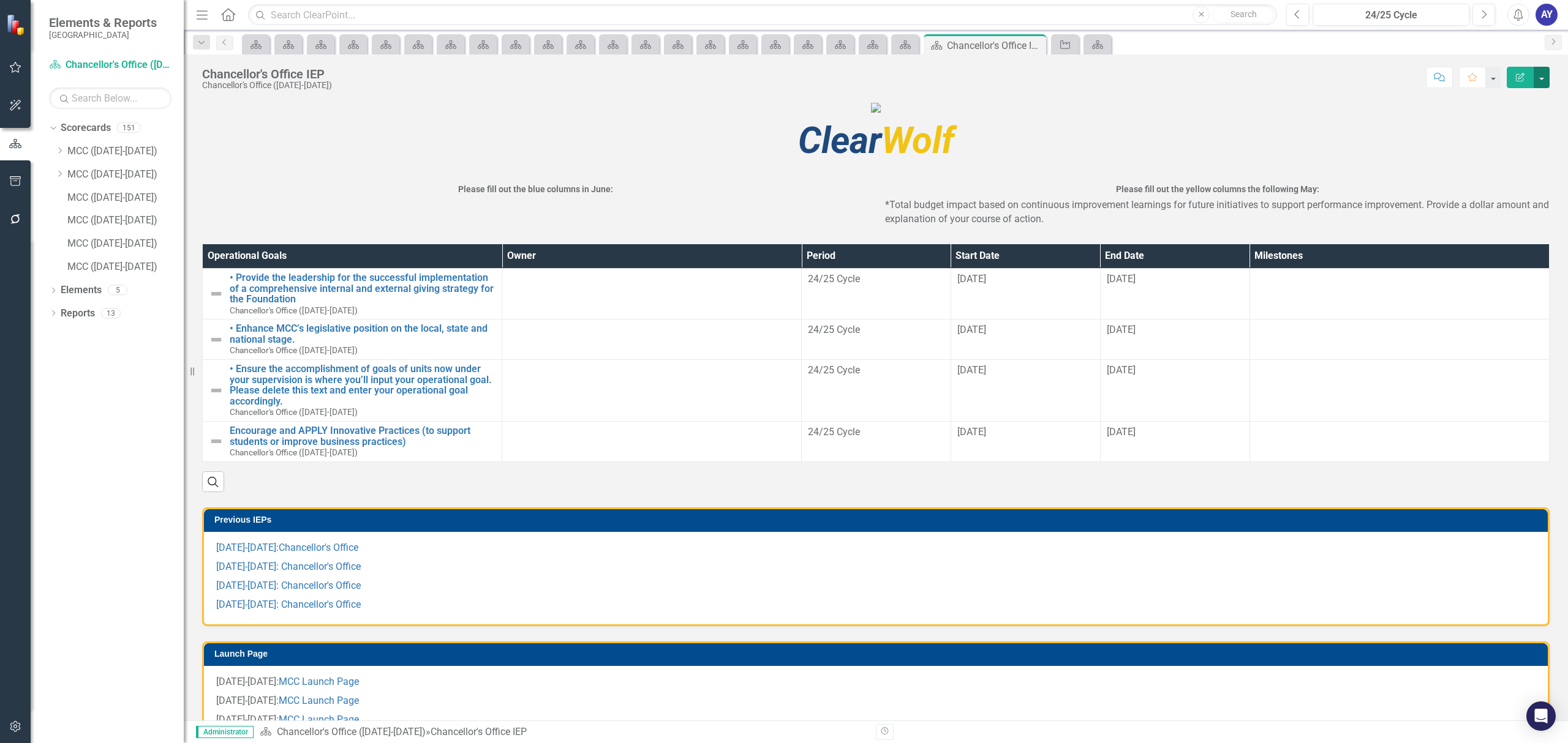
click at [1548, 81] on button "button" at bounding box center [1541, 78] width 16 height 22
click at [1495, 108] on link "Edit Edit Scorecard" at bounding box center [1500, 101] width 99 height 23
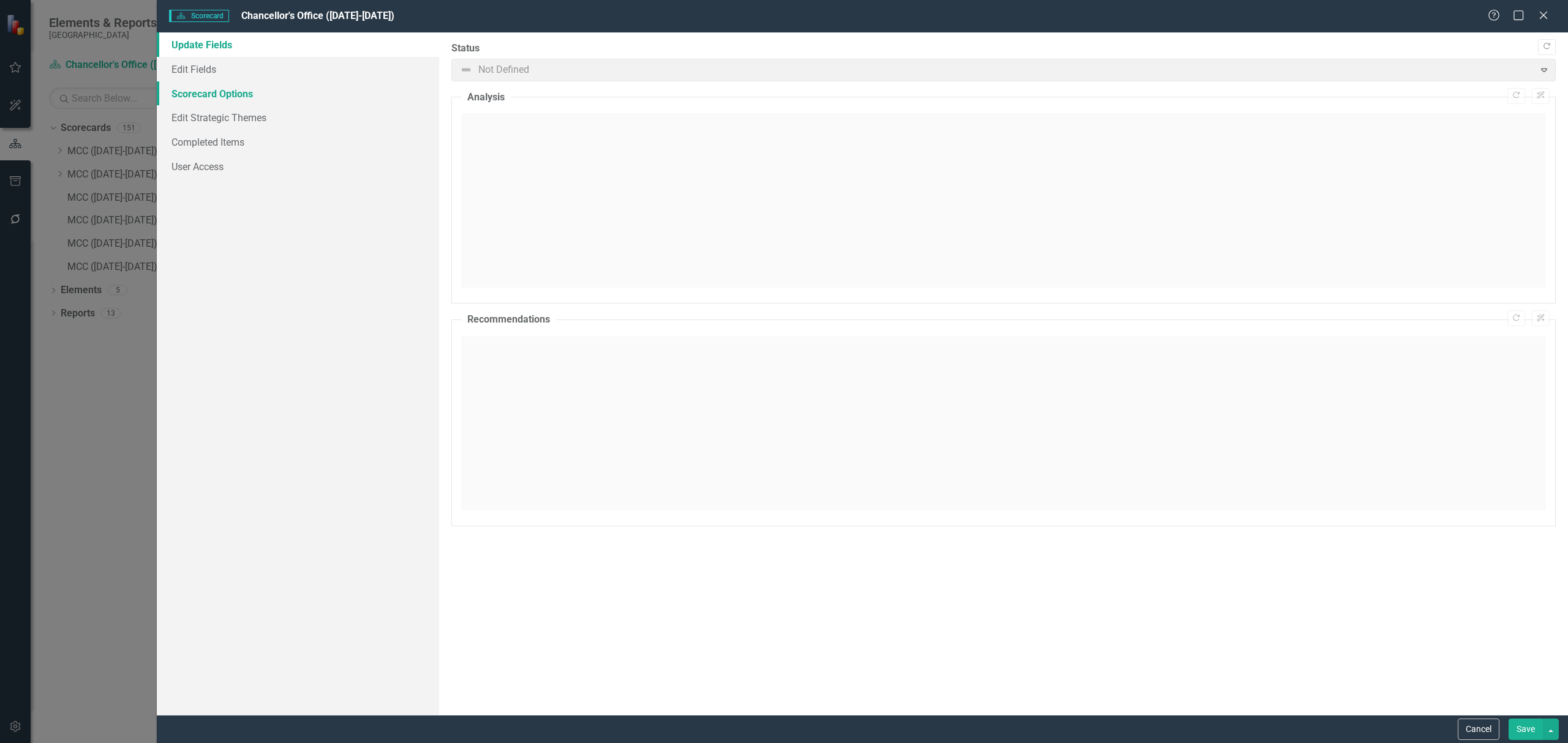
click at [186, 82] on link "Scorecard Options" at bounding box center [297, 94] width 282 height 24
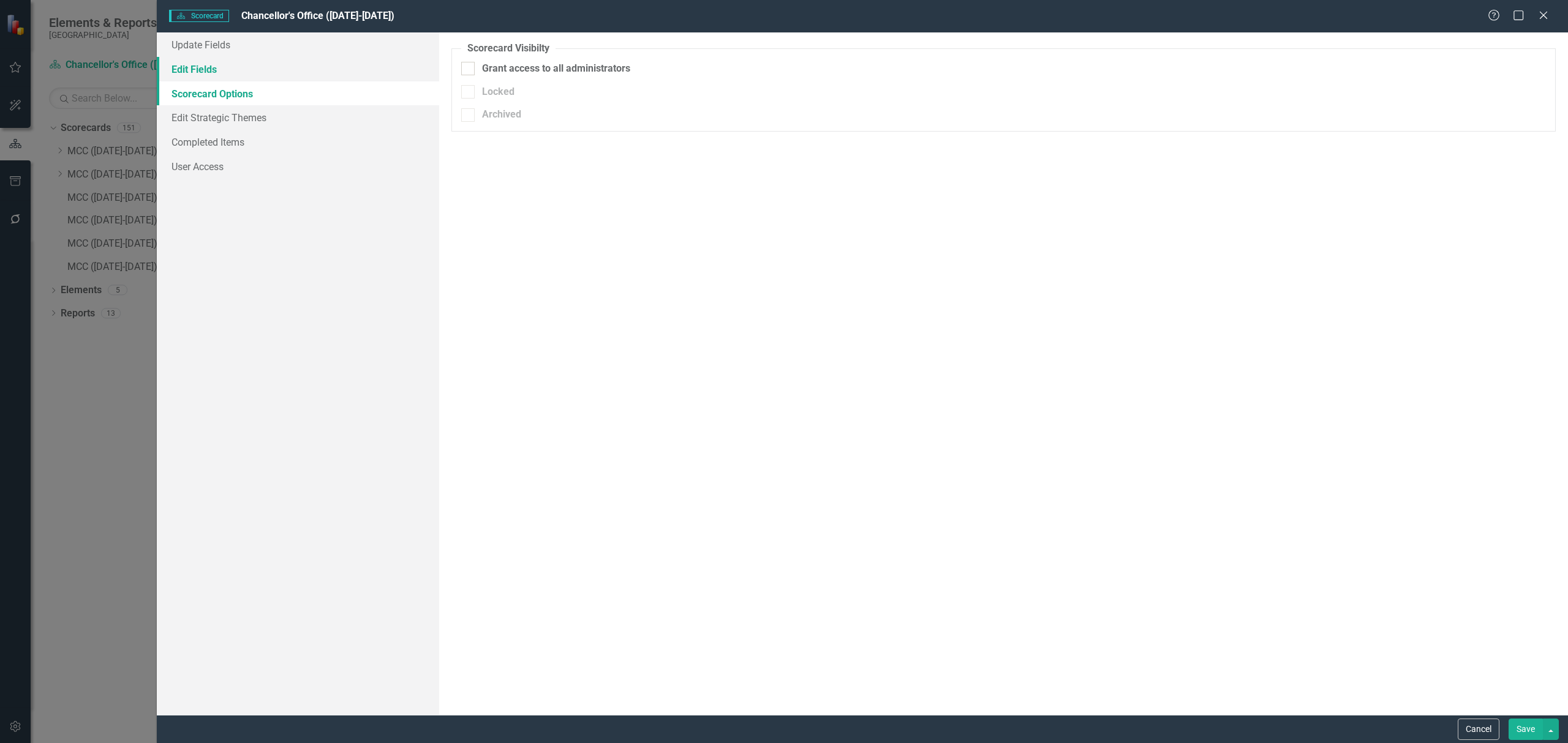
click at [189, 57] on link "Edit Fields" at bounding box center [297, 69] width 282 height 24
click at [189, 62] on link "Edit Fields" at bounding box center [297, 69] width 282 height 24
click at [209, 125] on link "Edit Strategic Themes" at bounding box center [297, 117] width 282 height 24
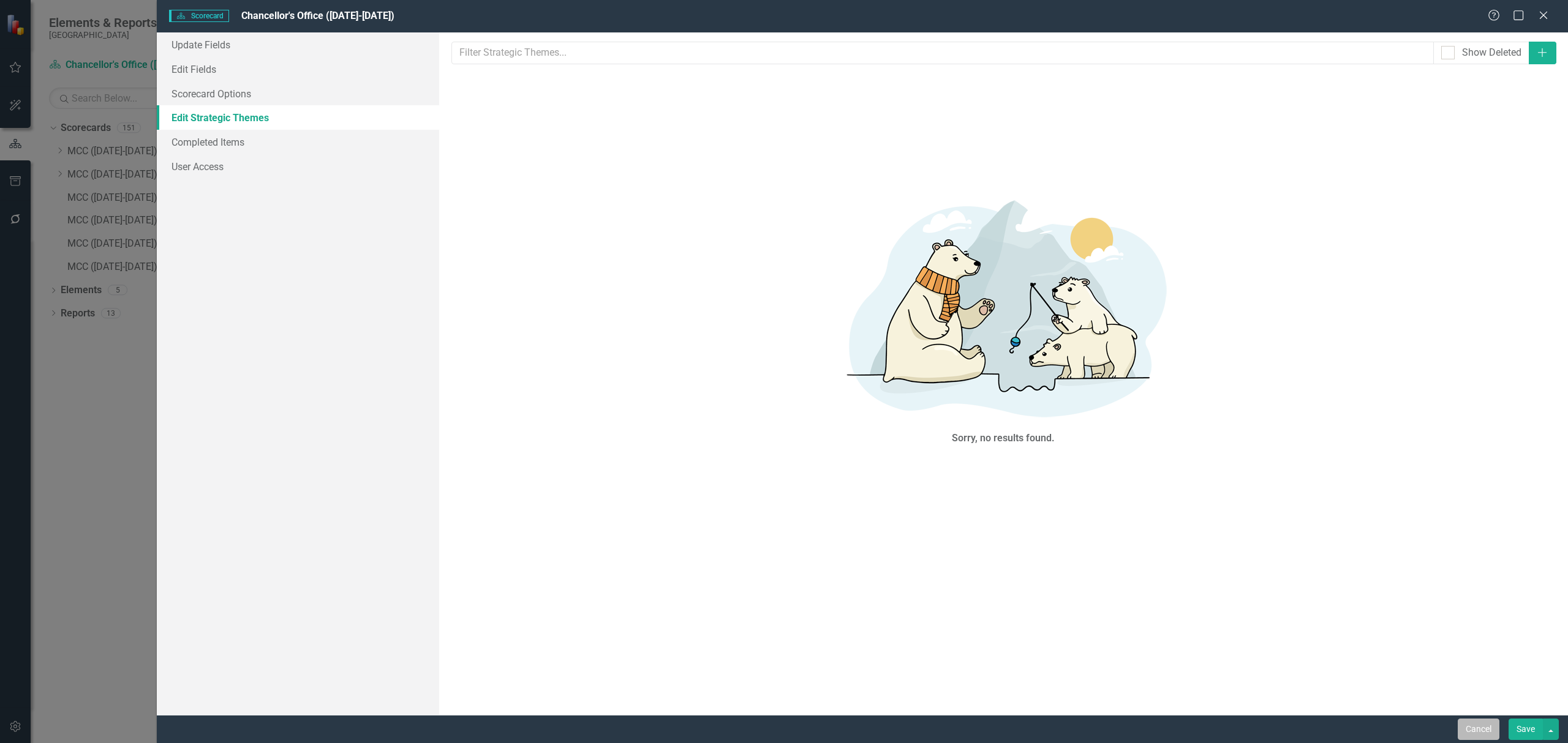
click at [1478, 725] on button "Cancel" at bounding box center [1478, 730] width 41 height 22
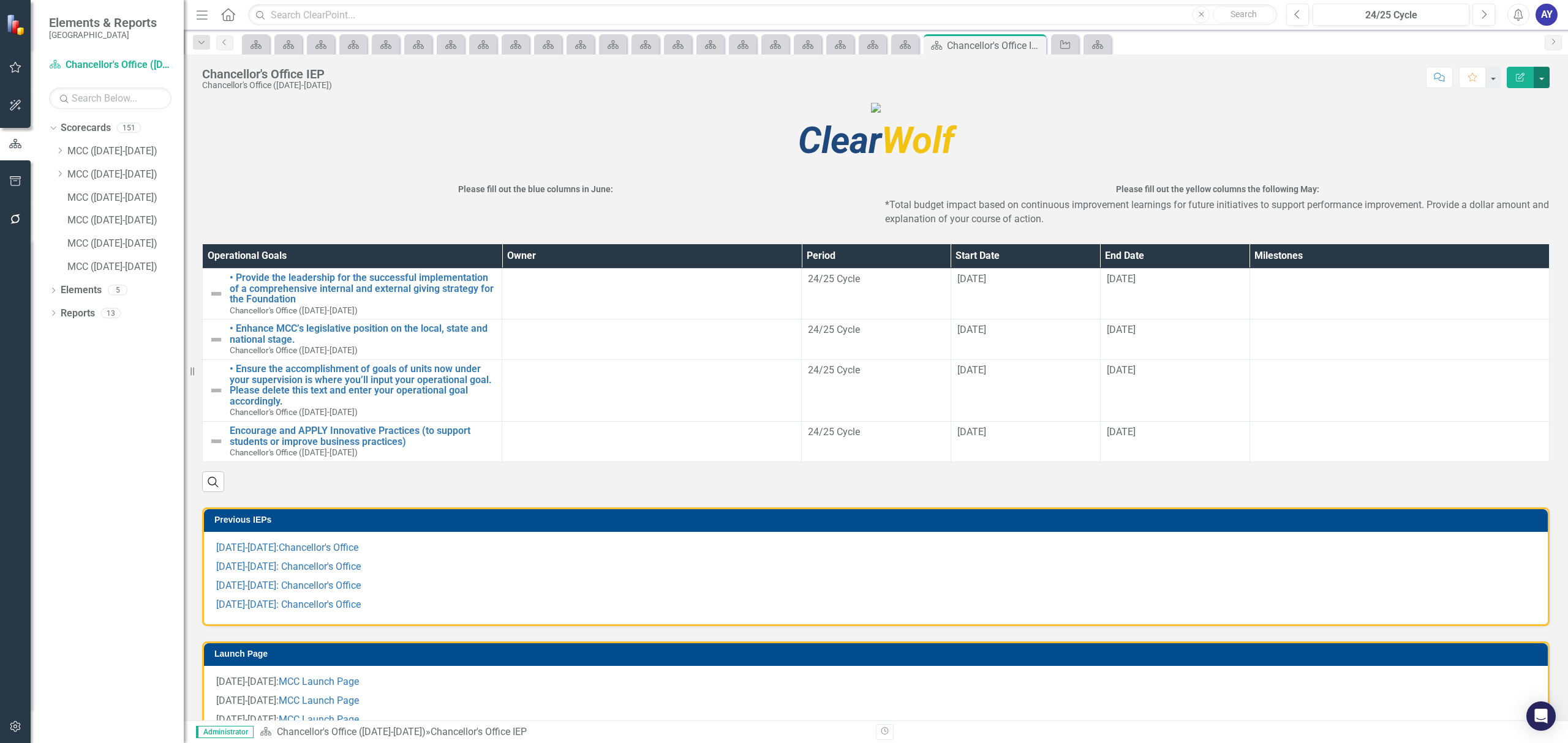
click at [1536, 81] on button "button" at bounding box center [1541, 78] width 16 height 22
click at [1526, 113] on link "Edit Report Edit Layout" at bounding box center [1500, 124] width 99 height 23
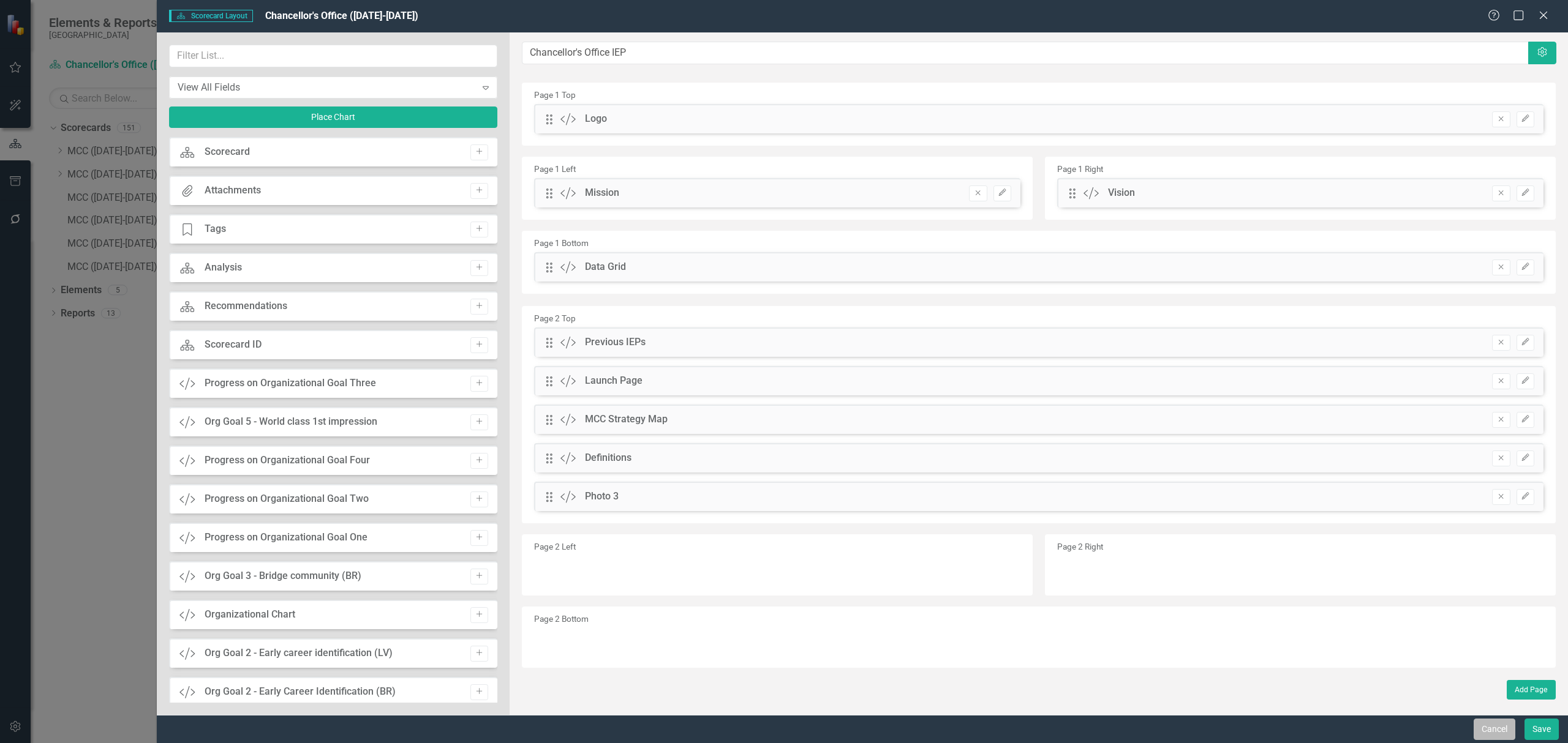
click at [1502, 728] on button "Cancel" at bounding box center [1493, 730] width 41 height 22
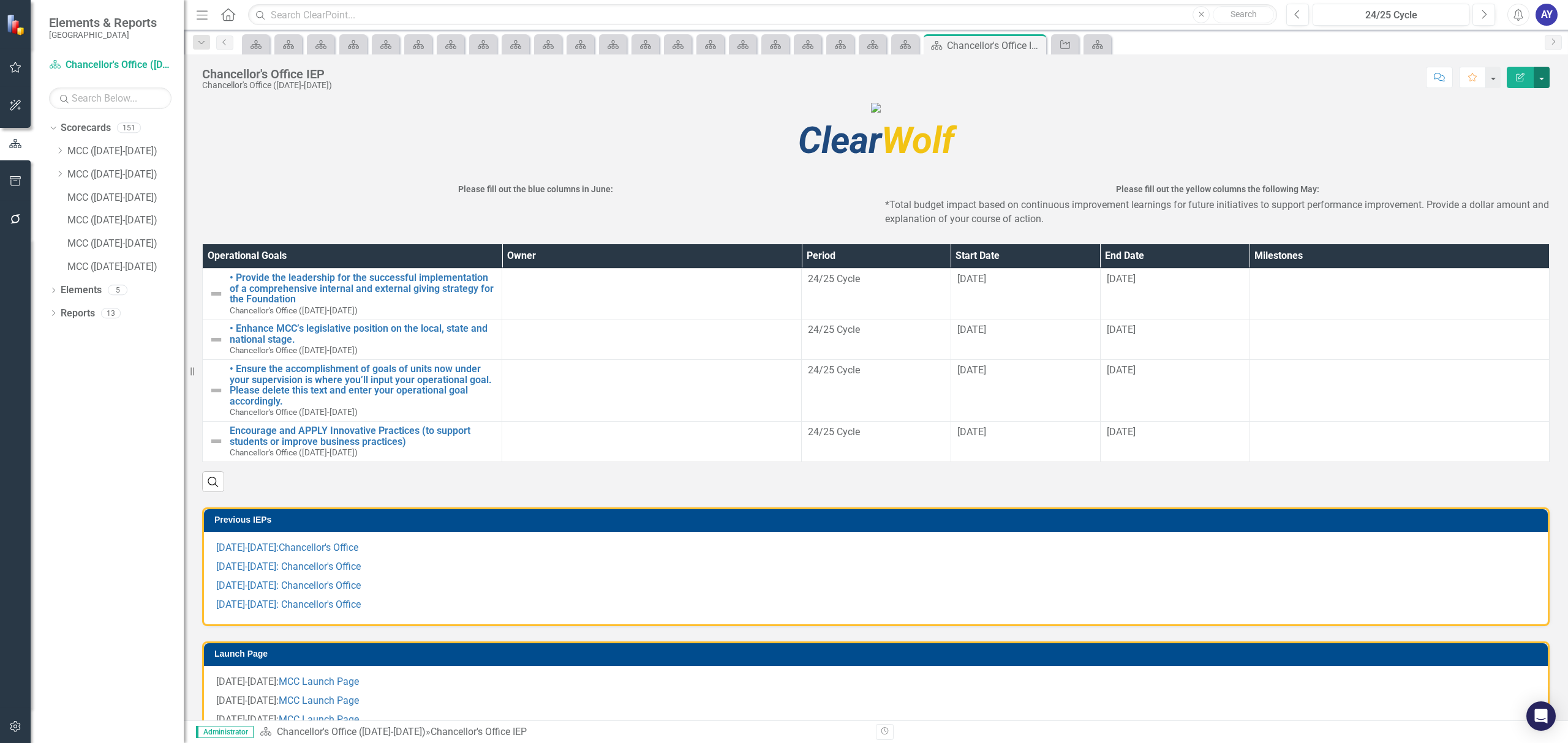
click at [1539, 79] on button "button" at bounding box center [1541, 78] width 16 height 22
click at [1527, 118] on link "Edit Report Edit Layout" at bounding box center [1500, 124] width 99 height 23
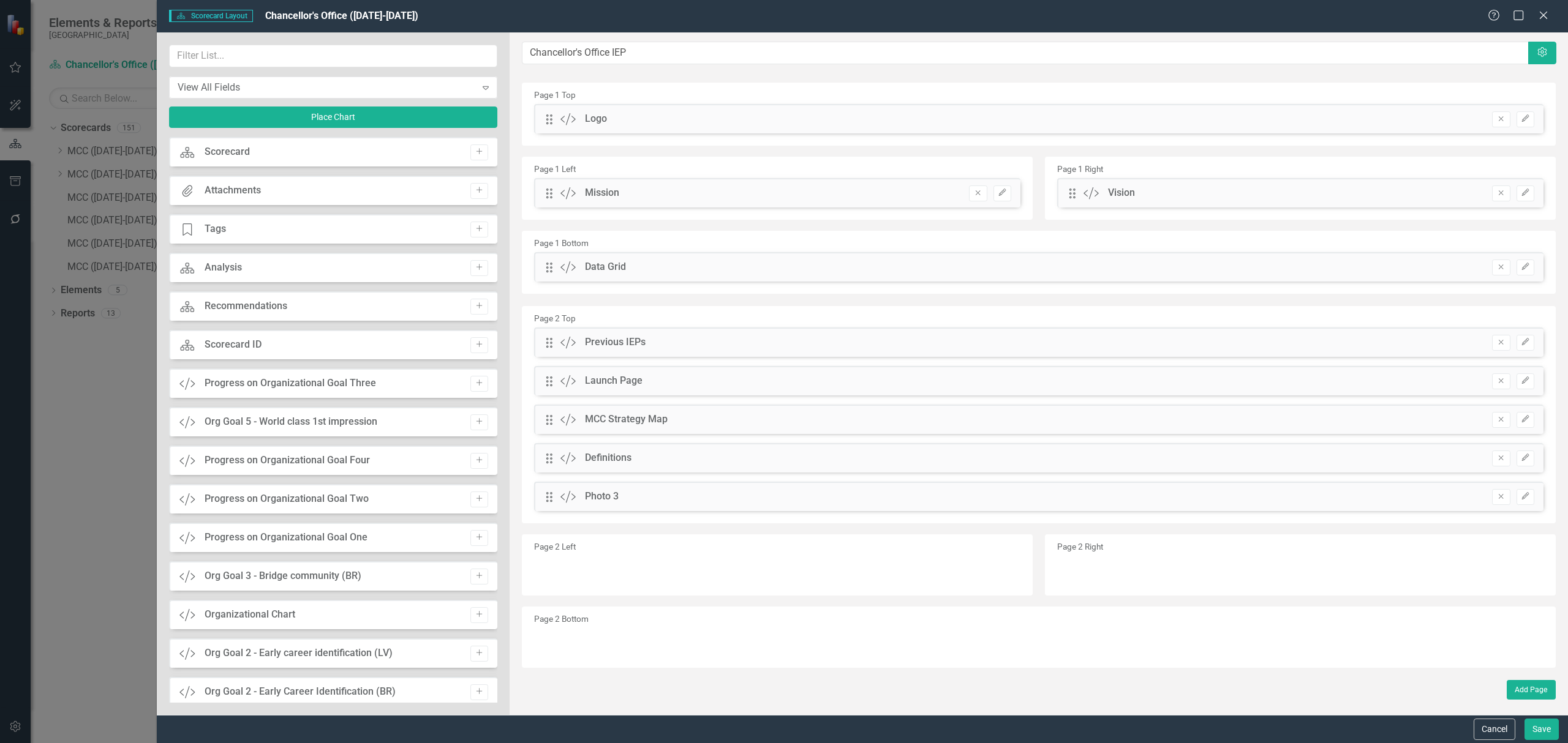
drag, startPoint x: 1502, startPoint y: 728, endPoint x: 1507, endPoint y: 215, distance: 513.0
click at [1502, 728] on button "Cancel" at bounding box center [1493, 730] width 41 height 22
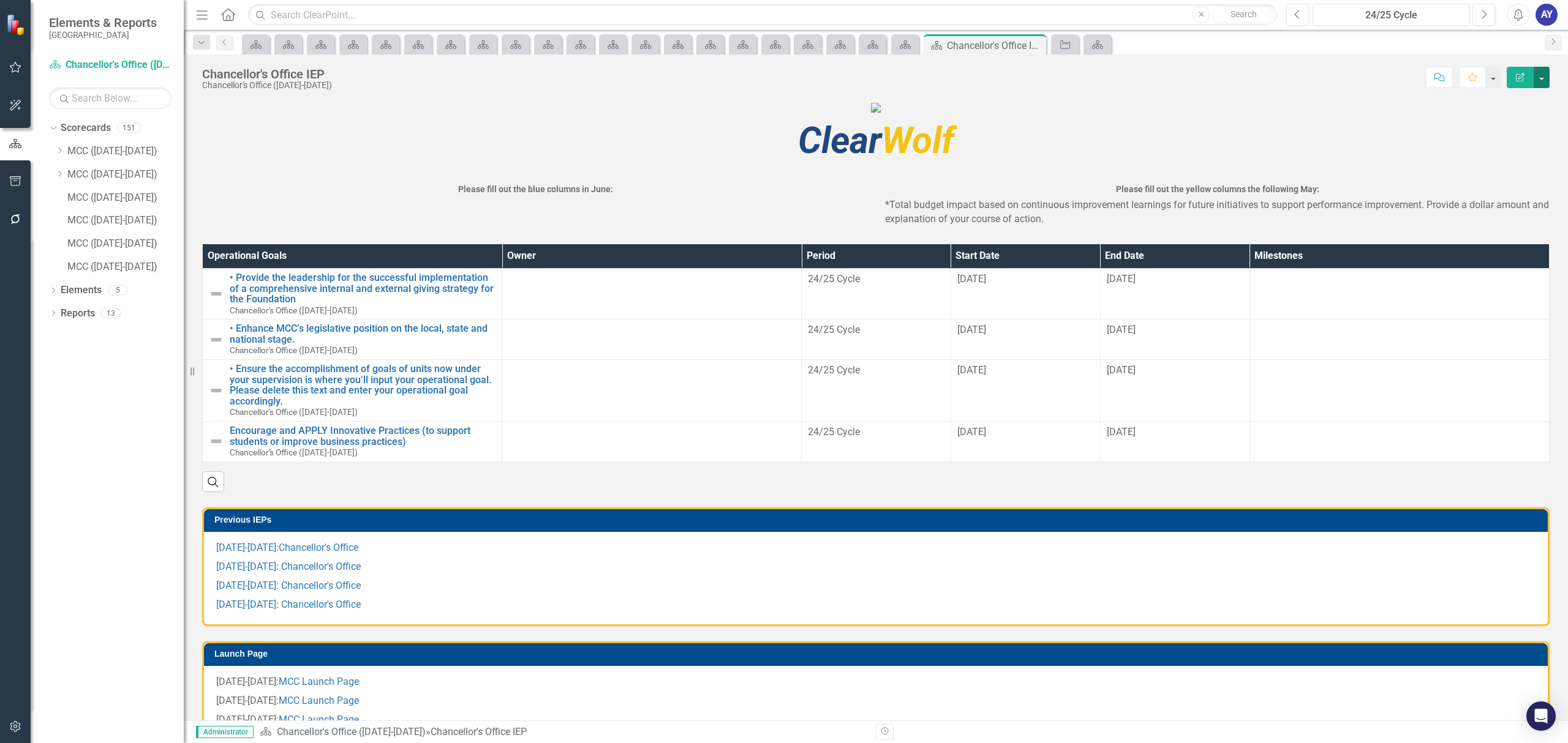
click at [1546, 87] on button "button" at bounding box center [1541, 78] width 16 height 22
click at [1532, 96] on link "Edit Edit Scorecard" at bounding box center [1500, 101] width 99 height 23
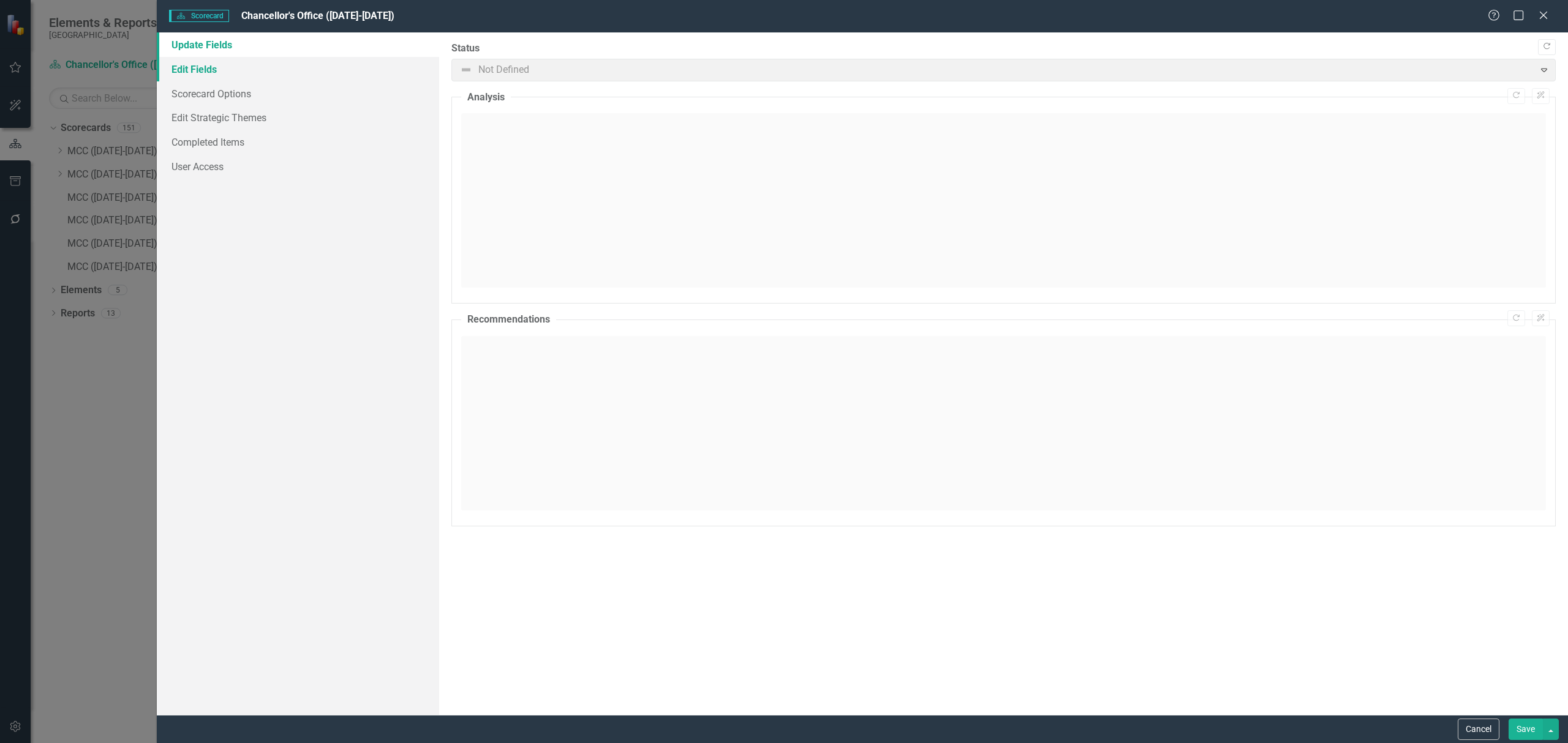
click at [177, 67] on link "Edit Fields" at bounding box center [297, 69] width 282 height 24
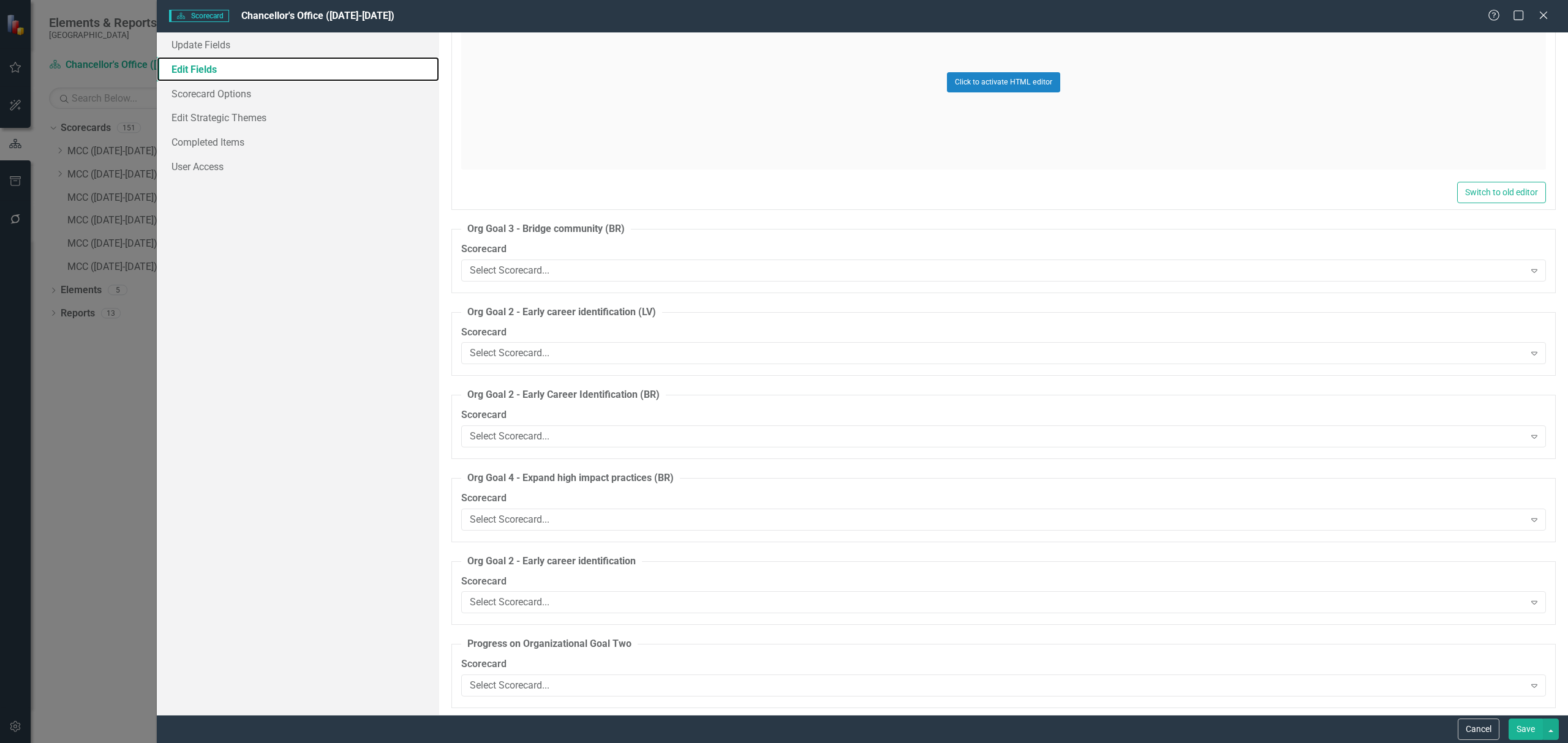
scroll to position [898, 0]
click at [243, 90] on link "Scorecard Options" at bounding box center [297, 94] width 282 height 24
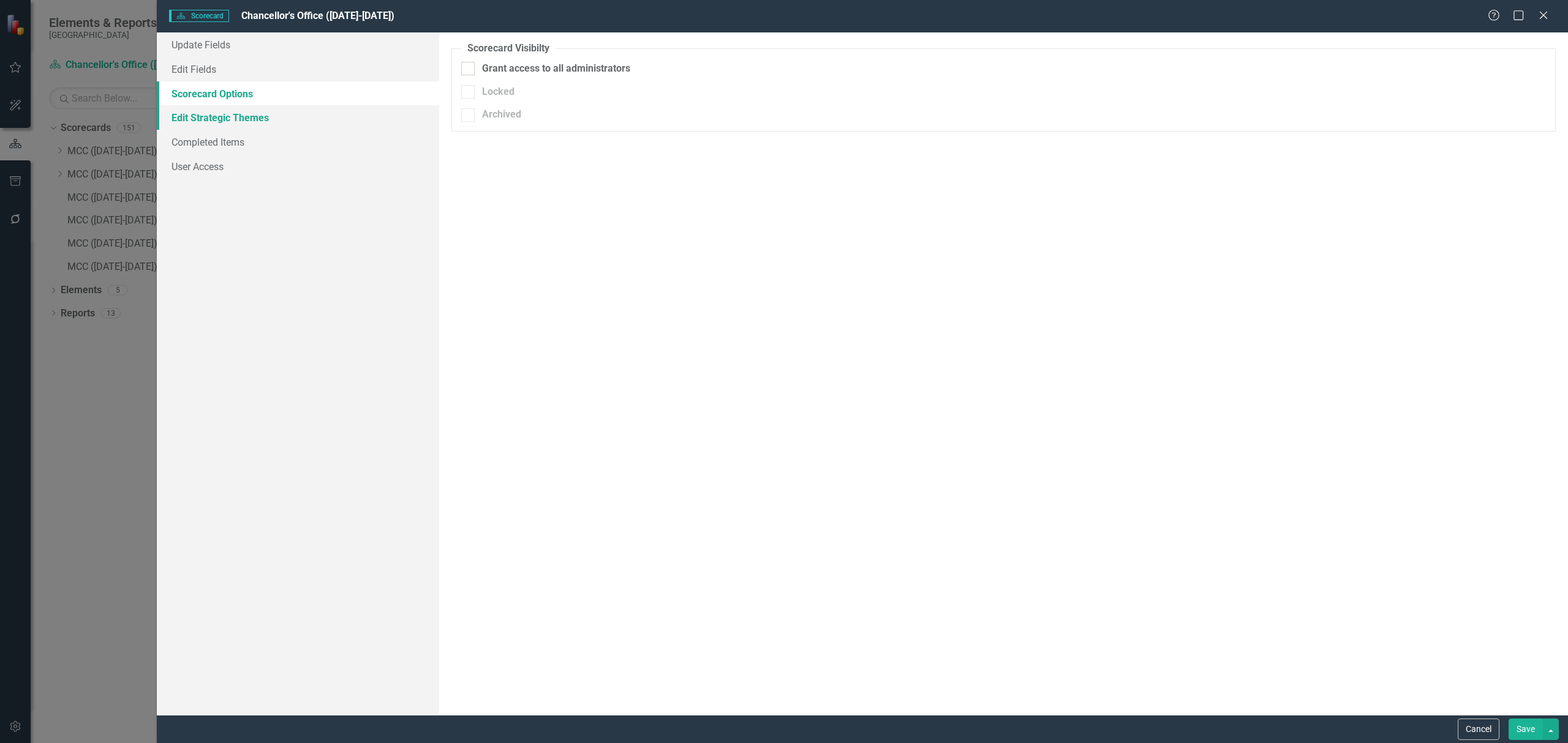
click at [246, 119] on link "Edit Strategic Themes" at bounding box center [297, 117] width 282 height 24
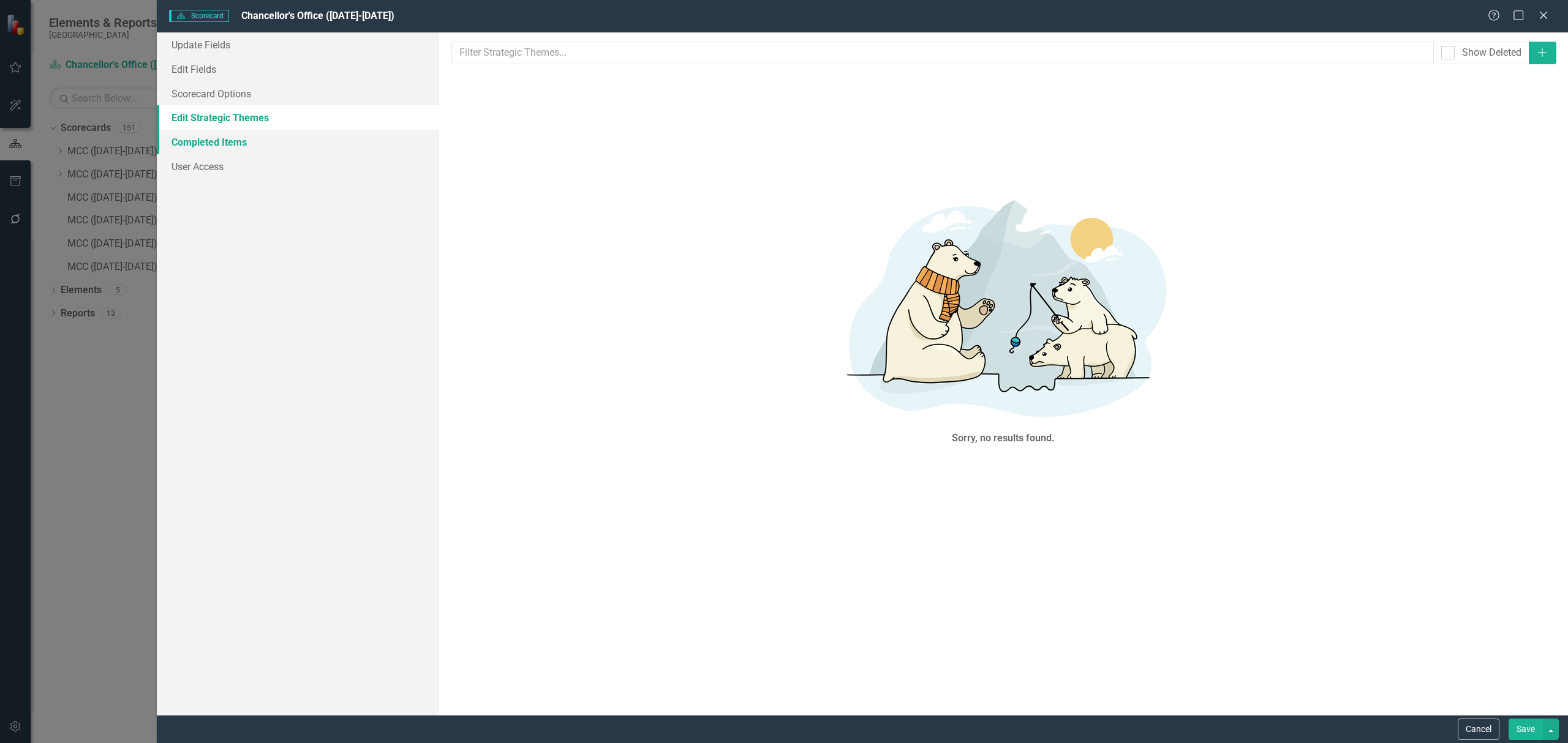
click at [235, 145] on link "Completed Items" at bounding box center [297, 142] width 282 height 24
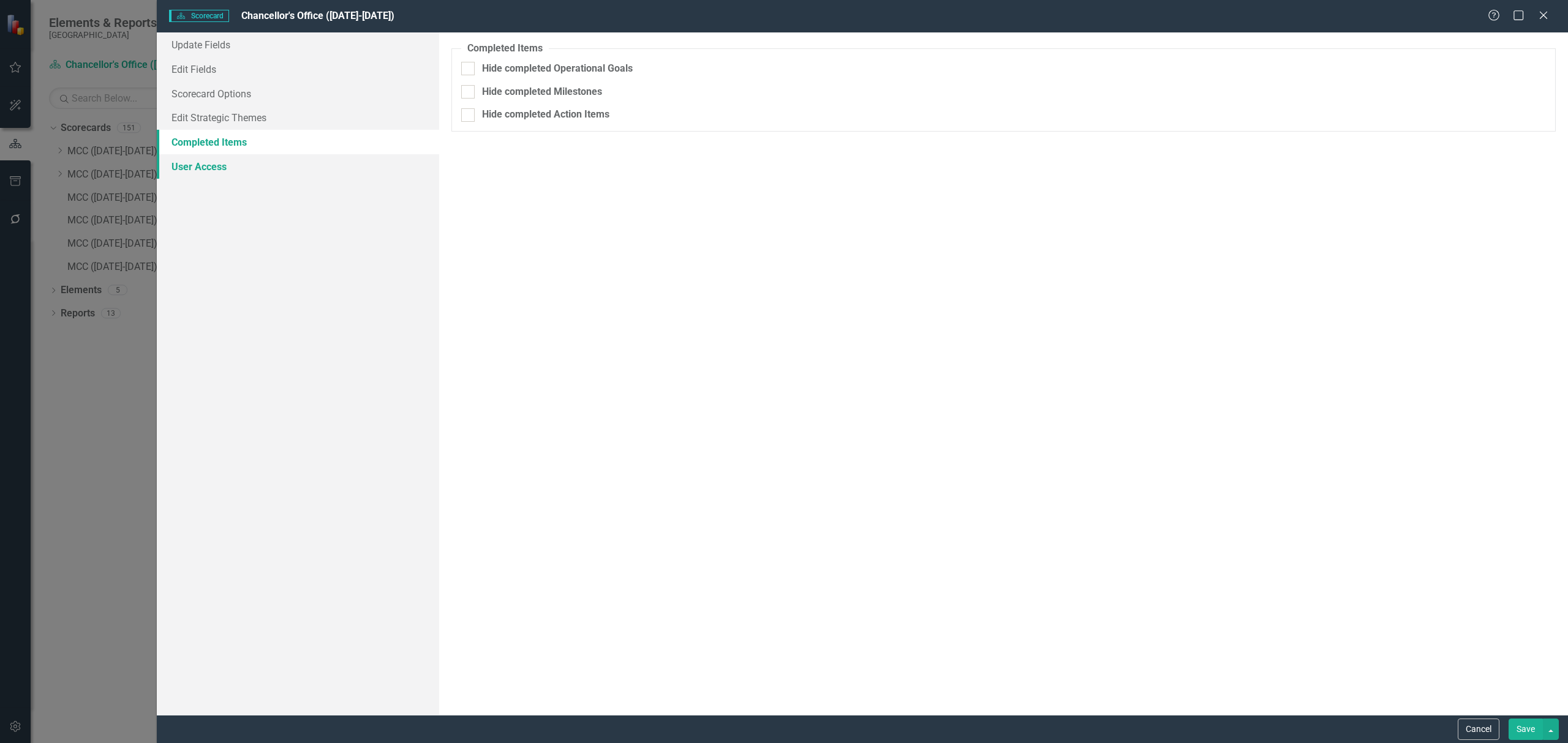
click at [204, 164] on link "User Access" at bounding box center [297, 166] width 282 height 24
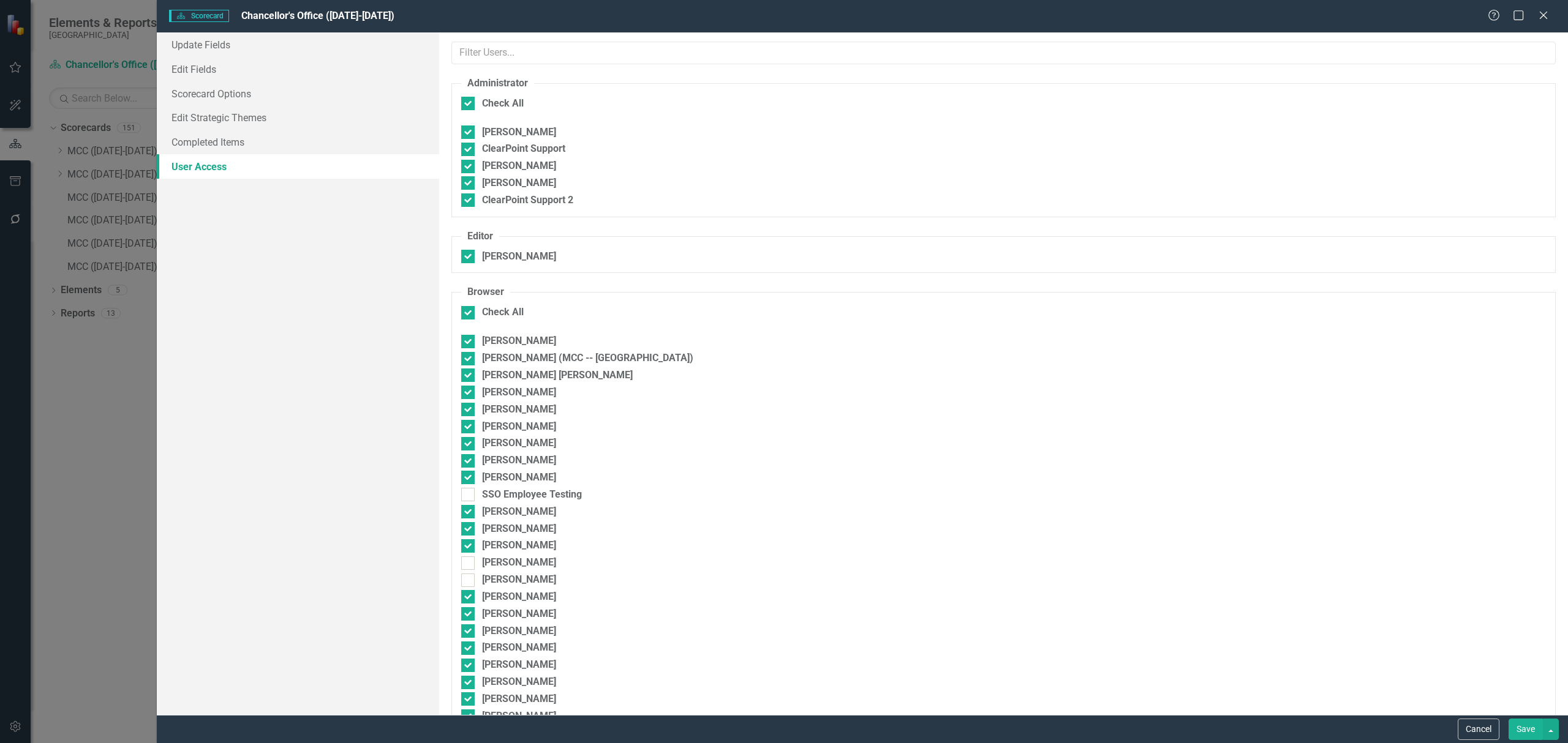
checkbox input "false"
click at [210, 97] on link "Scorecard Options" at bounding box center [297, 94] width 282 height 24
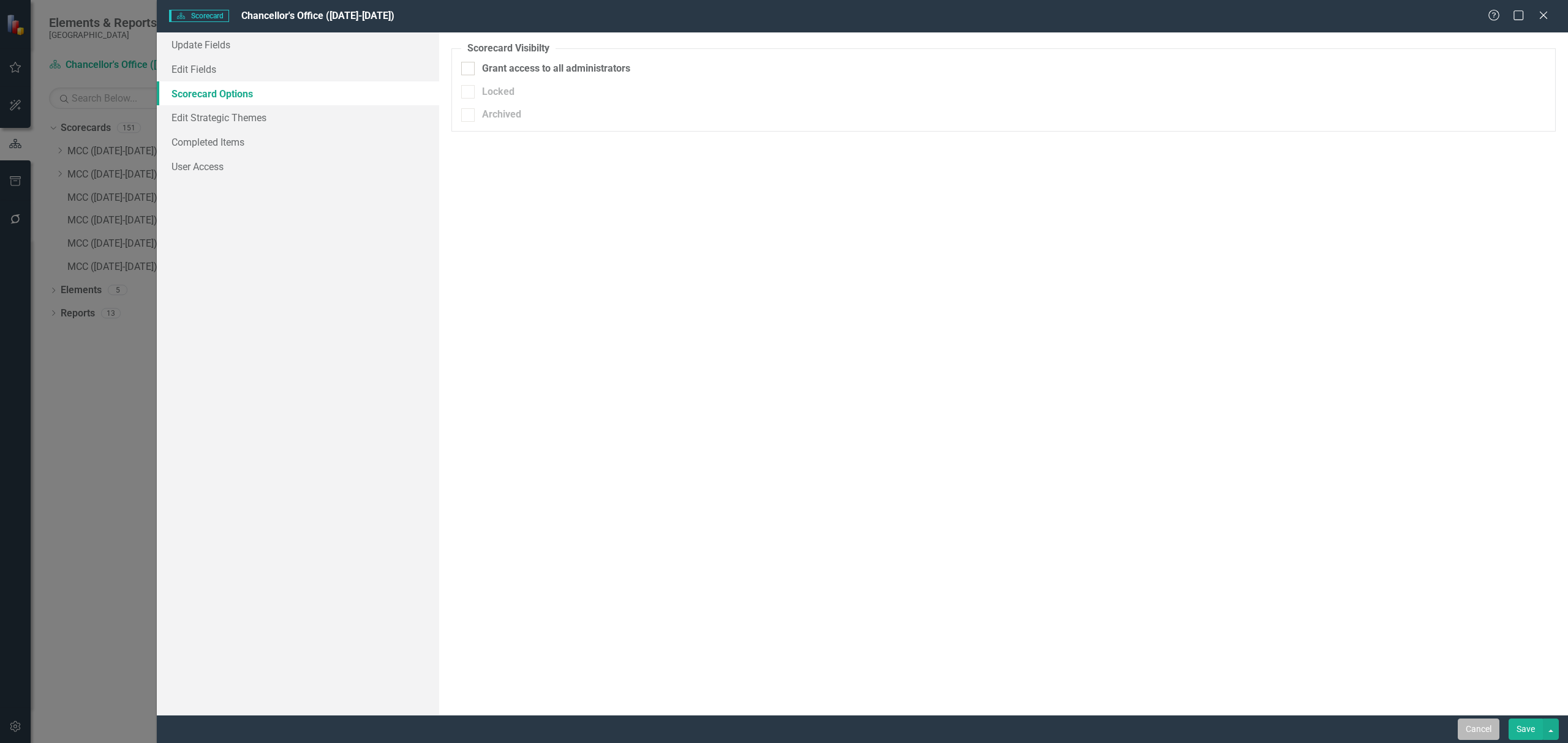
click at [1482, 728] on button "Cancel" at bounding box center [1478, 730] width 41 height 22
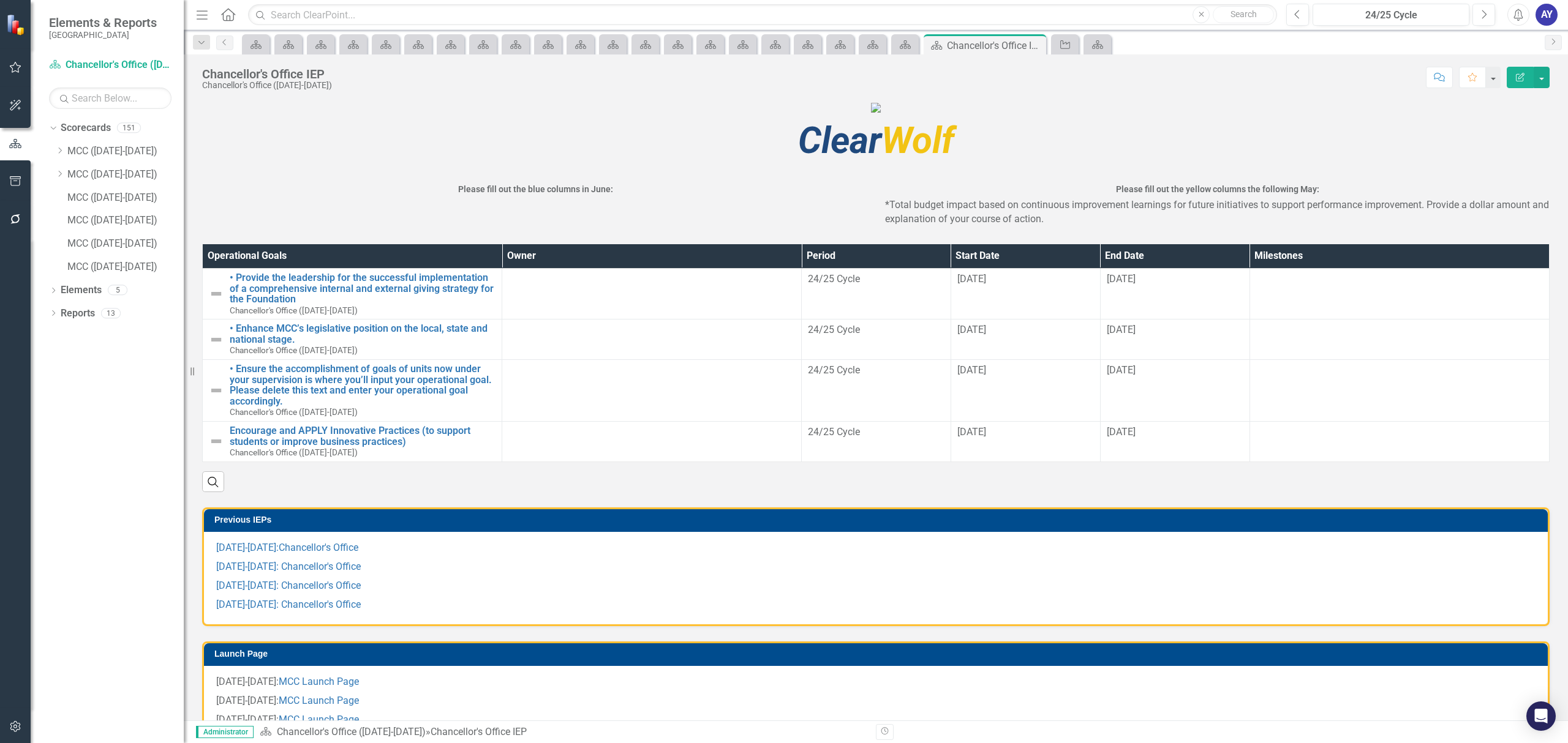
click at [673, 268] on th "Owner" at bounding box center [652, 256] width 299 height 24
click at [673, 268] on th "Owner Sort Ascending" at bounding box center [652, 256] width 299 height 24
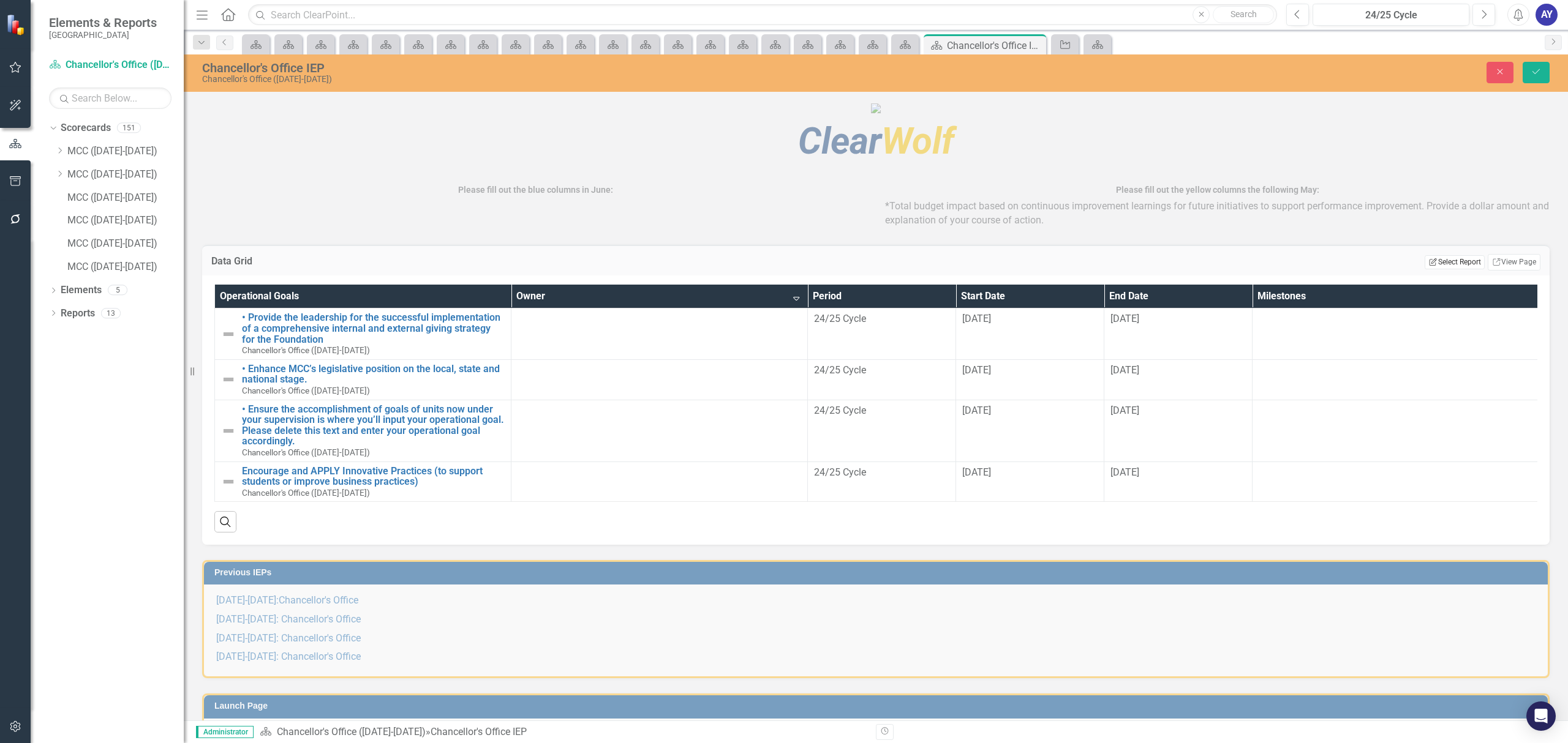
click at [1448, 269] on button "Edit Report Select Report" at bounding box center [1454, 262] width 59 height 13
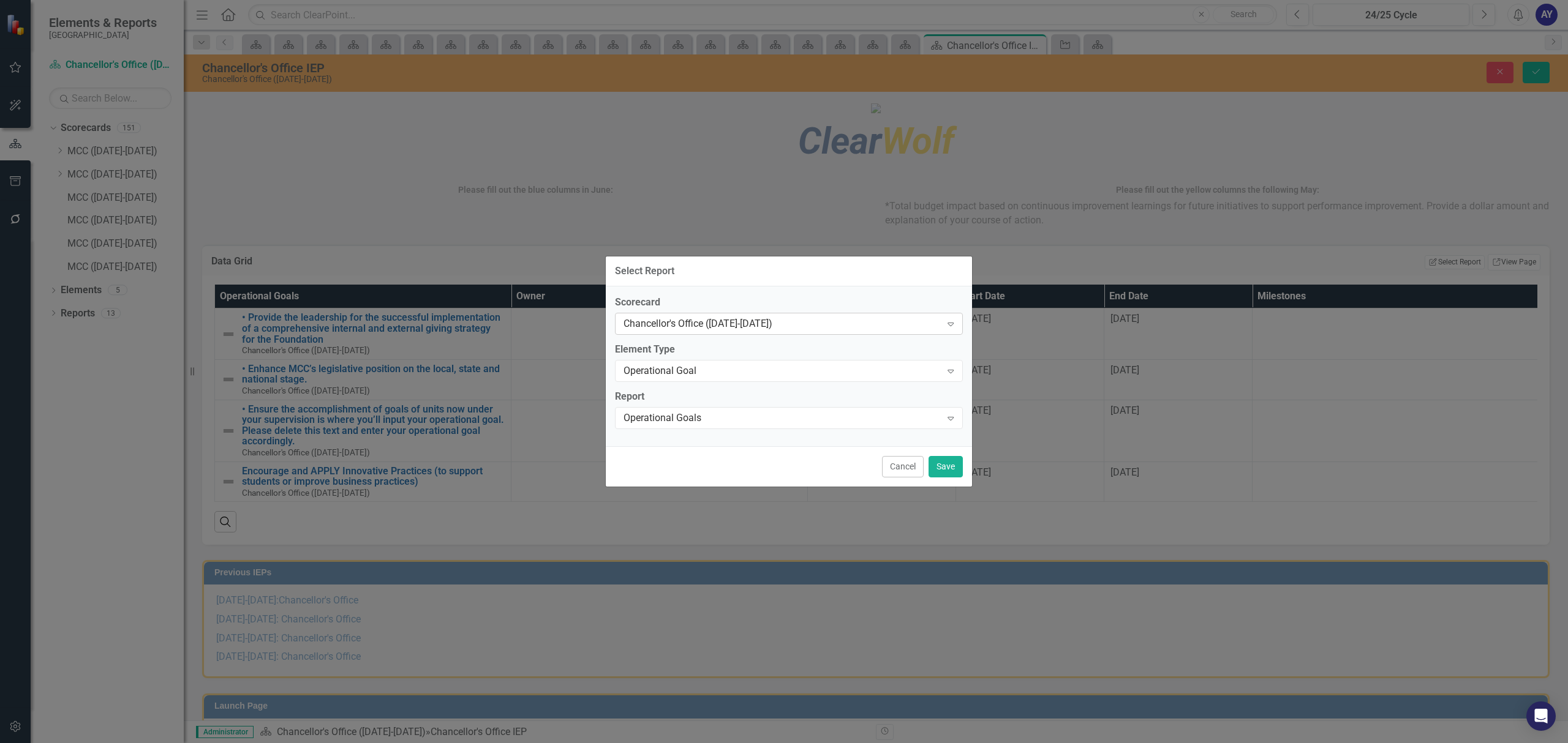
click at [788, 324] on div "Chancellor's Office ([DATE]-[DATE])" at bounding box center [782, 324] width 318 height 14
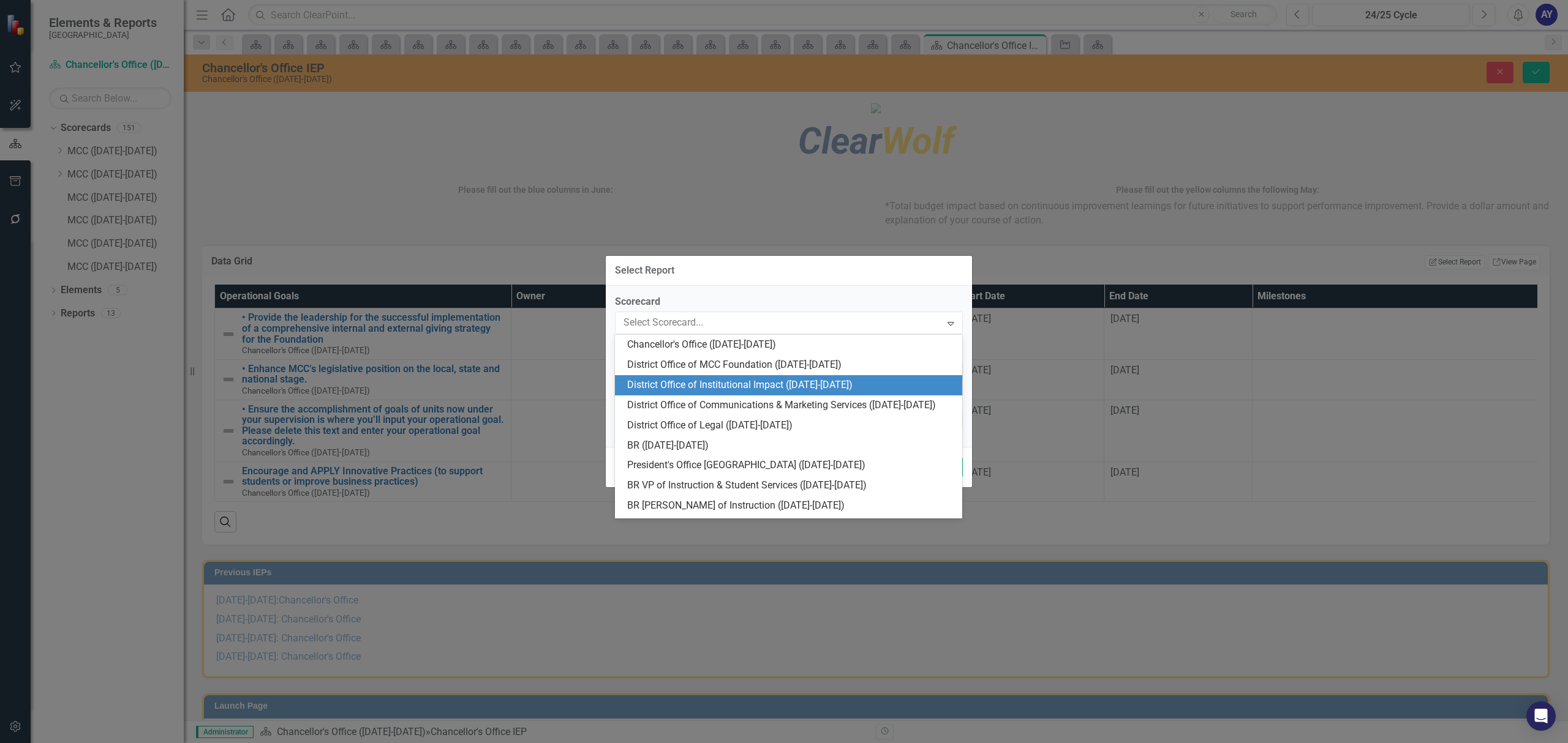
scroll to position [0, 0]
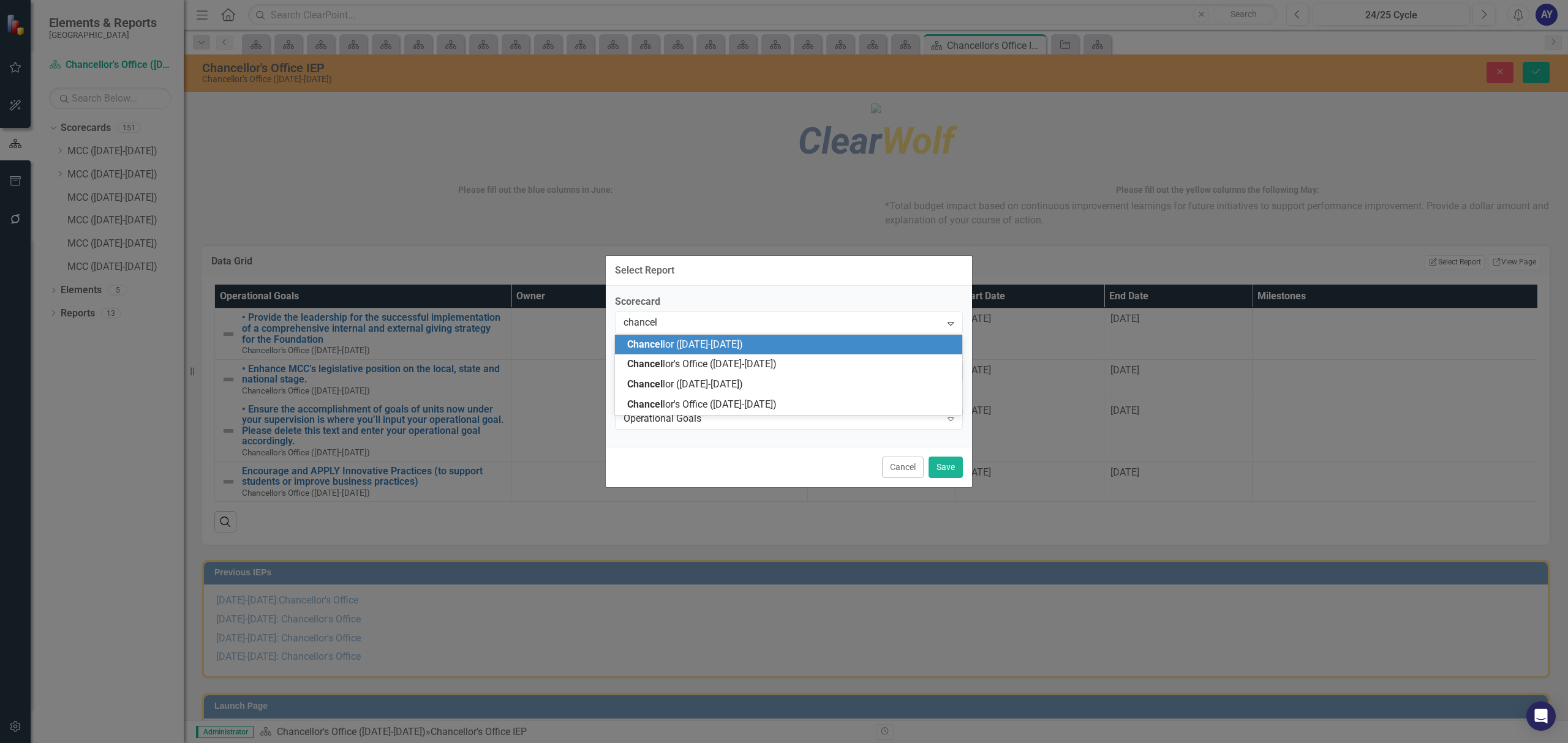
type input "chancell"
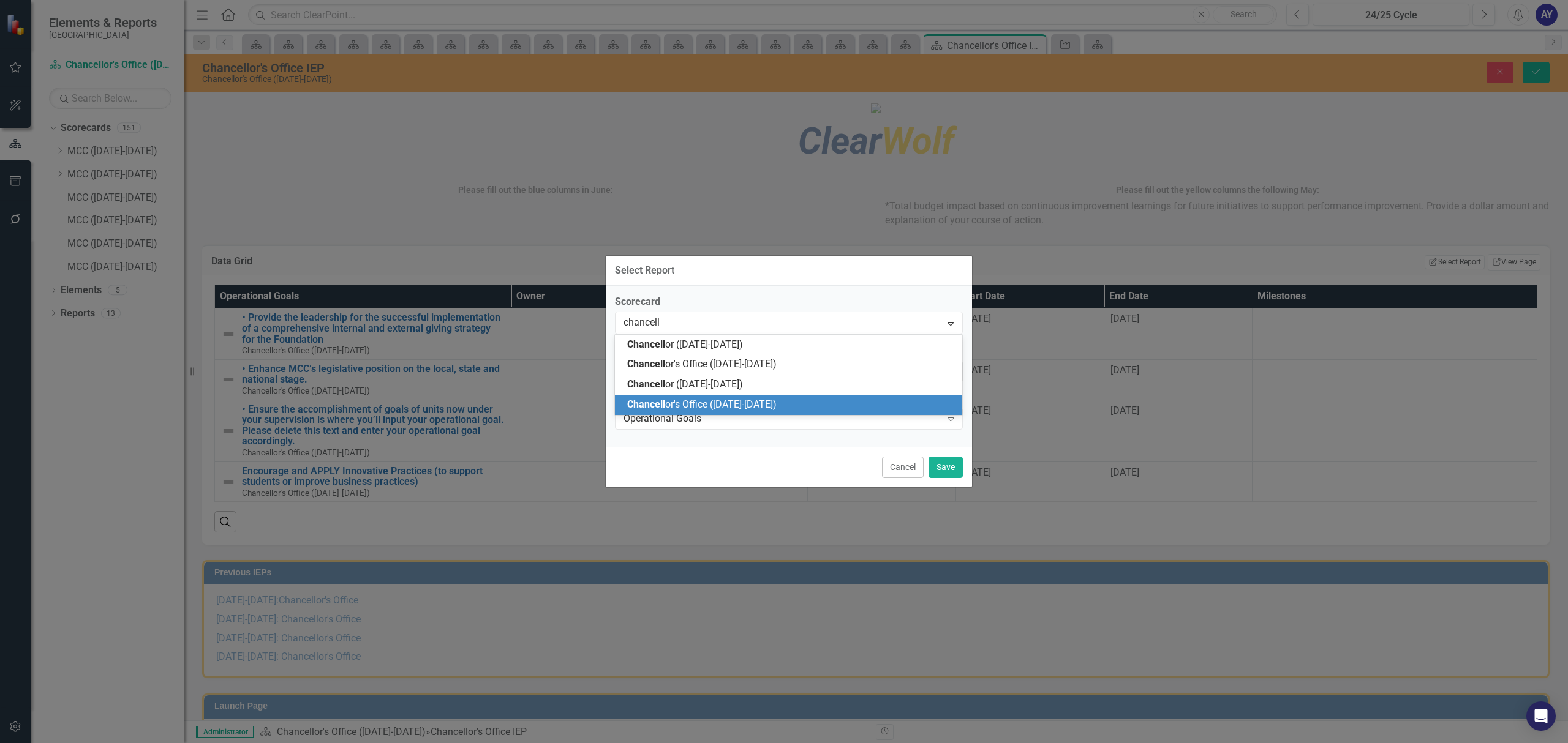
click at [725, 402] on span "Chancell or's Office ([DATE]-[DATE])" at bounding box center [702, 404] width 150 height 11
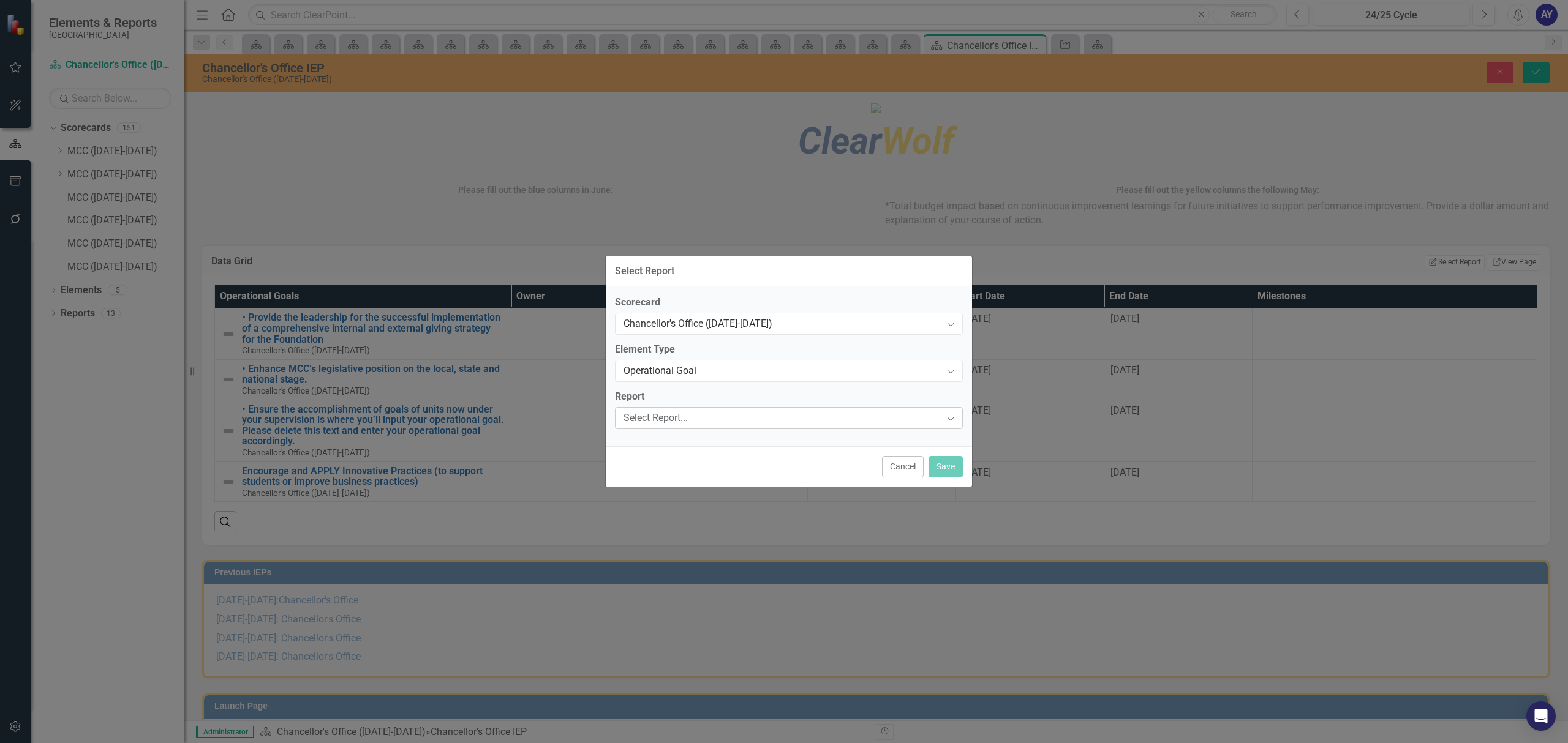
click at [690, 424] on div "Select Report..." at bounding box center [782, 418] width 318 height 14
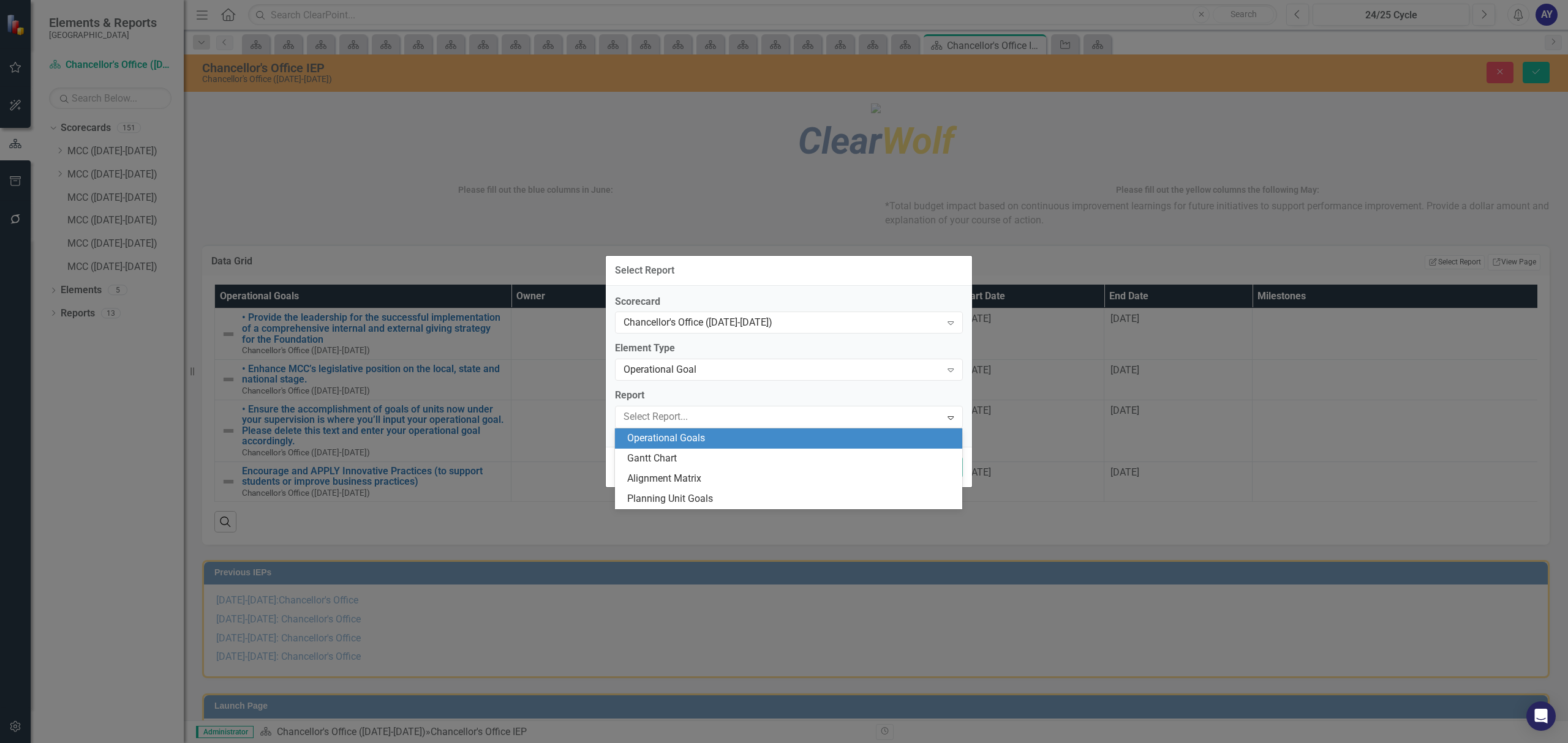
click at [692, 437] on div "Operational Goals" at bounding box center [791, 439] width 327 height 14
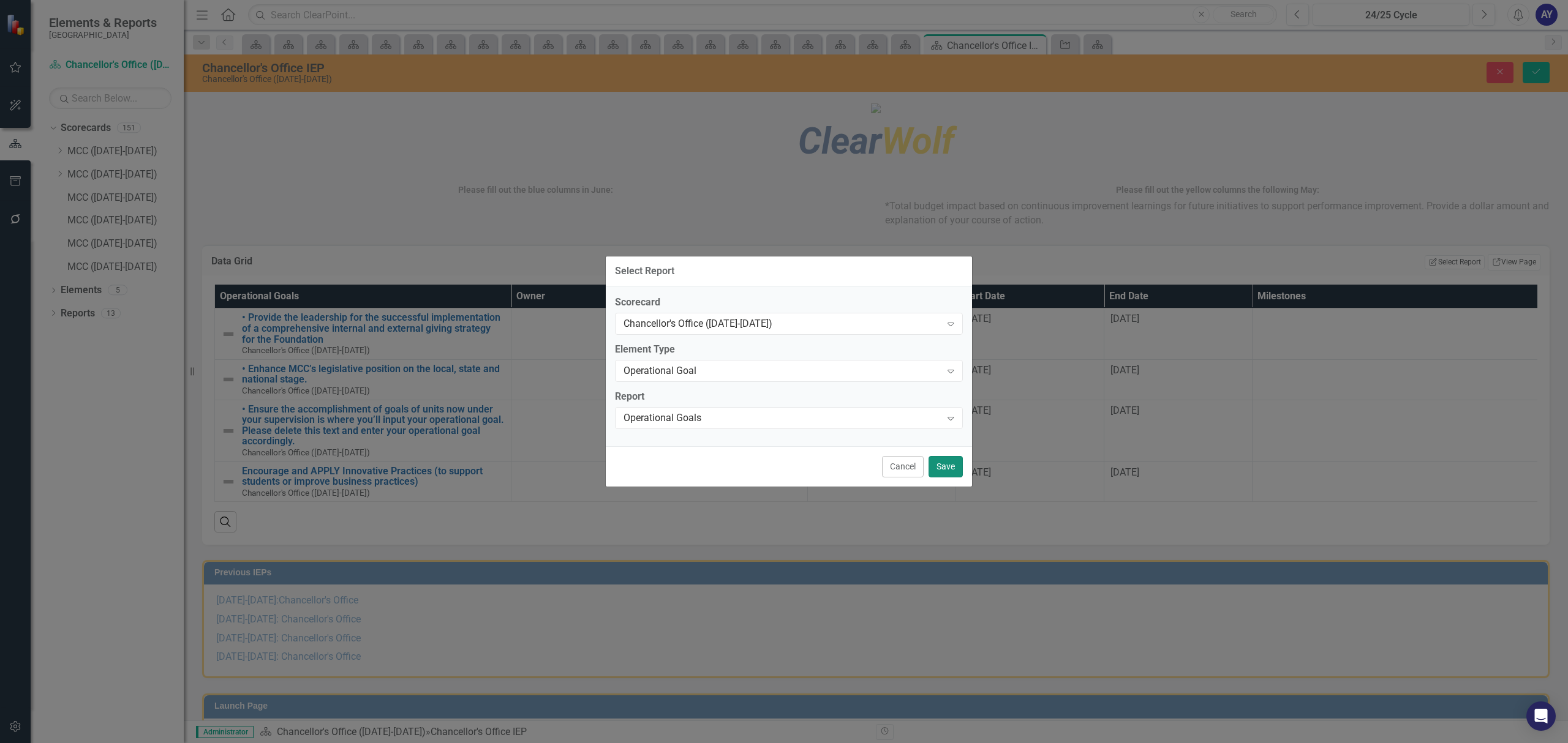
click at [944, 460] on button "Save" at bounding box center [946, 467] width 34 height 22
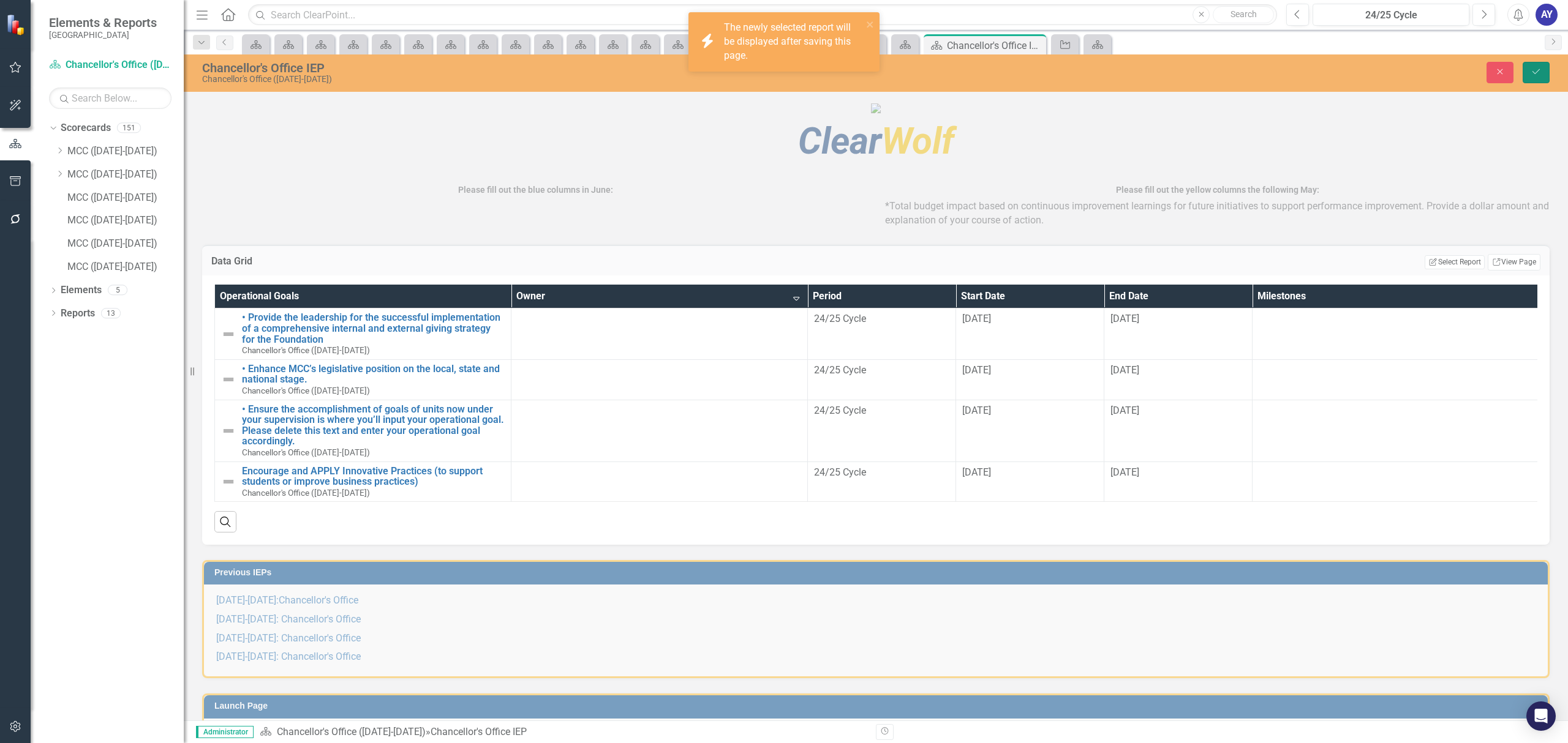
click at [1542, 67] on button "Save" at bounding box center [1536, 73] width 27 height 22
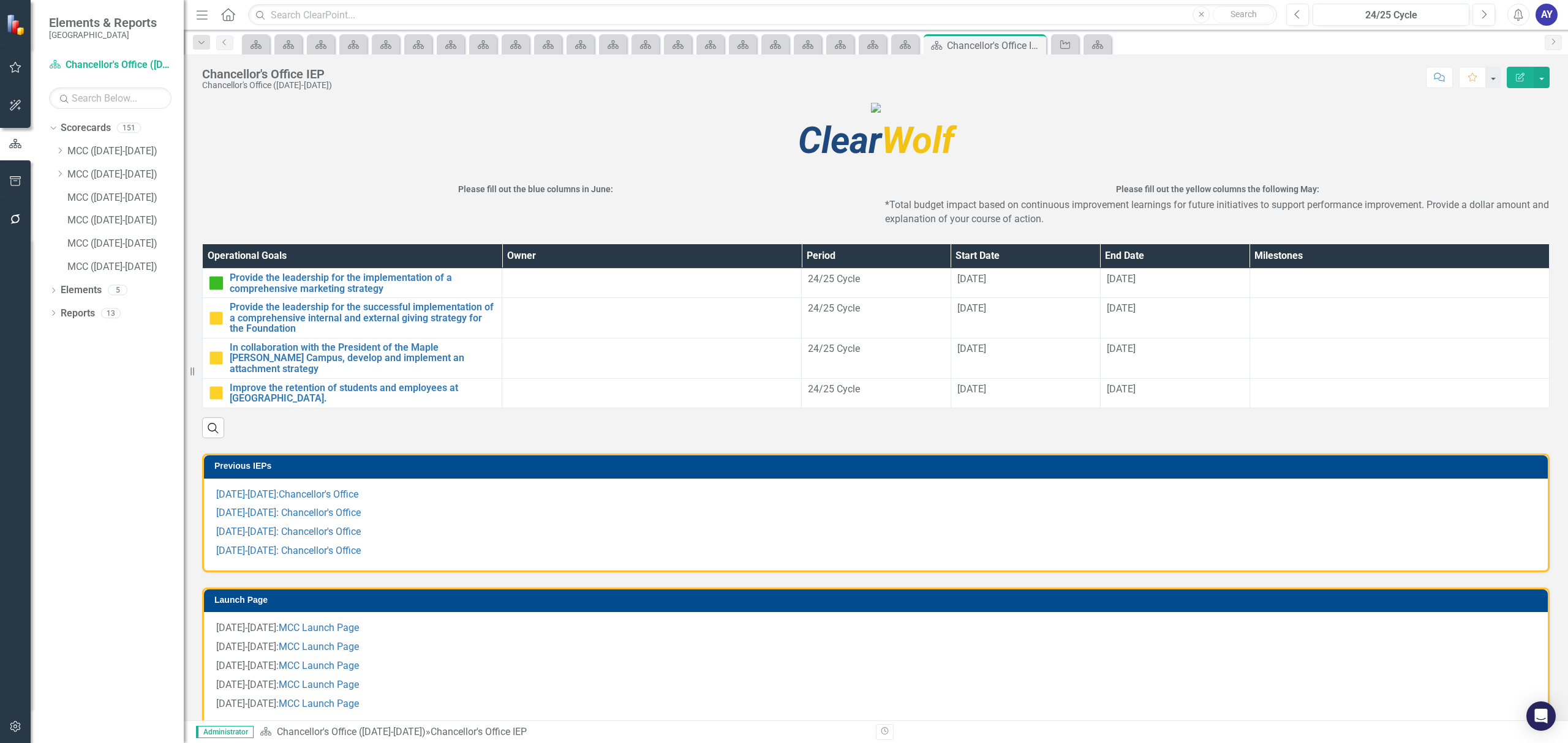
click at [225, 17] on icon "Home" at bounding box center [227, 14] width 16 height 13
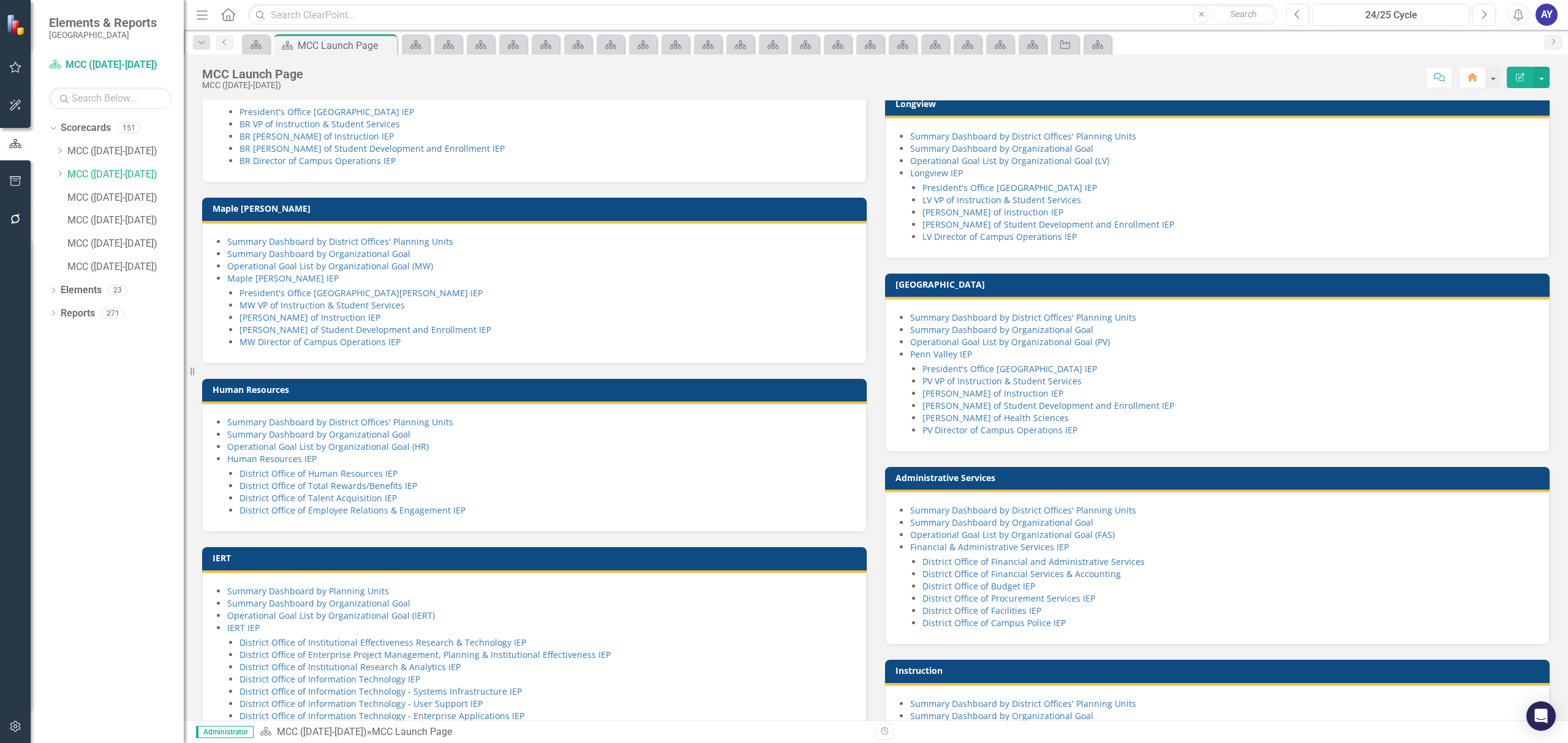
scroll to position [326, 0]
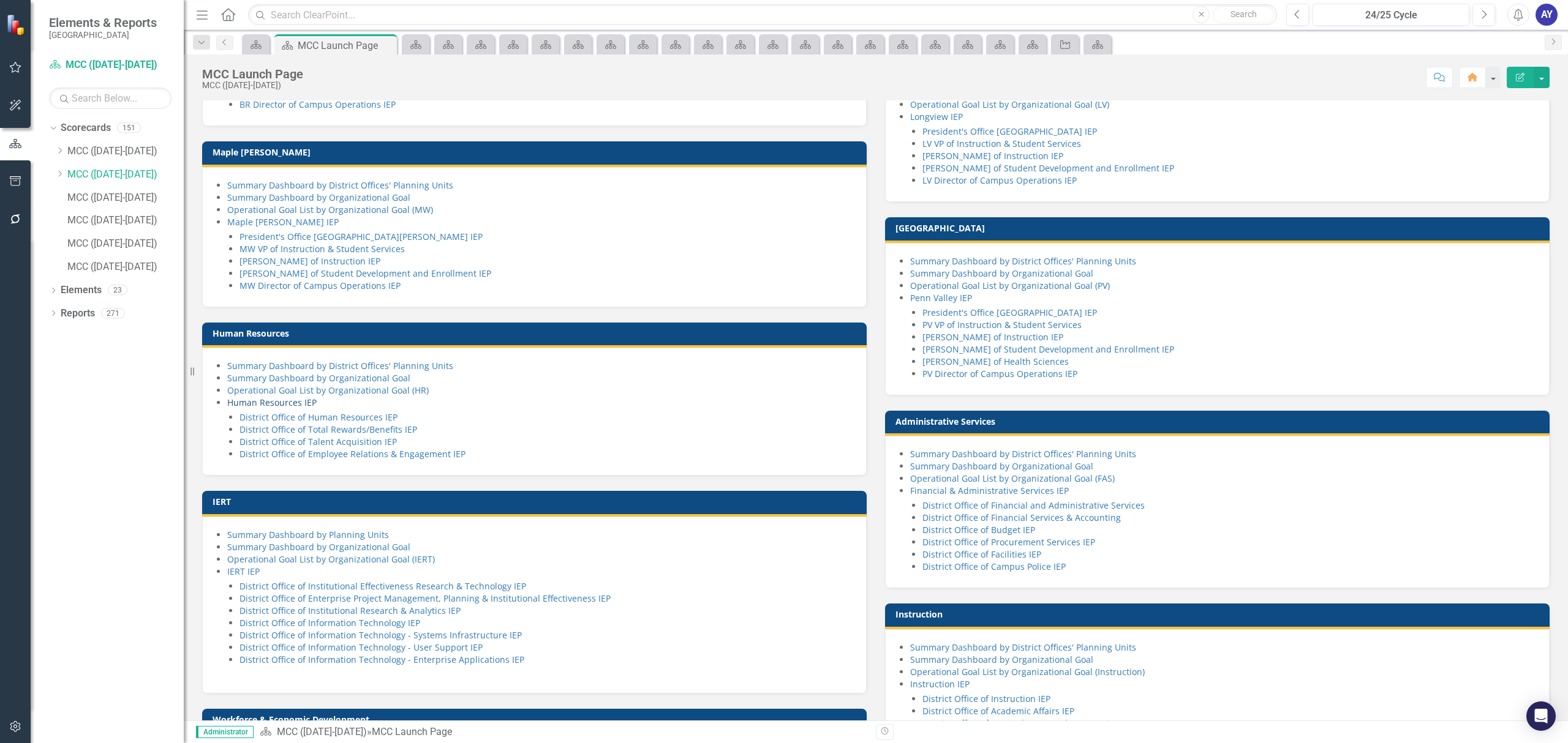
click at [290, 408] on link "Human Resources IEP" at bounding box center [272, 402] width 89 height 11
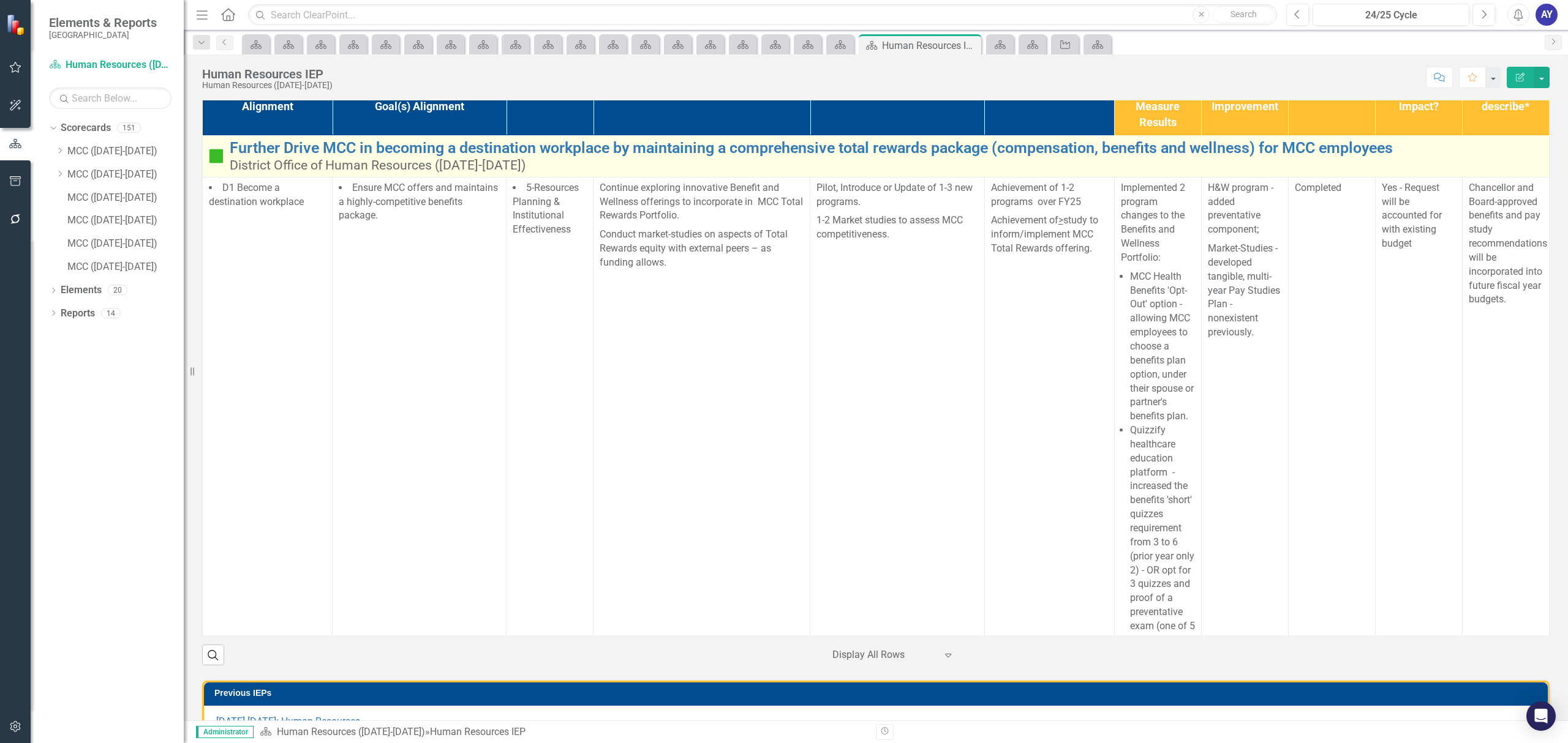
scroll to position [245, 0]
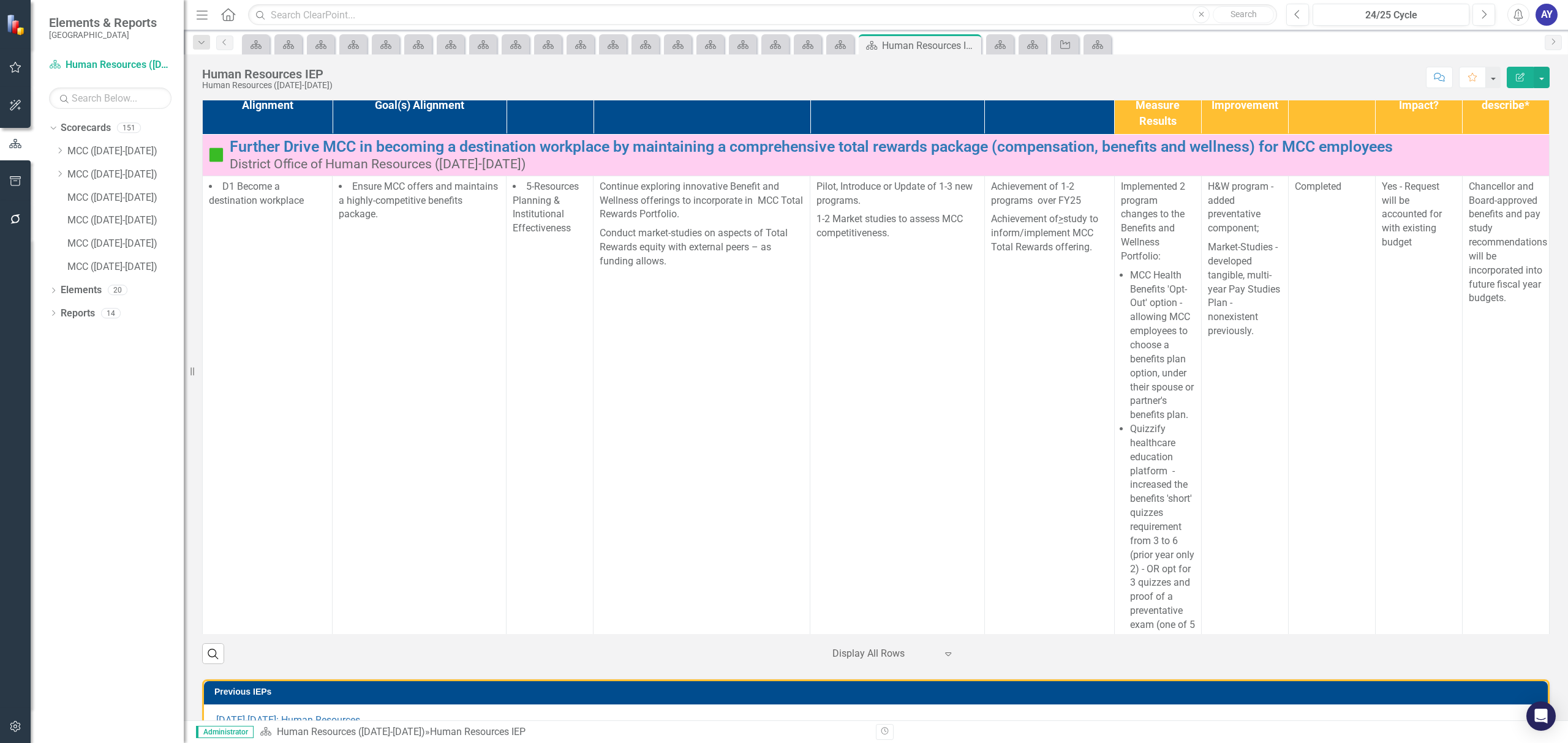
click at [652, 135] on th "Operational Tactic" at bounding box center [702, 106] width 217 height 57
click at [652, 135] on th "Operational Tactic Sort Ascending" at bounding box center [702, 106] width 217 height 57
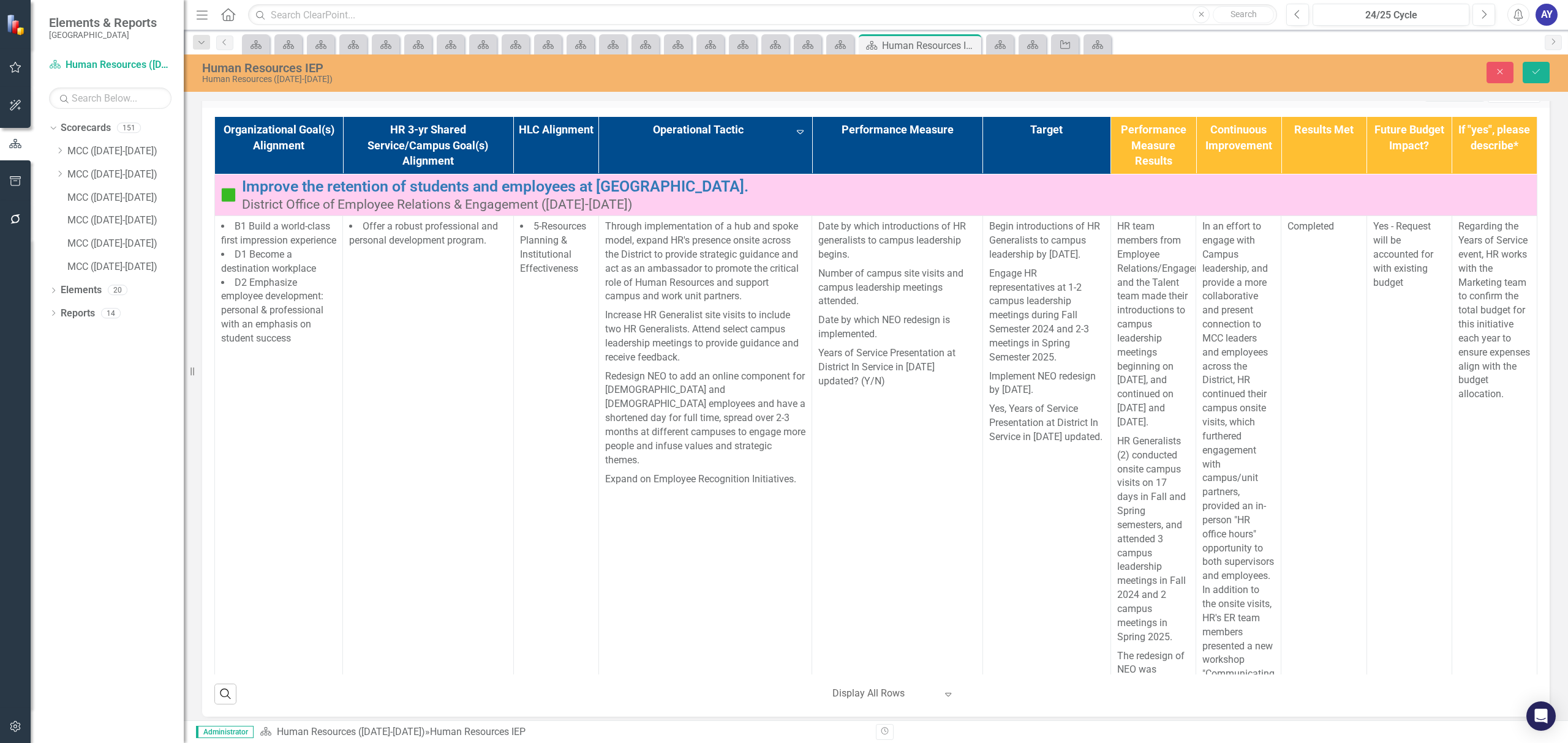
click at [1443, 102] on button "Edit Report Select Report" at bounding box center [1454, 94] width 59 height 13
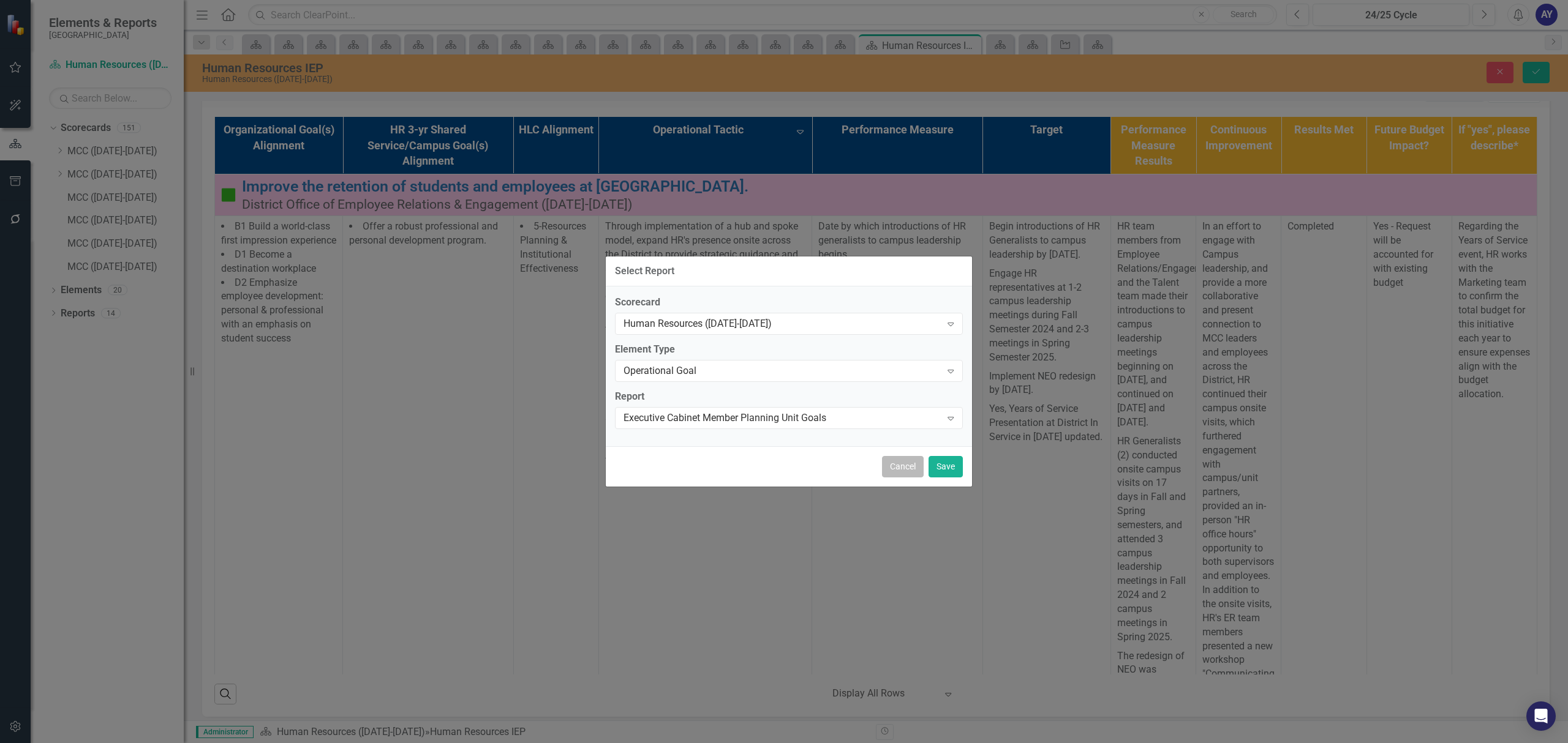
click at [898, 459] on button "Cancel" at bounding box center [902, 467] width 41 height 22
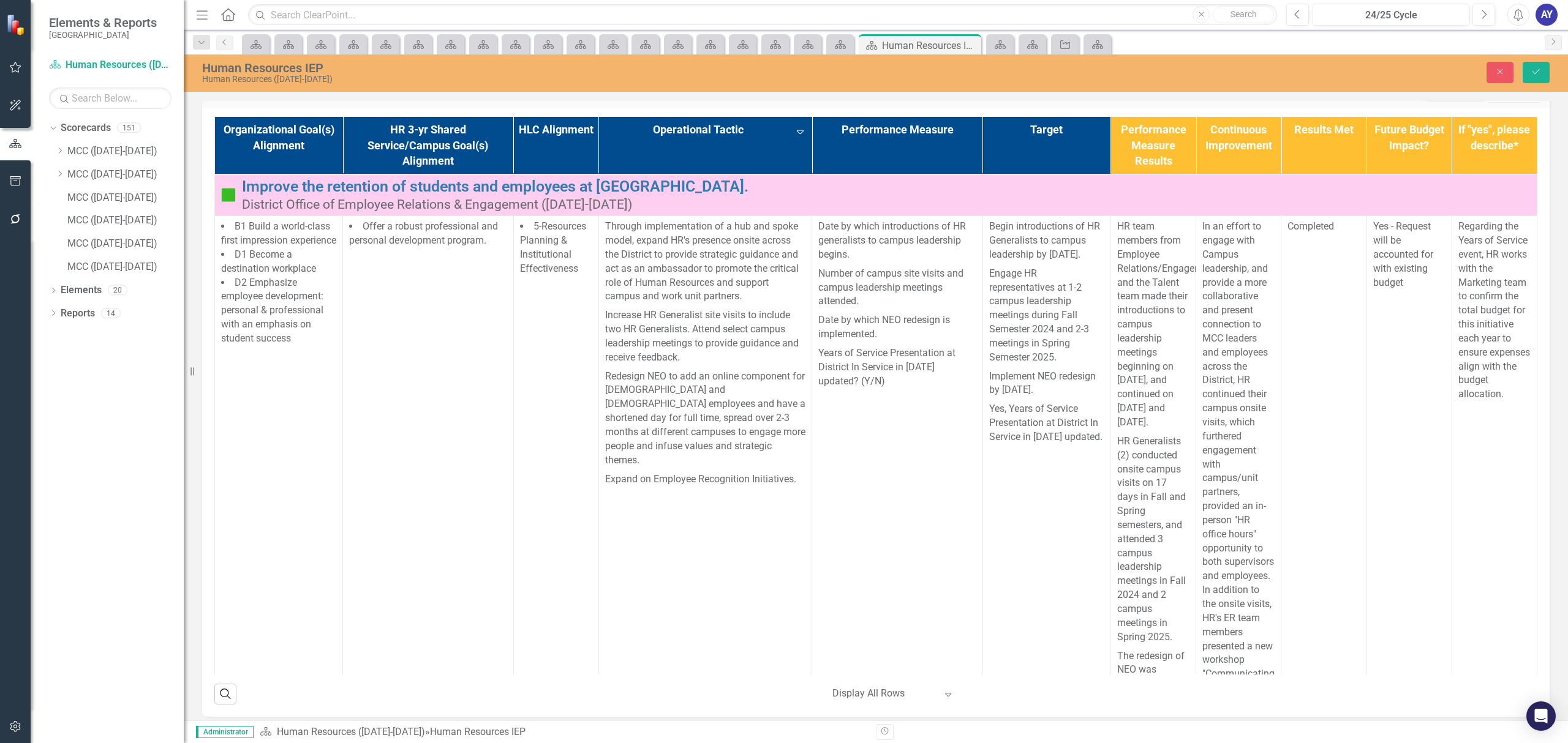
click at [1492, 98] on icon "Link" at bounding box center [1496, 94] width 9 height 8
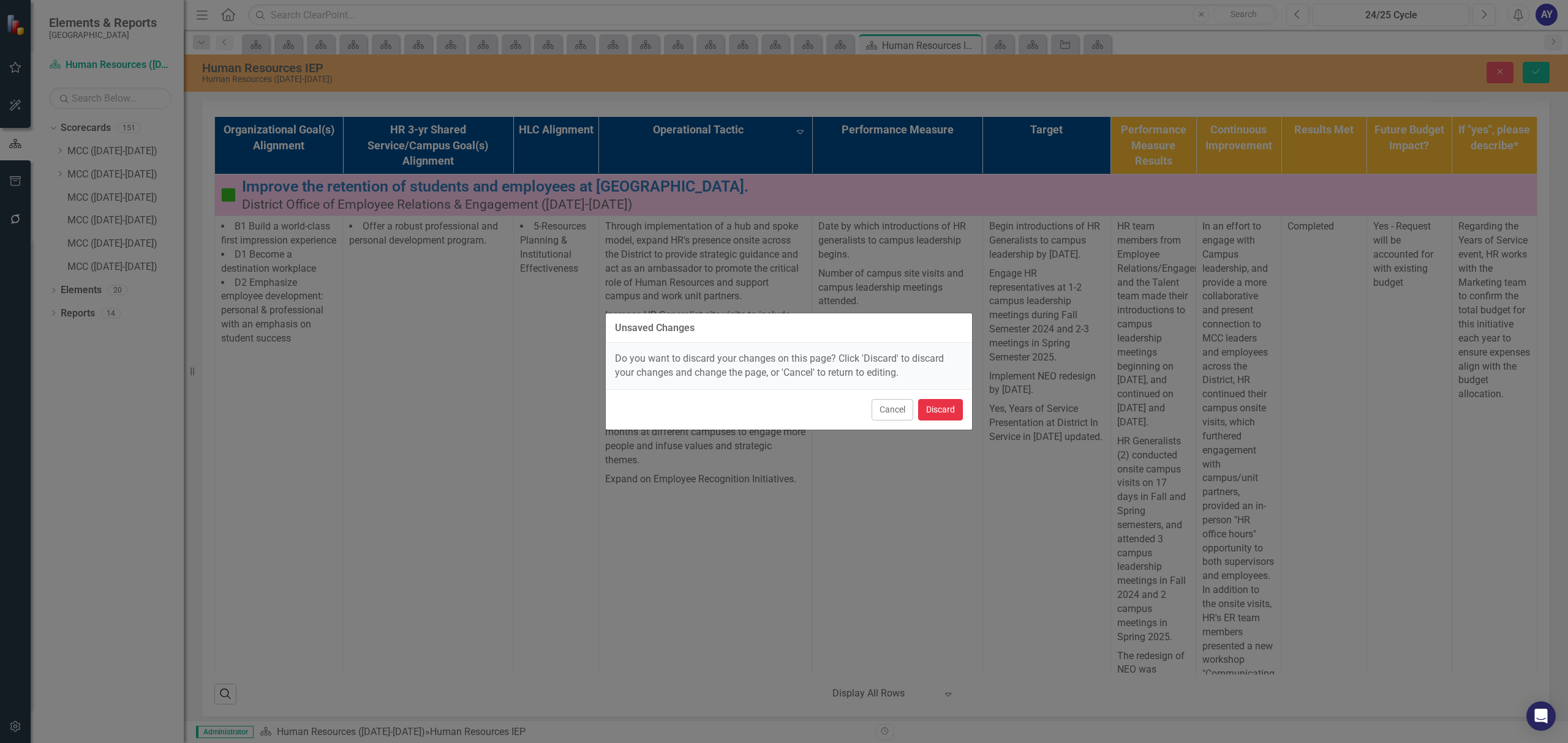
click at [941, 411] on button "Discard" at bounding box center [940, 410] width 45 height 22
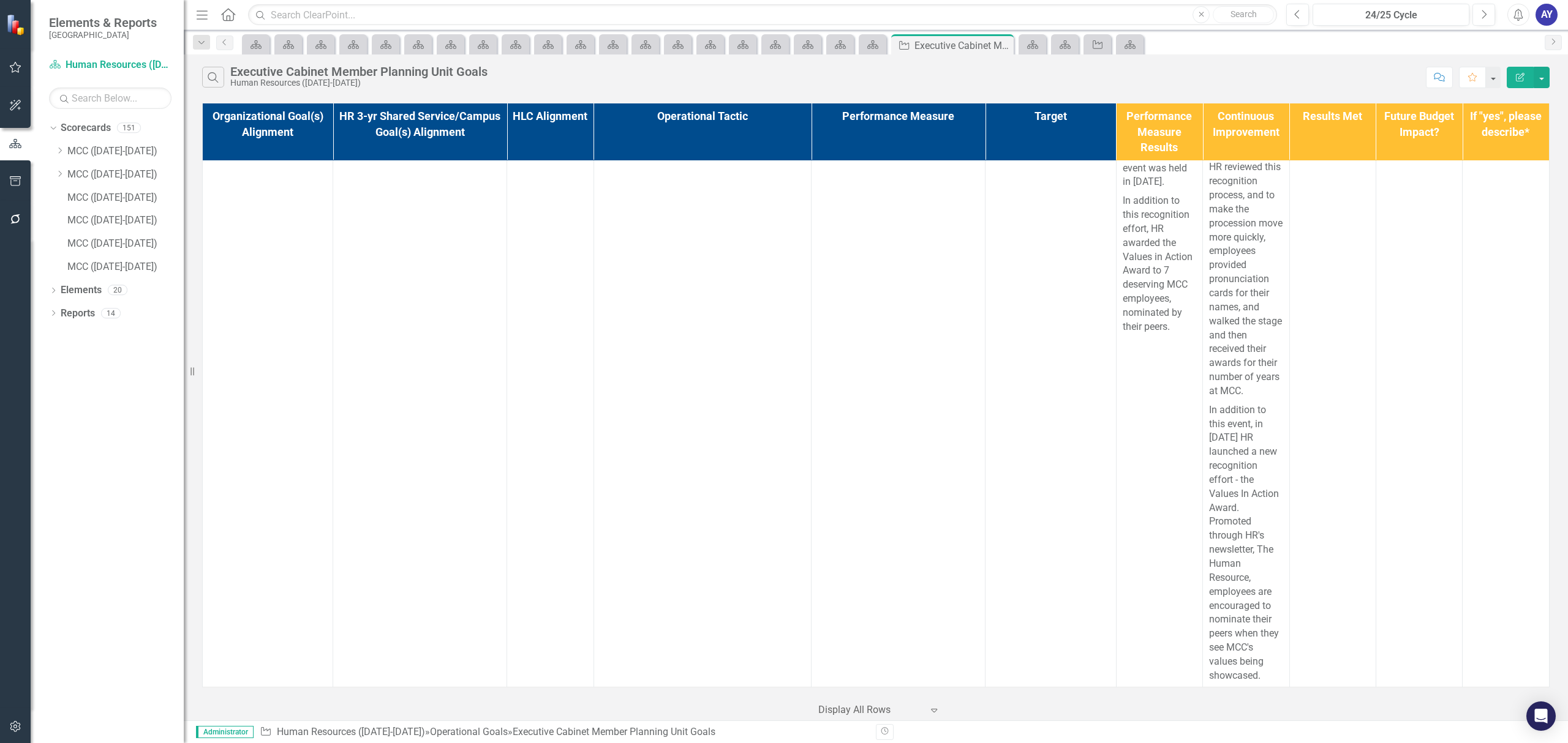
scroll to position [10614, 0]
click at [228, 10] on icon "Home" at bounding box center [227, 14] width 16 height 13
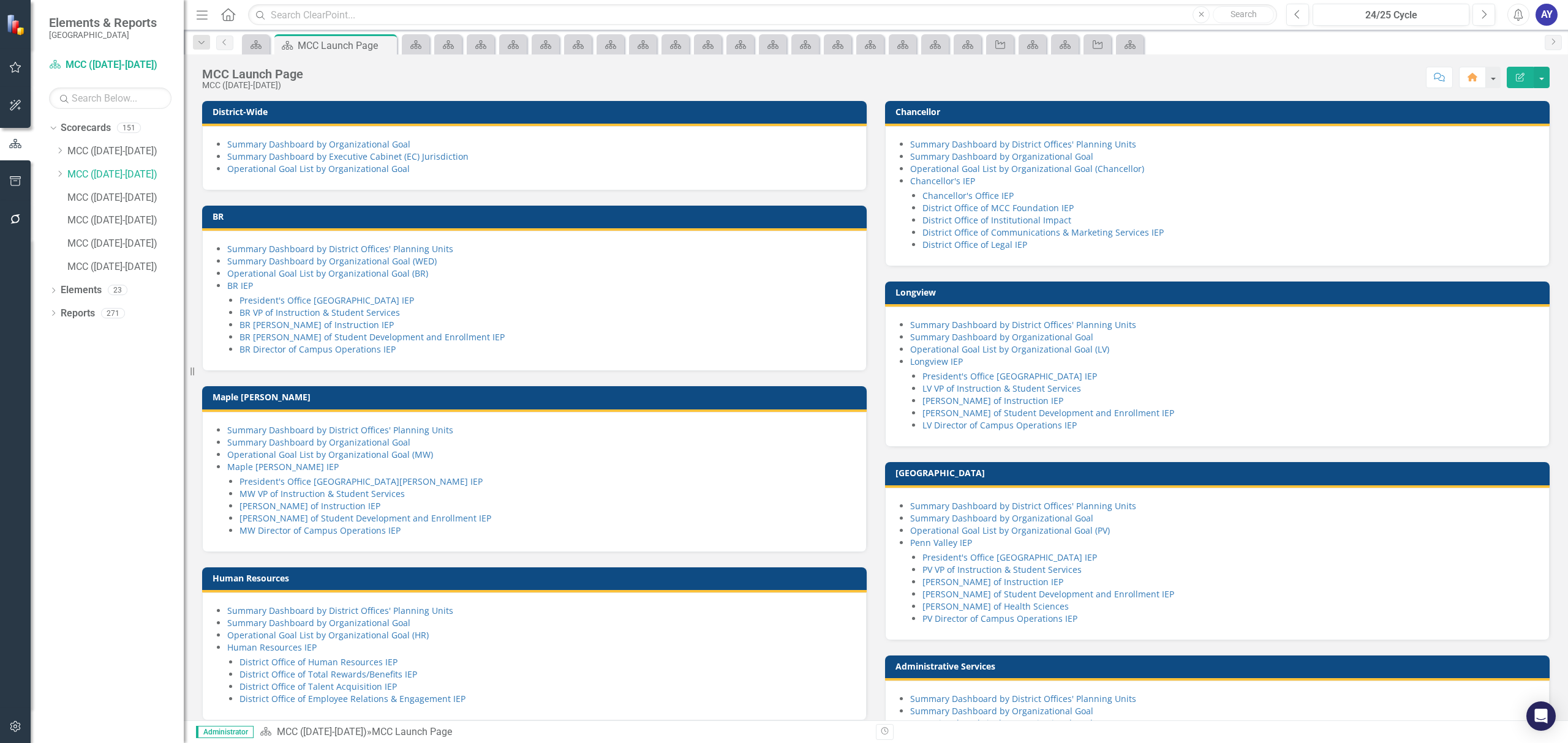
scroll to position [490, 0]
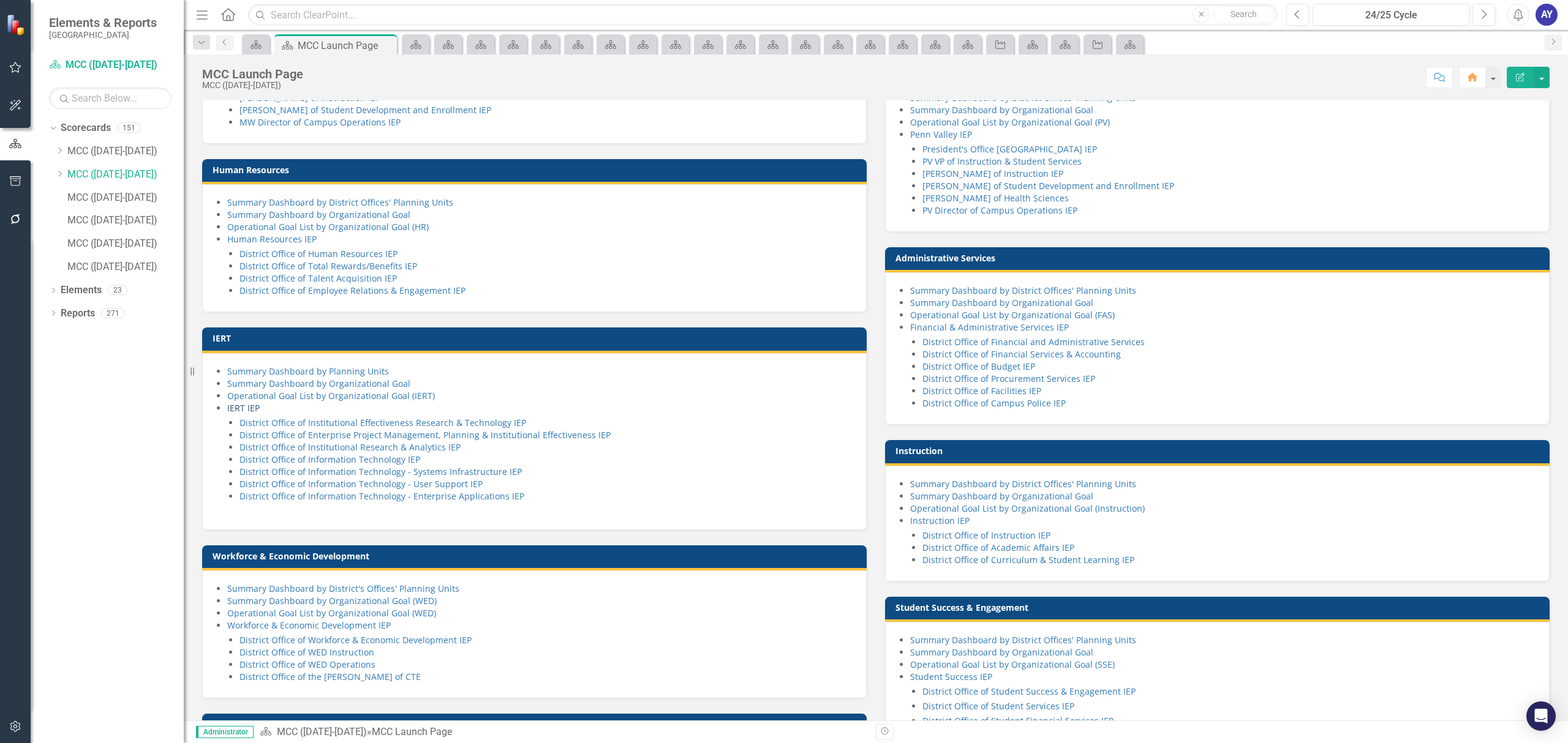
click at [253, 414] on link "IERT IEP" at bounding box center [243, 408] width 32 height 11
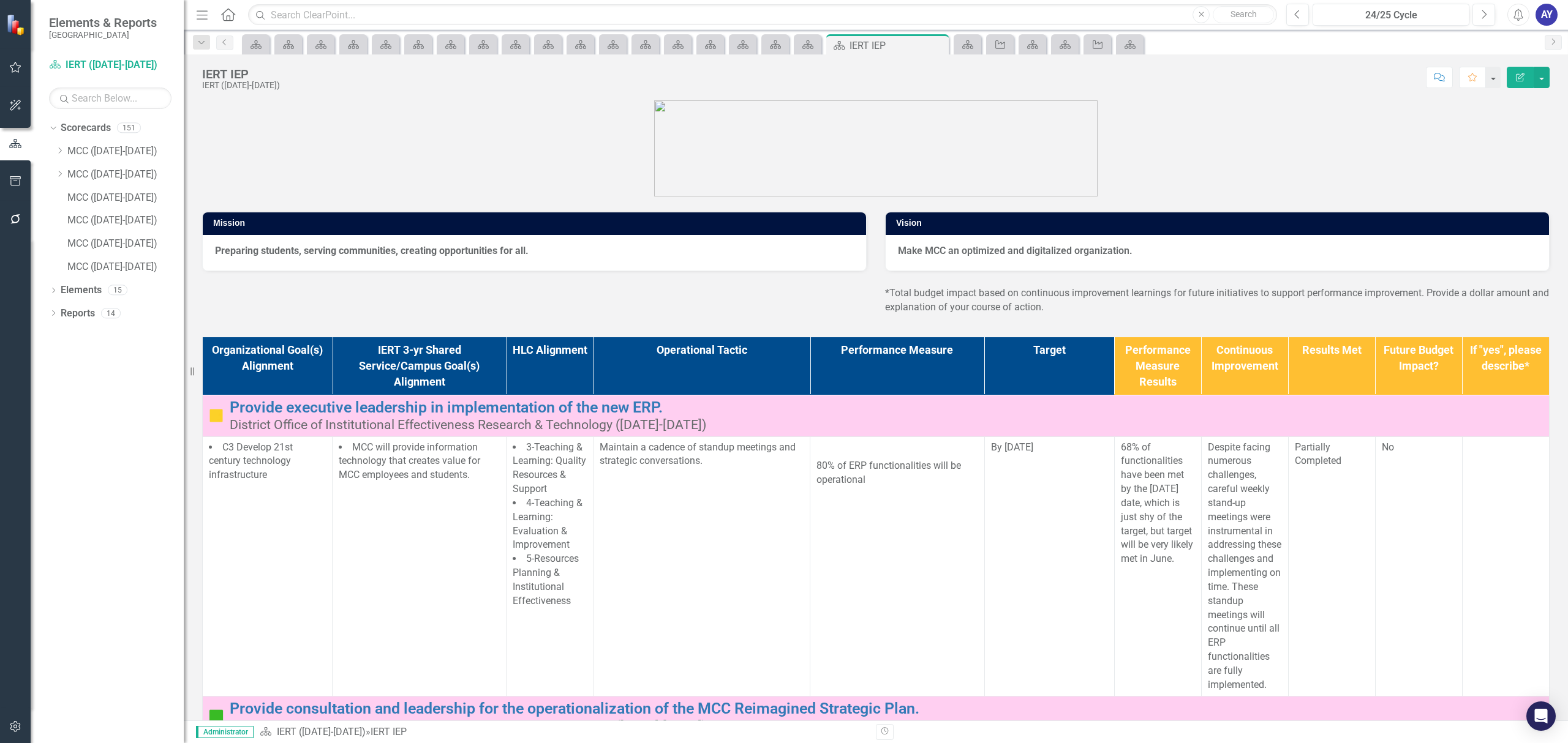
click at [613, 383] on th "Operational Tactic" at bounding box center [702, 366] width 217 height 57
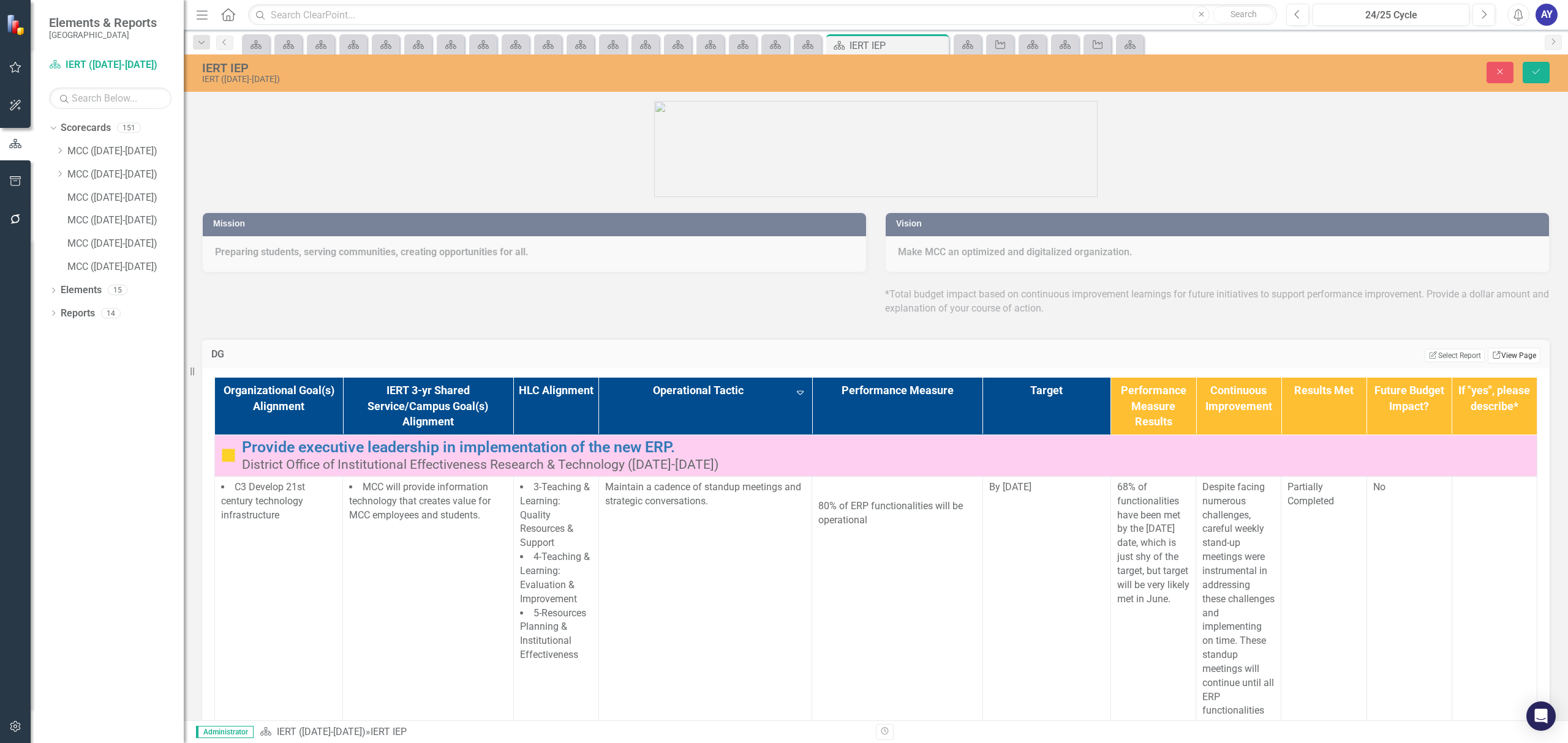
click at [1499, 348] on link "Link View Page" at bounding box center [1514, 355] width 53 height 16
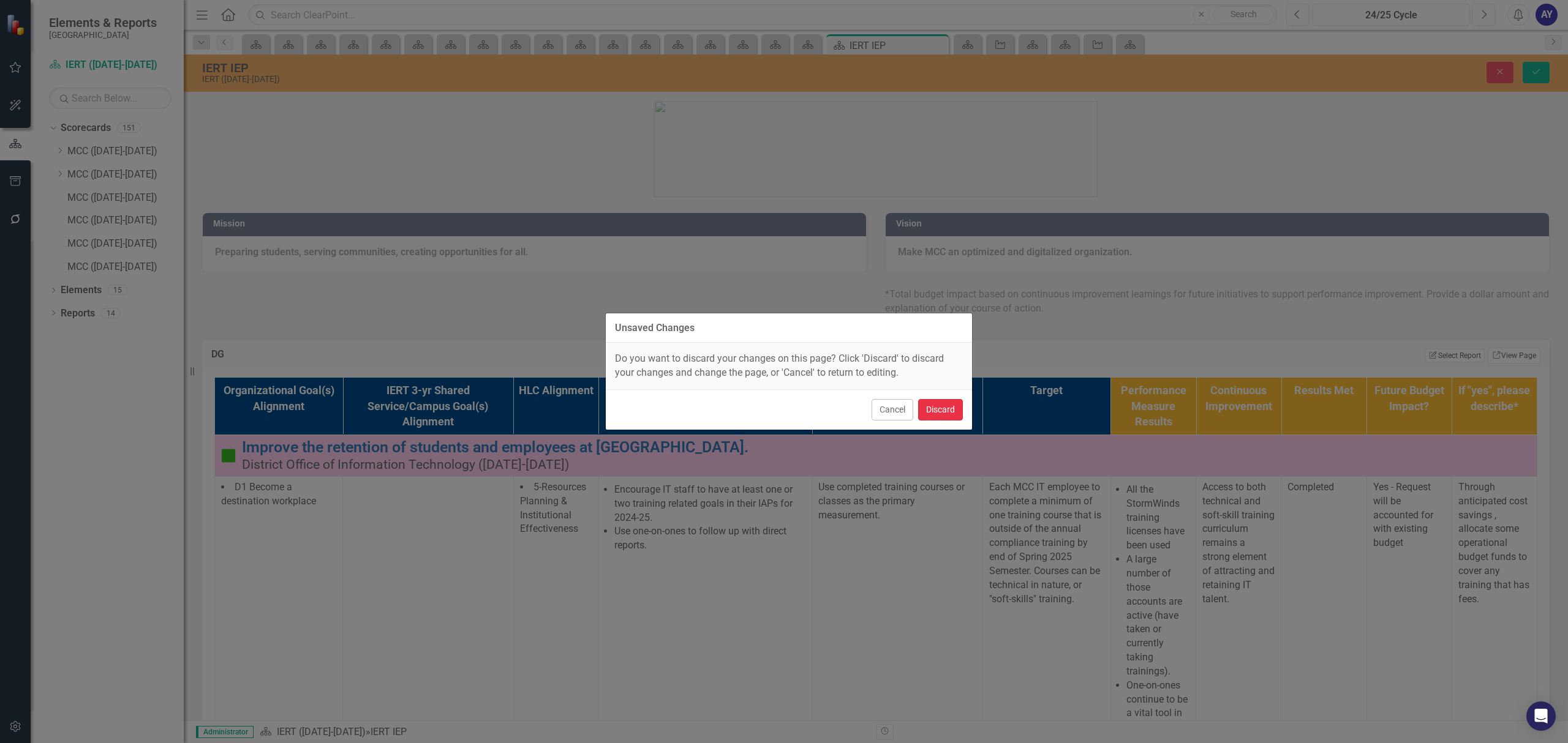
click at [948, 409] on button "Discard" at bounding box center [940, 410] width 45 height 22
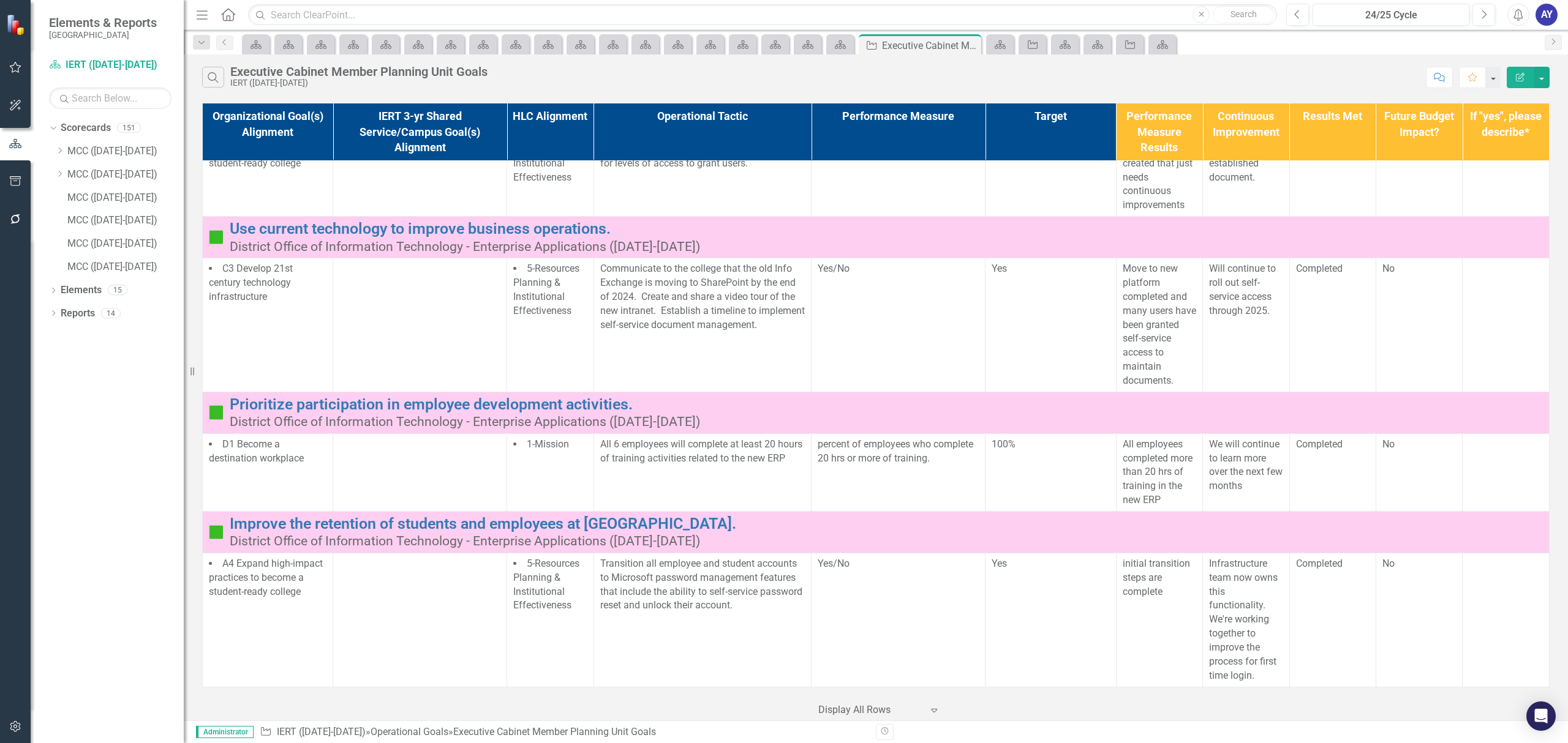
scroll to position [6323, 0]
click at [238, 8] on div "Menu Home Search Close Search" at bounding box center [733, 15] width 1081 height 24
click at [220, 20] on icon "Home" at bounding box center [227, 14] width 16 height 13
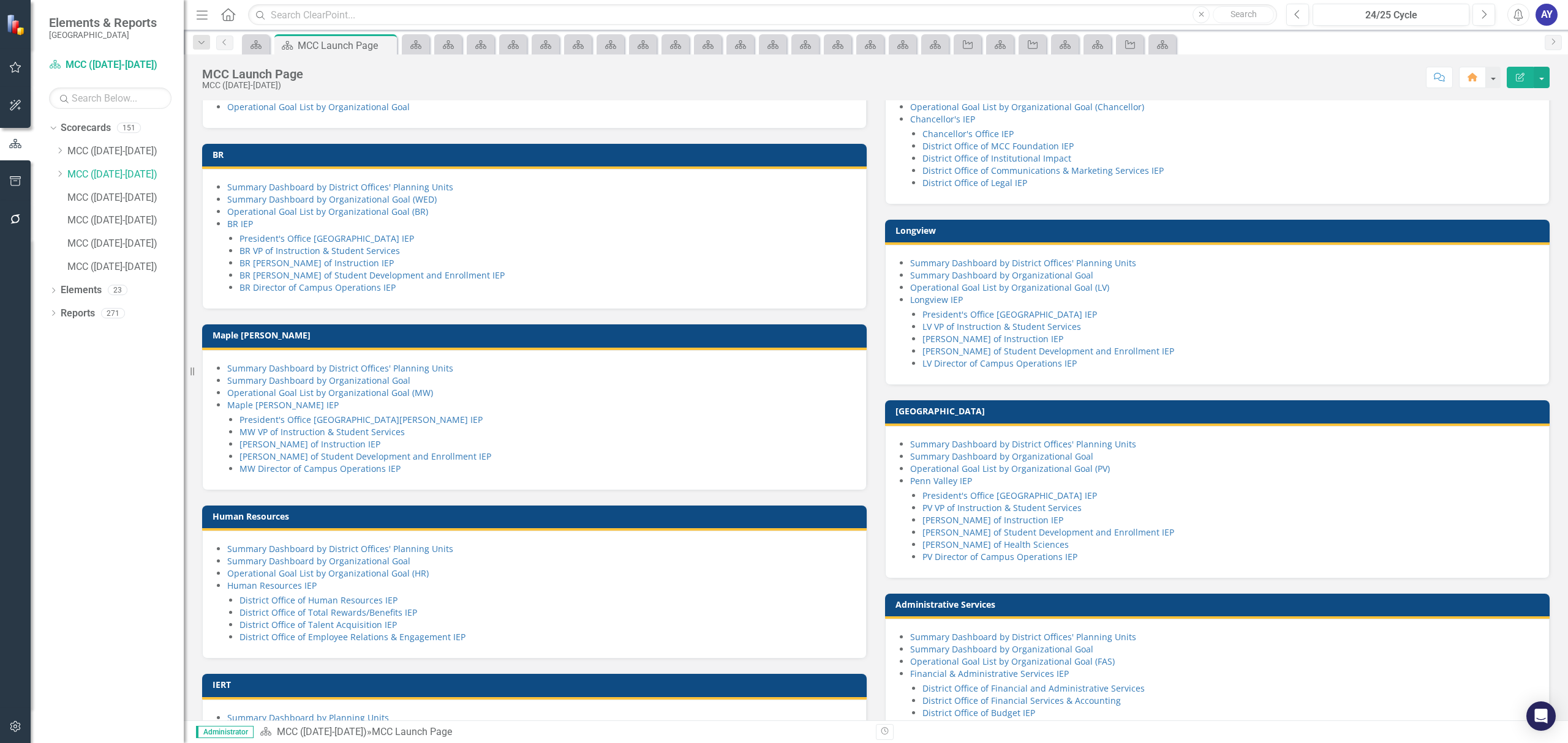
scroll to position [326, 0]
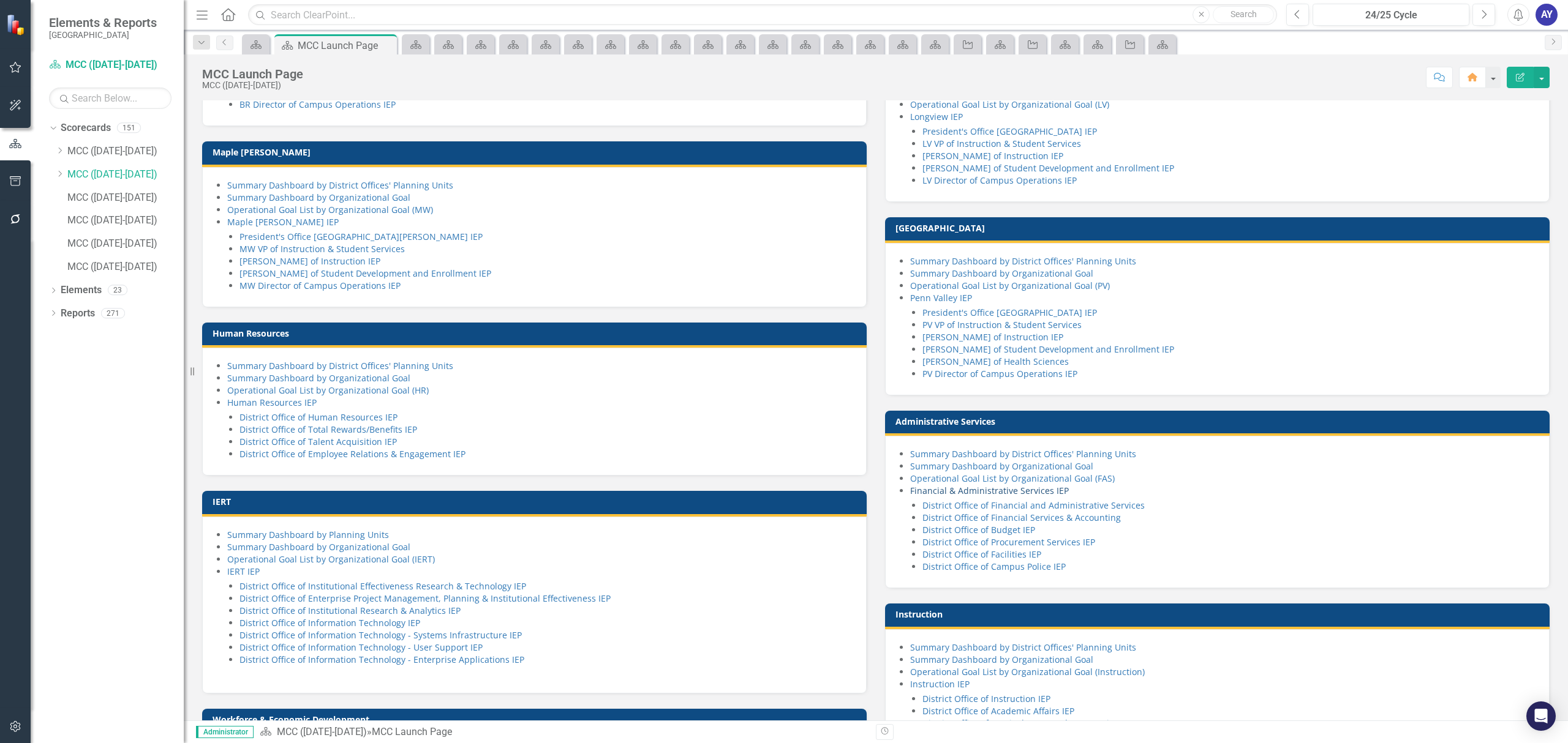
click at [1044, 497] on link "Financial & Administrative Services IEP" at bounding box center [989, 491] width 159 height 11
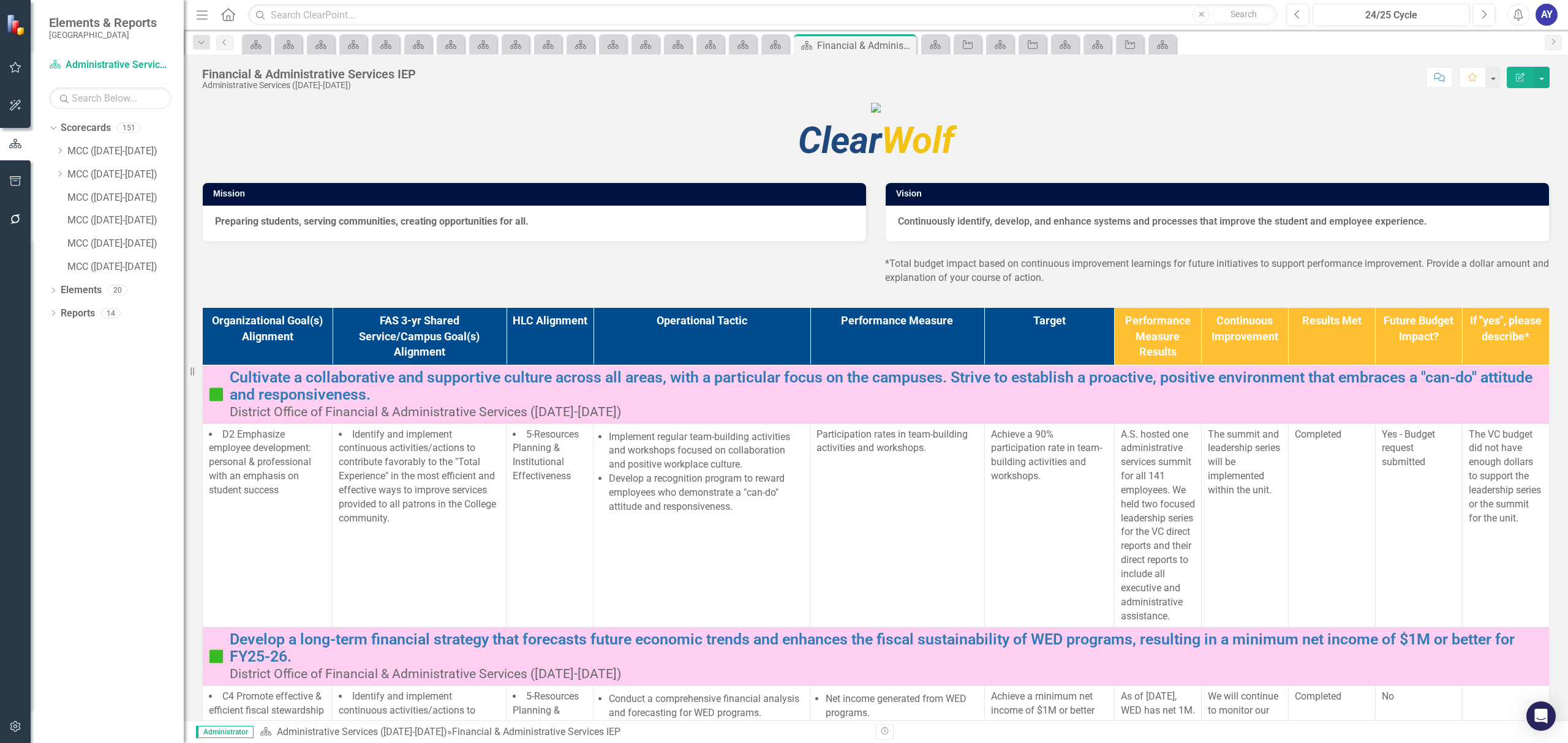
click at [685, 365] on th "Operational Tactic" at bounding box center [702, 337] width 217 height 57
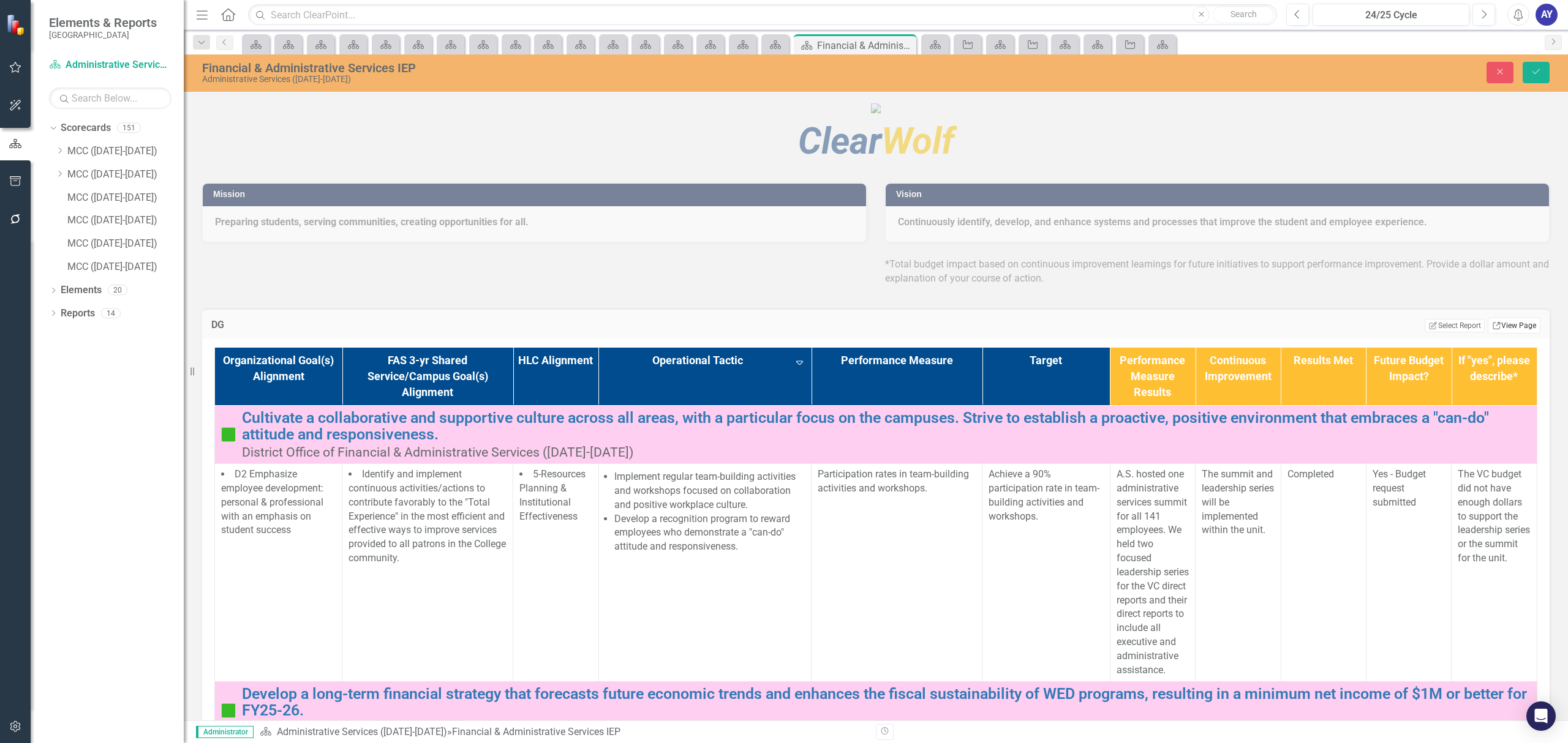
click at [1504, 334] on link "Link View Page" at bounding box center [1514, 325] width 53 height 16
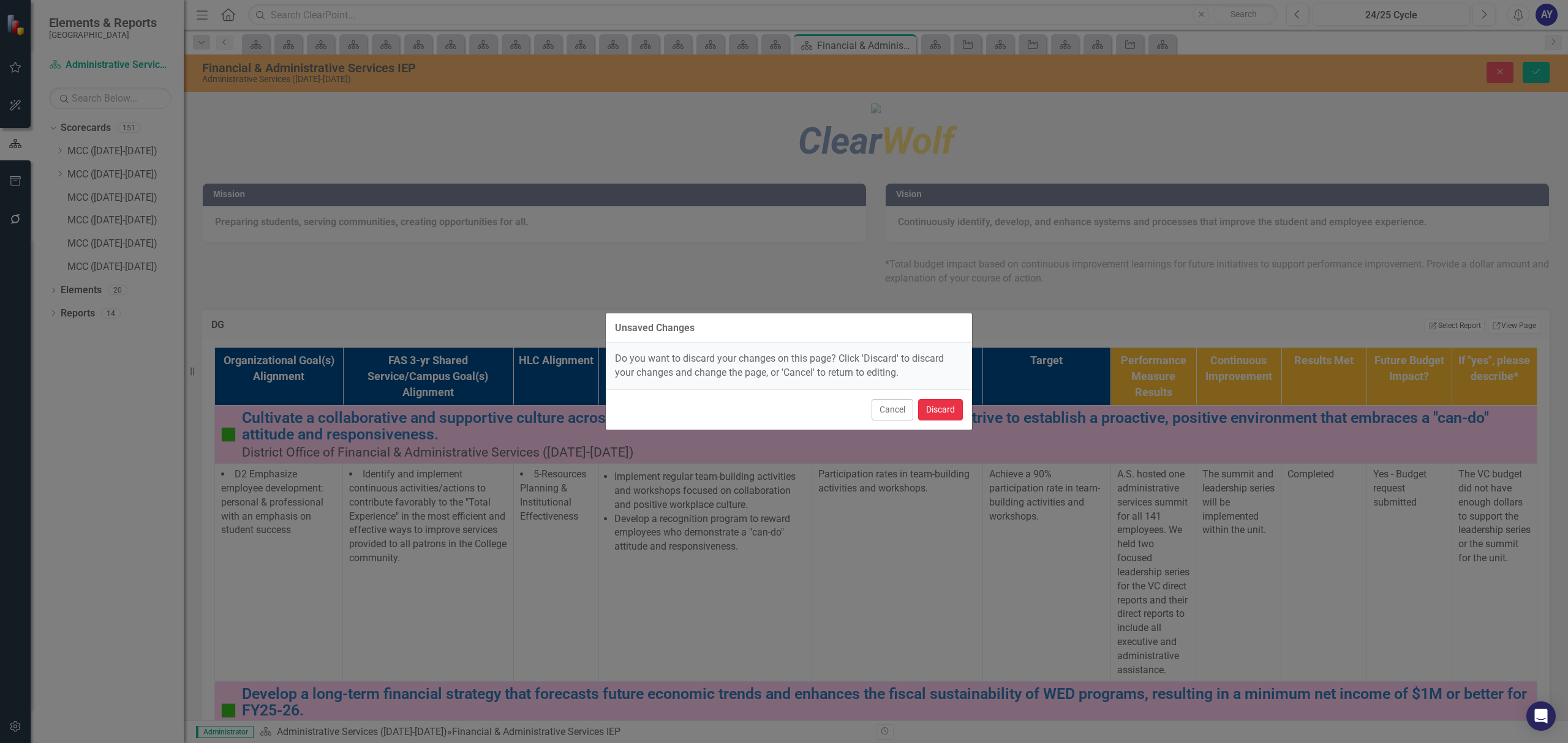
click at [927, 414] on button "Discard" at bounding box center [940, 410] width 45 height 22
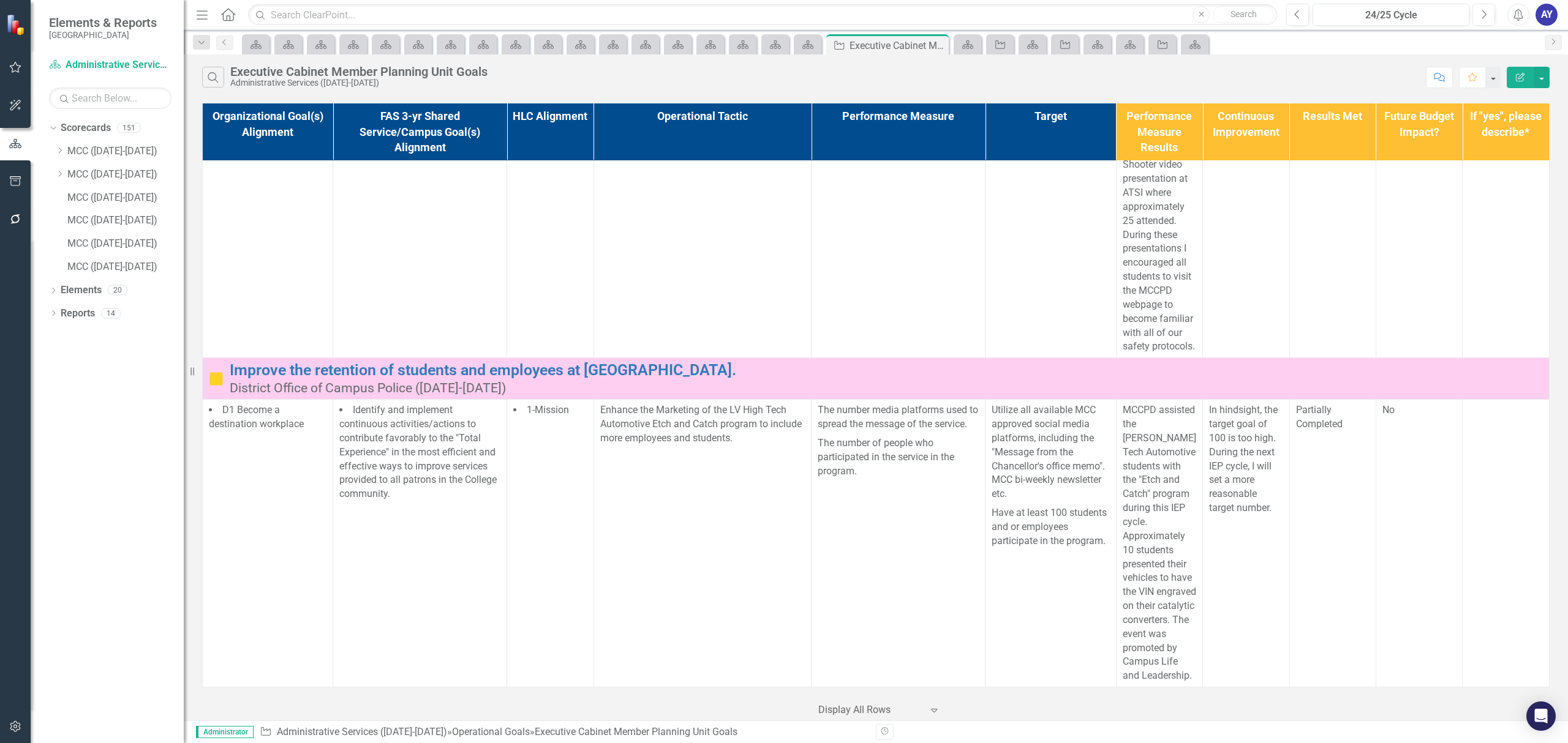
scroll to position [9460, 0]
click at [225, 10] on icon "Home" at bounding box center [227, 14] width 16 height 13
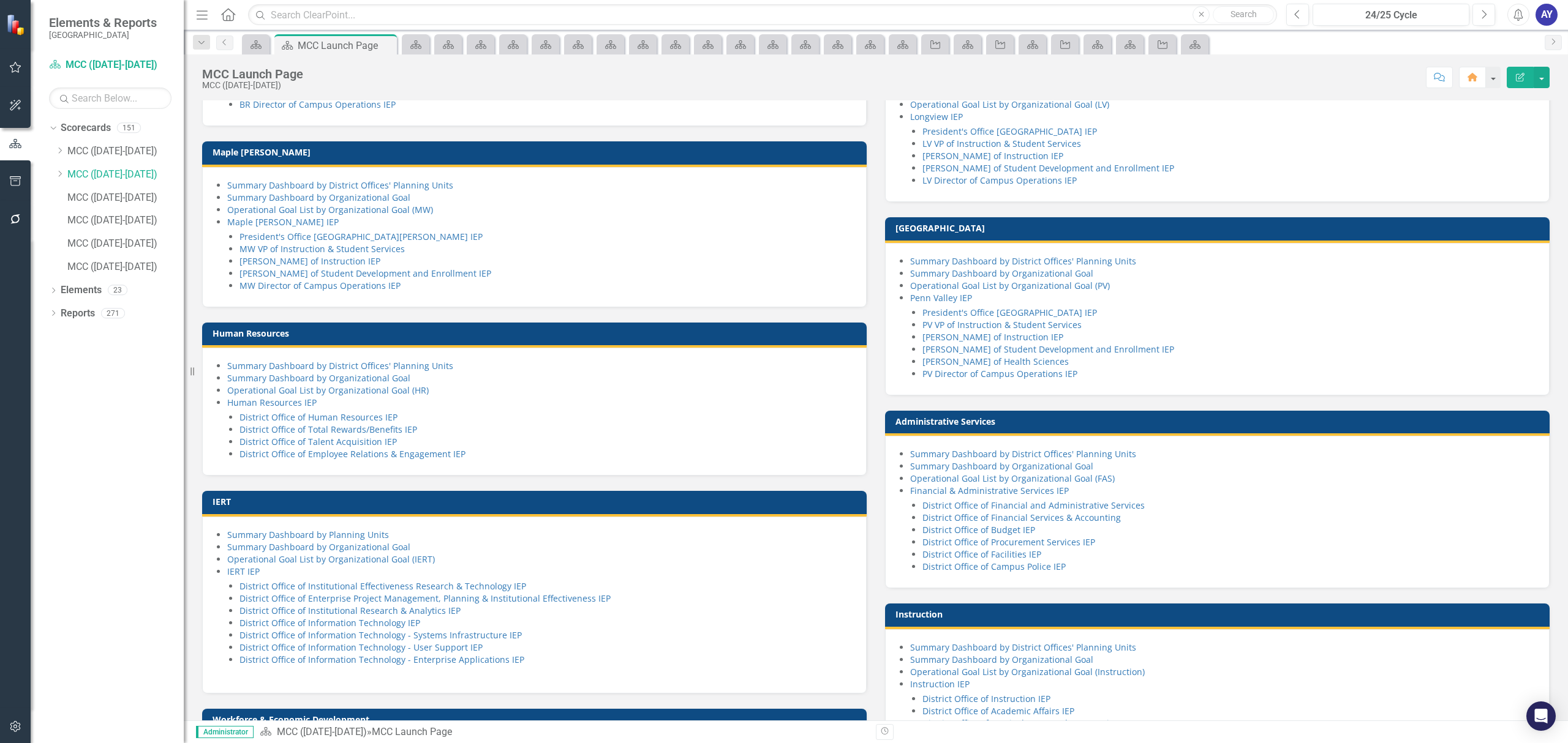
scroll to position [653, 0]
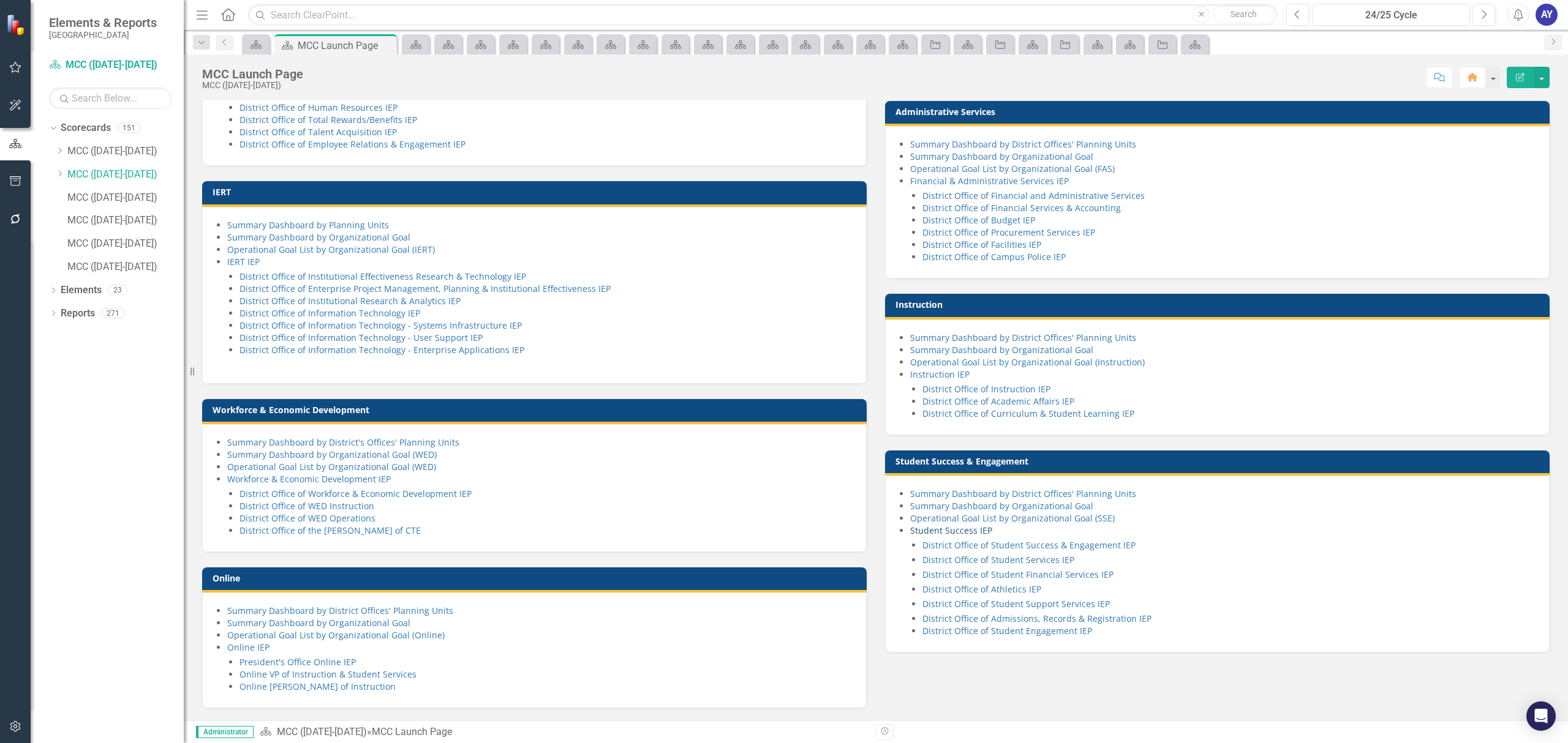
click at [936, 536] on link "Student Success IEP" at bounding box center [951, 530] width 82 height 11
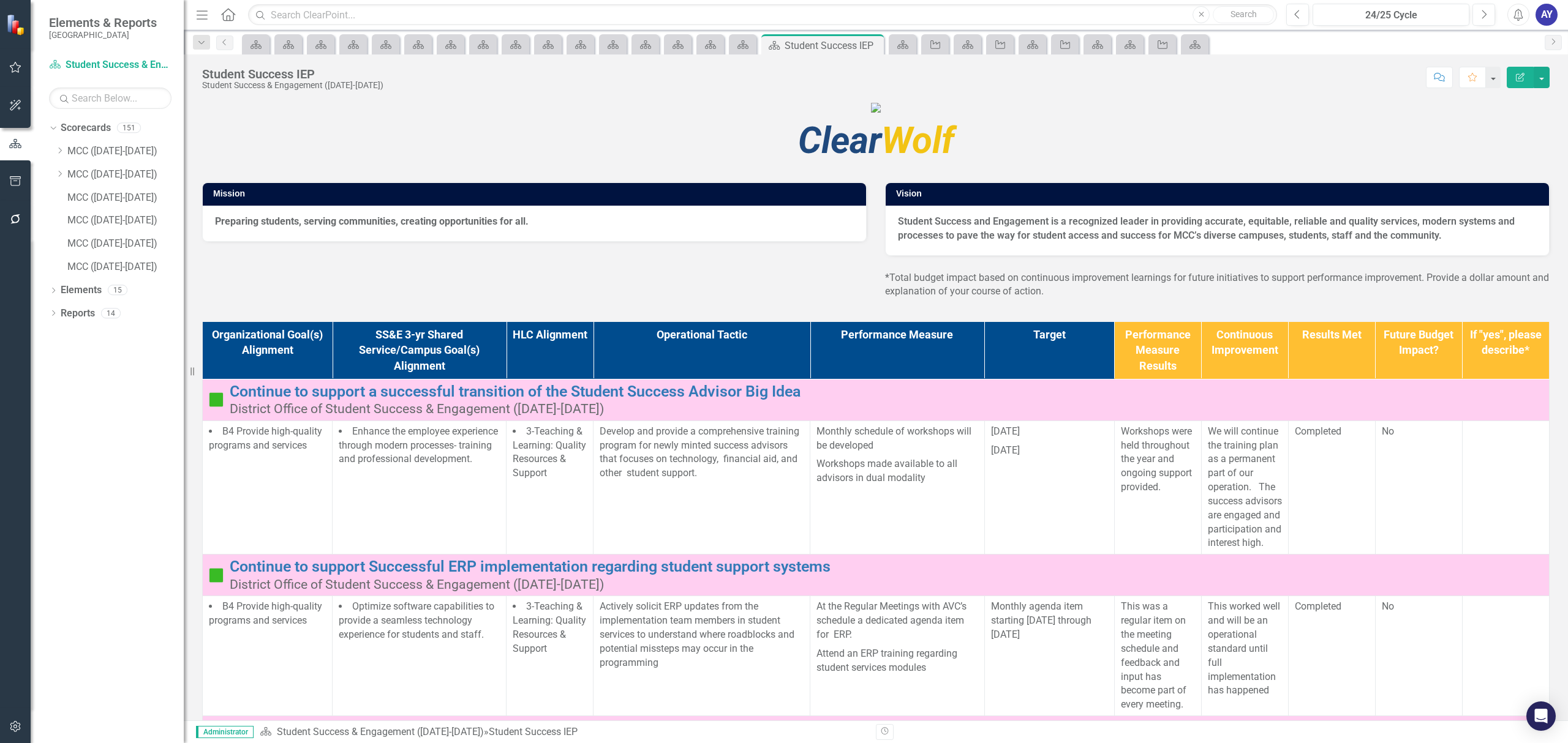
click at [680, 379] on th "Operational Tactic" at bounding box center [702, 351] width 217 height 57
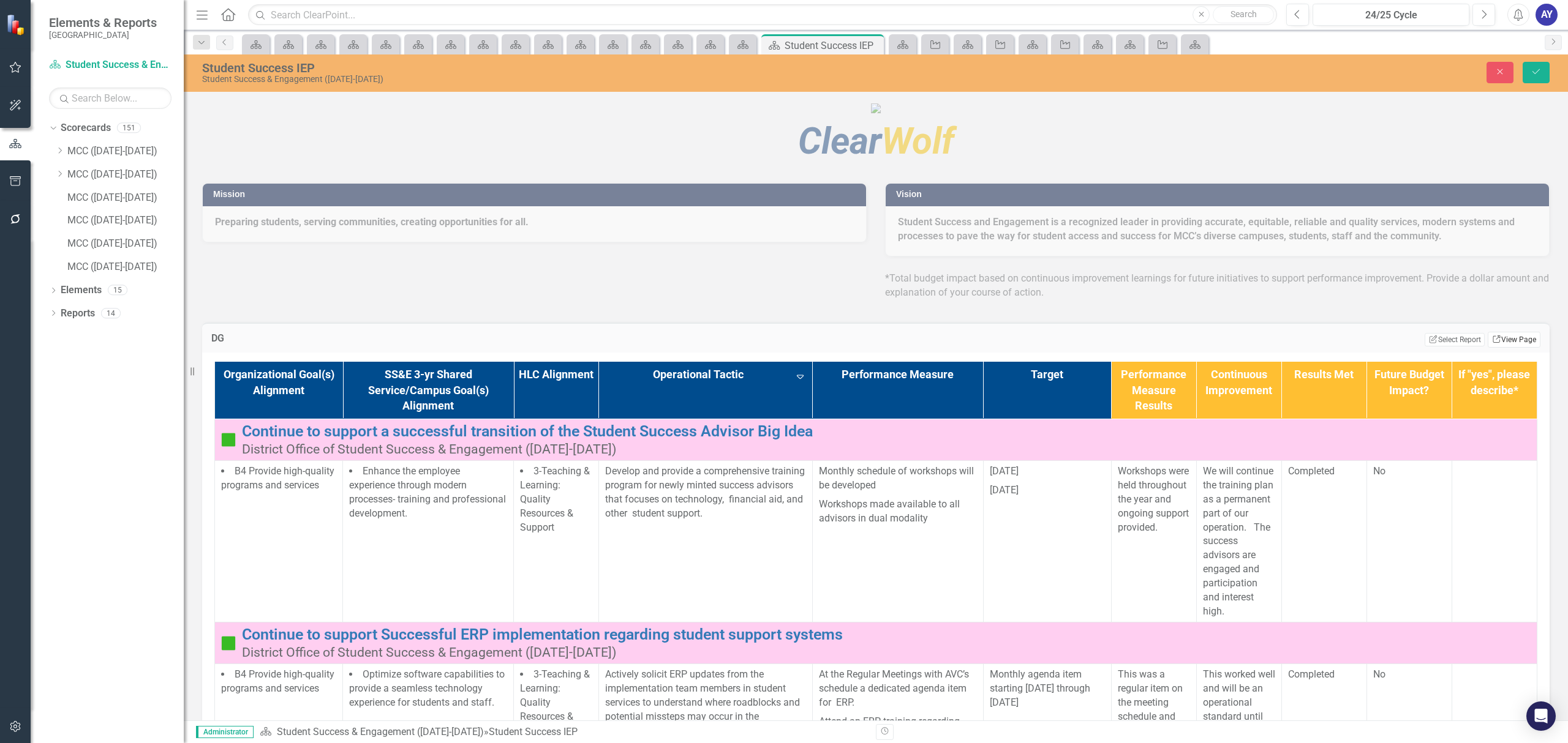
click at [1492, 348] on link "Link View Page" at bounding box center [1514, 339] width 53 height 16
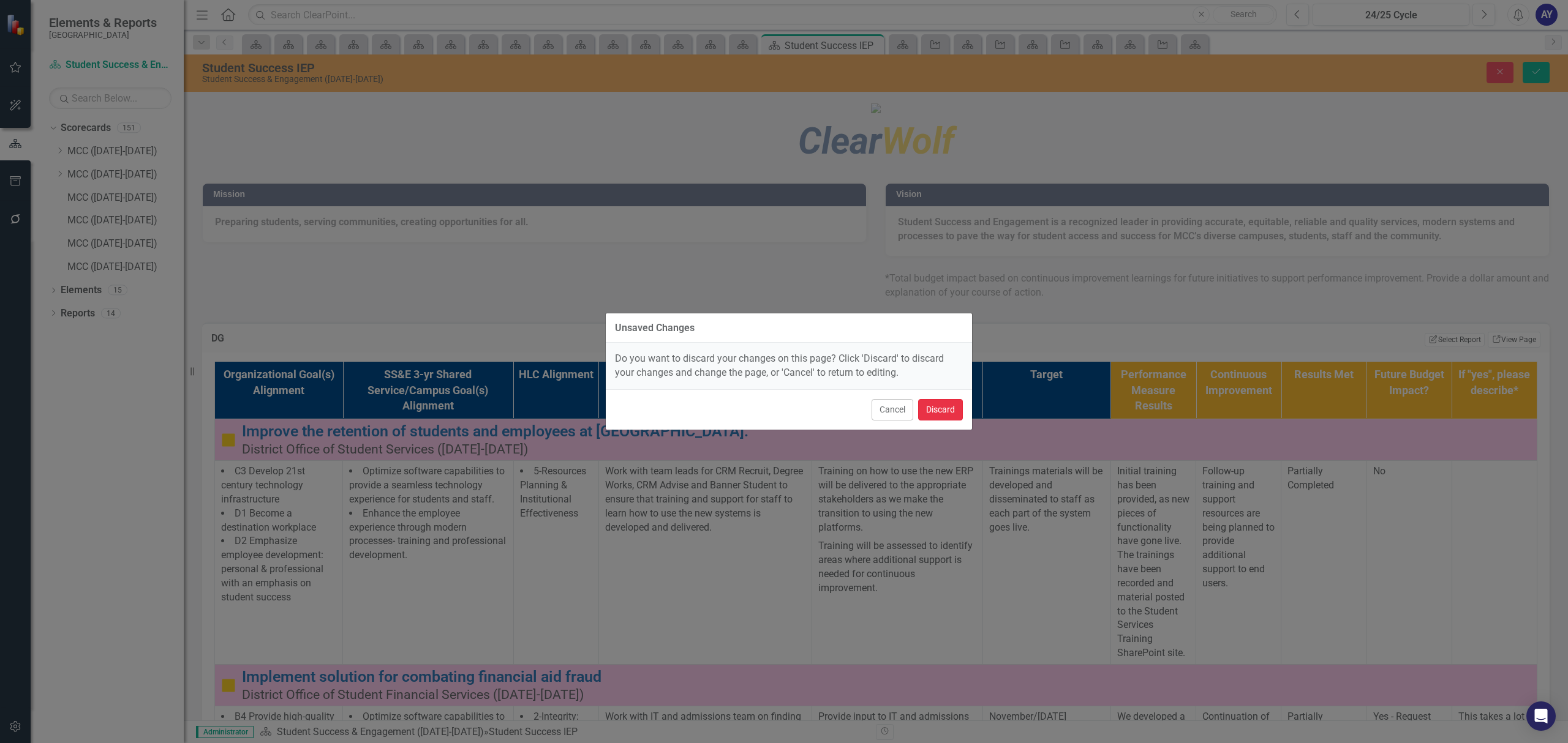
click at [934, 410] on button "Discard" at bounding box center [940, 410] width 45 height 22
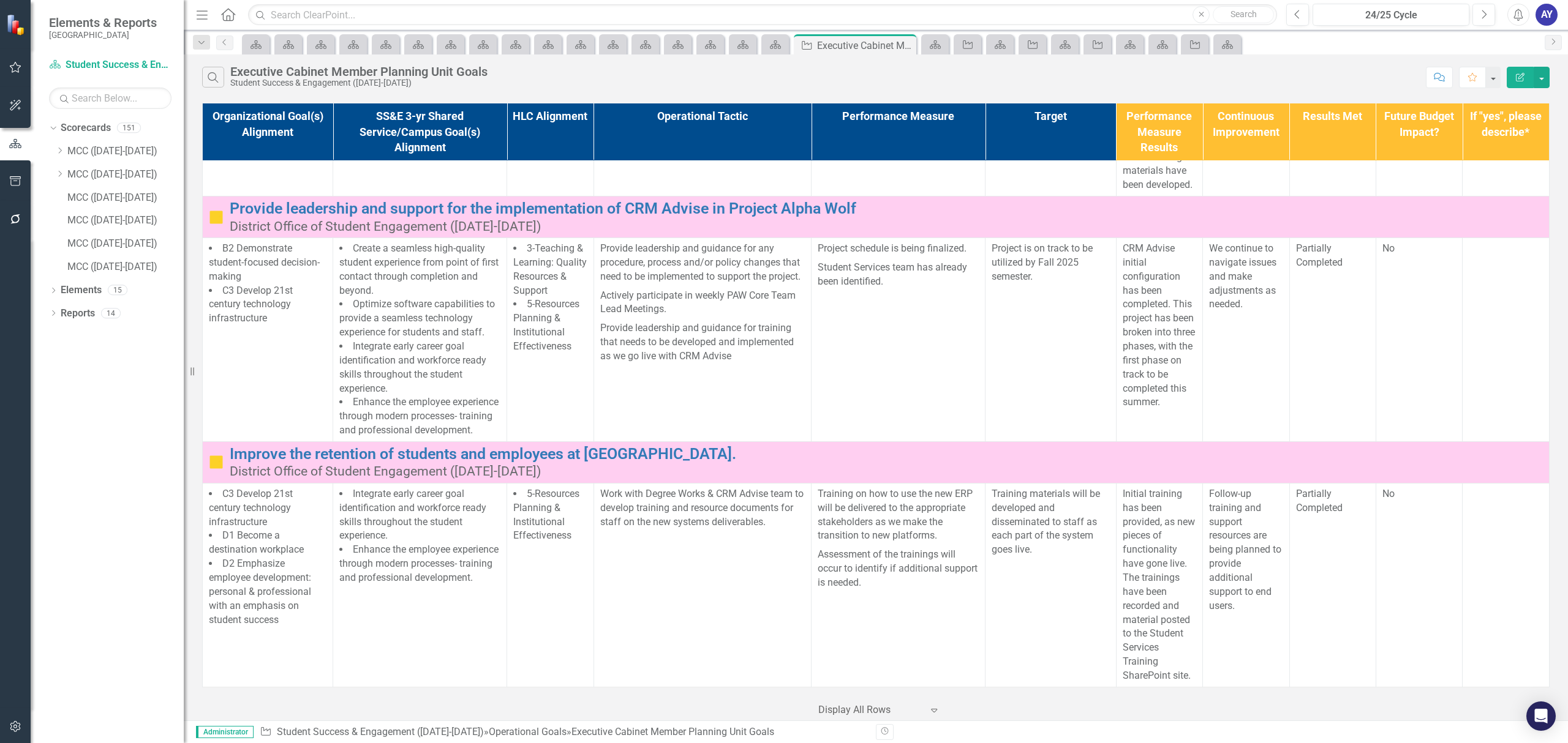
scroll to position [12388, 0]
click at [229, 15] on icon at bounding box center [228, 14] width 14 height 13
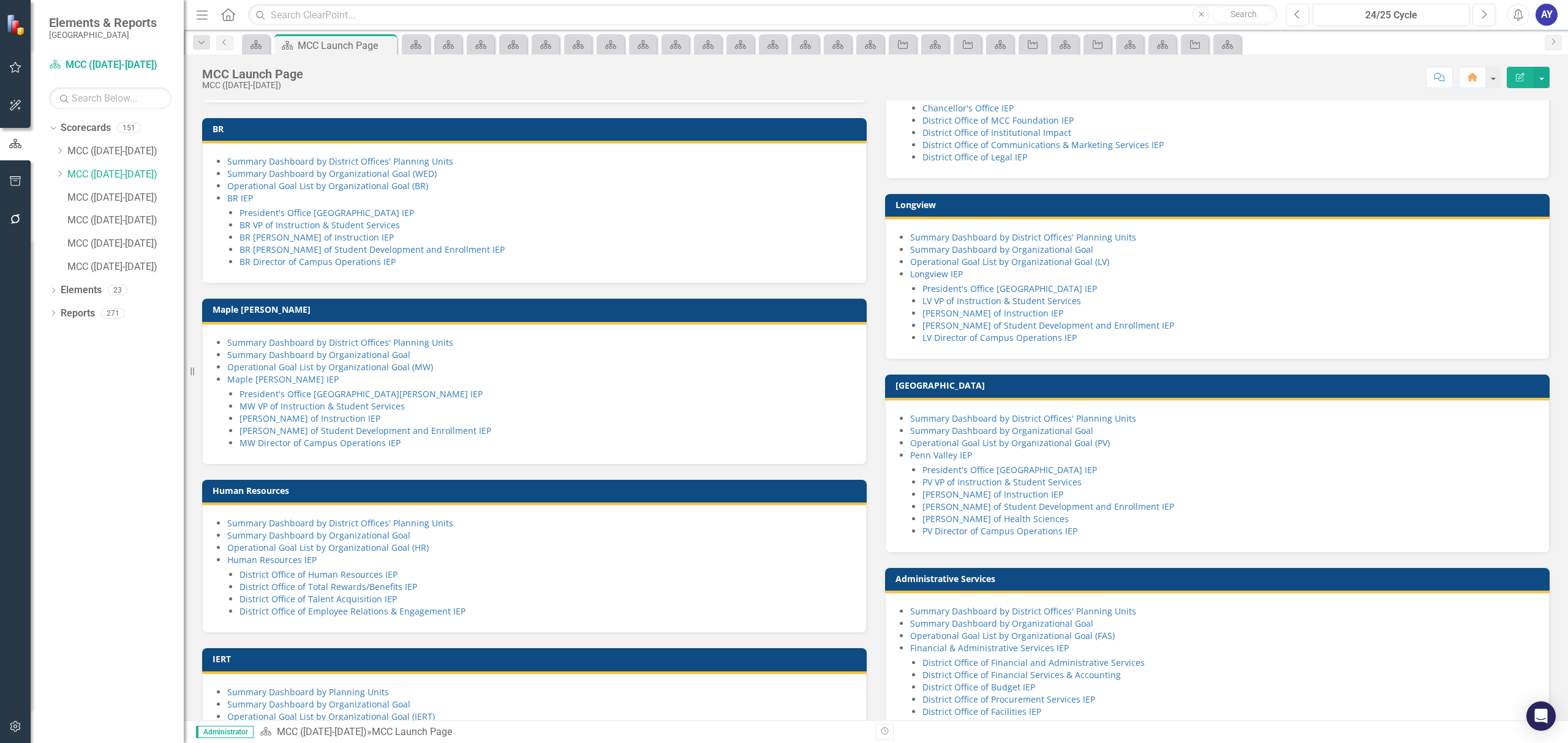
scroll to position [167, 0]
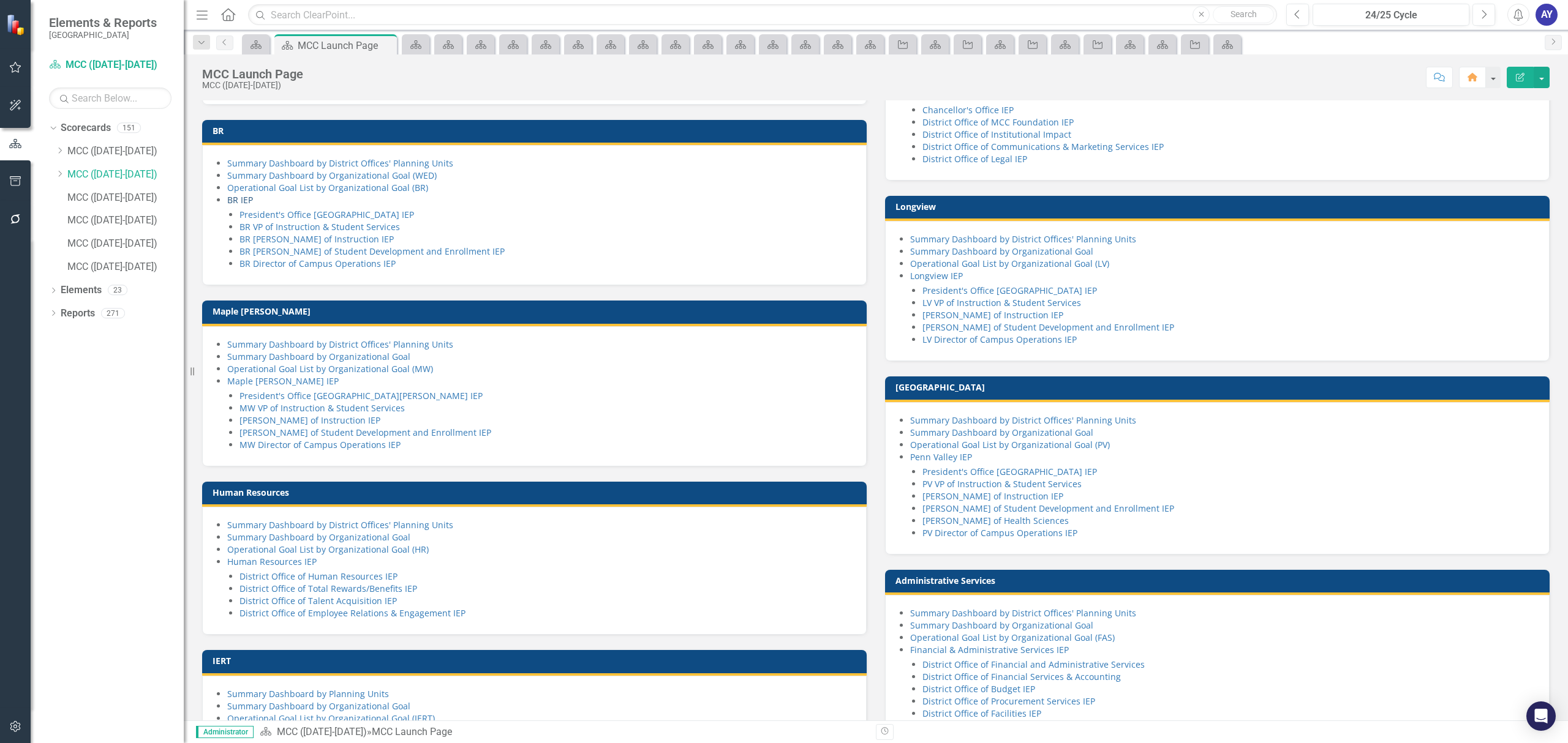
click at [239, 206] on link "BR IEP" at bounding box center [240, 200] width 25 height 11
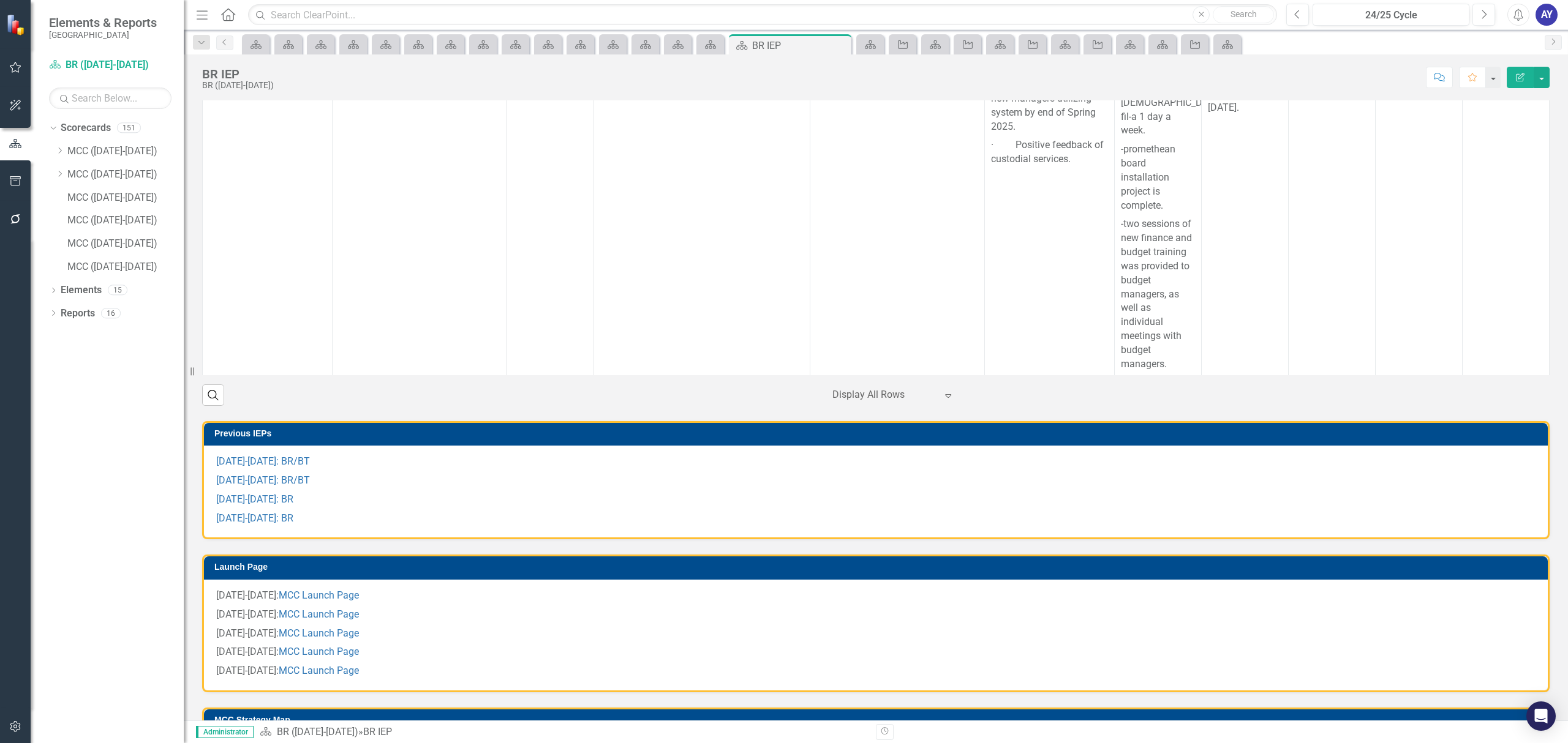
scroll to position [8752, 0]
click at [229, 12] on icon "Home" at bounding box center [227, 14] width 16 height 13
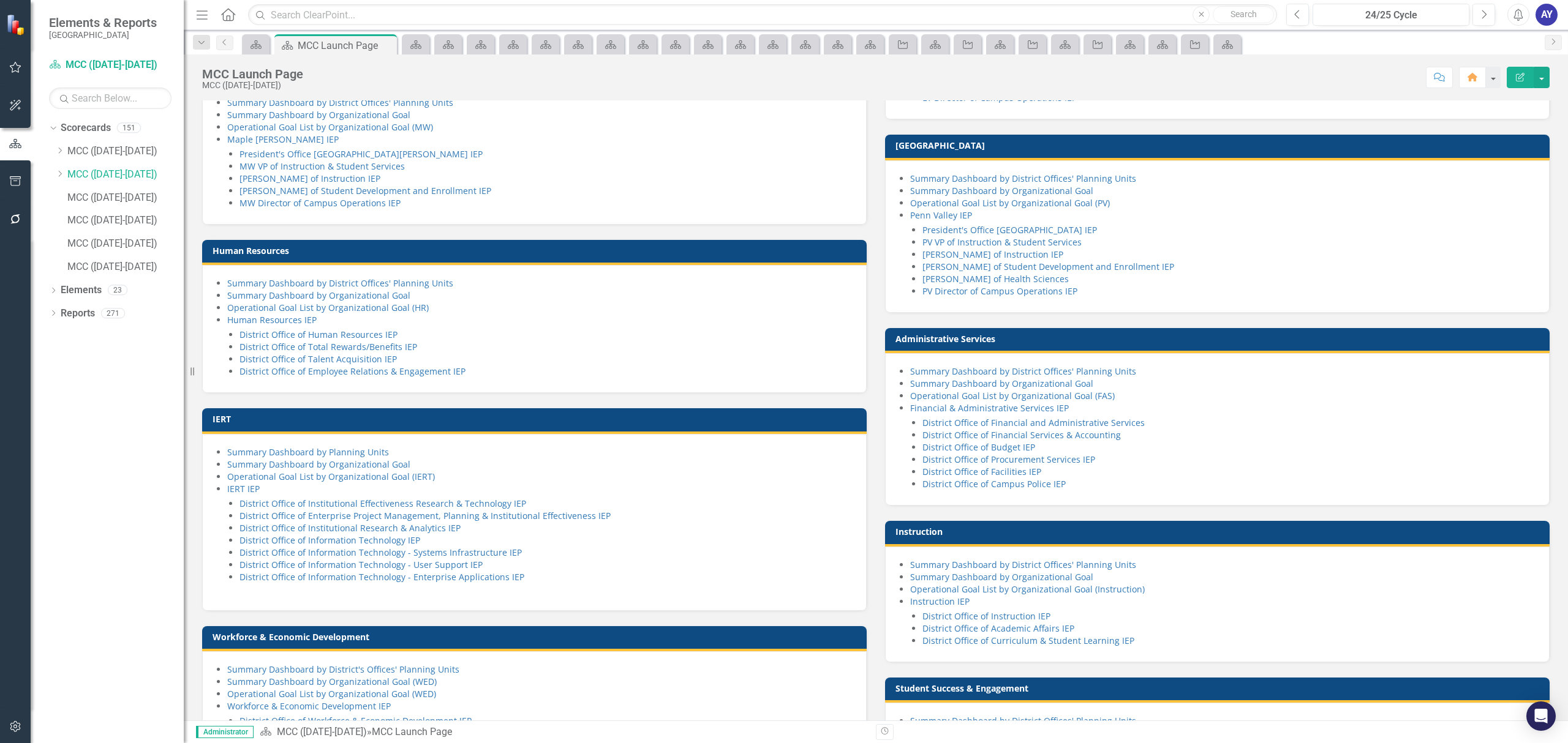
scroll to position [407, 0]
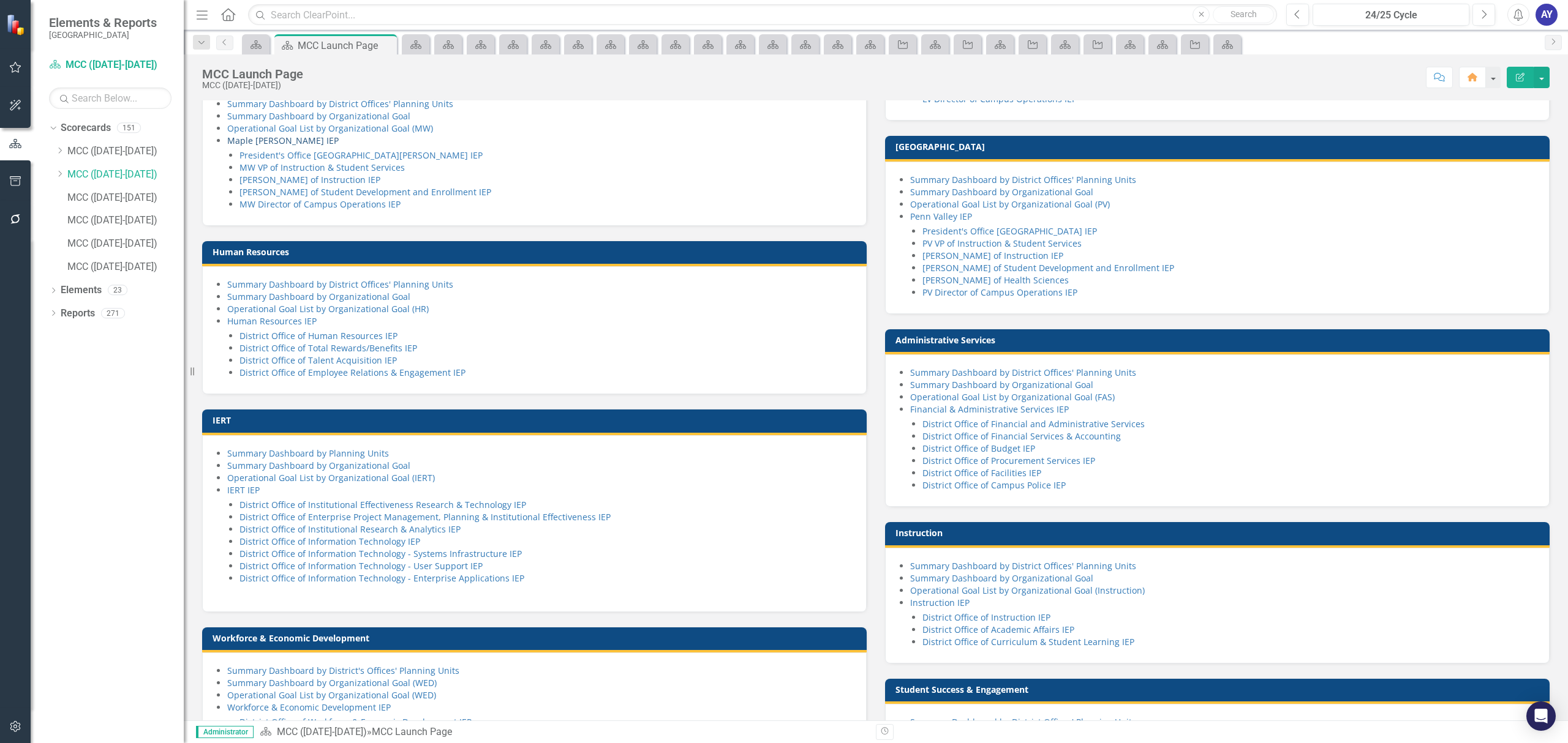
click at [267, 146] on link "Maple [PERSON_NAME] IEP" at bounding box center [283, 141] width 111 height 11
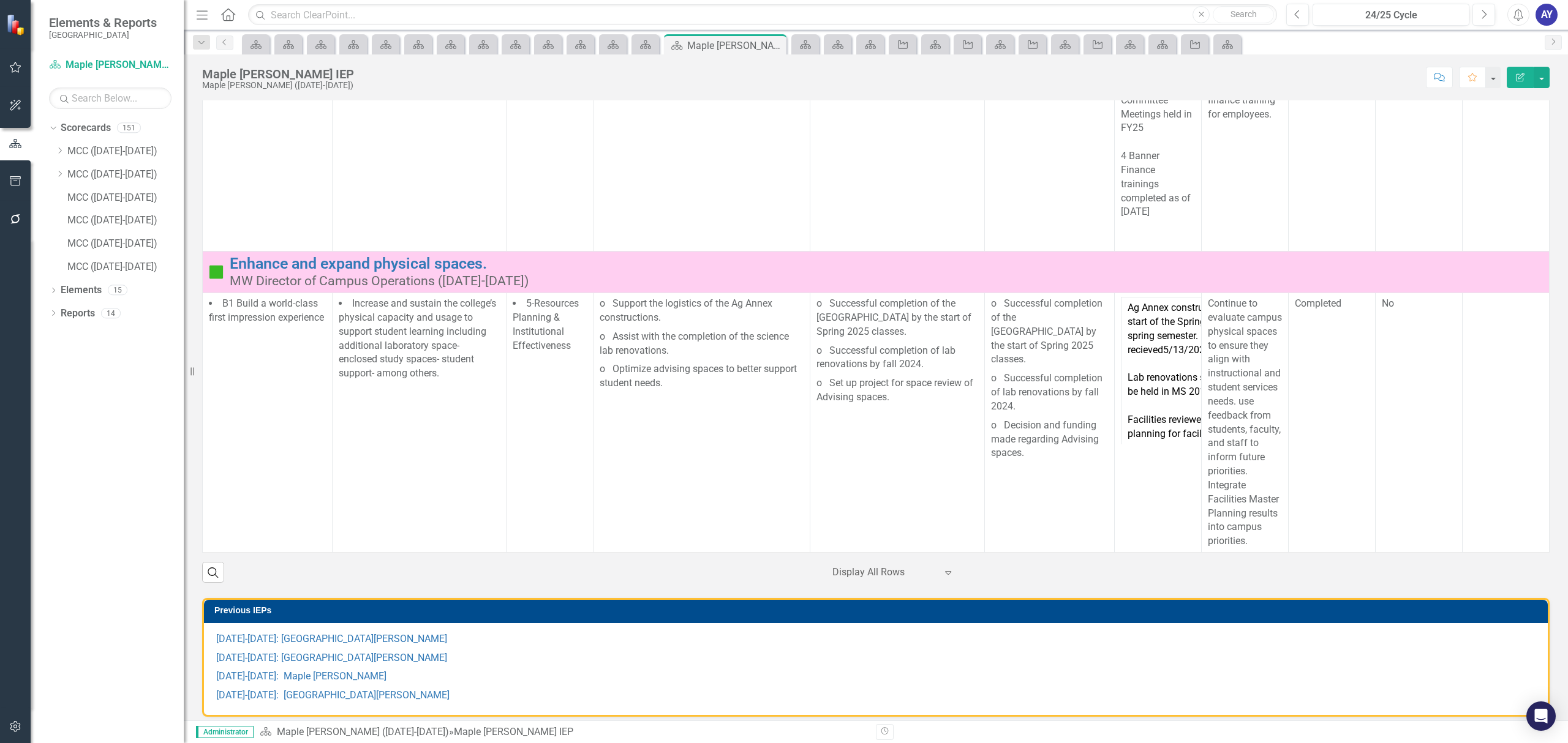
scroll to position [13725, 0]
drag, startPoint x: 232, startPoint y: 17, endPoint x: 138, endPoint y: 31, distance: 95.0
click at [232, 17] on icon "Home" at bounding box center [227, 14] width 16 height 13
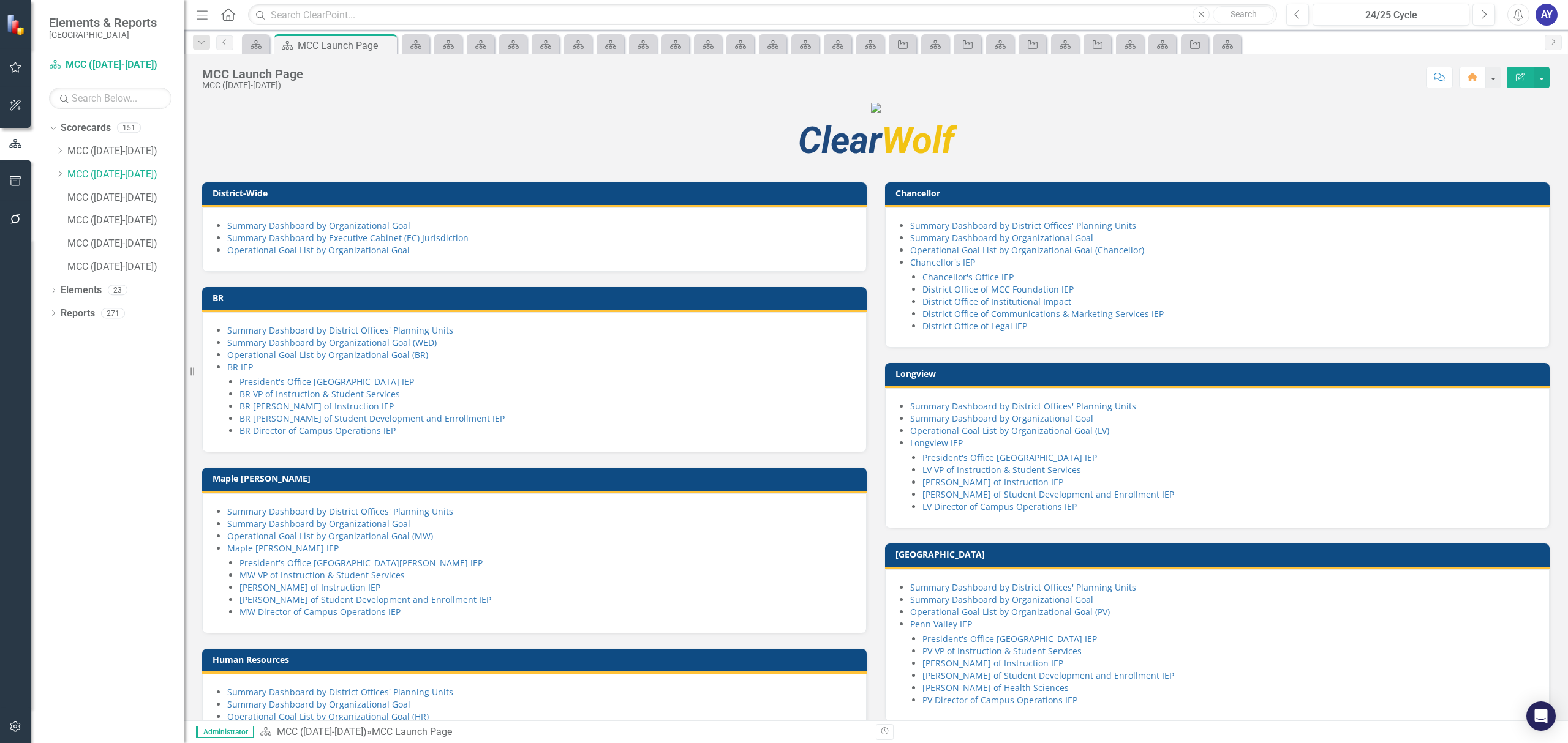
scroll to position [407, 0]
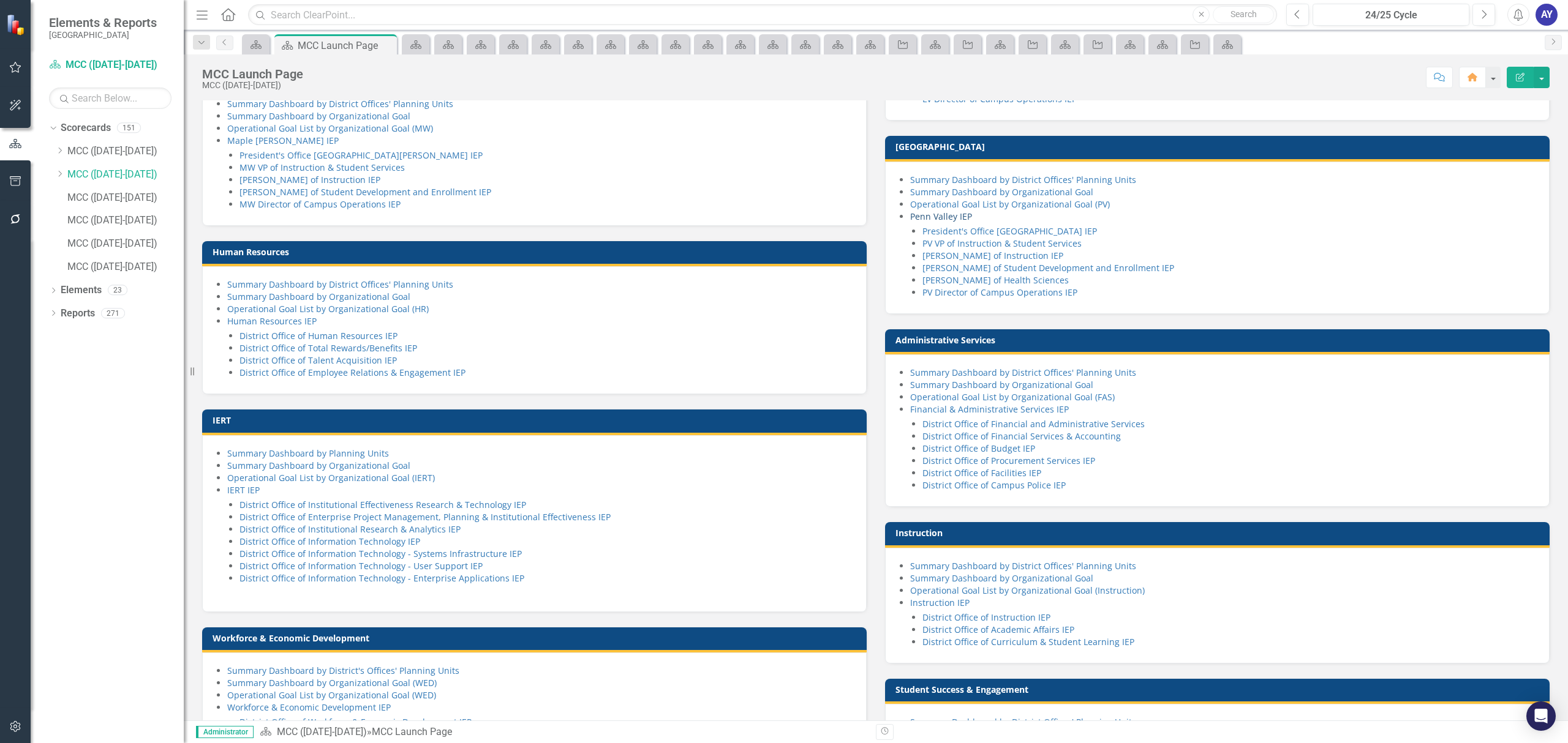
click at [954, 222] on link "Penn Valley IEP" at bounding box center [941, 216] width 62 height 11
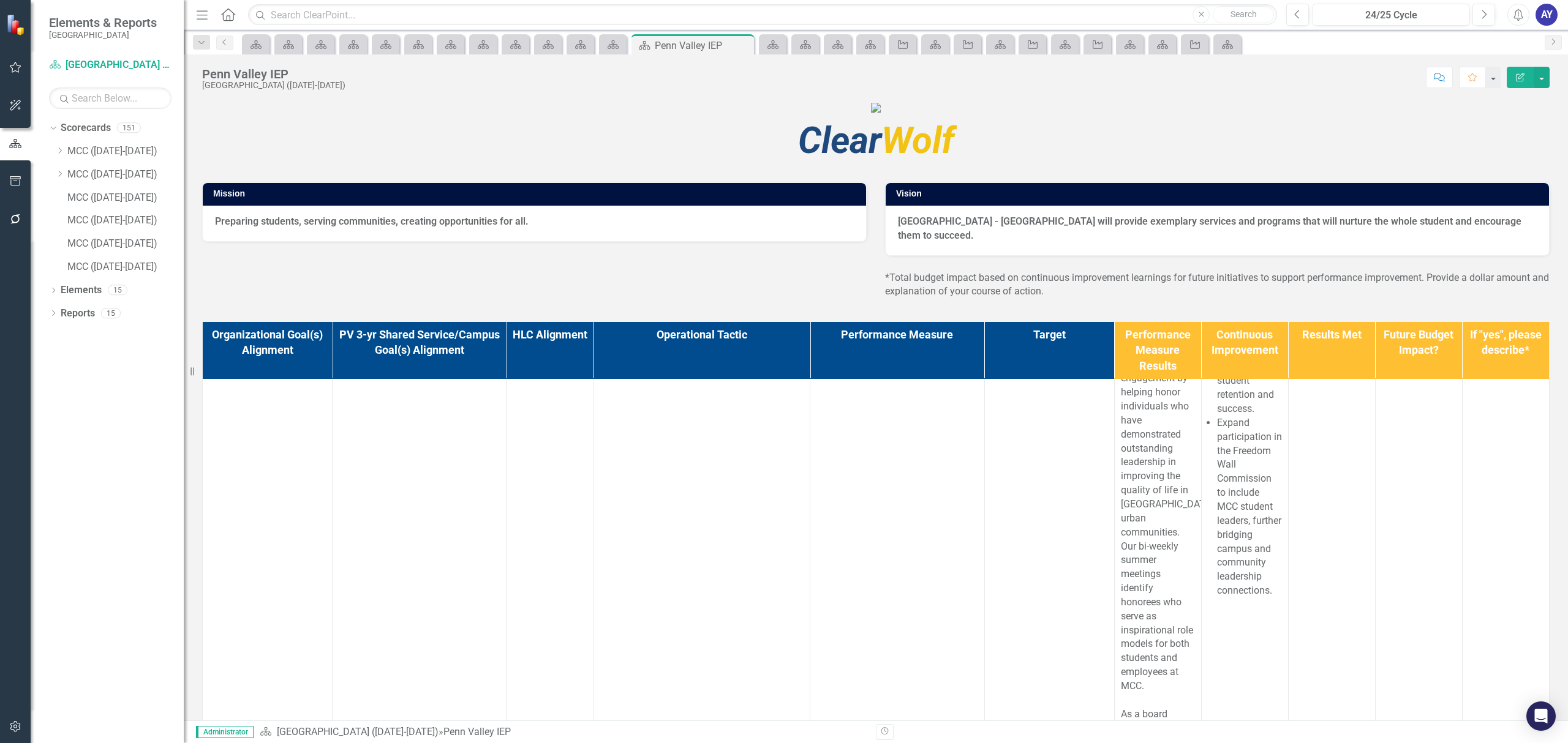
click at [228, 6] on link "Home" at bounding box center [228, 15] width 16 height 18
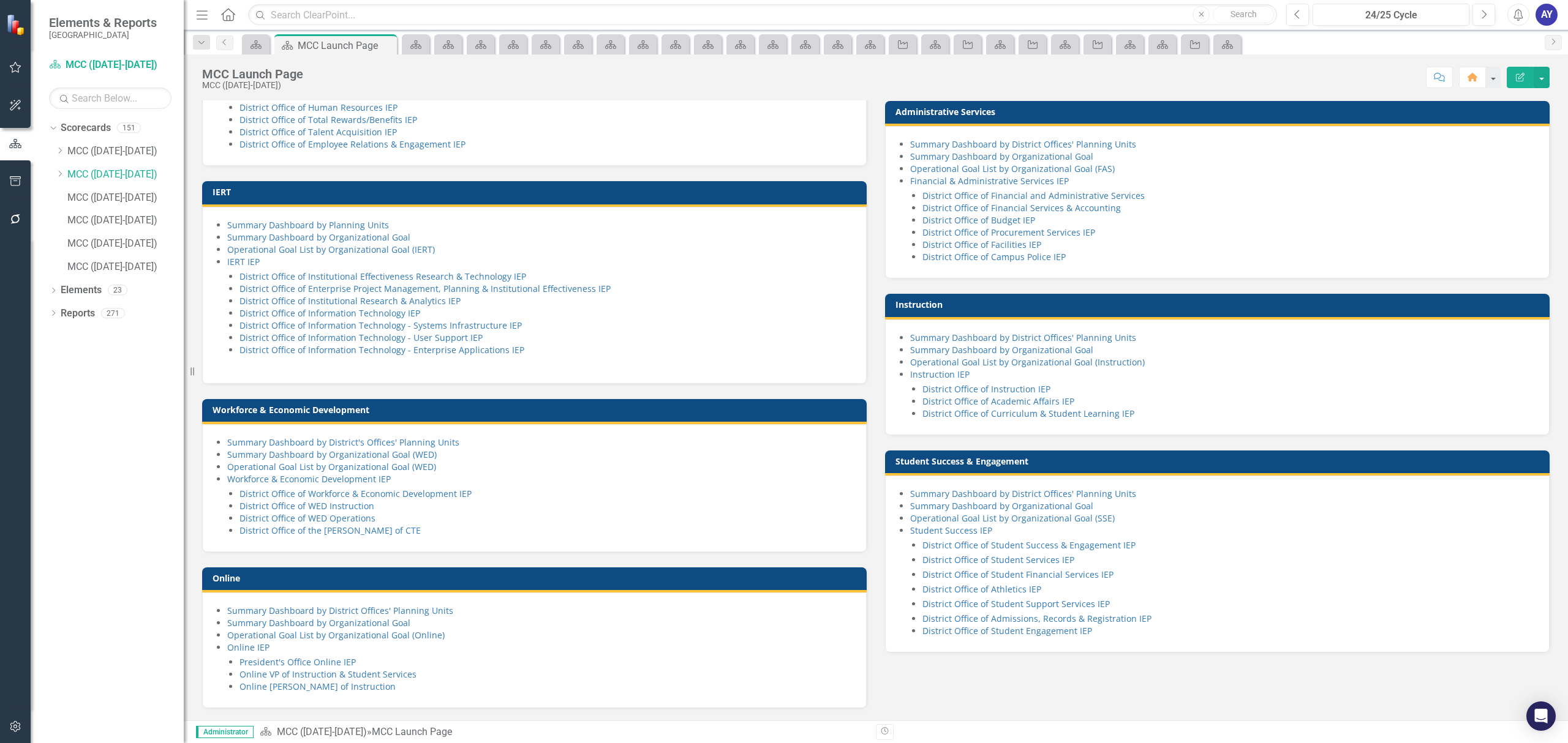
scroll to position [739, 0]
click at [948, 386] on link "District Office of Instruction IEP" at bounding box center [986, 389] width 128 height 11
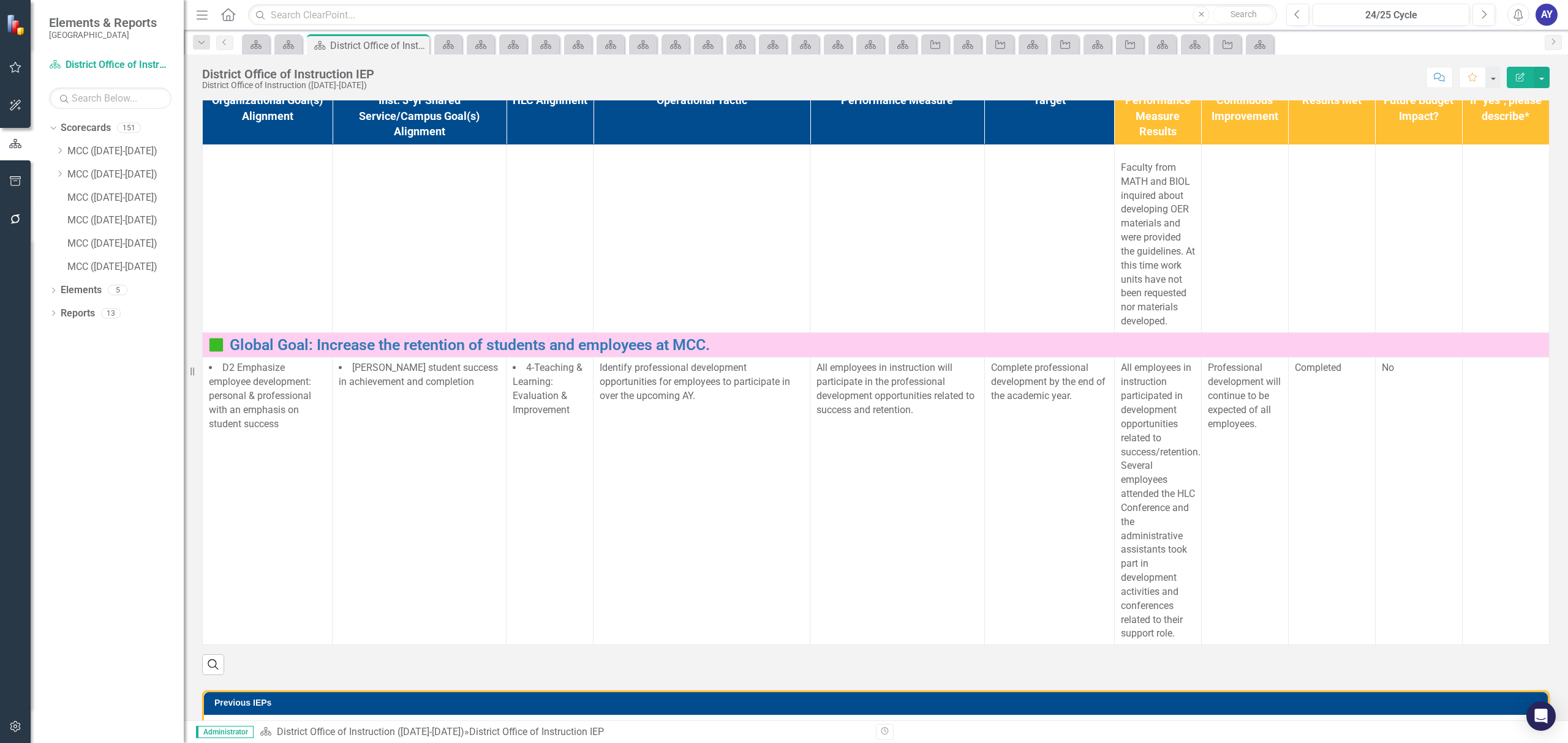
scroll to position [163, 0]
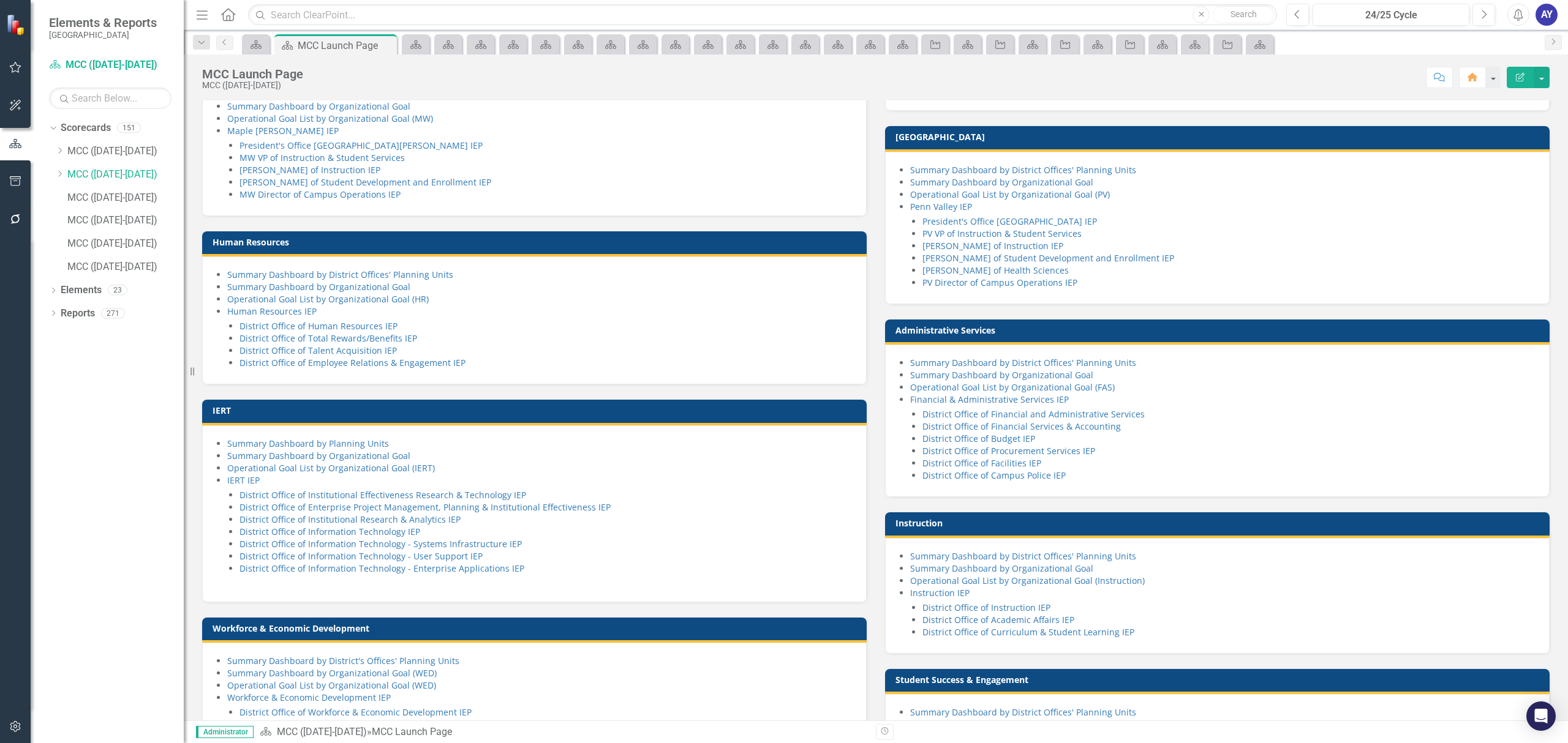
scroll to position [571, 0]
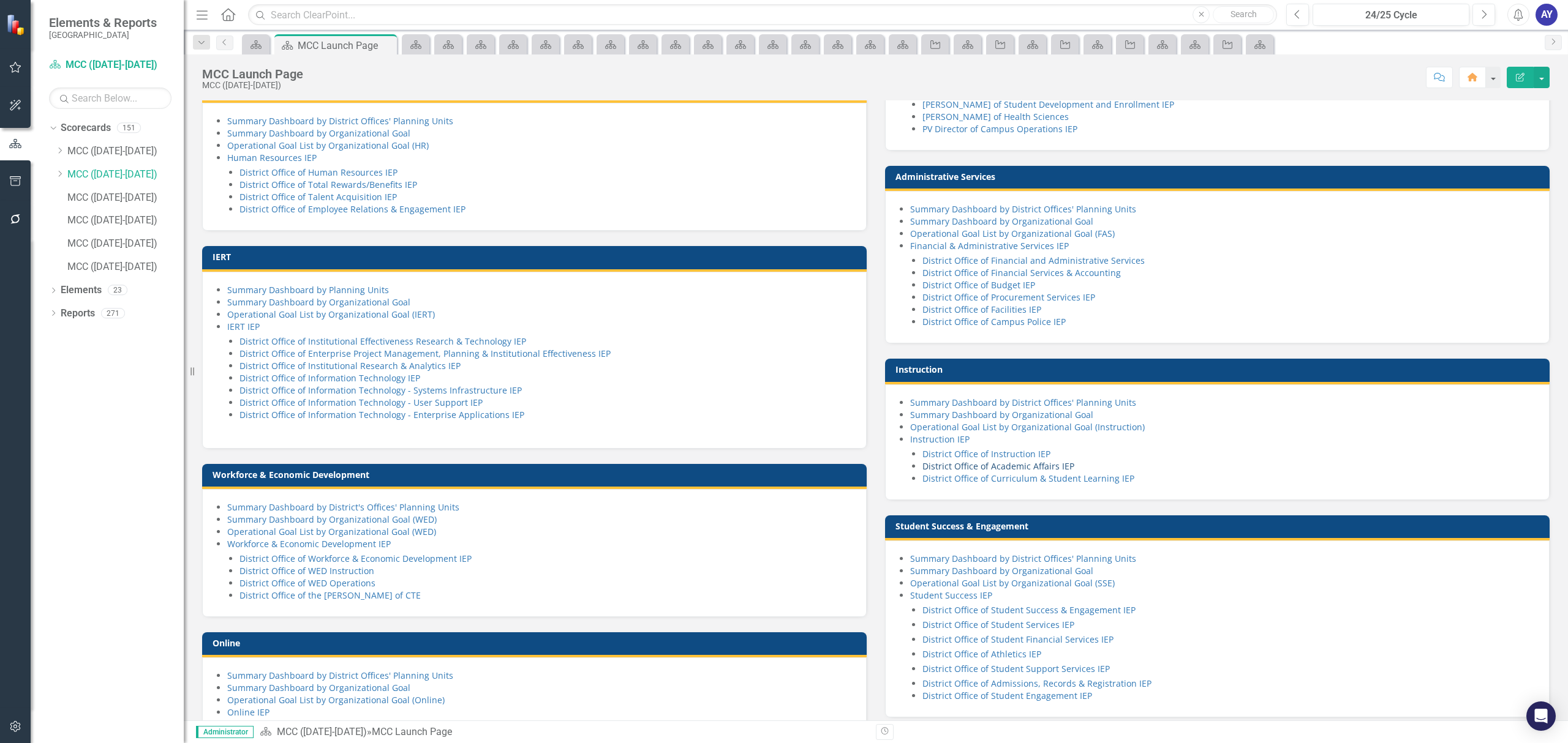
click at [1043, 472] on link "District Office of Academic Affairs IEP" at bounding box center [998, 466] width 152 height 11
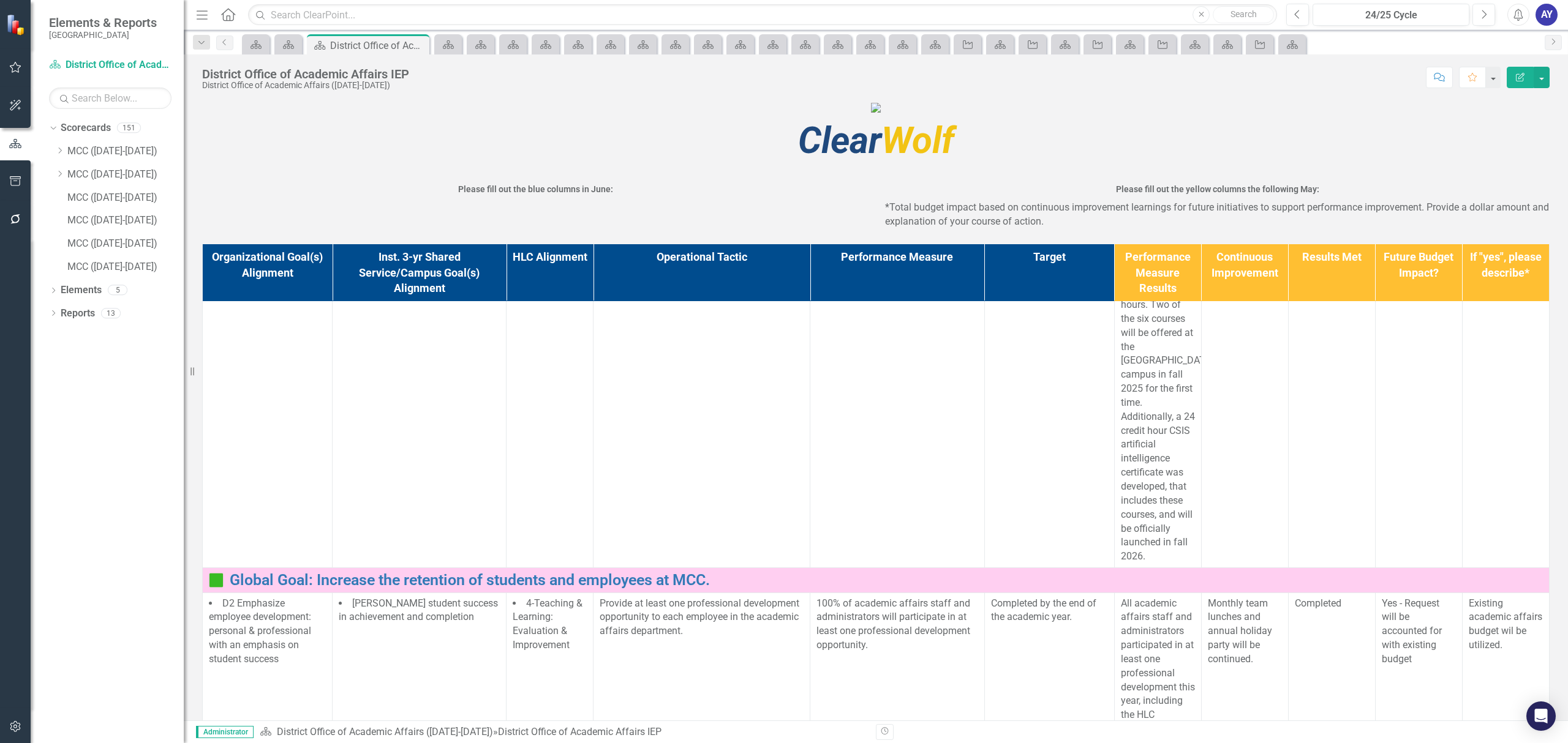
scroll to position [1060, 0]
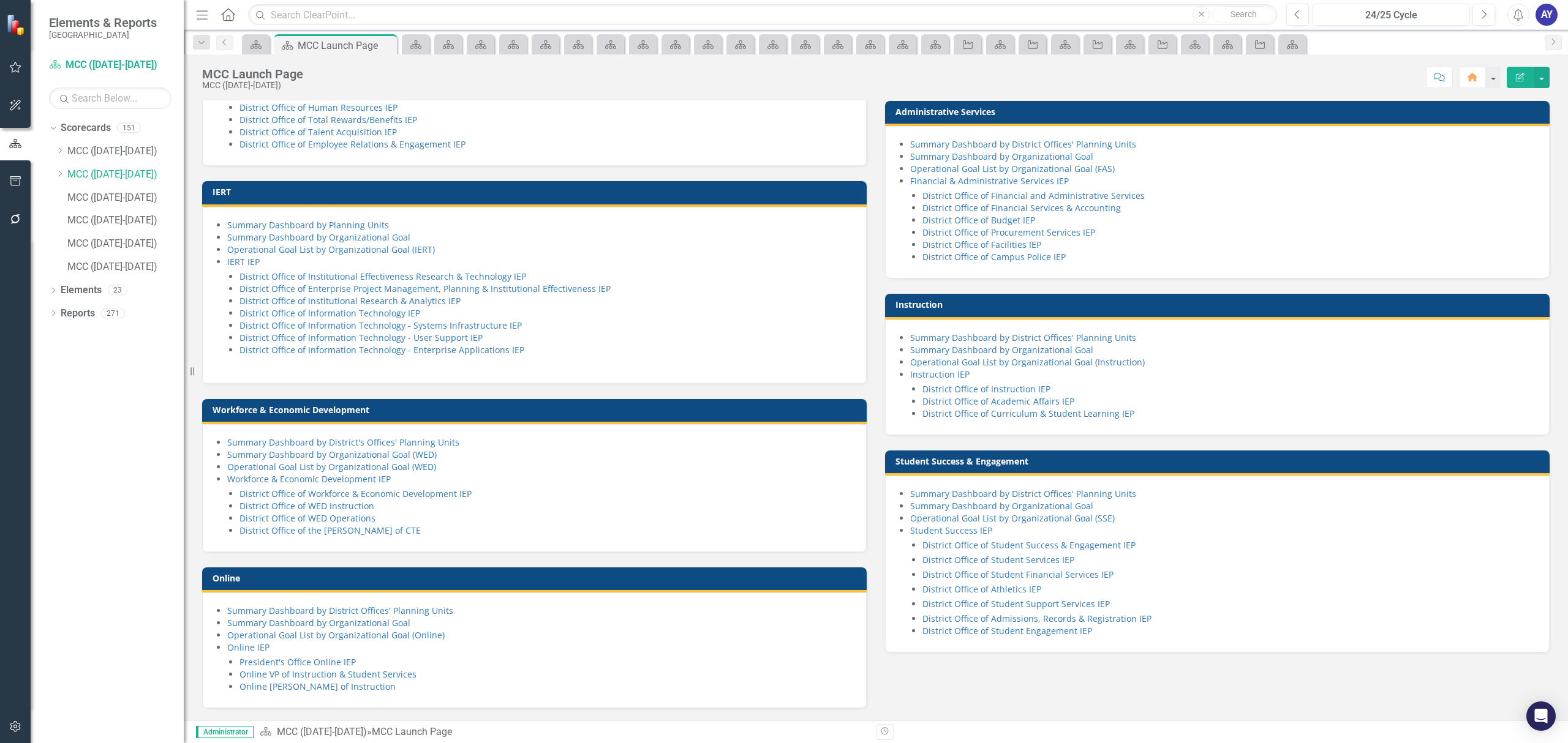
scroll to position [735, 0]
click at [1069, 411] on link "District Office of Curriculum & Student Learning IEP" at bounding box center [1028, 413] width 212 height 11
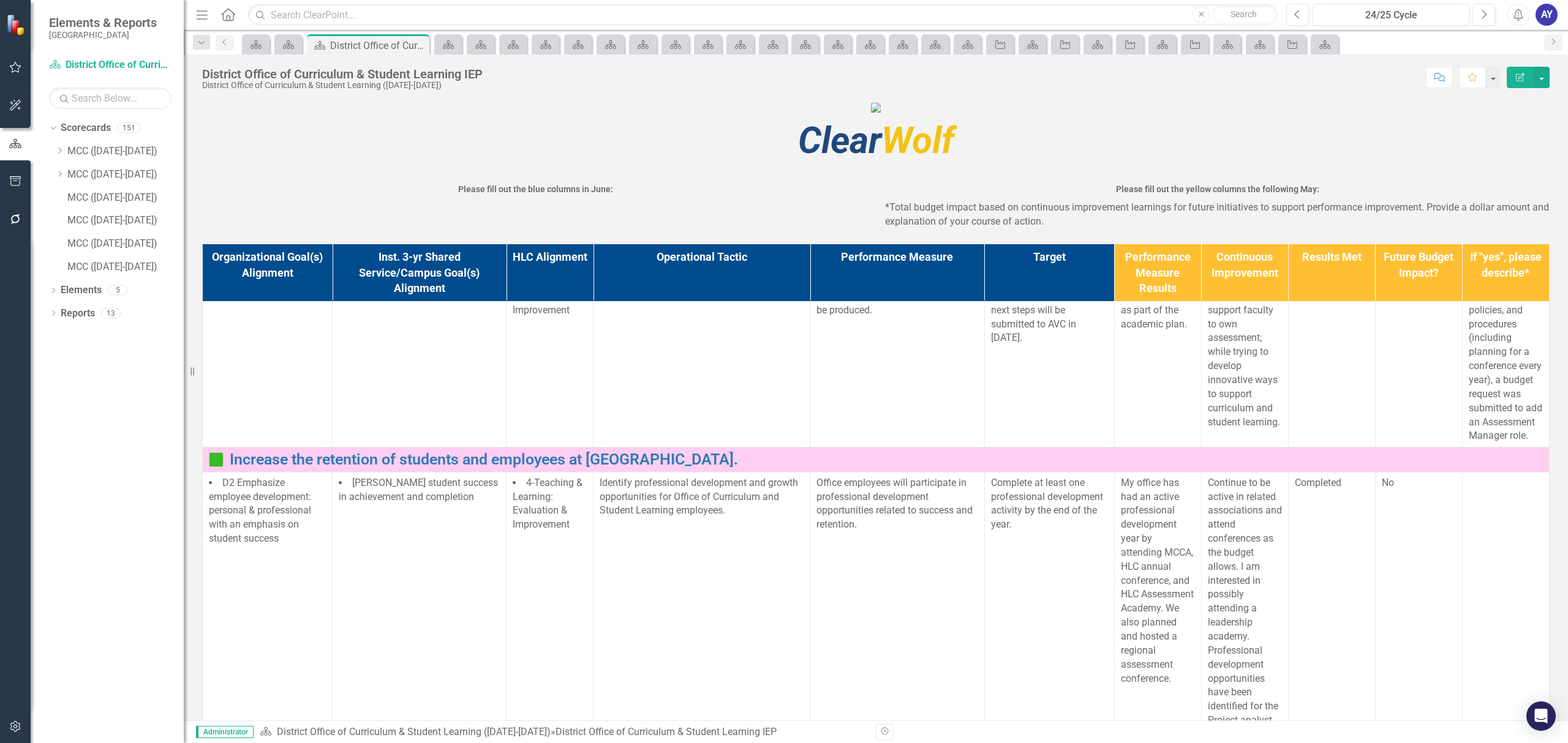
scroll to position [485, 0]
click at [218, 13] on div "Menu Home Search Close Search" at bounding box center [733, 15] width 1081 height 24
click at [231, 13] on icon "Home" at bounding box center [227, 14] width 16 height 13
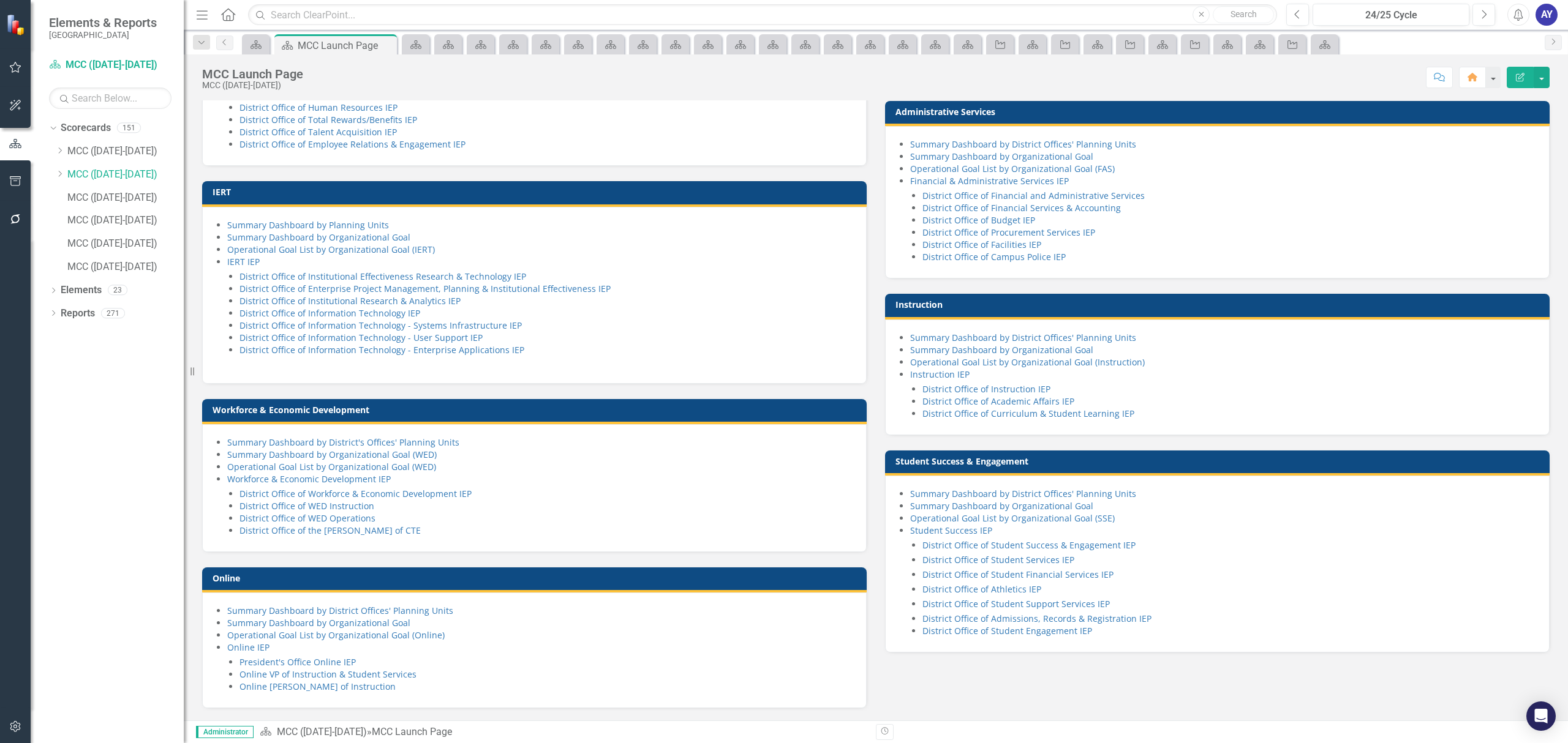
scroll to position [739, 0]
click at [344, 664] on link "President's Office Online IEP" at bounding box center [297, 662] width 117 height 11
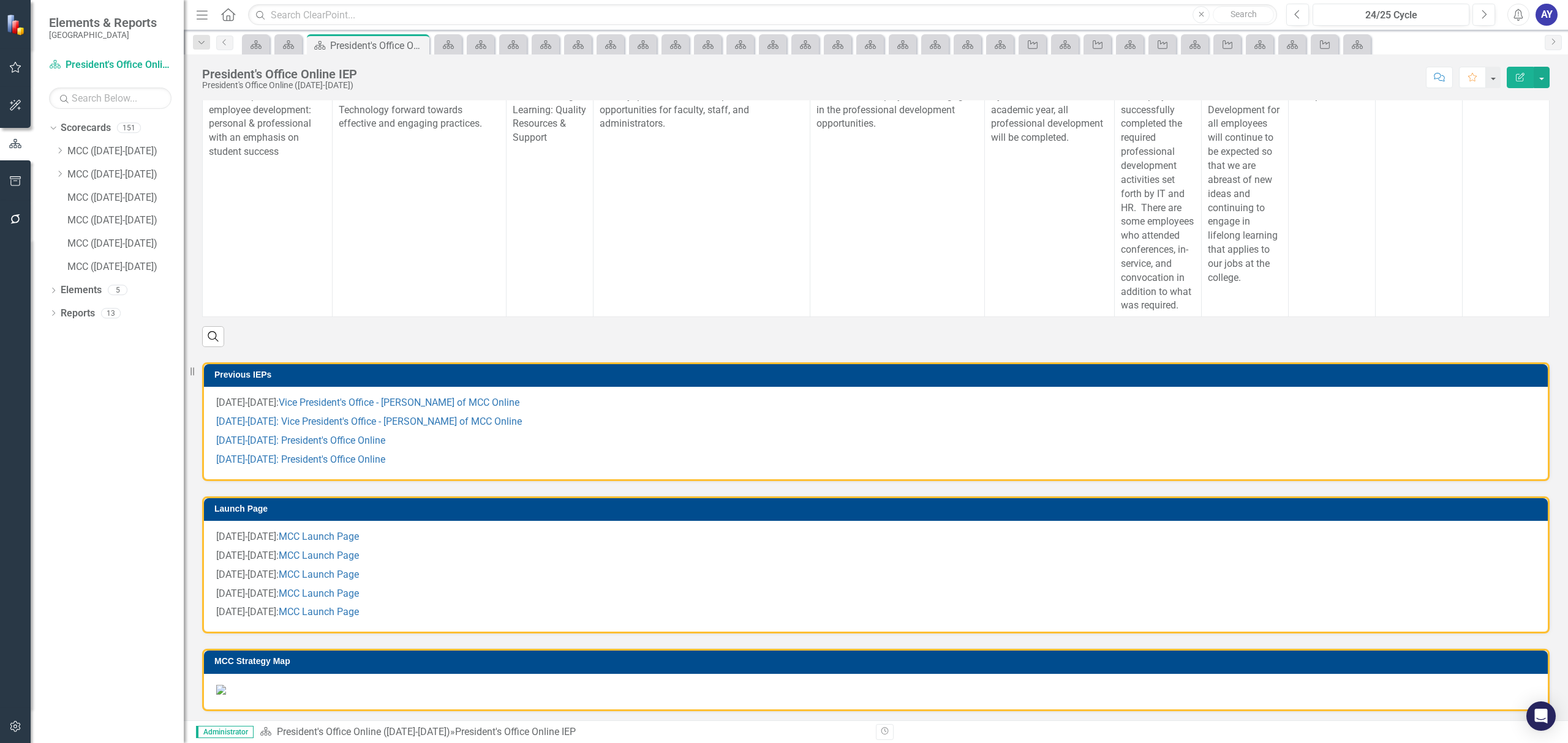
scroll to position [490, 0]
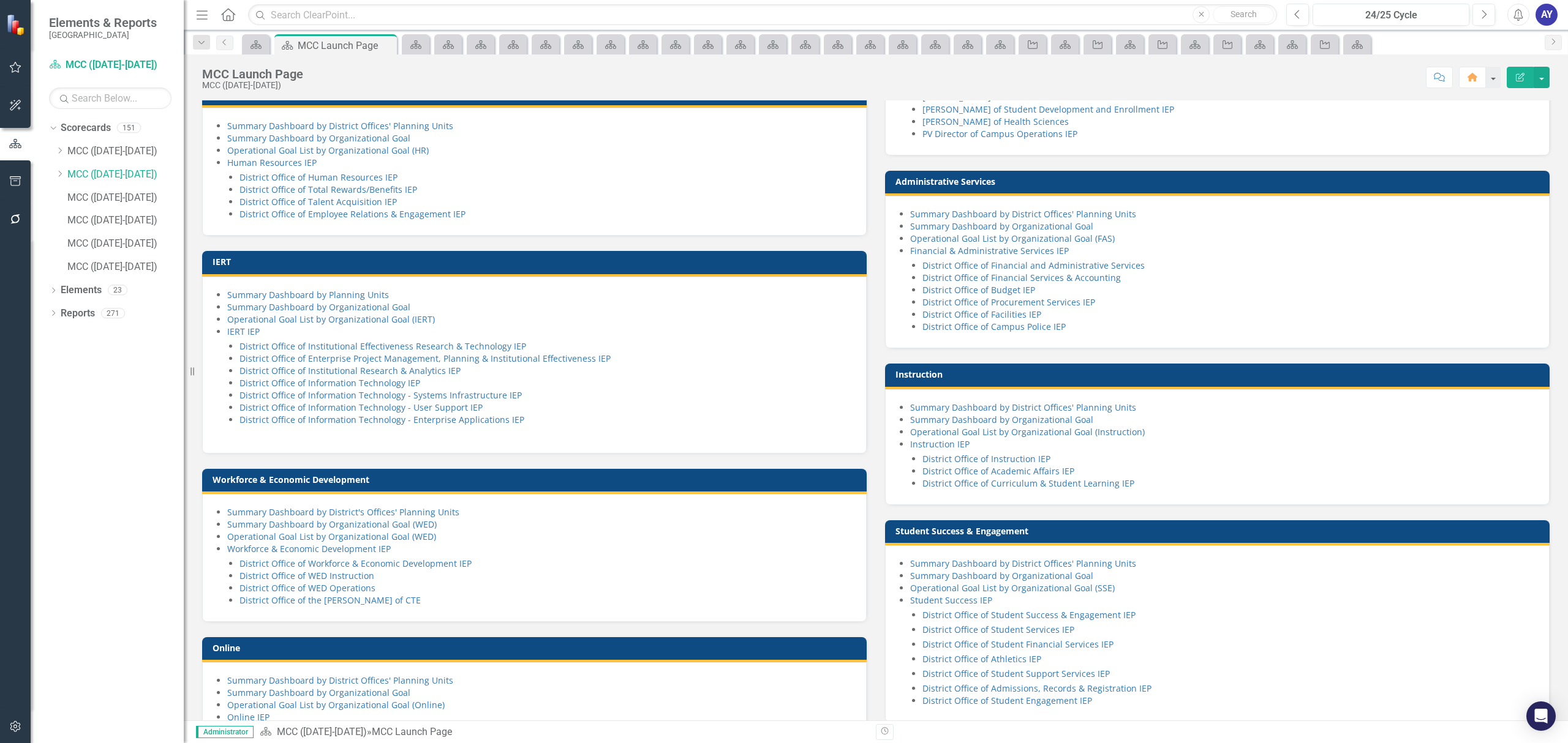
scroll to position [739, 0]
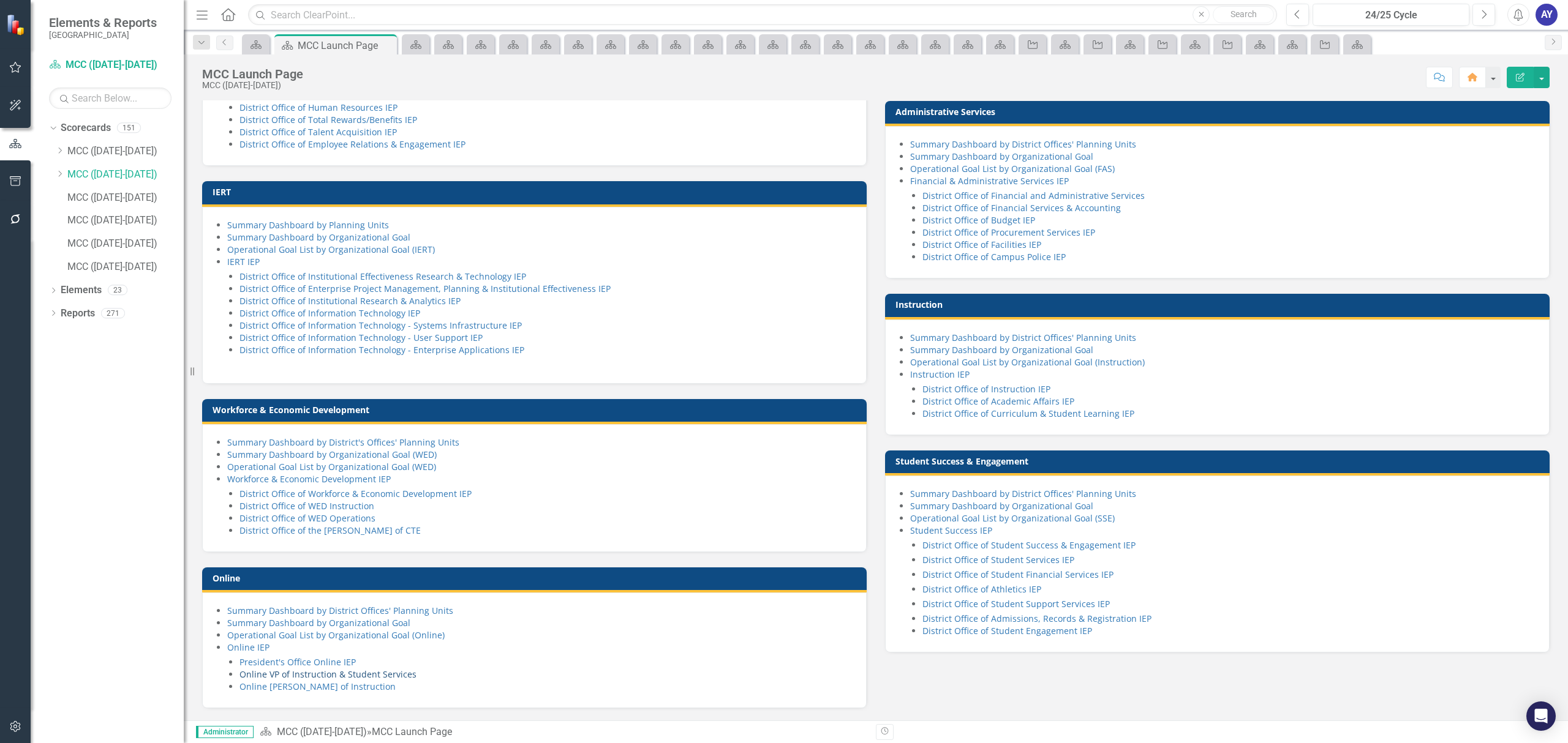
click at [405, 675] on link "Online VP of Instruction & Student Services" at bounding box center [328, 674] width 177 height 11
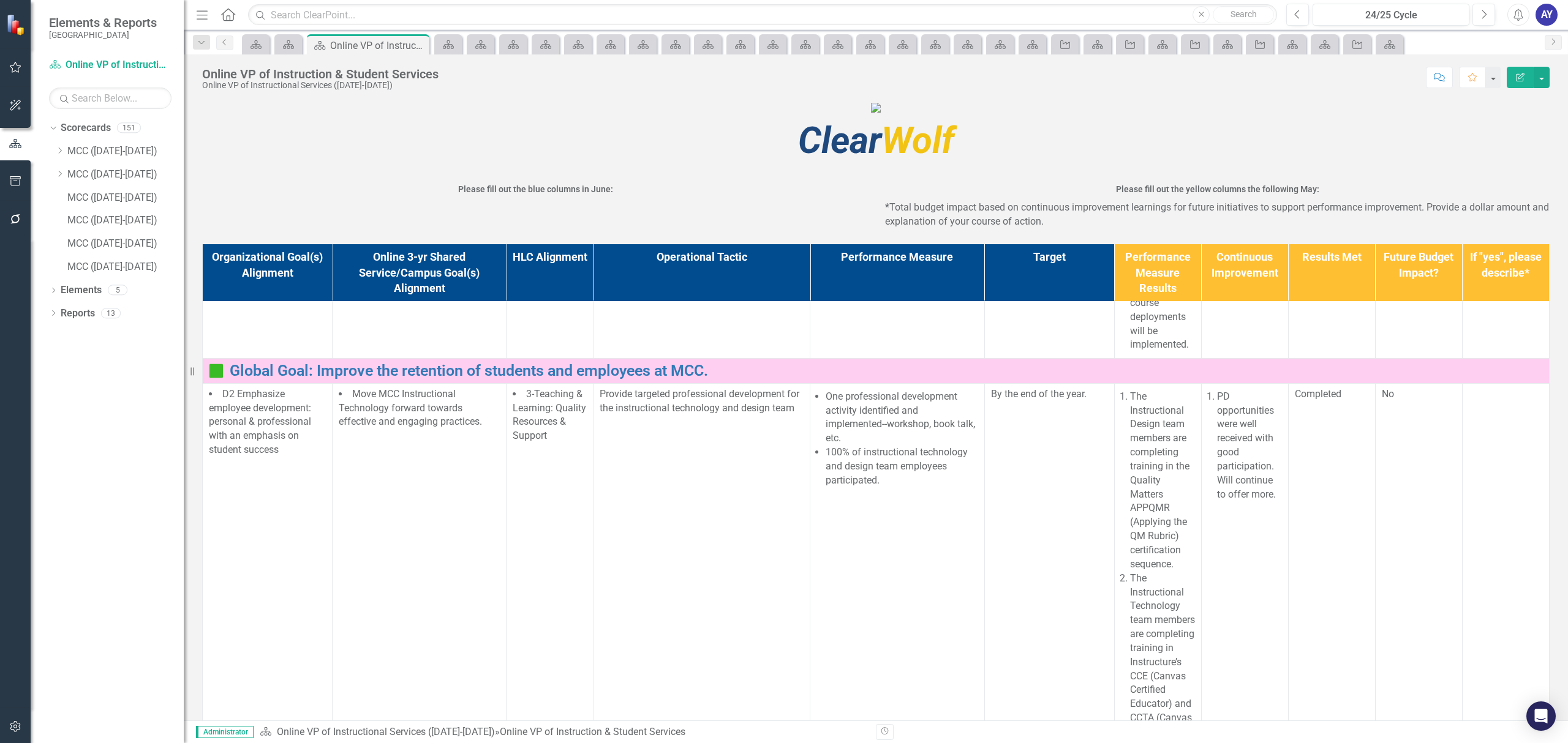
scroll to position [1494, 0]
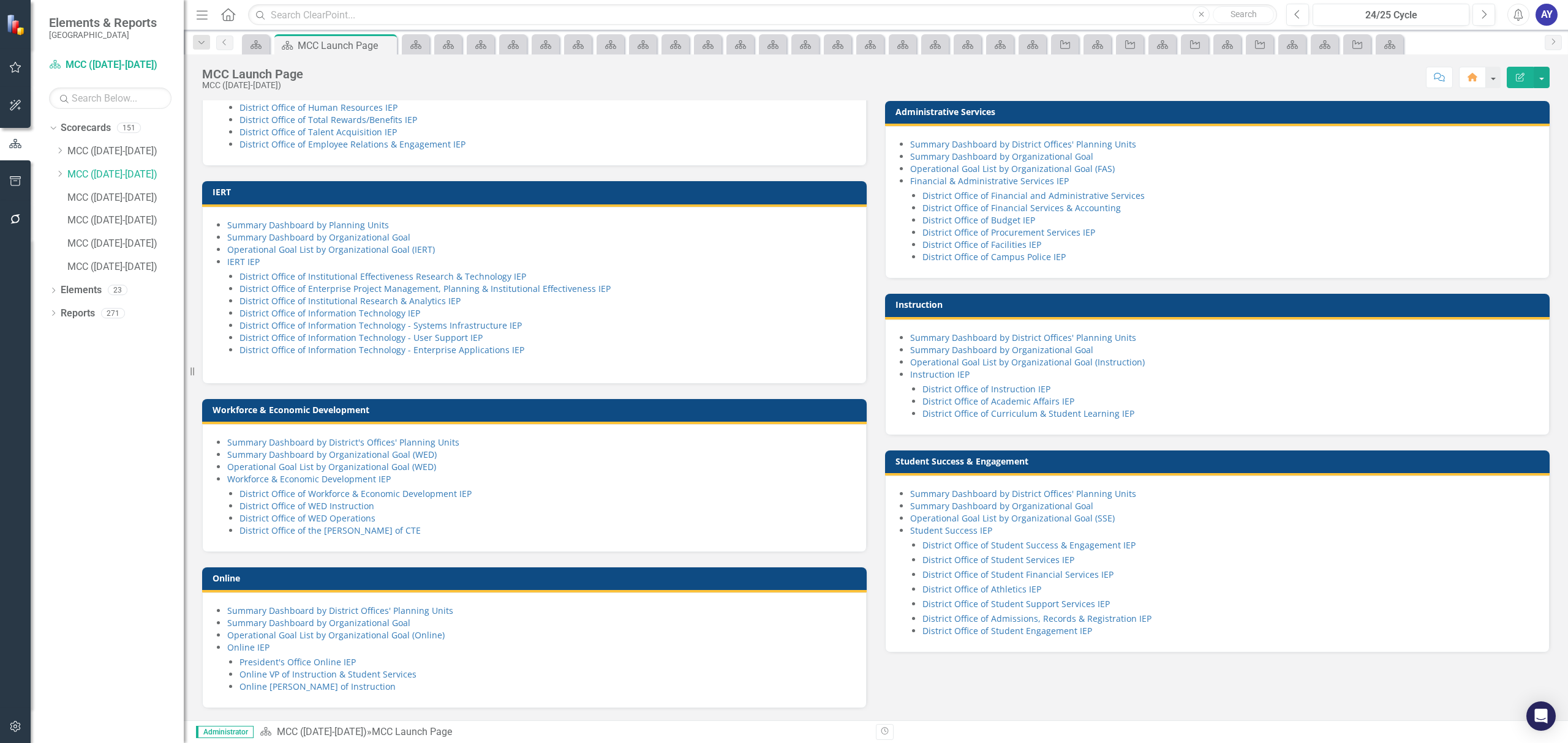
scroll to position [739, 0]
click at [341, 689] on link "Online [PERSON_NAME] of Instruction" at bounding box center [317, 686] width 156 height 11
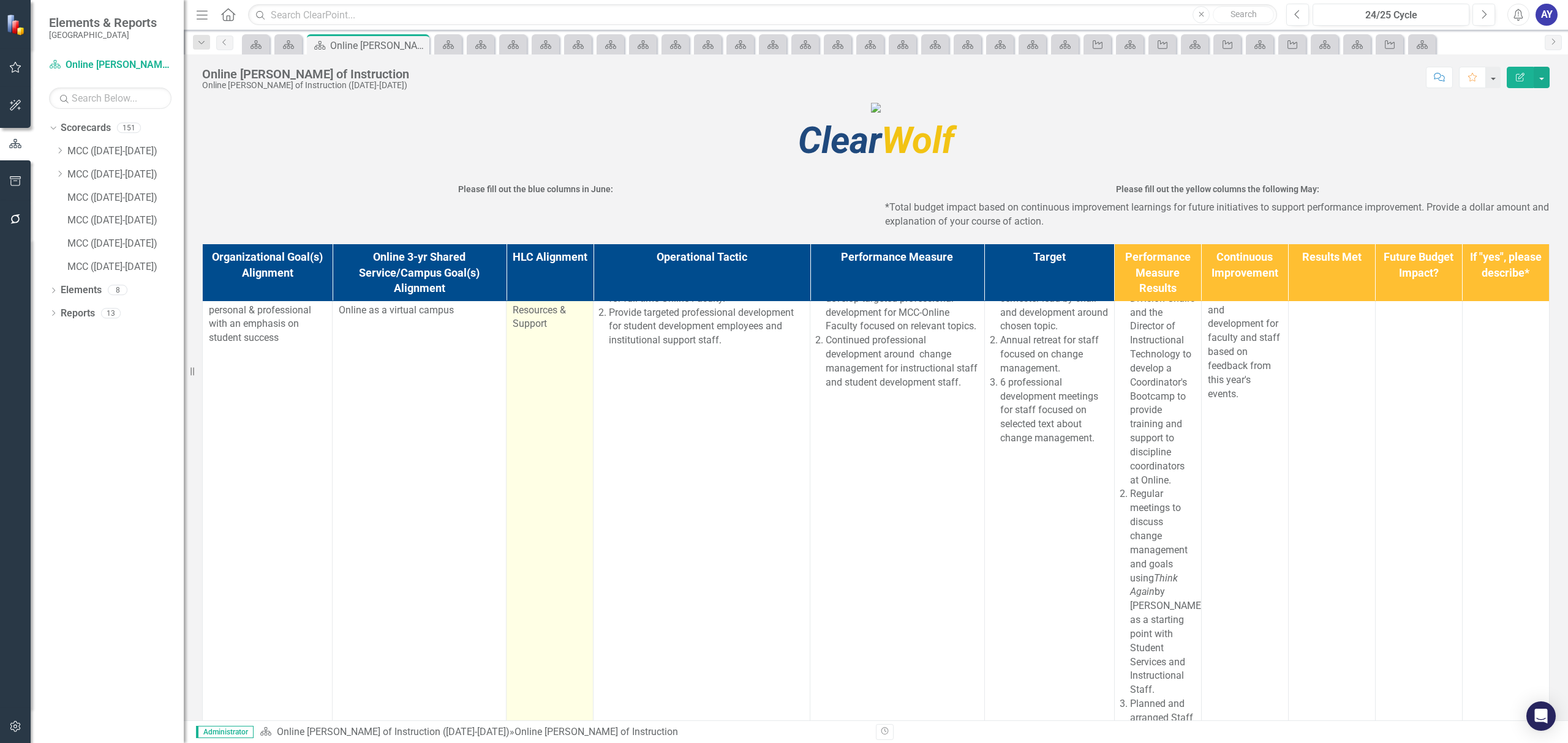
scroll to position [407, 0]
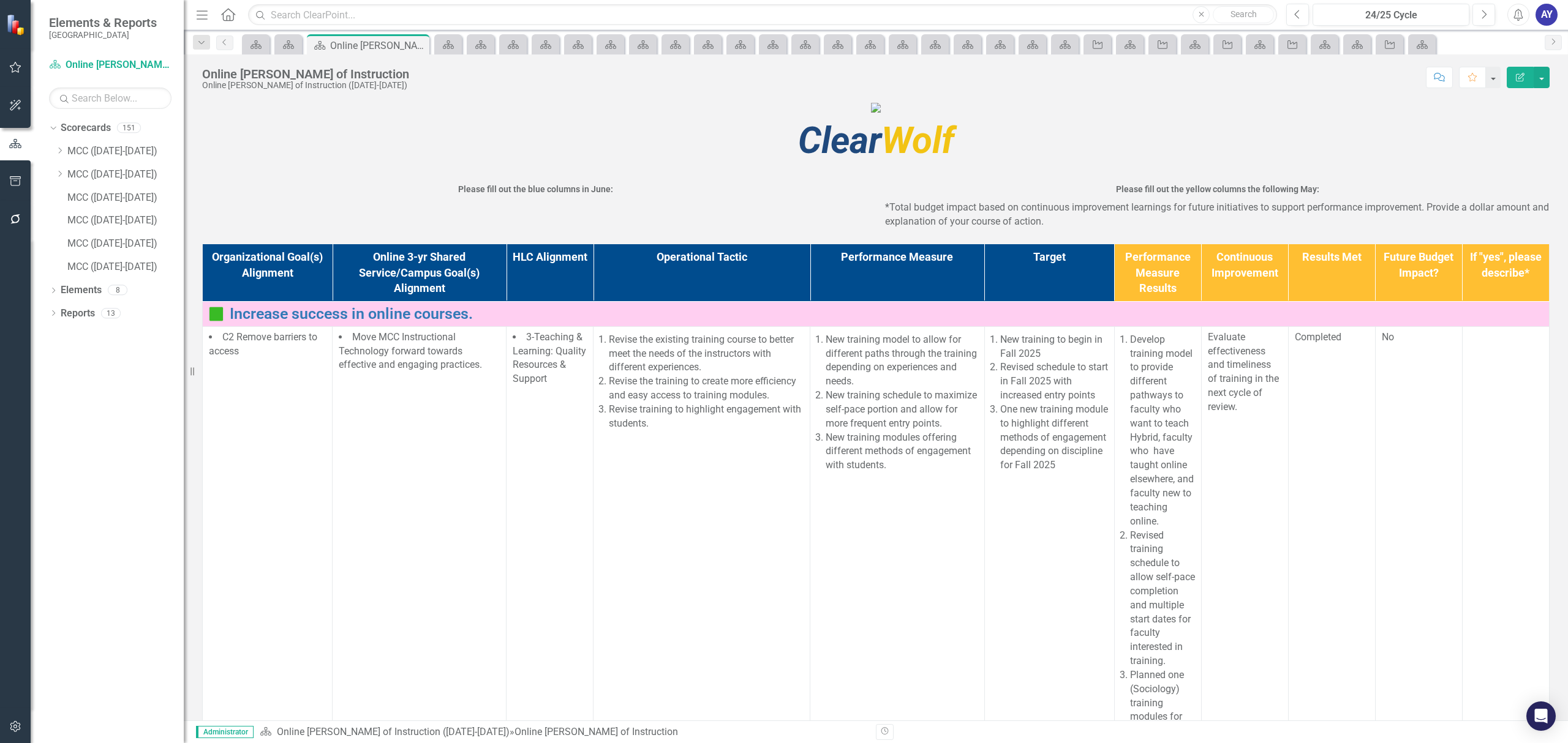
scroll to position [1513, 0]
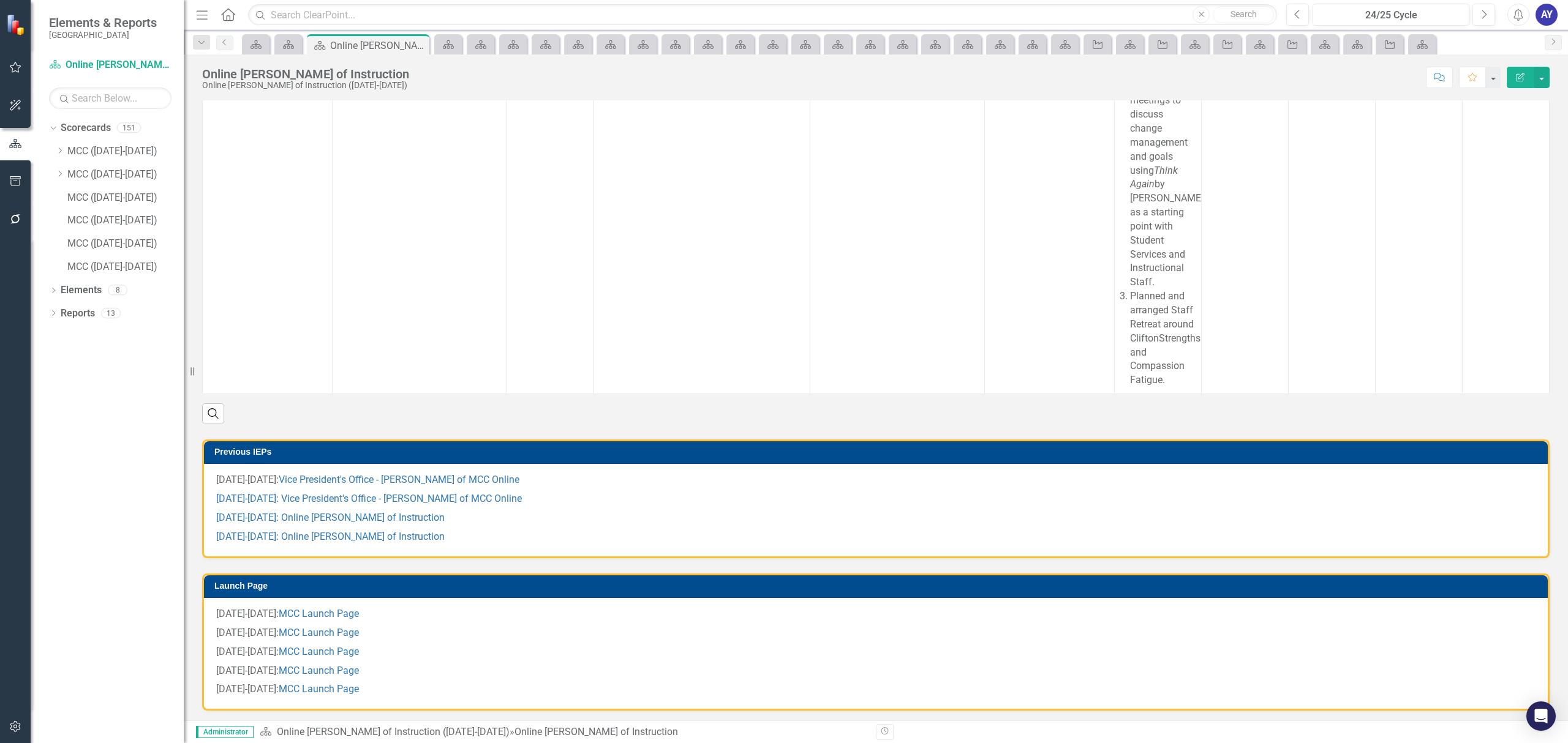
click at [212, 6] on div "Menu Home Search Close Search" at bounding box center [733, 15] width 1081 height 24
click at [231, 18] on icon "Home" at bounding box center [227, 14] width 16 height 13
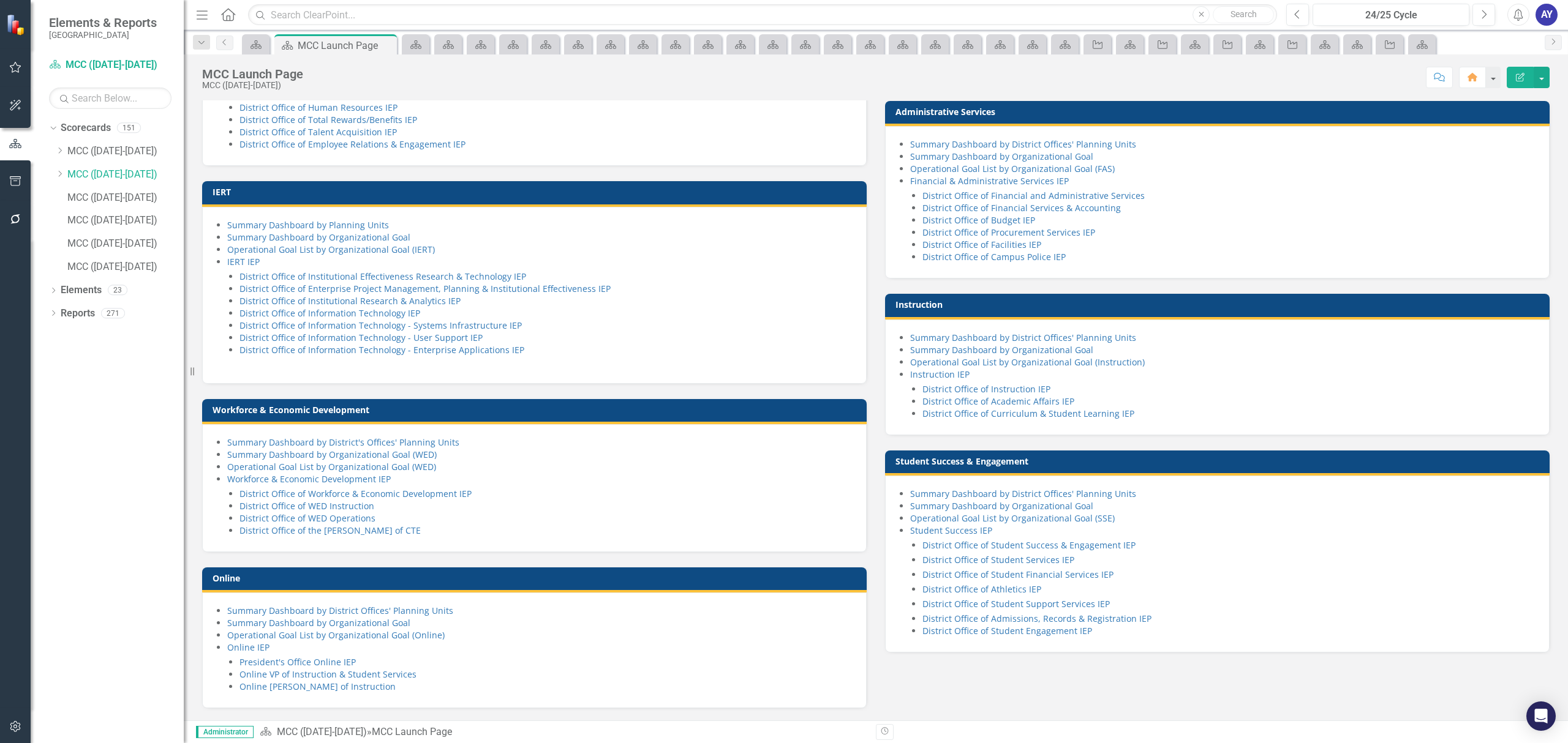
scroll to position [739, 0]
click at [388, 490] on link "District Office of Workforce & Economic Development IEP" at bounding box center [355, 493] width 232 height 11
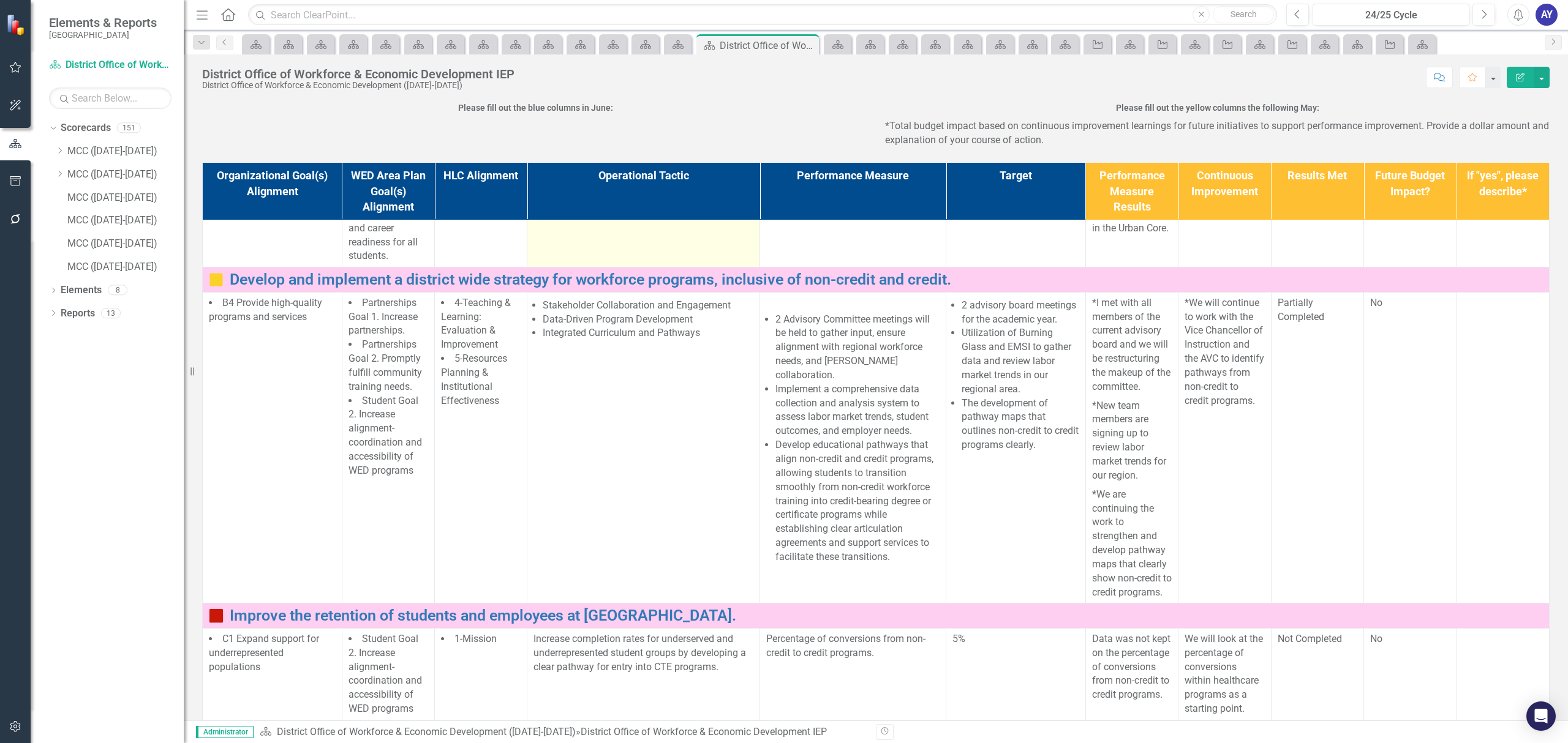
scroll to position [304, 0]
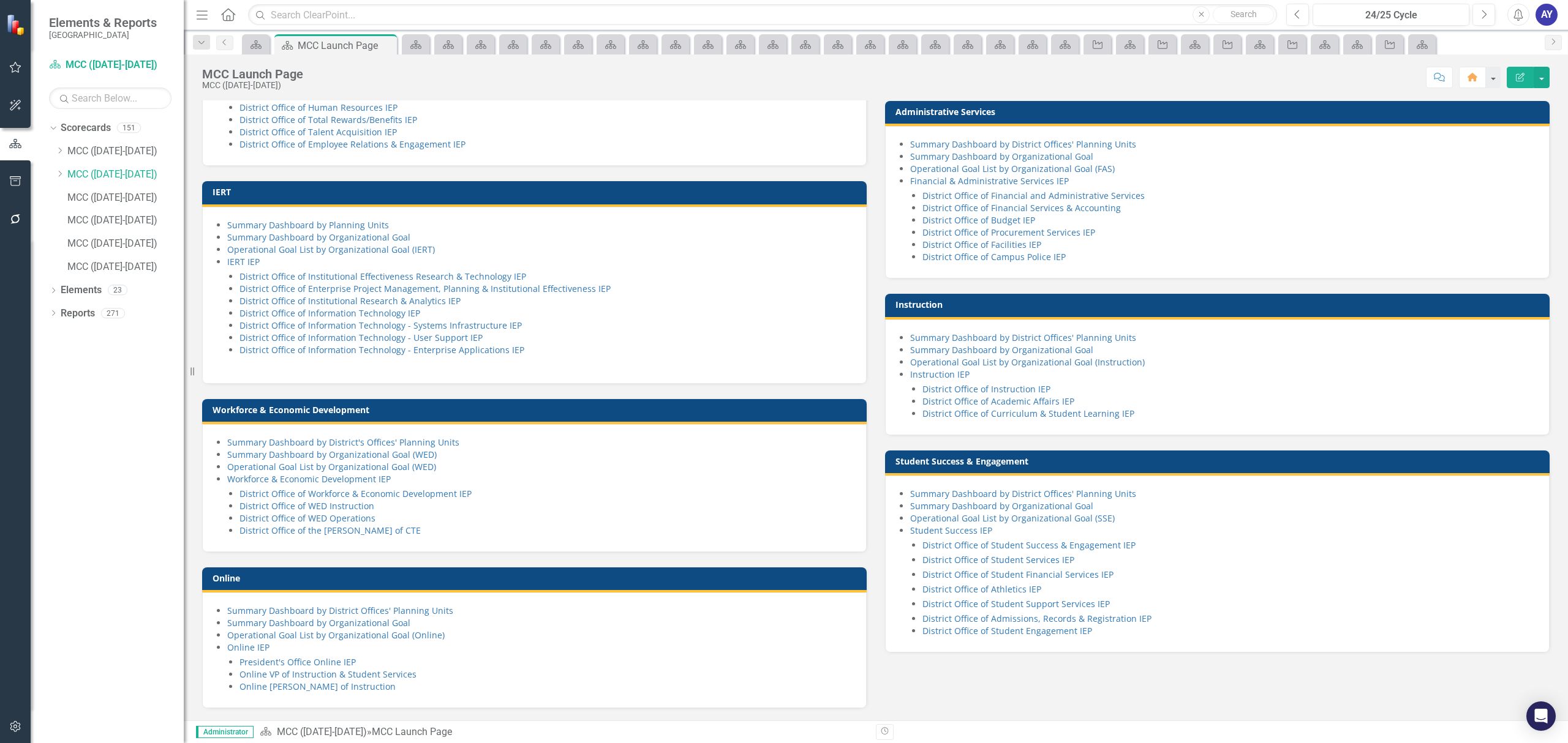
scroll to position [739, 0]
click at [363, 500] on link "District Office of WED Instruction" at bounding box center [307, 506] width 135 height 11
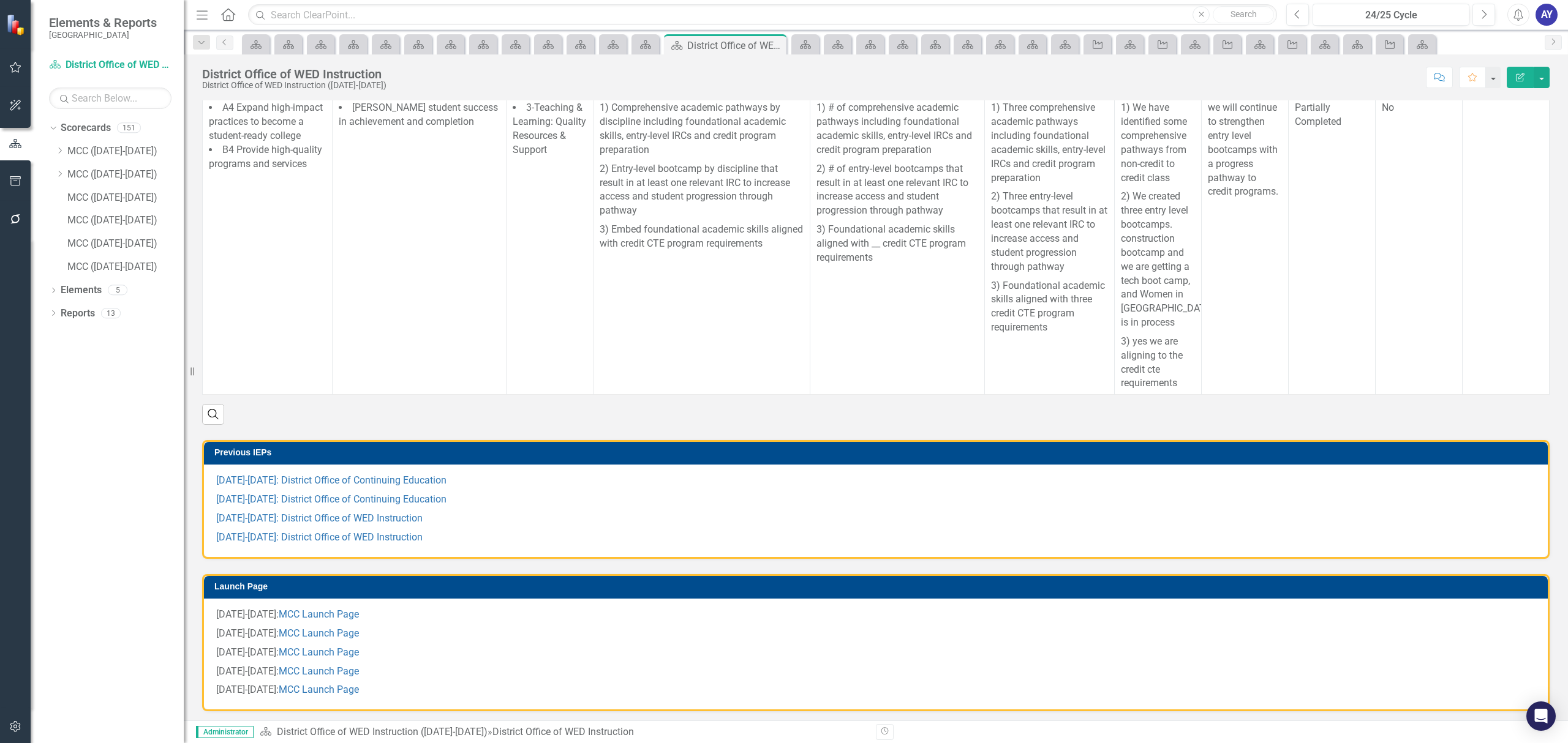
scroll to position [407, 0]
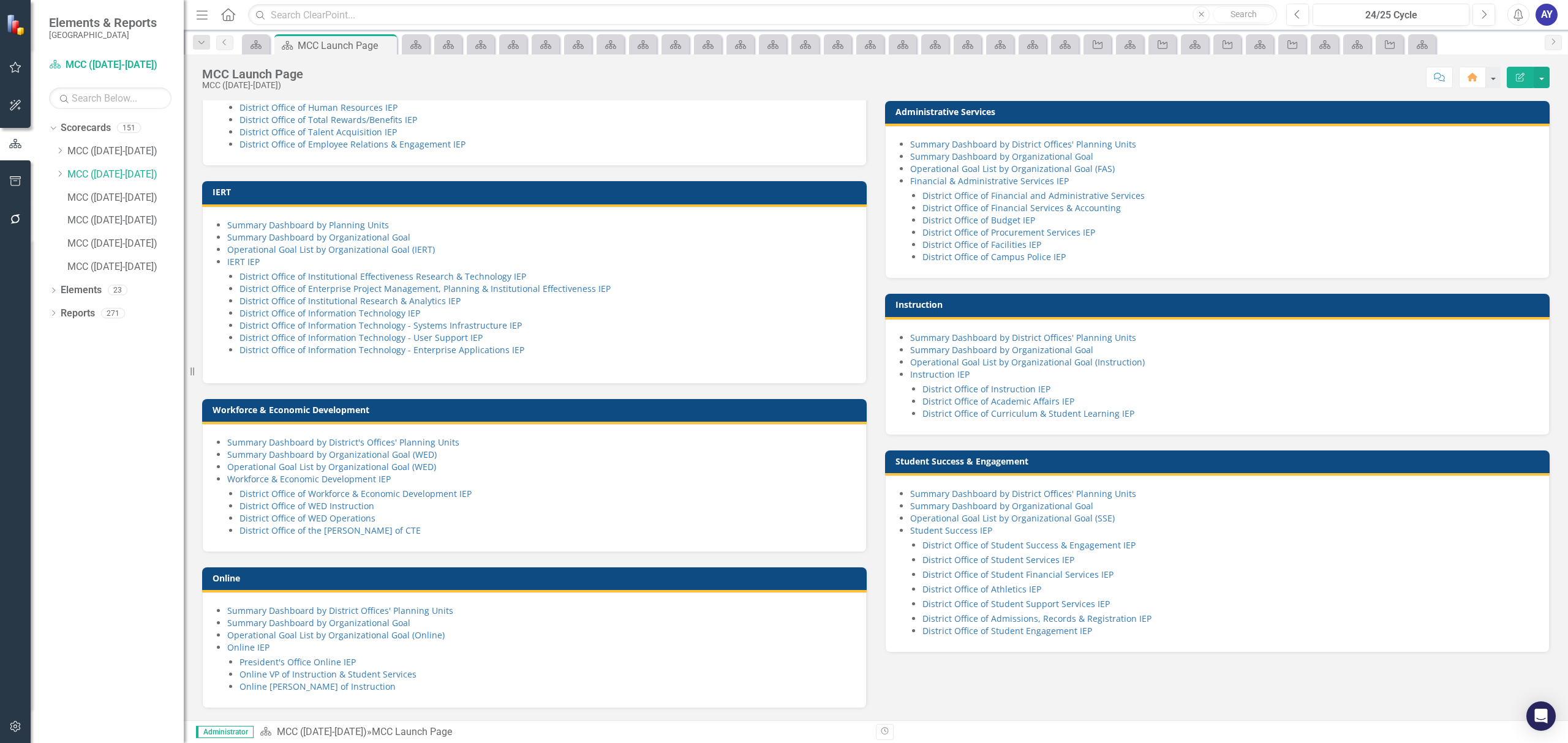
scroll to position [735, 0]
click at [370, 521] on link "District Office of WED Operations" at bounding box center [307, 518] width 136 height 11
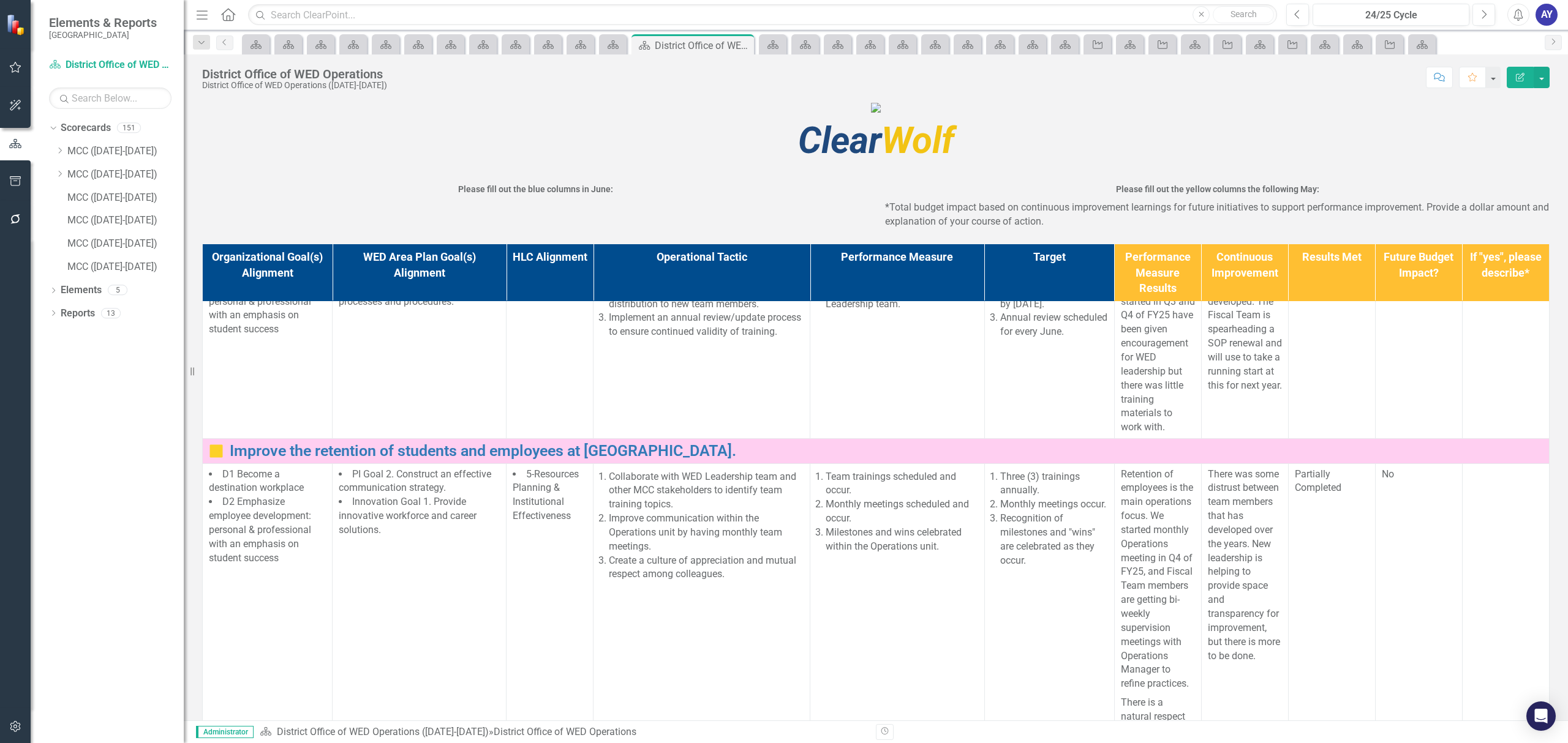
scroll to position [2119, 0]
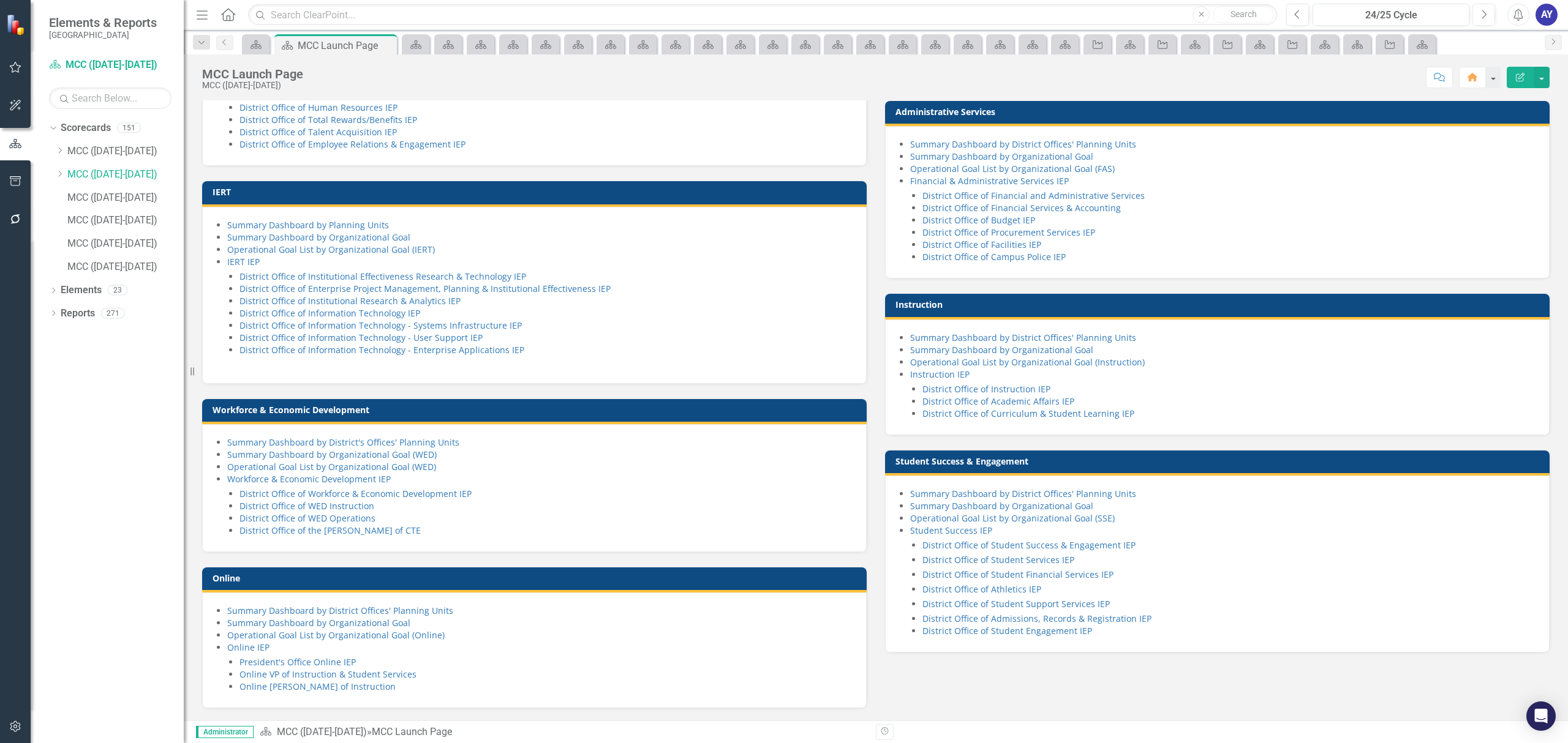
scroll to position [739, 0]
click at [356, 530] on link "District Office of the [PERSON_NAME] of CTE" at bounding box center [330, 530] width 182 height 11
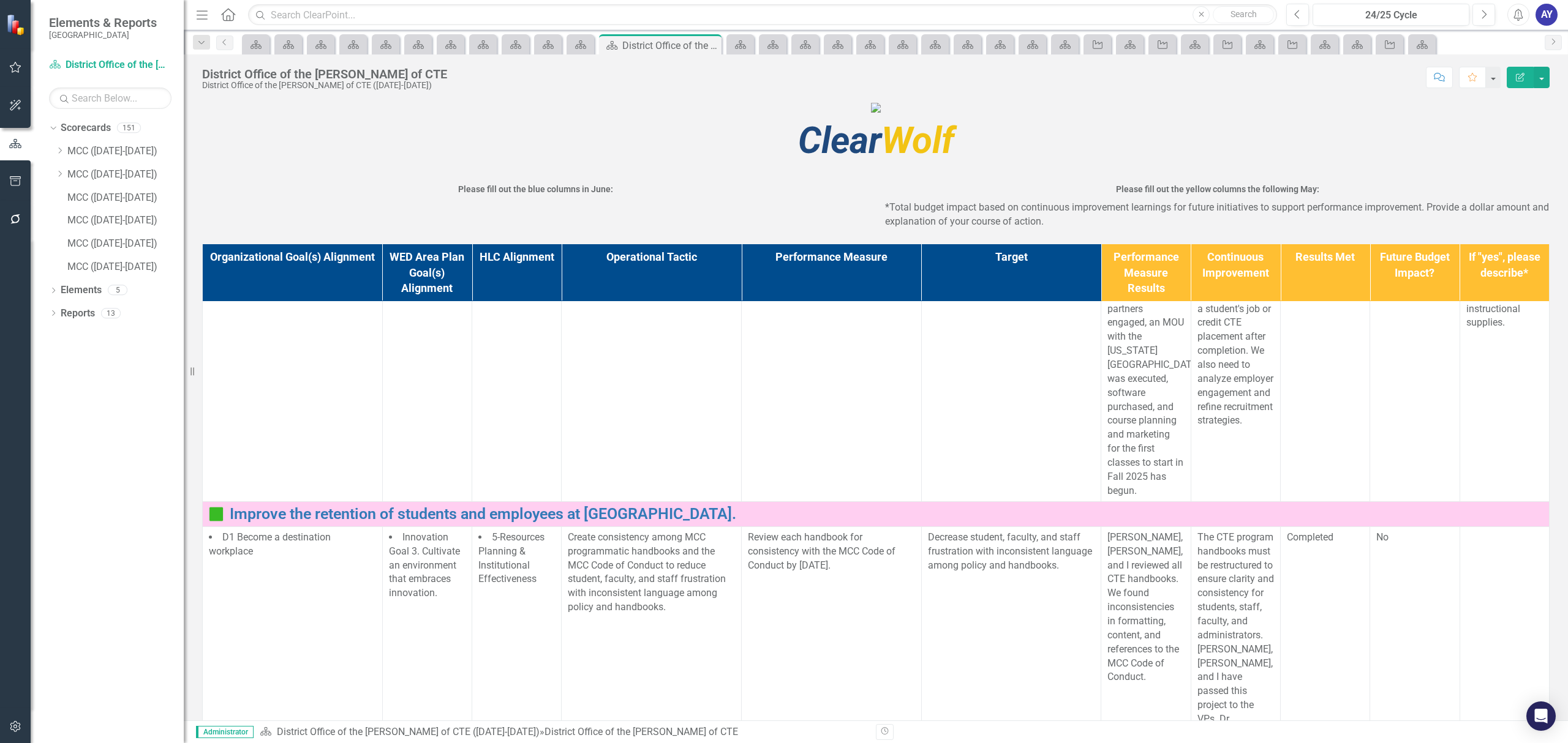
scroll to position [640, 0]
click at [239, 13] on div "Menu Home Search Close Search" at bounding box center [733, 15] width 1081 height 24
click at [233, 11] on icon "Home" at bounding box center [227, 14] width 16 height 13
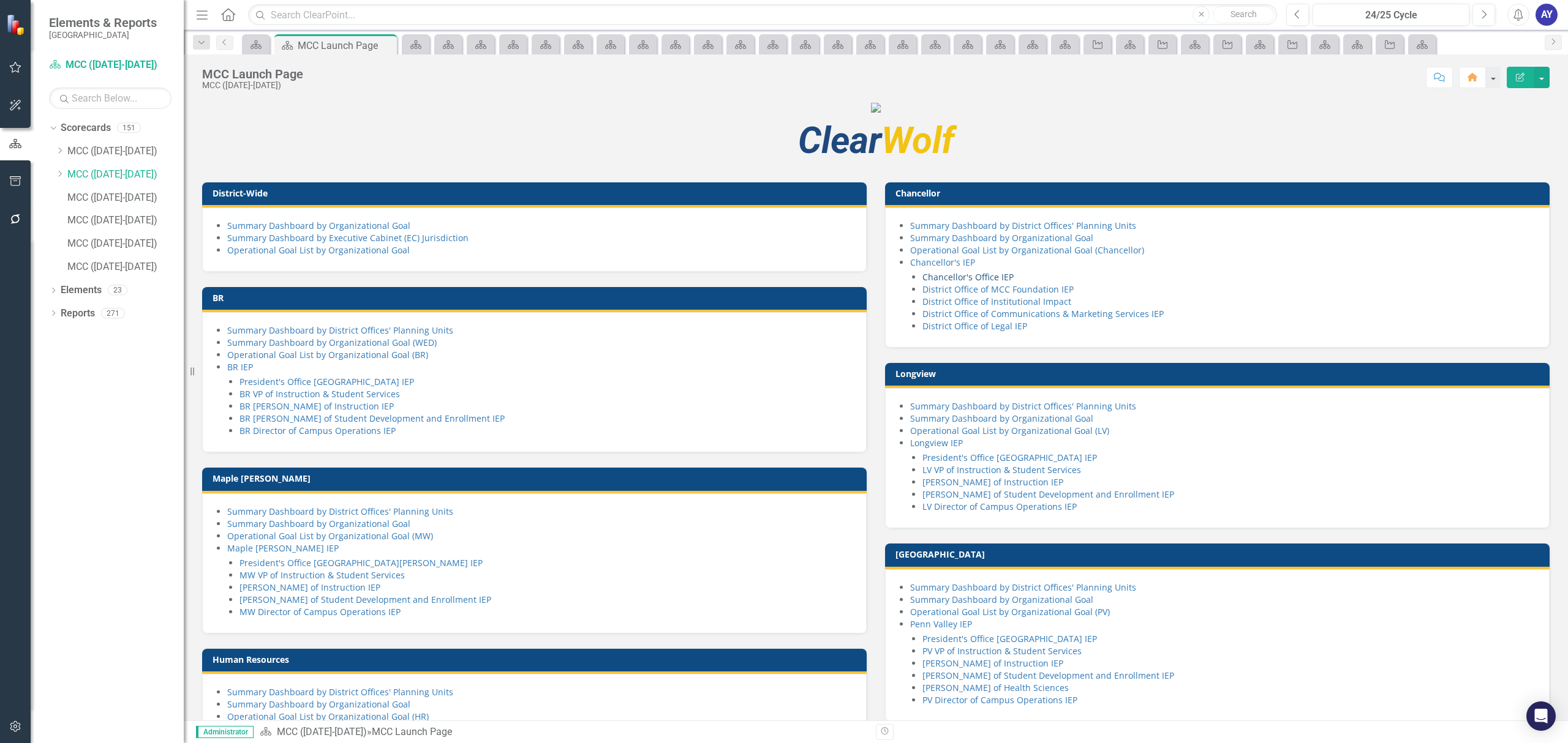
click at [999, 283] on link "Chancellor's Office IEP" at bounding box center [967, 277] width 91 height 11
click at [1049, 295] on link "District Office of MCC Foundation IEP" at bounding box center [997, 289] width 151 height 11
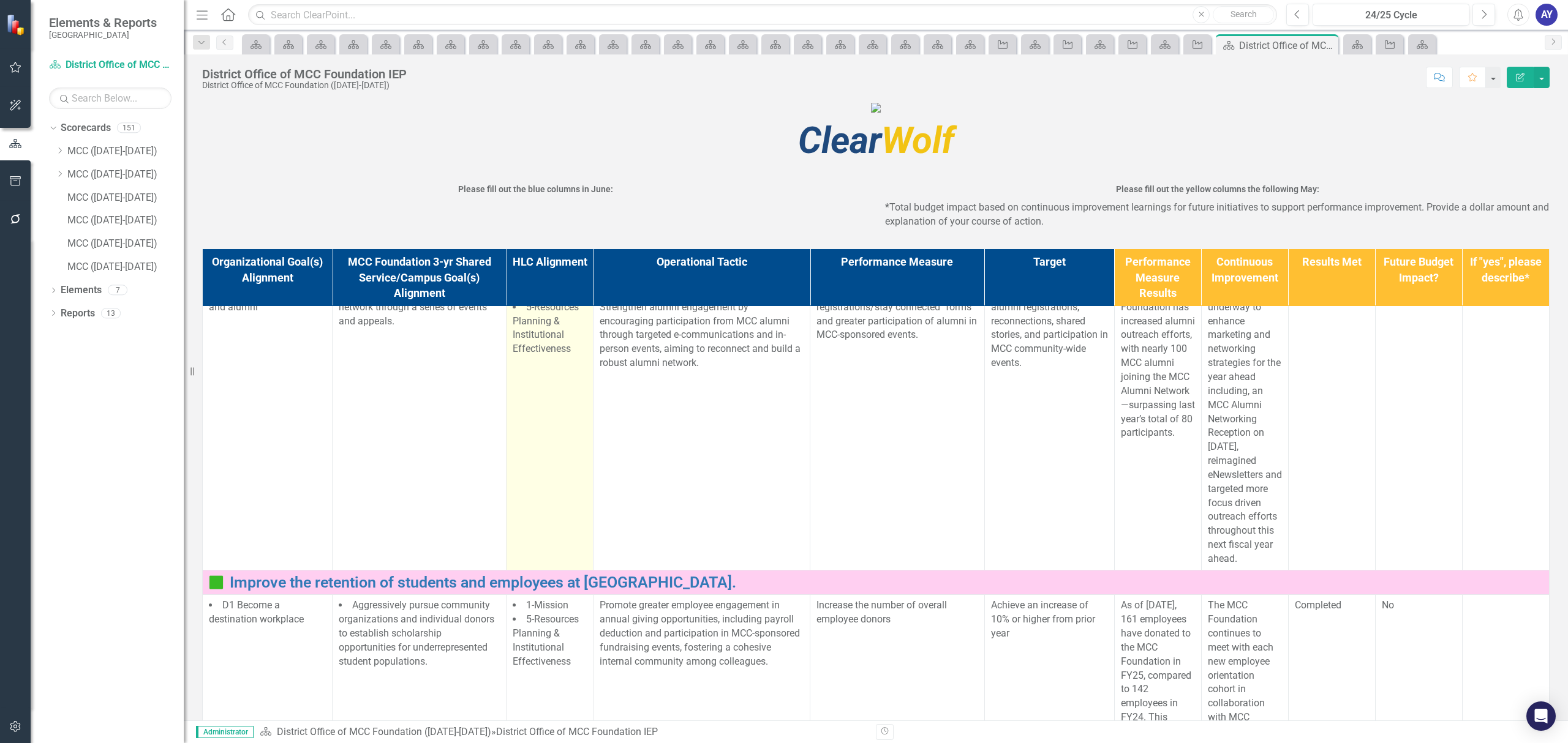
scroll to position [1185, 0]
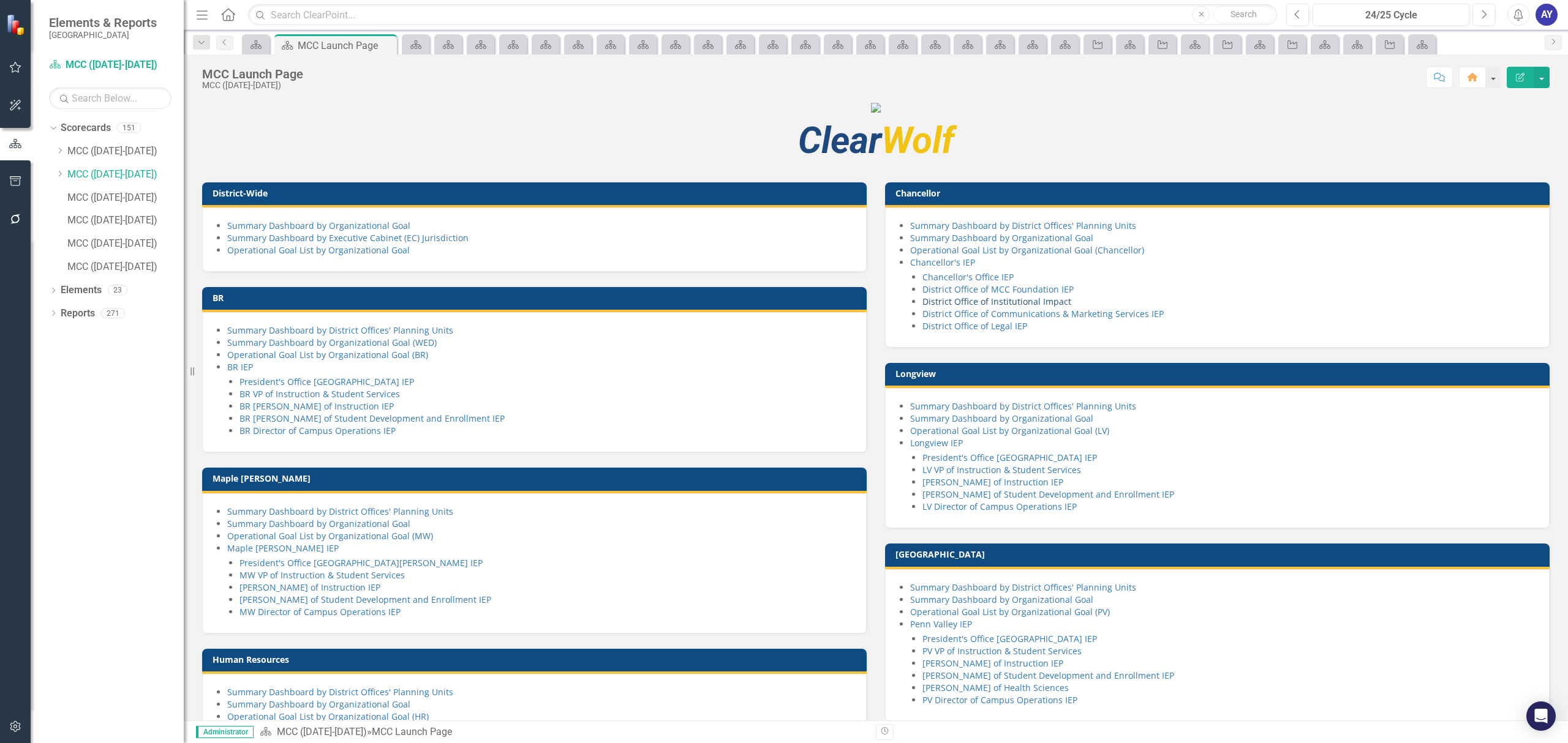
click at [1043, 308] on link "District Office of Institutional Impact" at bounding box center [997, 301] width 149 height 11
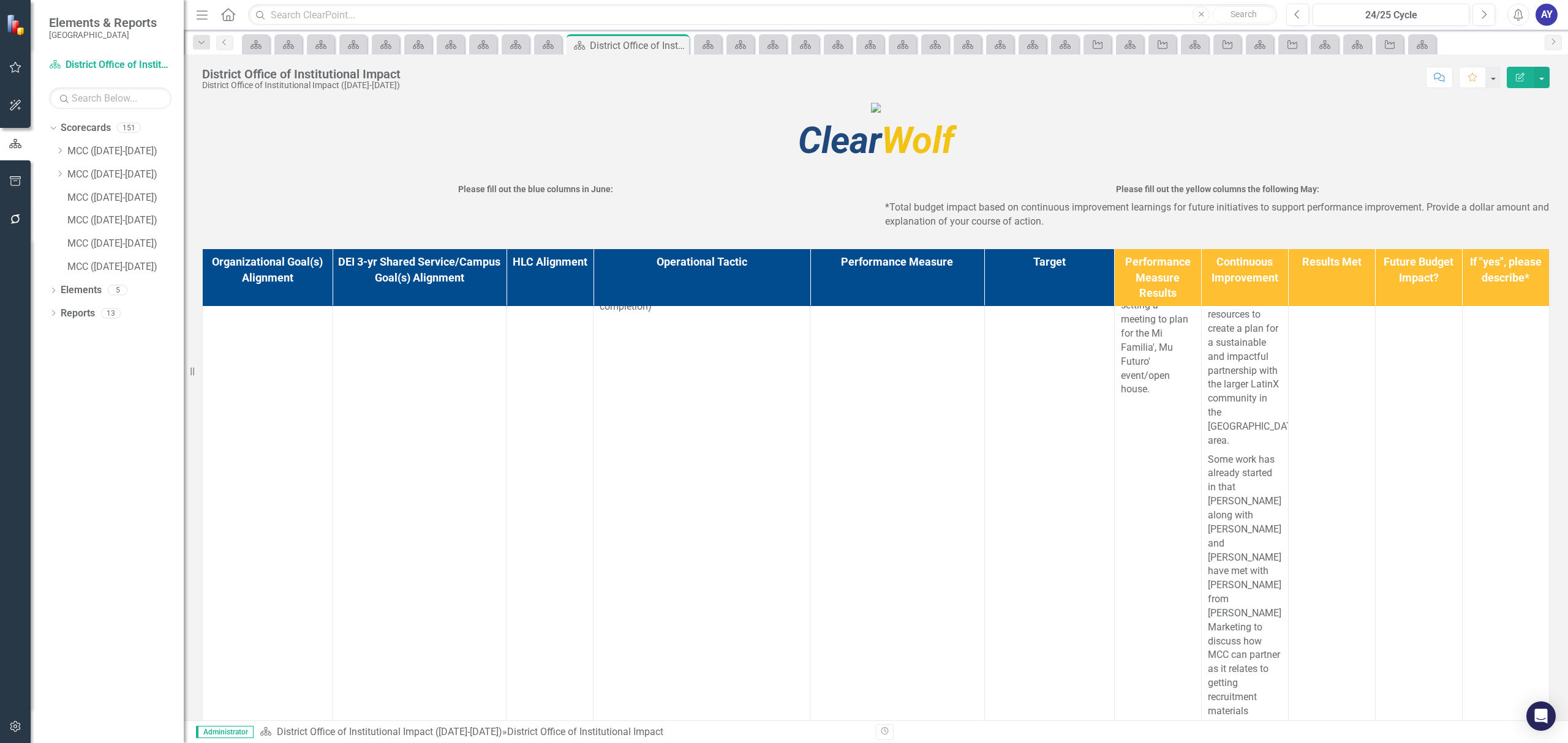
scroll to position [2763, 0]
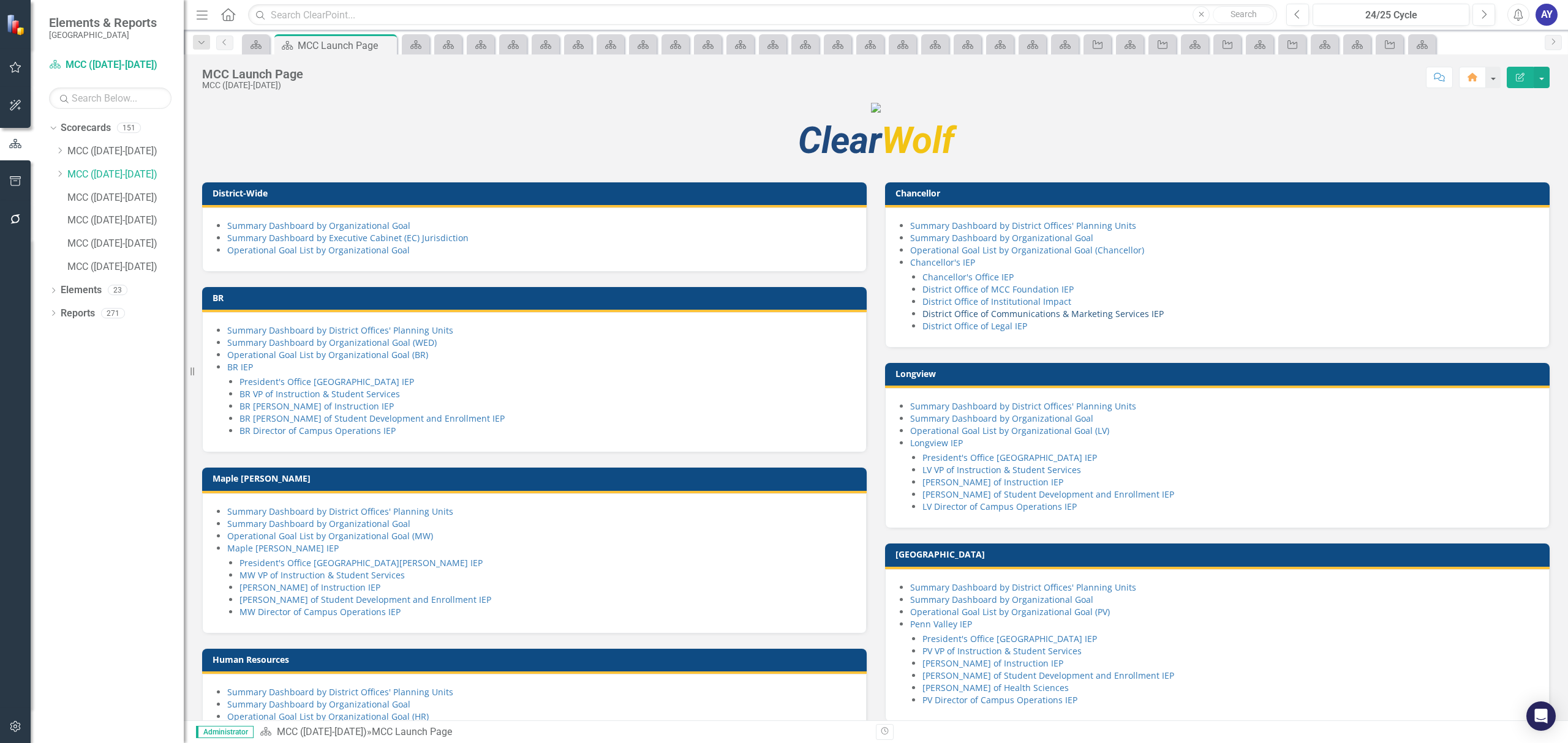
click at [1136, 320] on link "District Office of Communications & Marketing Services IEP" at bounding box center [1043, 314] width 241 height 11
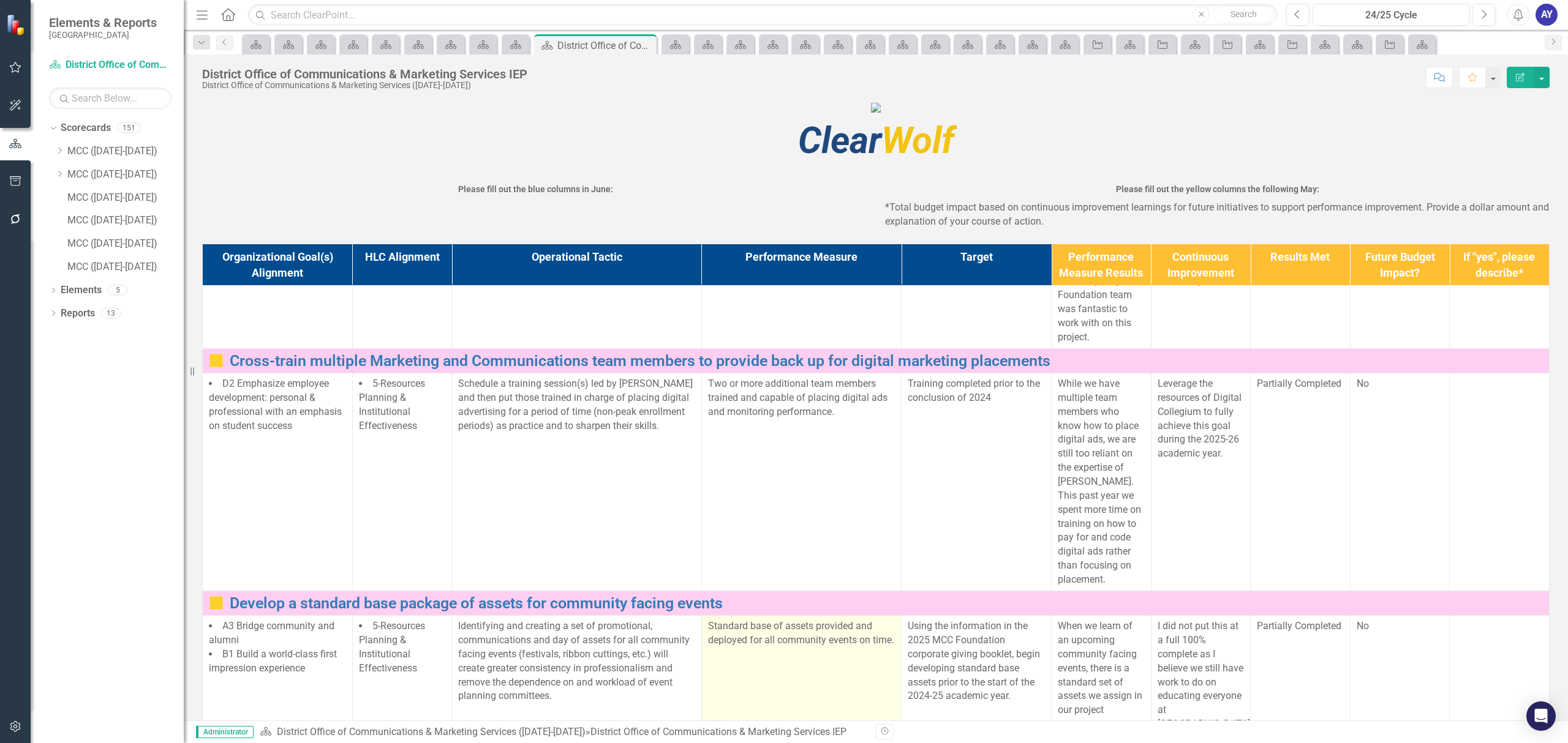
scroll to position [274, 0]
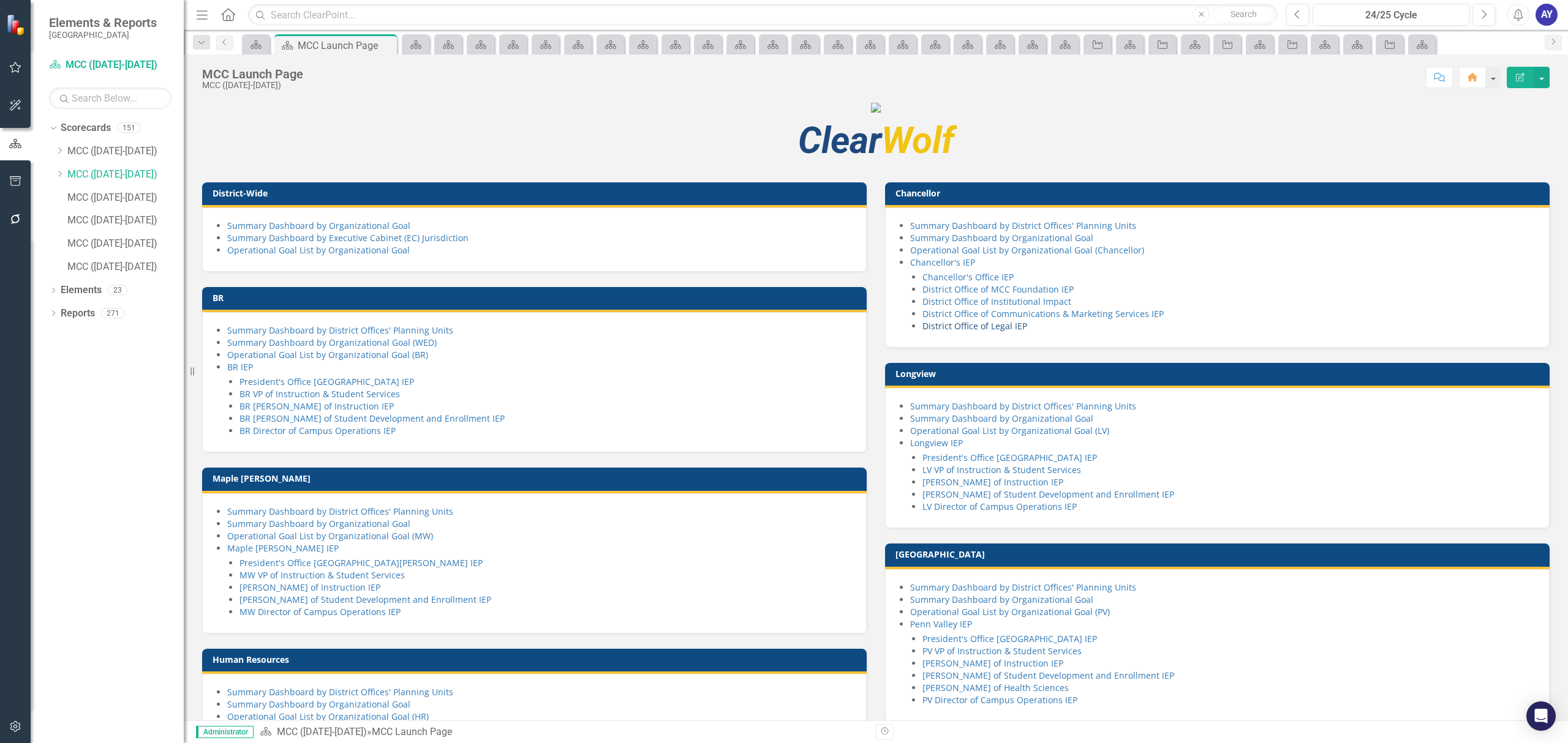
click at [998, 332] on link "District Office of Legal IEP" at bounding box center [974, 326] width 104 height 11
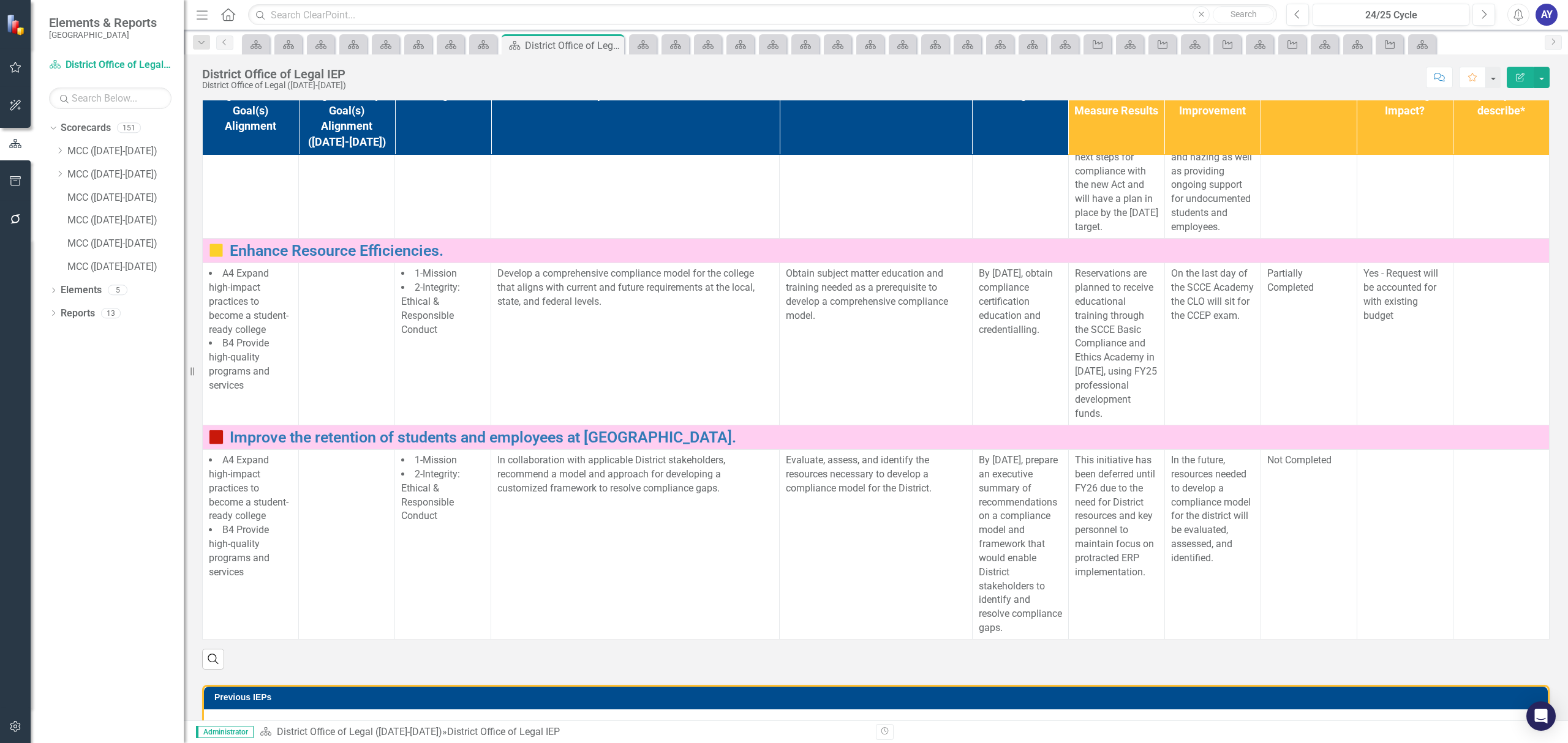
scroll to position [163, 0]
click at [233, 6] on link "Home" at bounding box center [228, 15] width 16 height 18
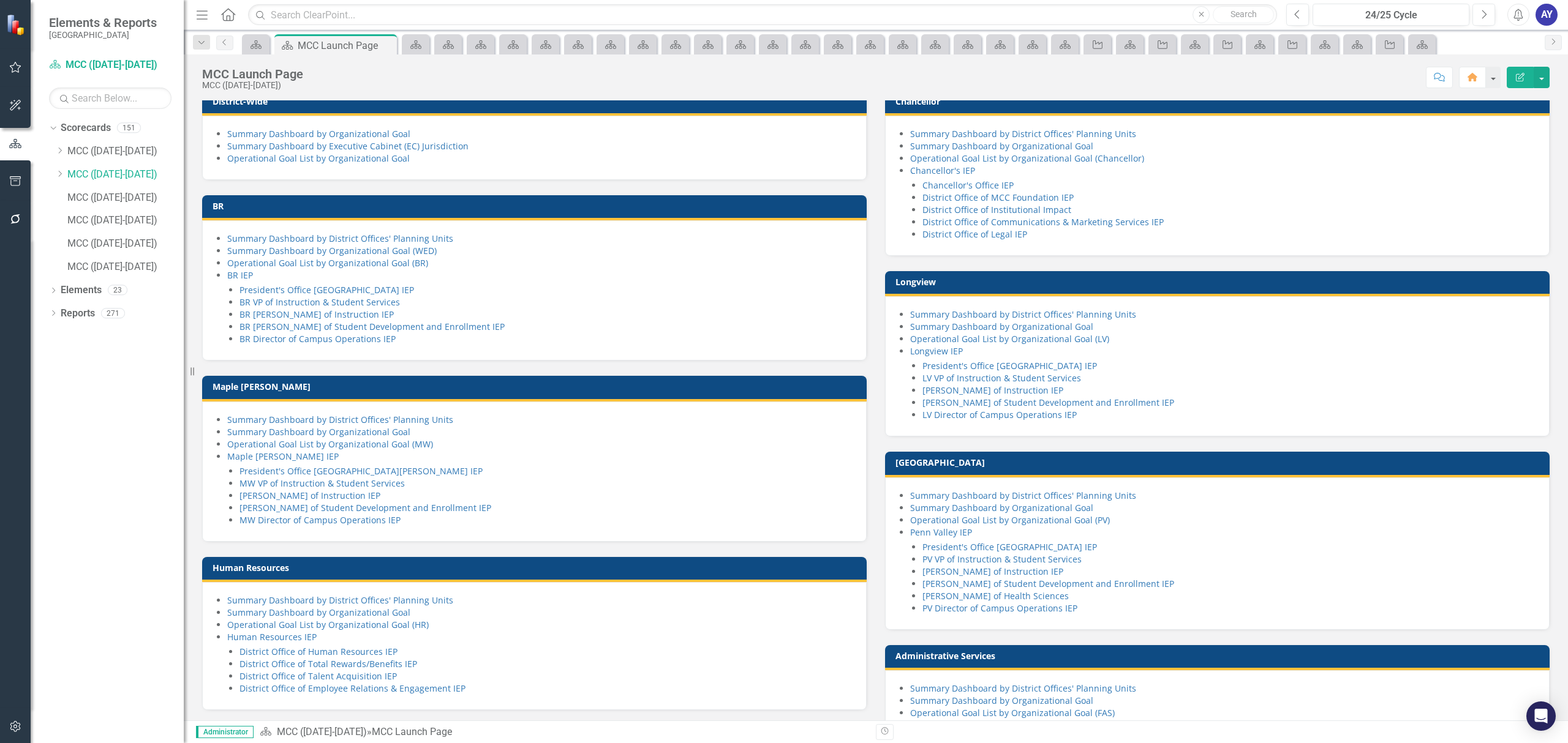
scroll to position [86, 0]
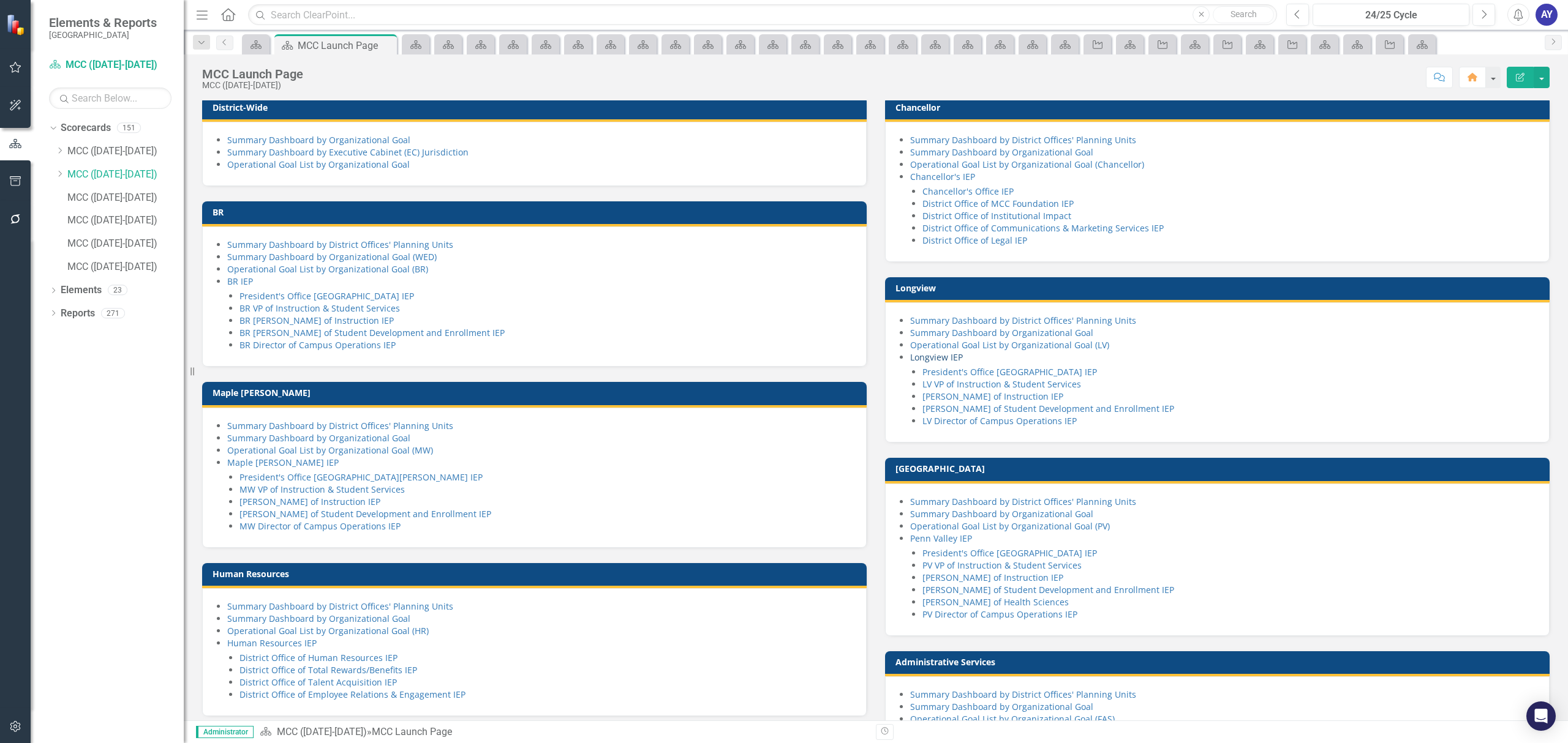
click at [941, 363] on link "Longview IEP" at bounding box center [936, 357] width 53 height 11
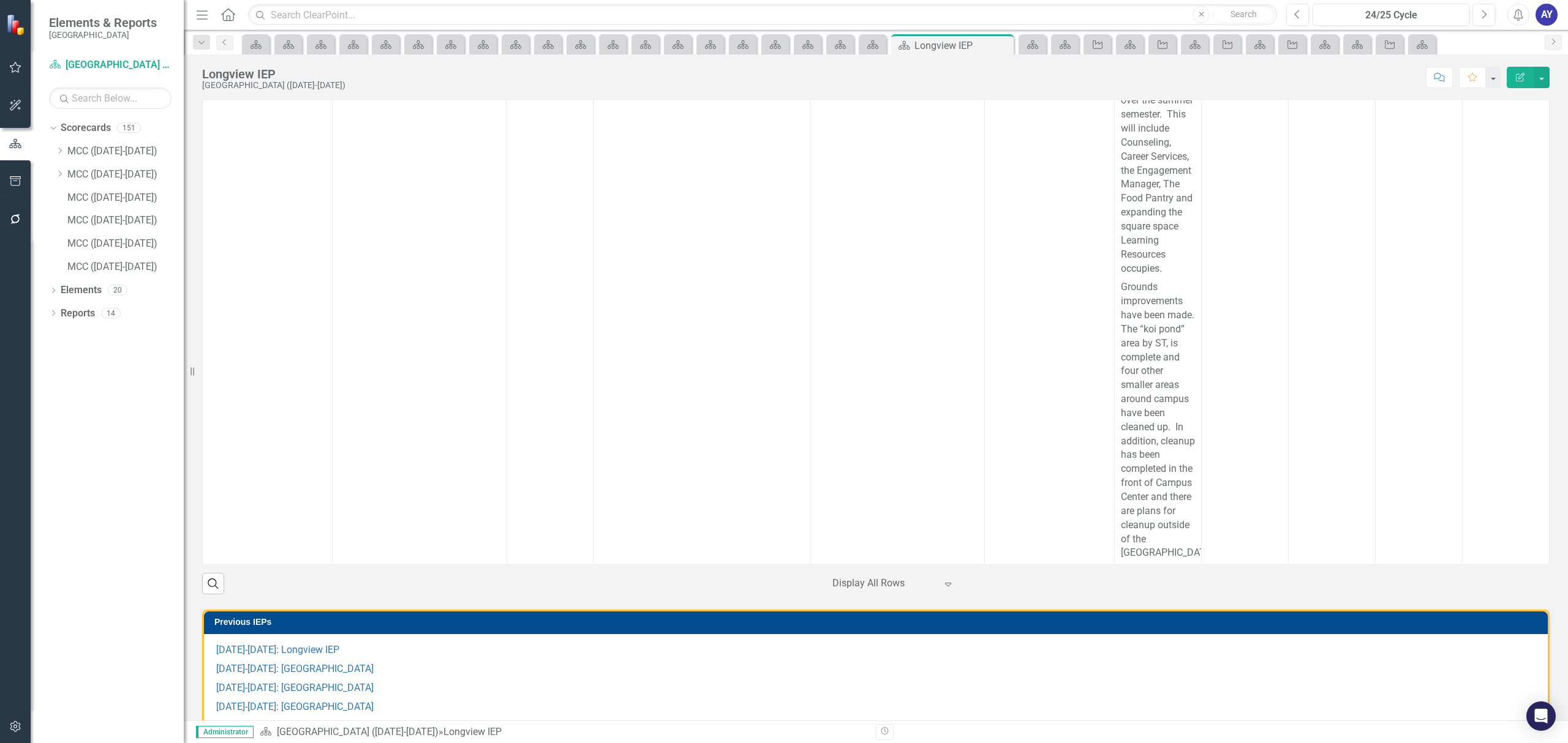
scroll to position [735, 0]
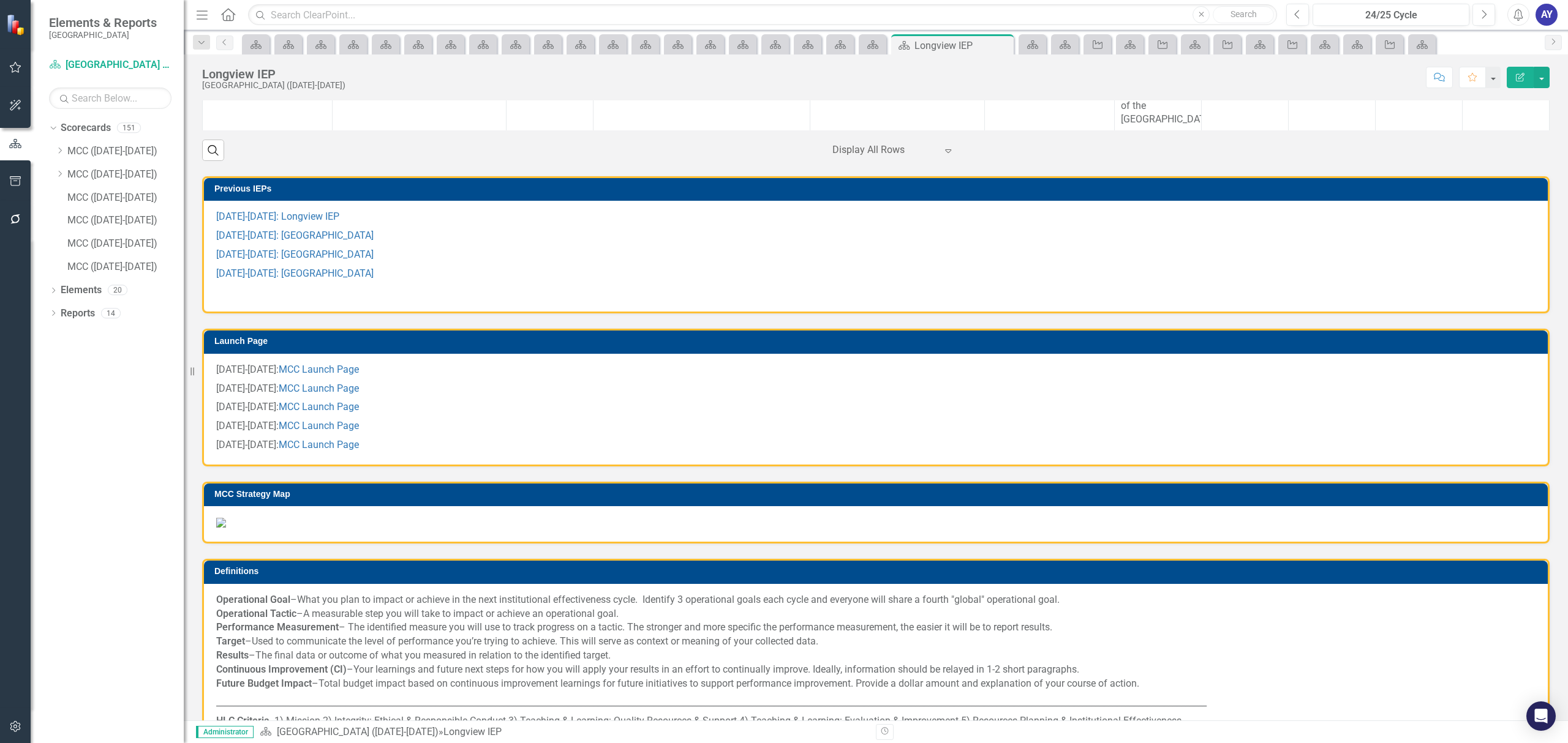
drag, startPoint x: 236, startPoint y: 18, endPoint x: 215, endPoint y: 36, distance: 27.7
click at [236, 18] on icon "Home" at bounding box center [227, 14] width 16 height 13
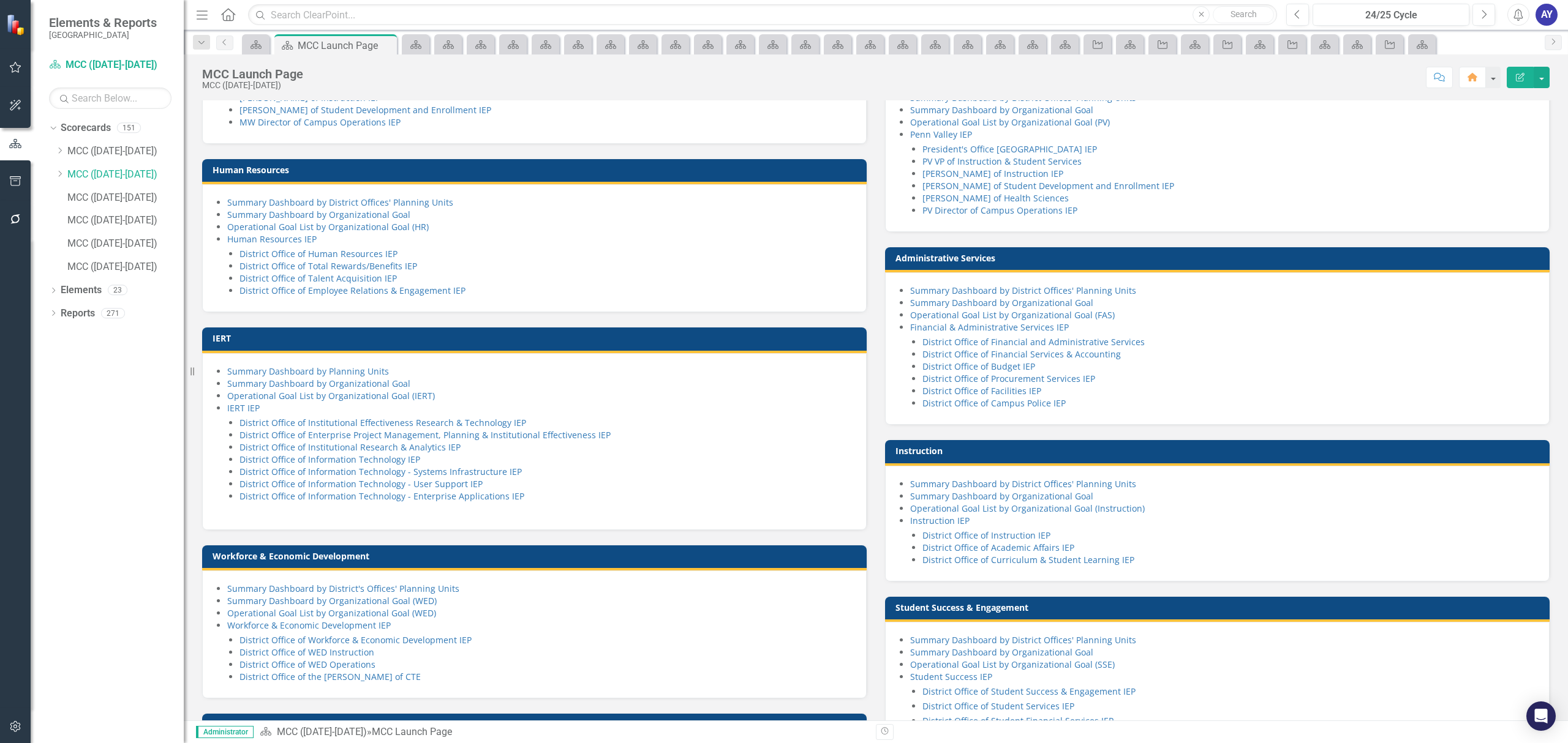
scroll to position [653, 0]
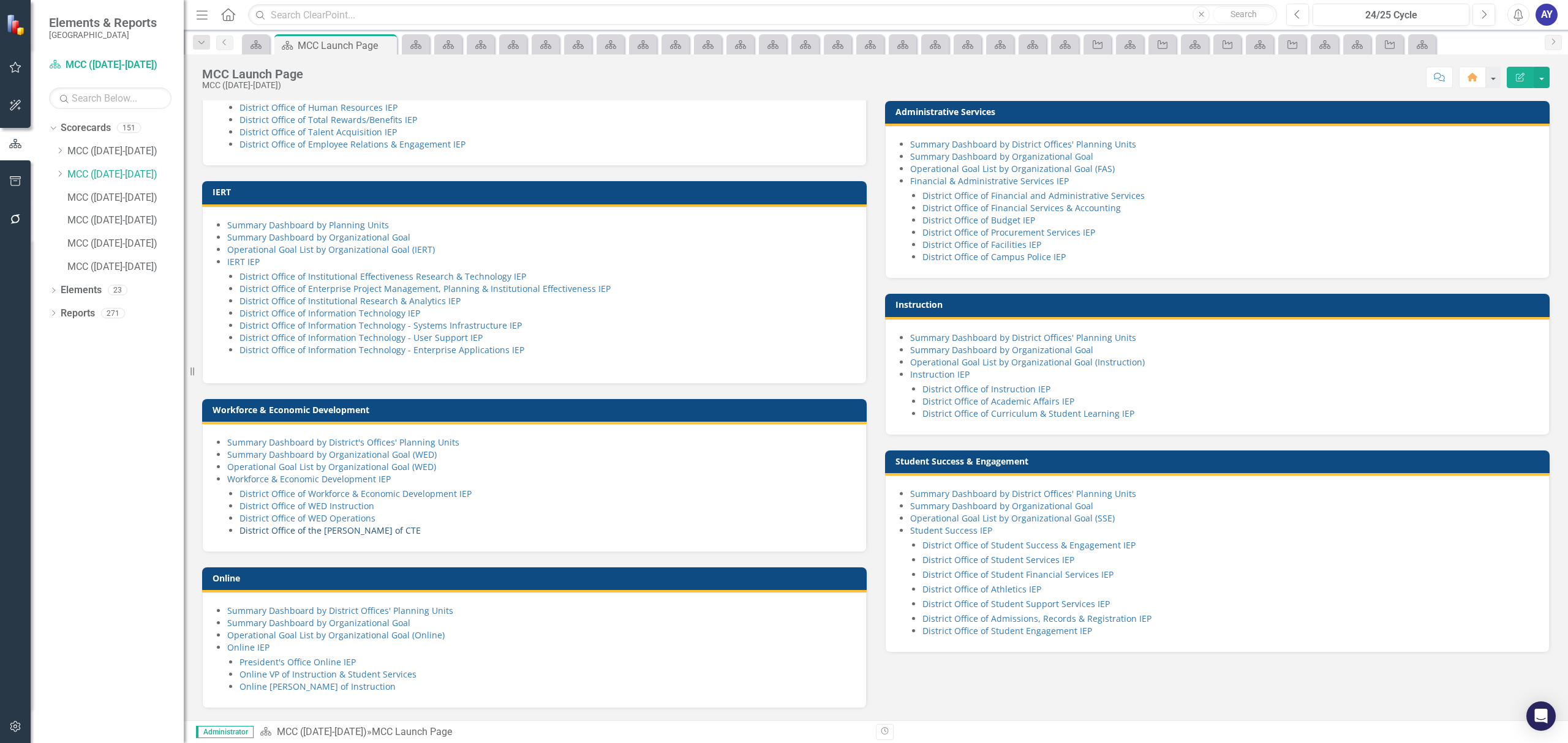
click at [362, 536] on link "District Office of the [PERSON_NAME] of CTE" at bounding box center [330, 530] width 182 height 11
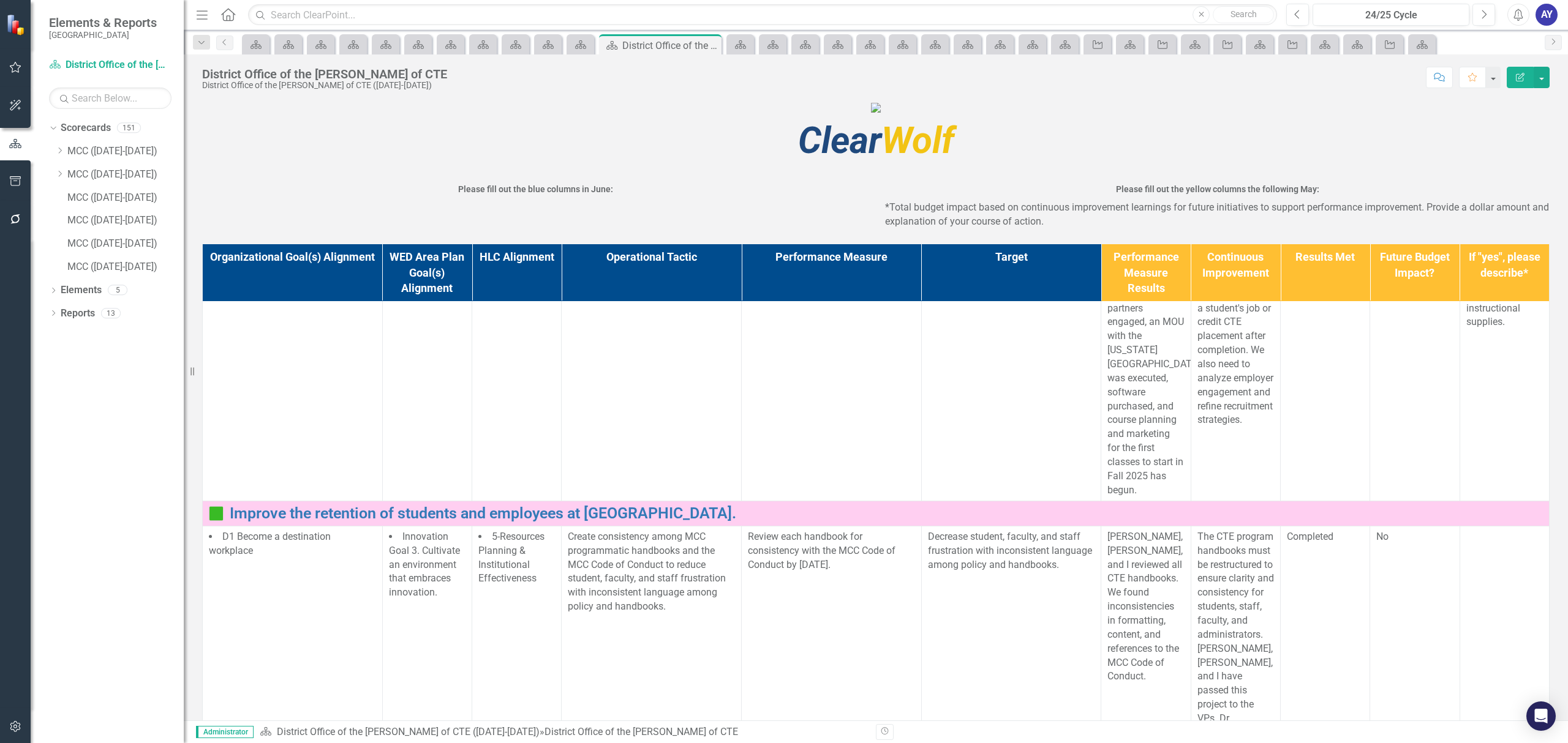
scroll to position [245, 0]
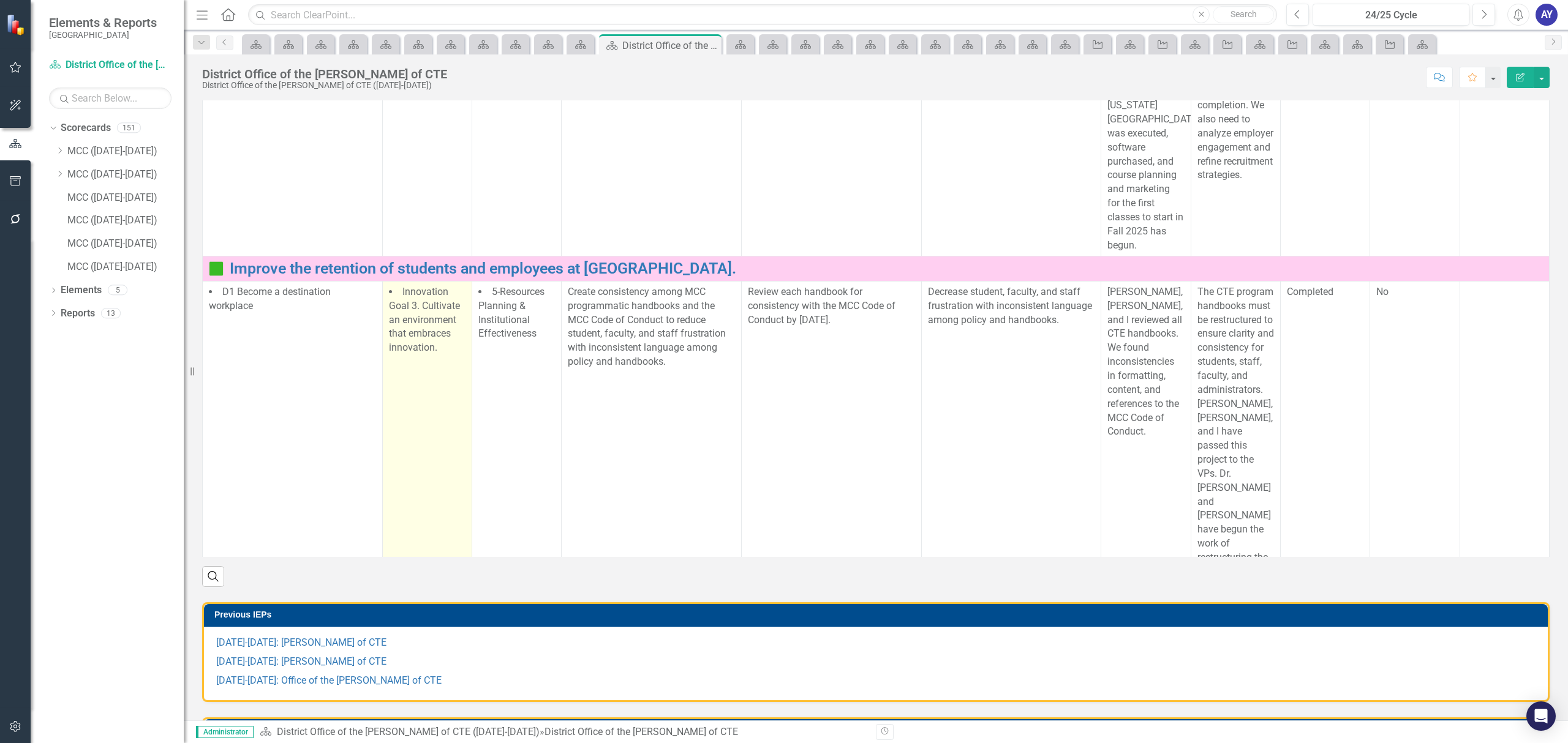
drag, startPoint x: 581, startPoint y: 667, endPoint x: 453, endPoint y: 546, distance: 176.1
click at [577, 587] on div "Search" at bounding box center [875, 572] width 1347 height 30
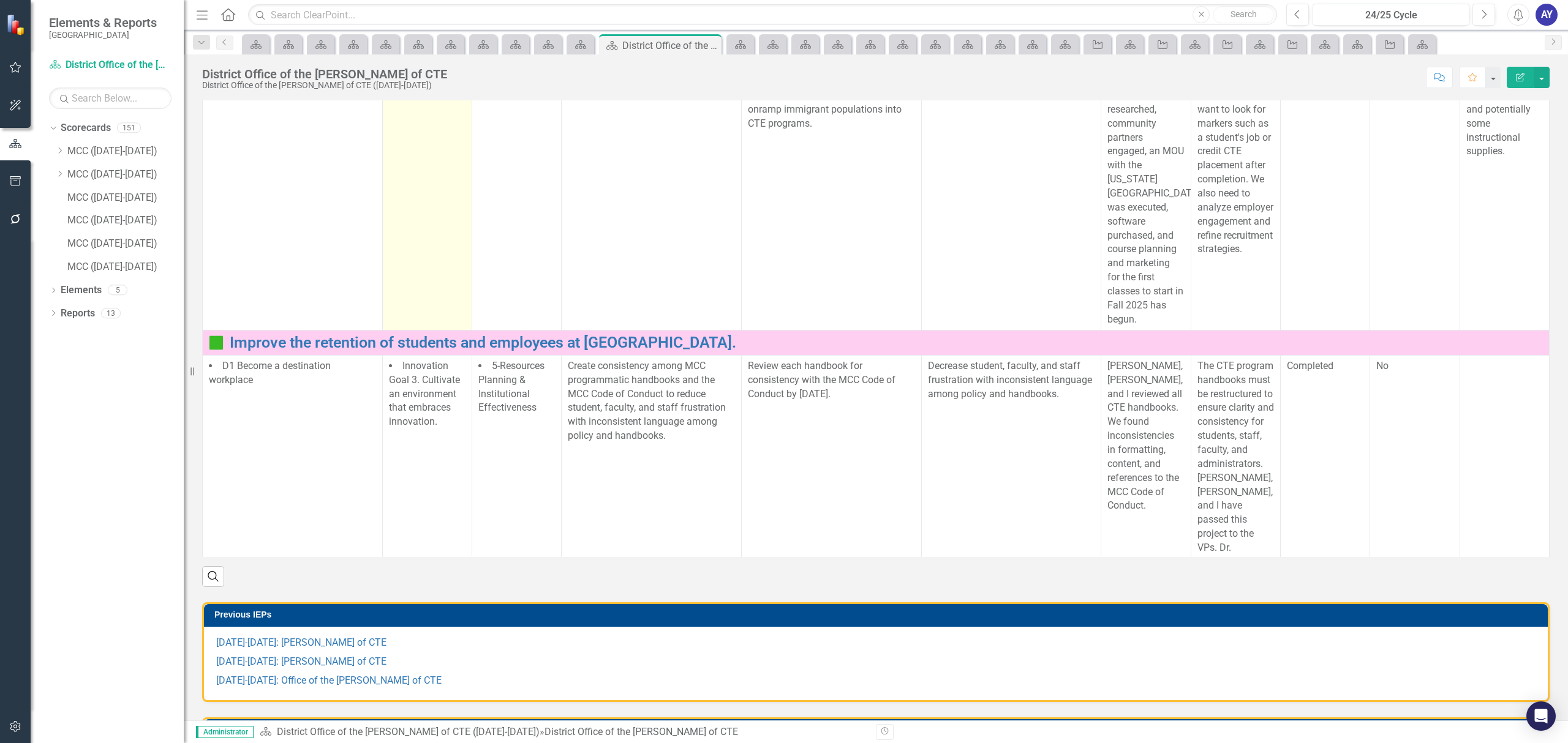
scroll to position [640, 0]
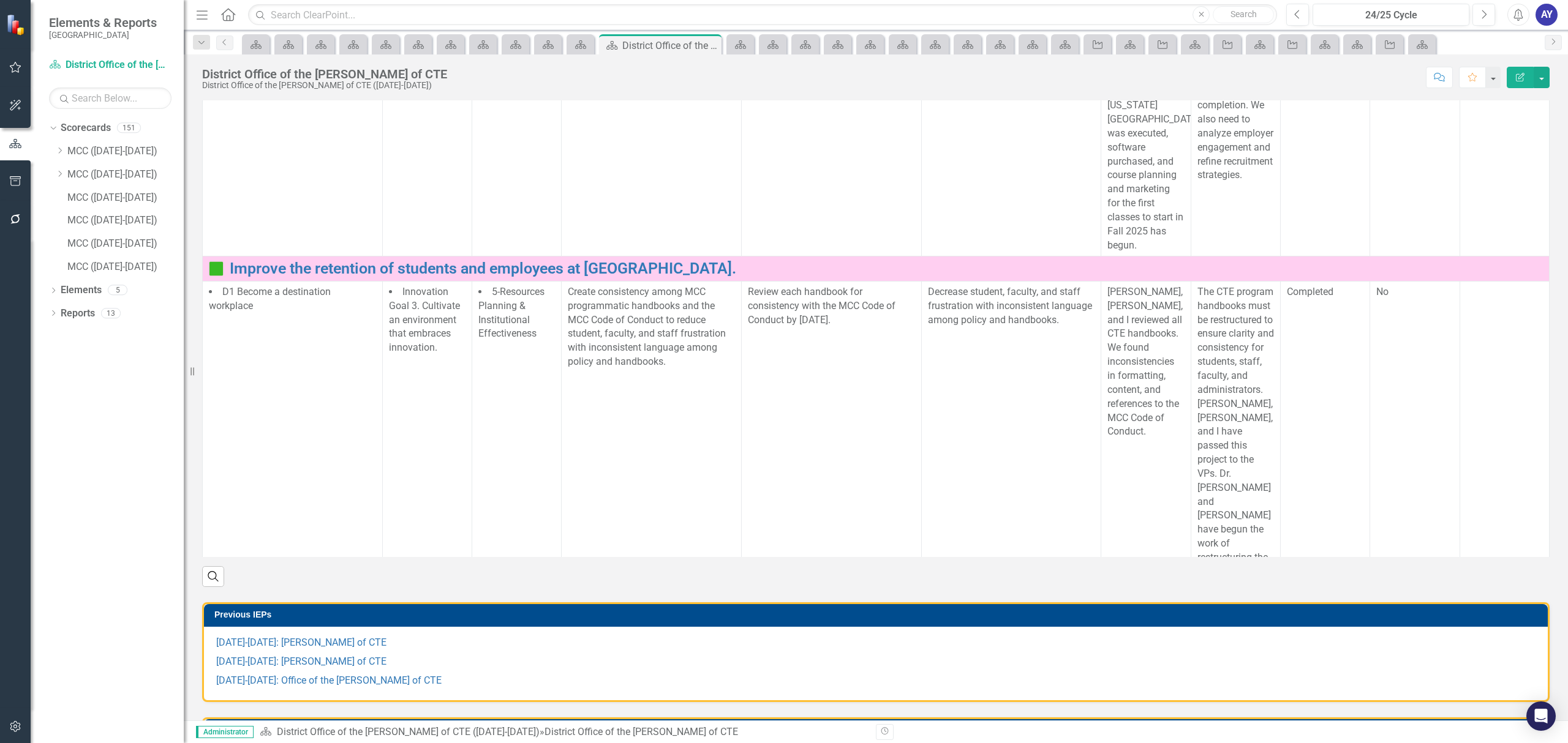
click at [229, 15] on icon "Home" at bounding box center [227, 14] width 16 height 13
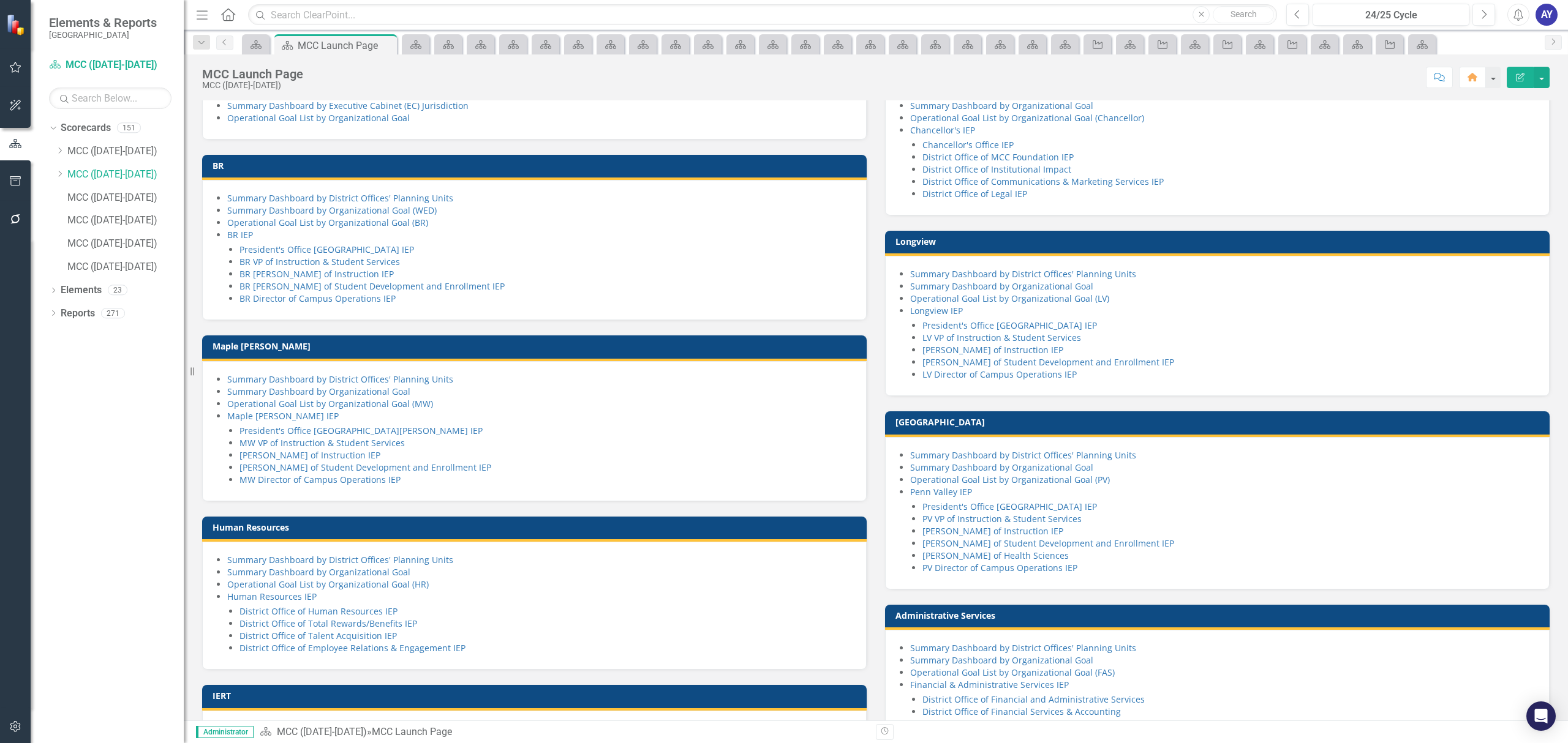
scroll to position [81, 0]
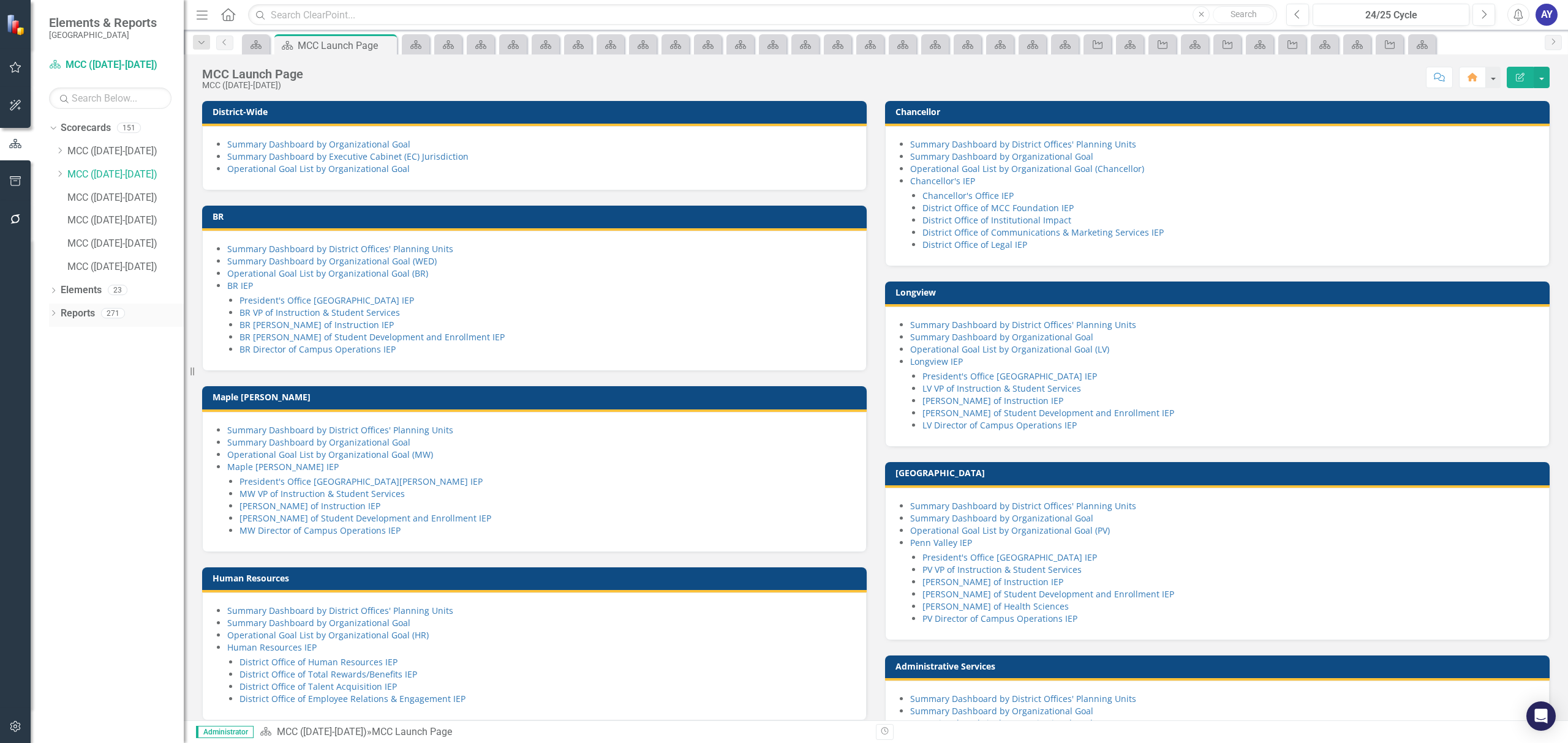
click at [61, 311] on link "Reports" at bounding box center [78, 314] width 34 height 14
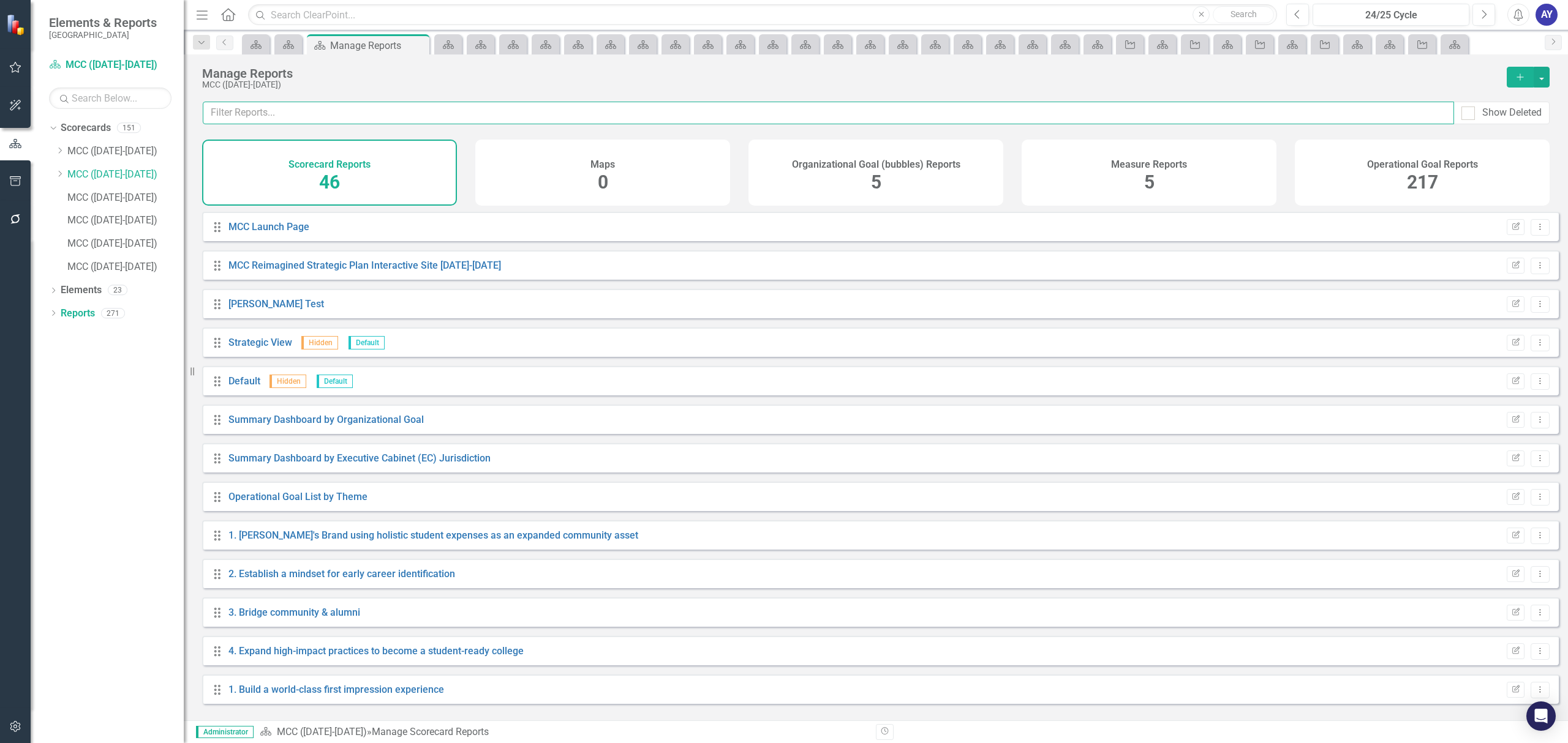
click at [284, 113] on input "text" at bounding box center [828, 113] width 1251 height 23
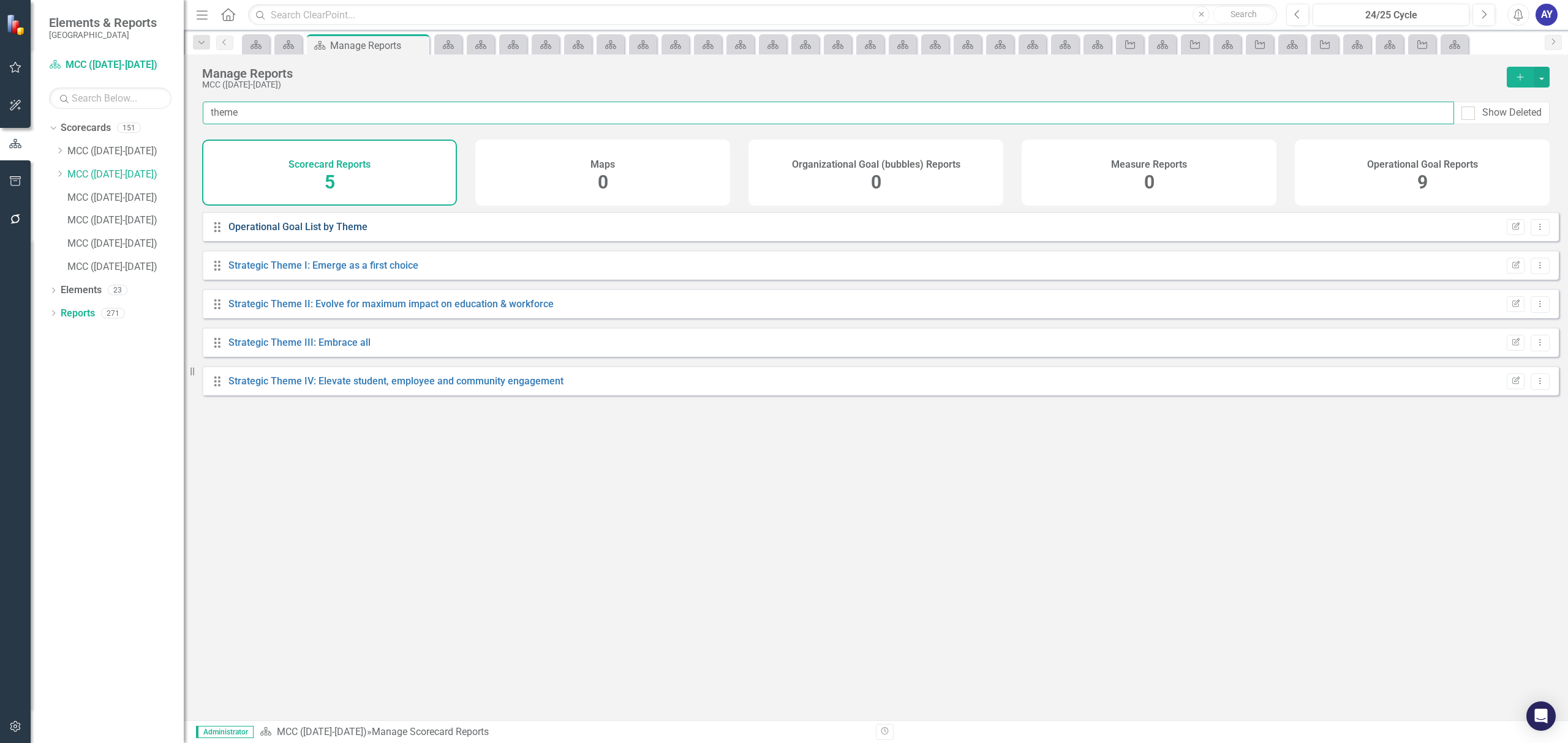
type input "theme"
click at [288, 231] on link "Operational Goal List by Theme" at bounding box center [298, 227] width 139 height 11
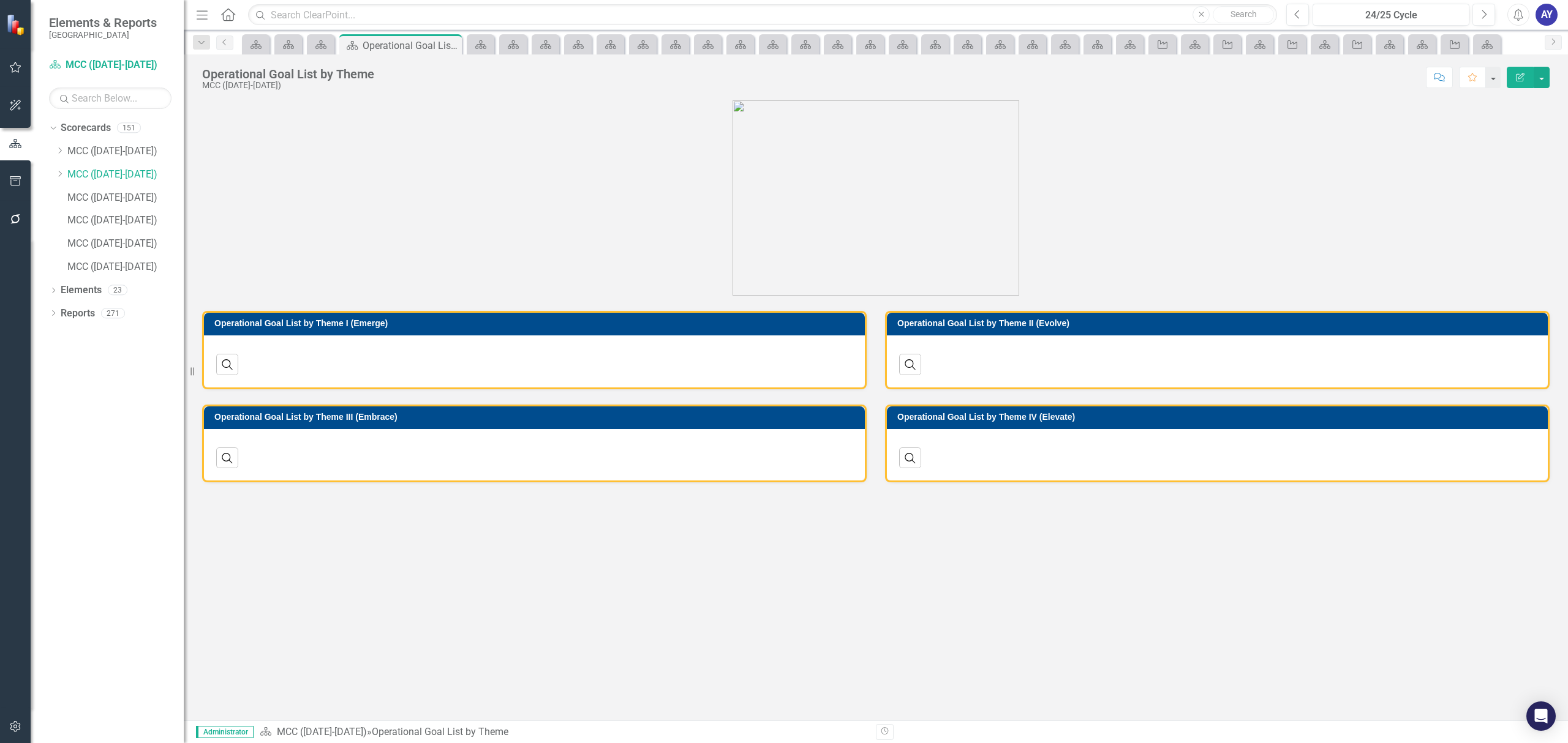
click at [412, 322] on h3 "Operational Goal List by Theme I (Emerge)" at bounding box center [537, 323] width 645 height 9
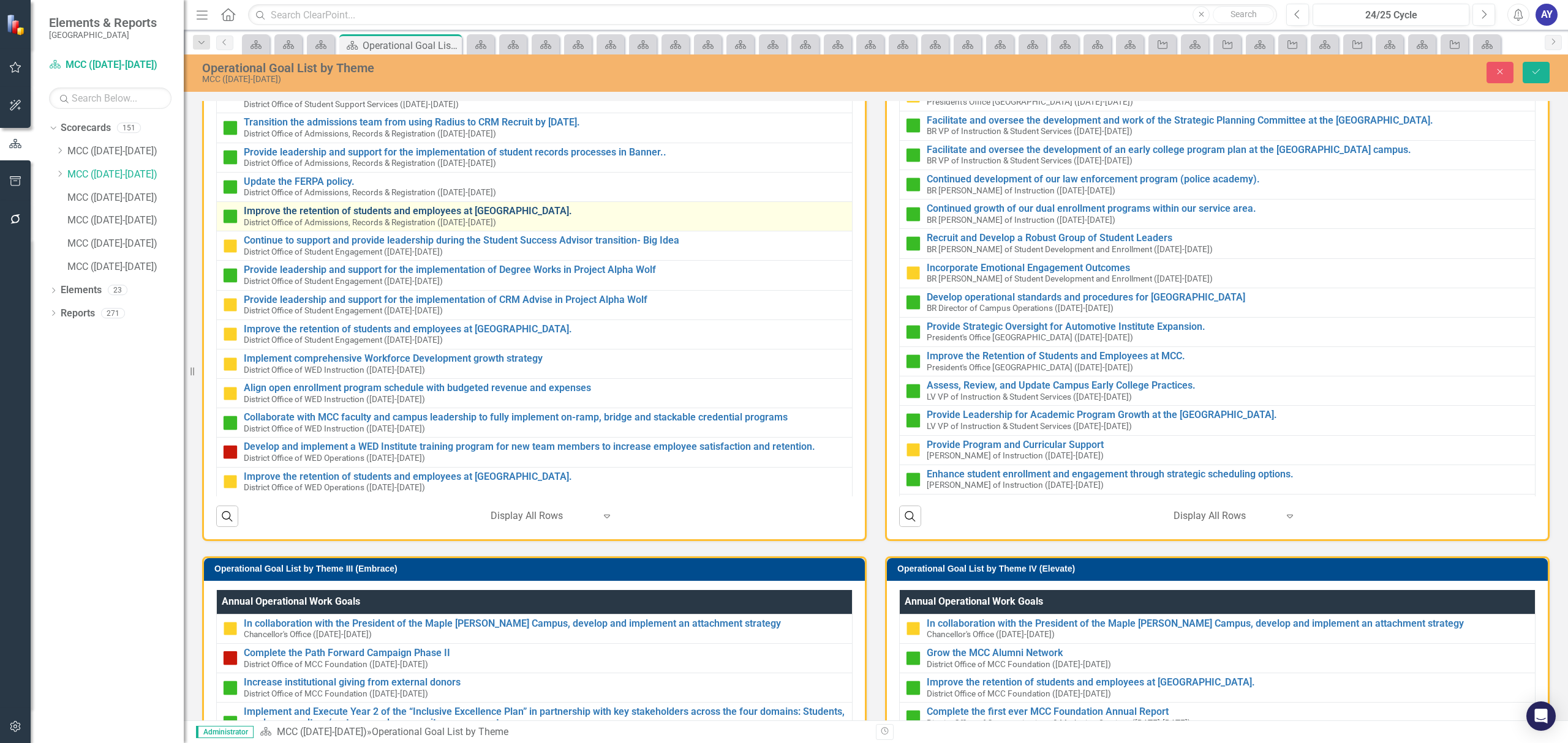
scroll to position [407, 0]
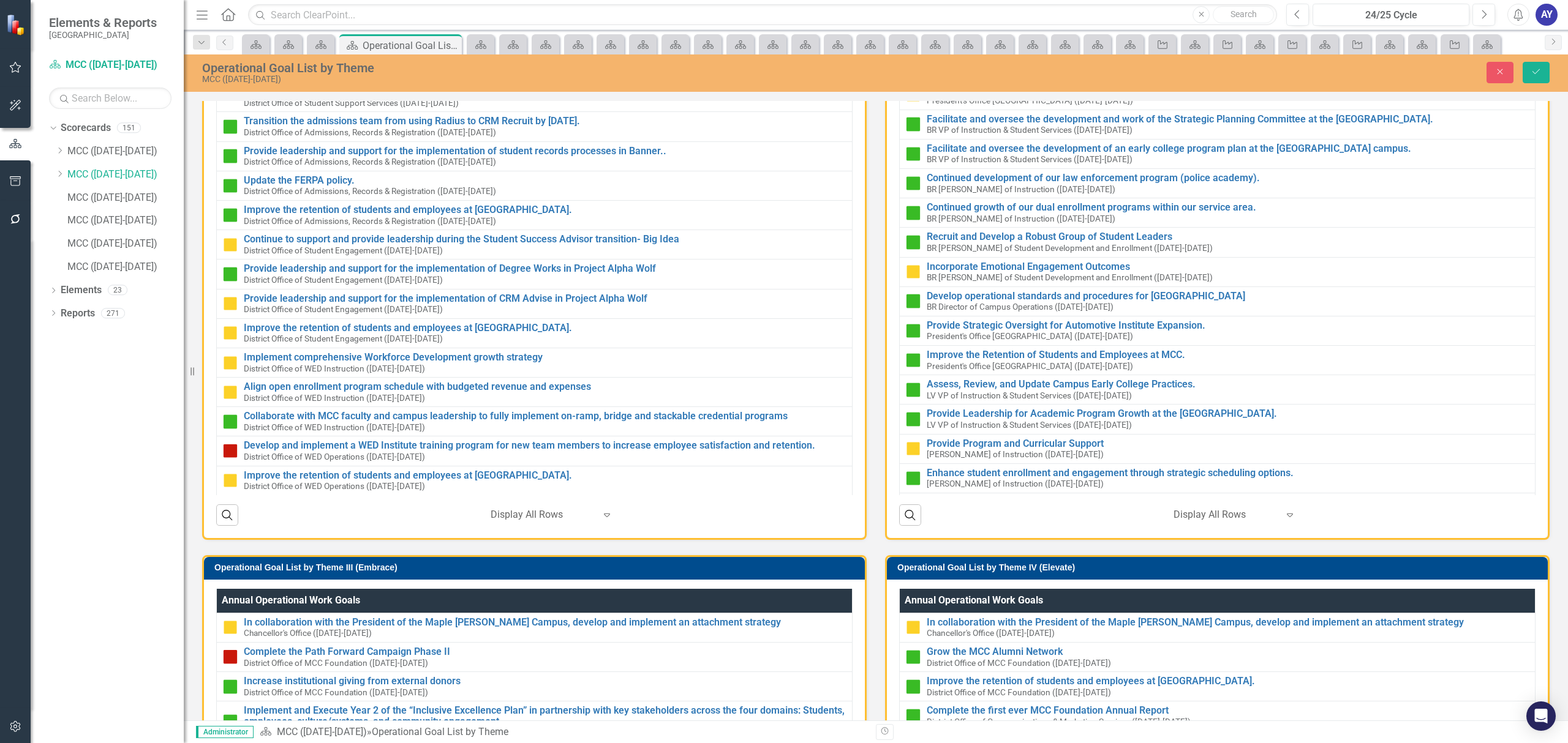
click at [532, 519] on div at bounding box center [542, 515] width 104 height 17
click at [520, 512] on div at bounding box center [542, 515] width 104 height 17
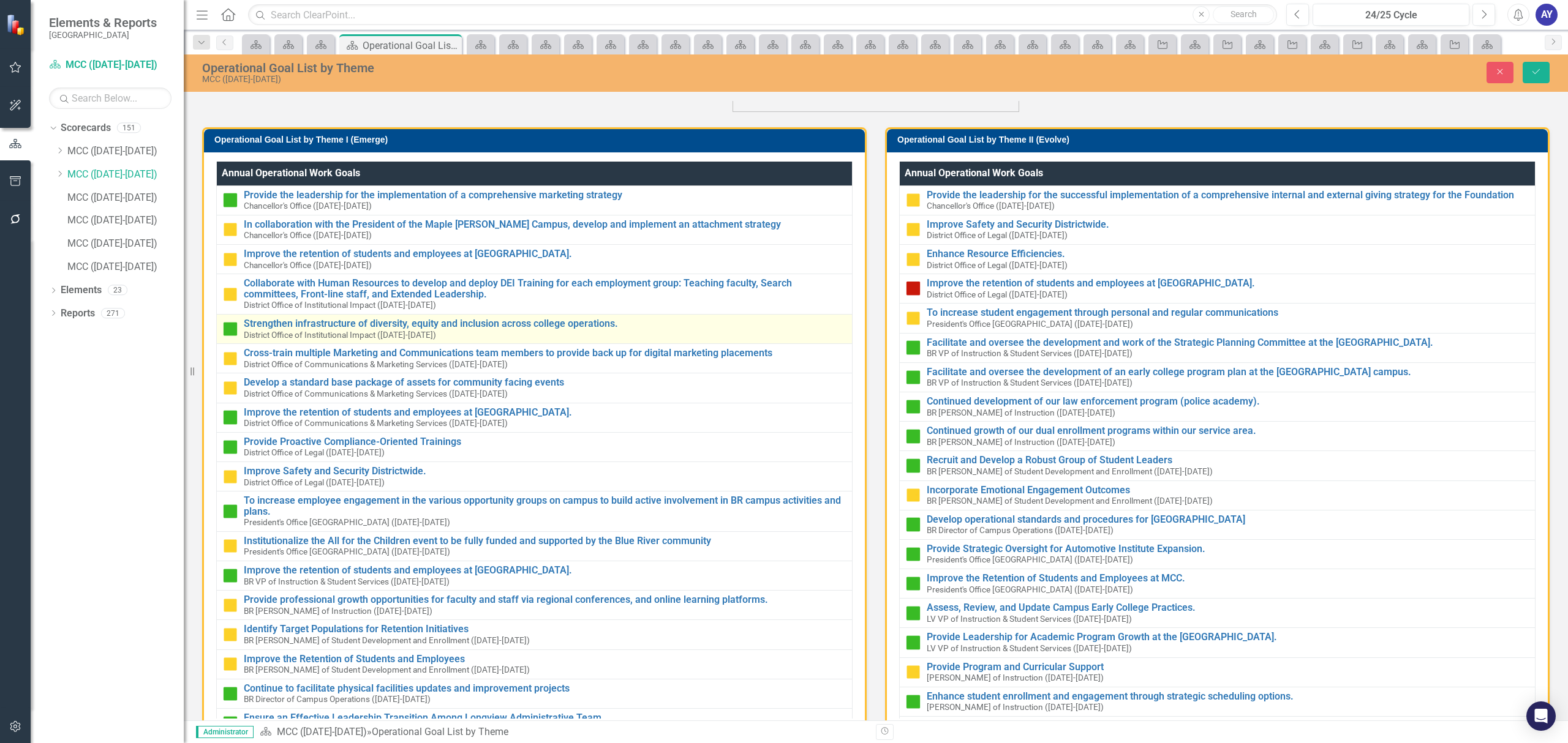
scroll to position [163, 0]
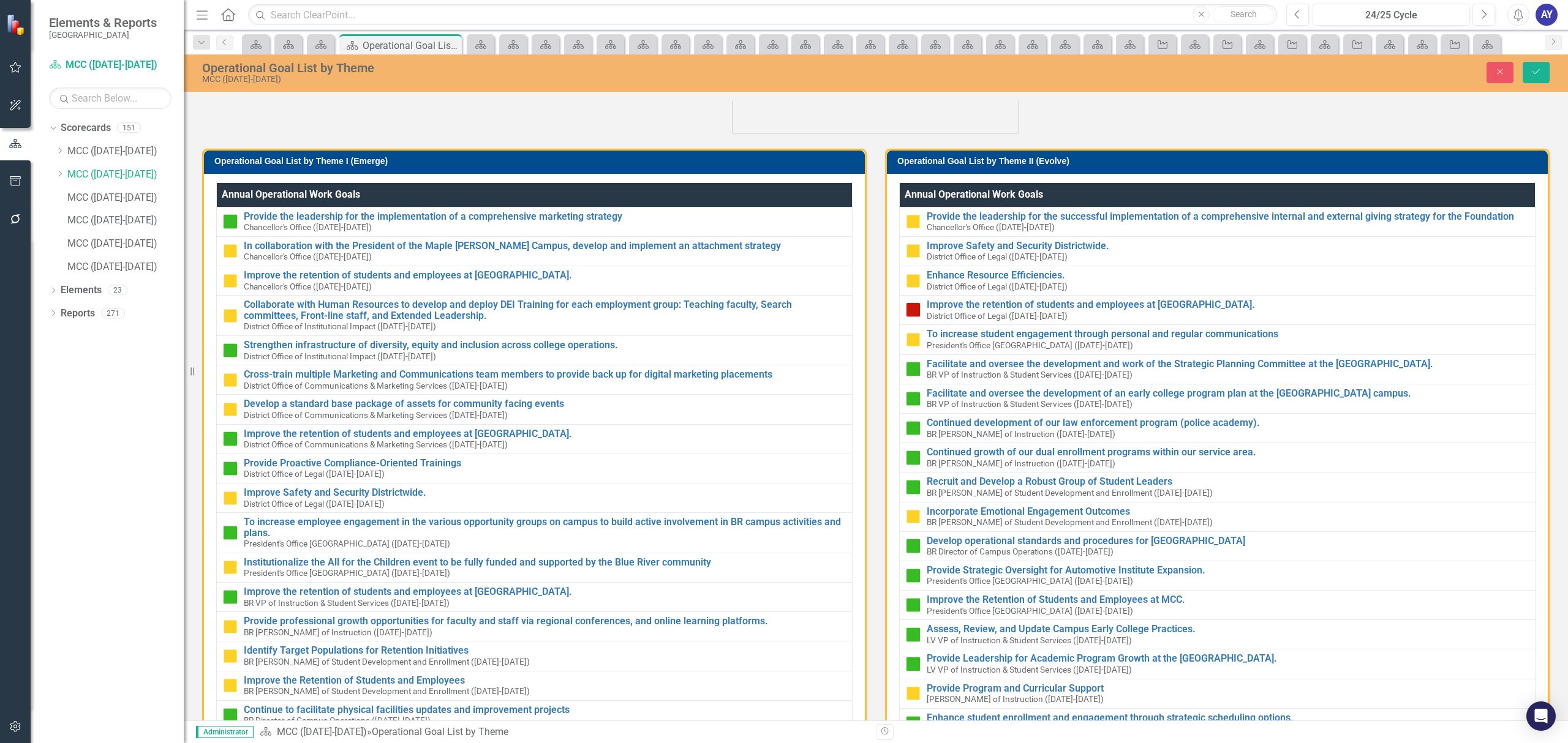
click at [581, 157] on h3 "Operational Goal List by Theme I (Emerge)" at bounding box center [537, 161] width 645 height 9
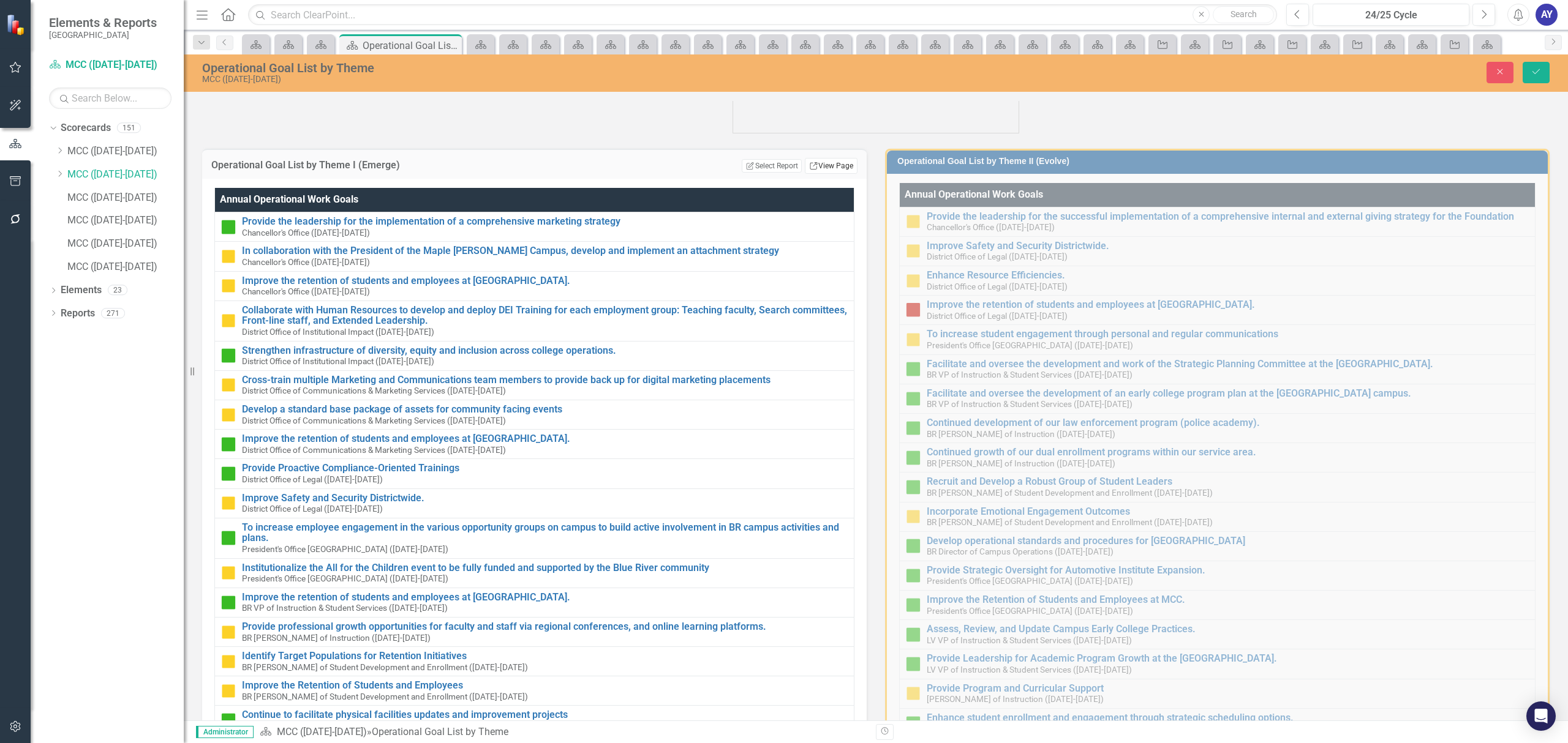
click at [811, 158] on link "Link View Page" at bounding box center [830, 166] width 53 height 16
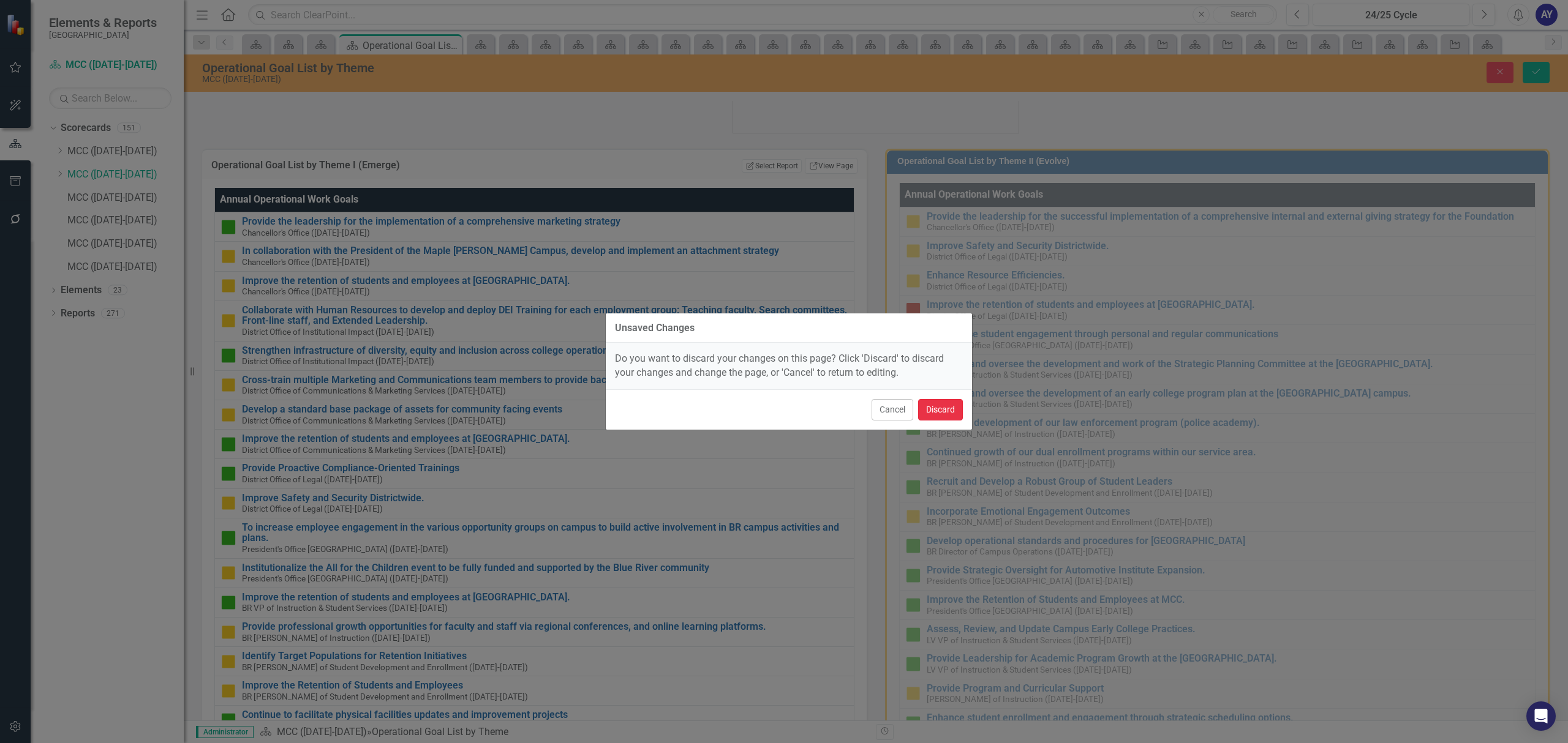
click at [943, 409] on button "Discard" at bounding box center [940, 410] width 45 height 22
